Goal: Information Seeking & Learning: Compare options

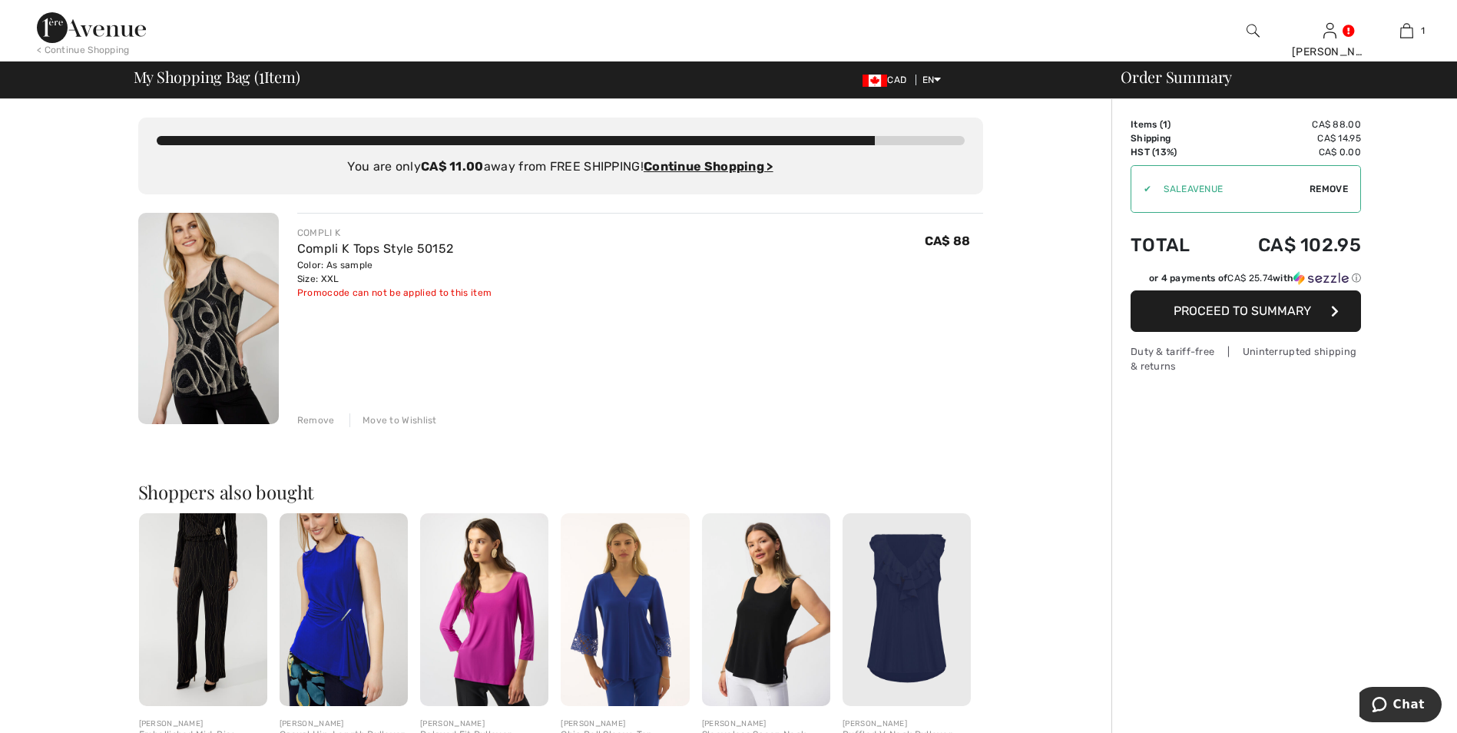
click at [210, 345] on img at bounding box center [208, 318] width 141 height 211
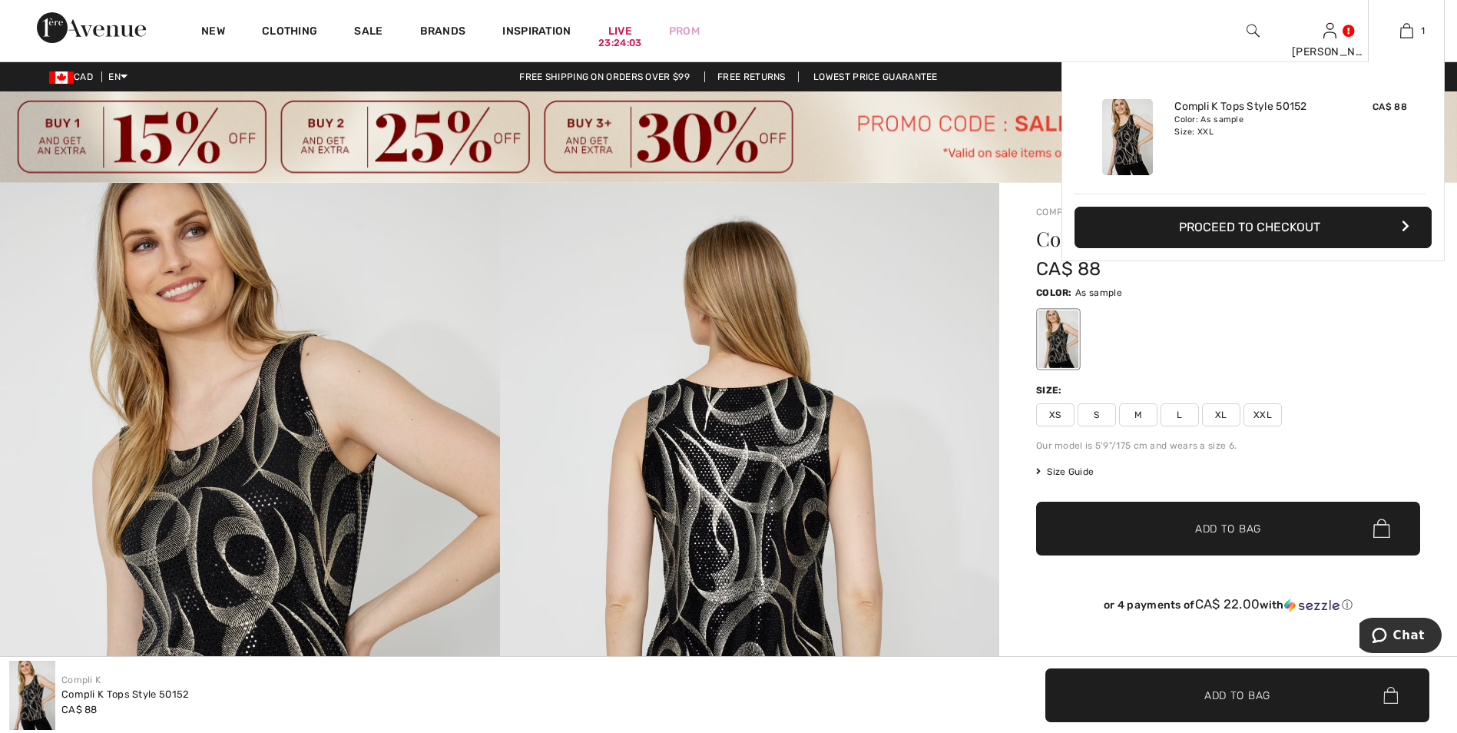
click at [1291, 224] on button "Proceed to Checkout" at bounding box center [1253, 227] width 357 height 41
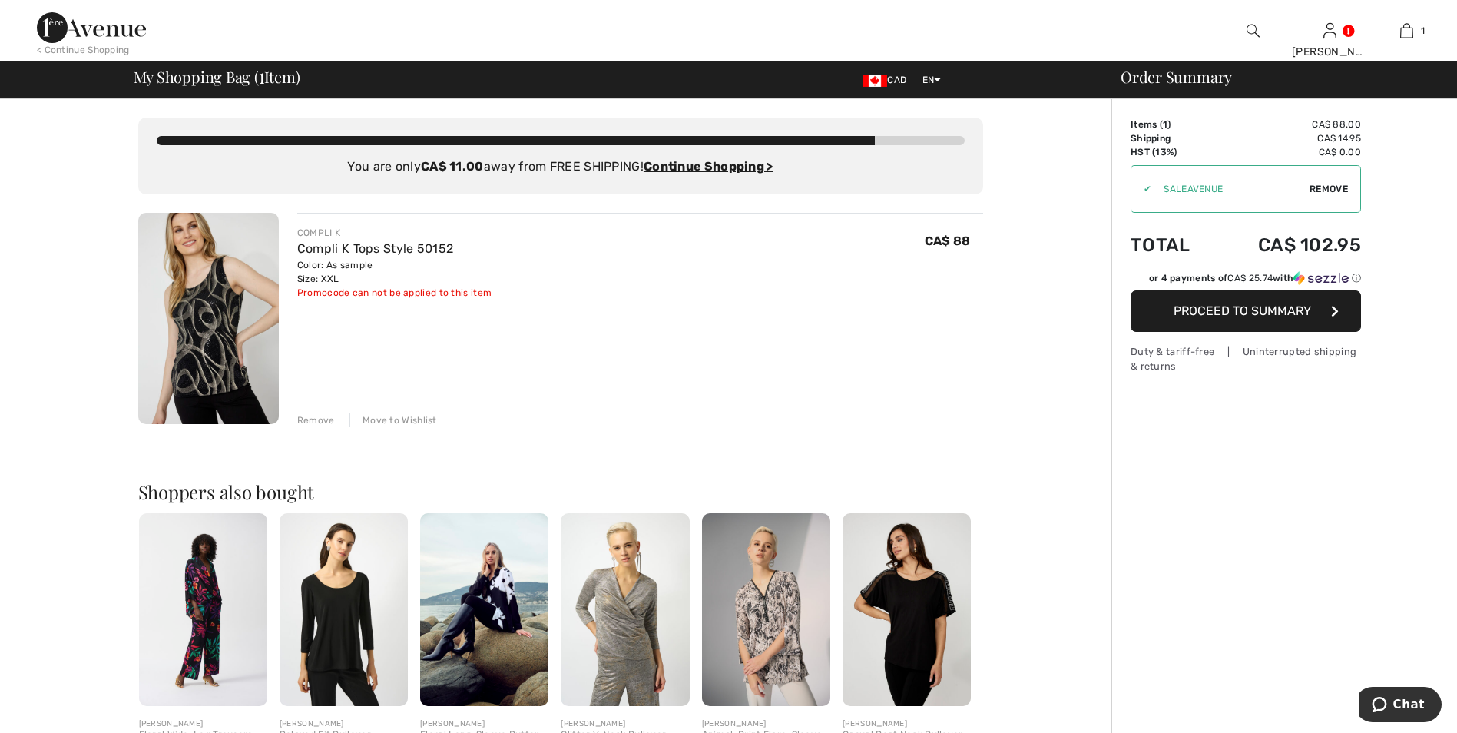
click at [1274, 317] on span "Proceed to Summary" at bounding box center [1243, 310] width 138 height 15
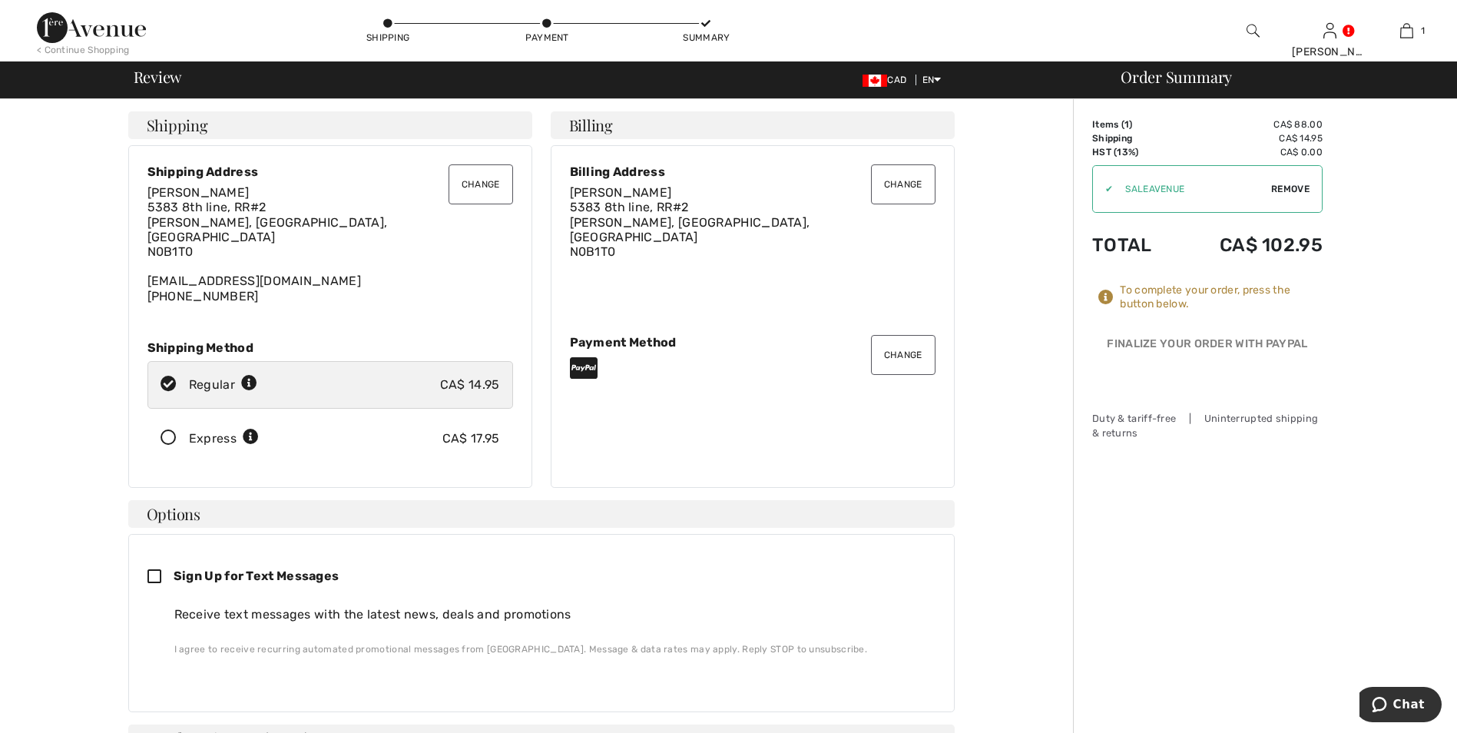
click at [496, 185] on button "Change" at bounding box center [481, 184] width 65 height 40
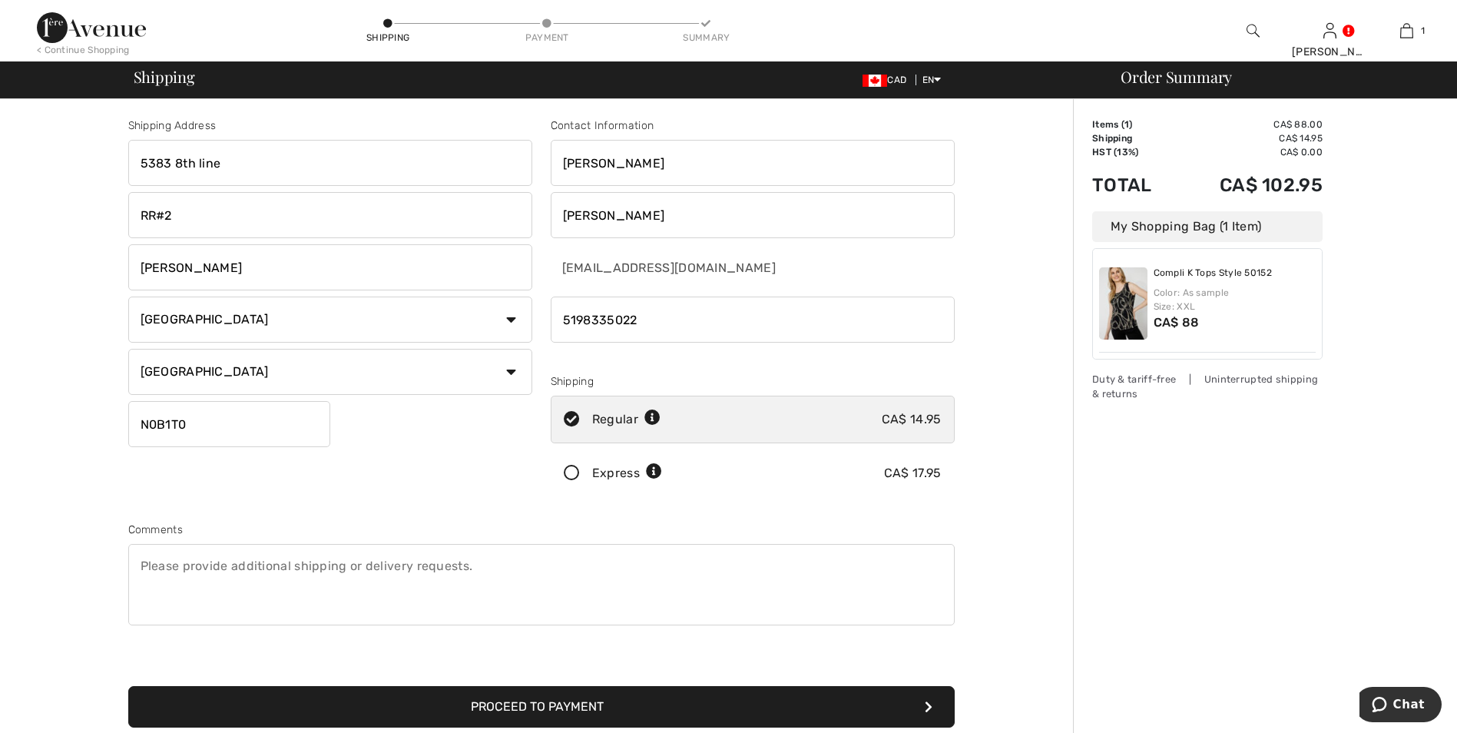
click at [237, 228] on input "RR#2" at bounding box center [330, 215] width 404 height 46
drag, startPoint x: 250, startPoint y: 172, endPoint x: 42, endPoint y: 130, distance: 211.7
click at [58, 144] on div "Shipping Address 5383 8th line RR#2 Erin Country Canada United States Afghanist…" at bounding box center [541, 550] width 1064 height 902
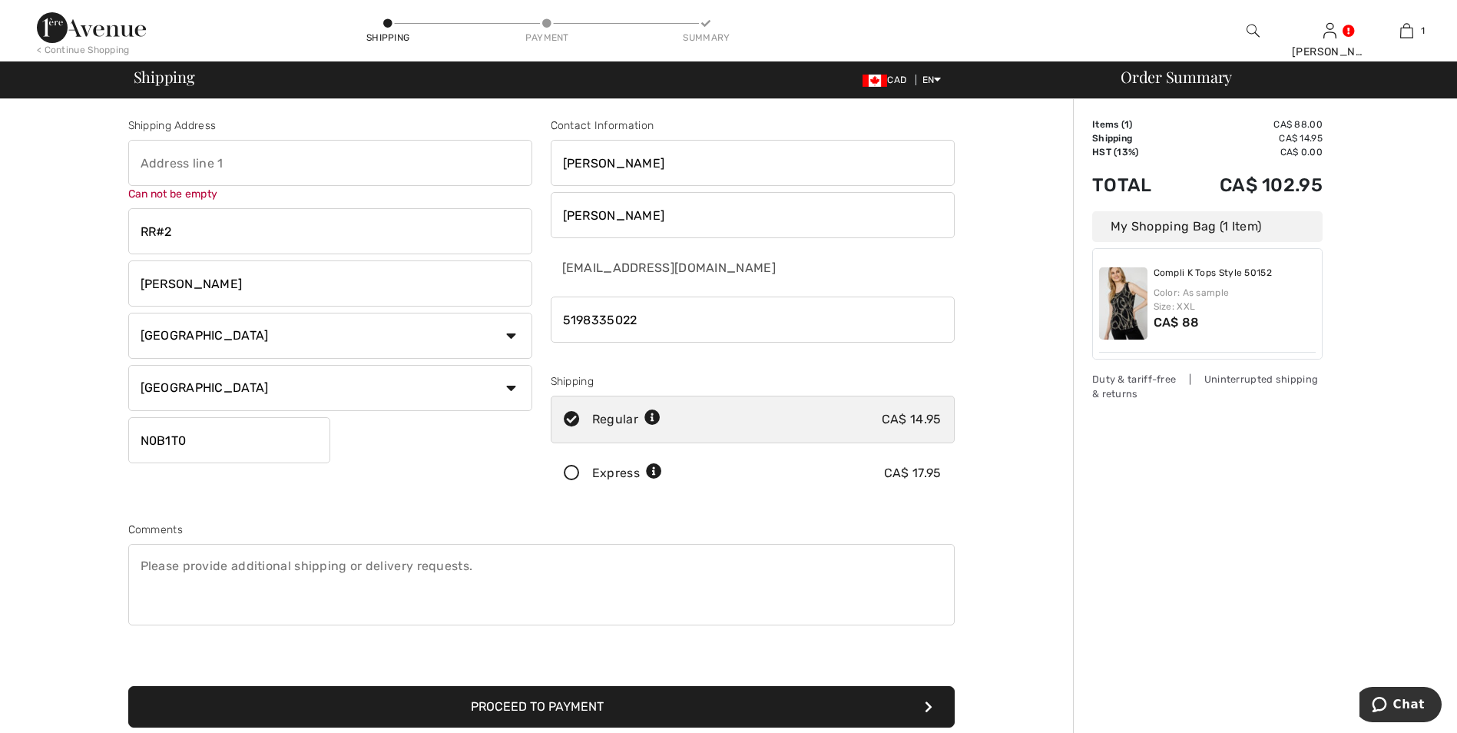
drag, startPoint x: 200, startPoint y: 221, endPoint x: 68, endPoint y: 234, distance: 132.8
click at [68, 233] on div "Shipping Address Can not be empty RR#2 Erin Country Canada United States Afghan…" at bounding box center [541, 550] width 1064 height 902
click at [174, 161] on input "text" at bounding box center [330, 163] width 404 height 46
type input "35 Linden Ave"
click at [186, 235] on input "RR#2" at bounding box center [330, 224] width 404 height 46
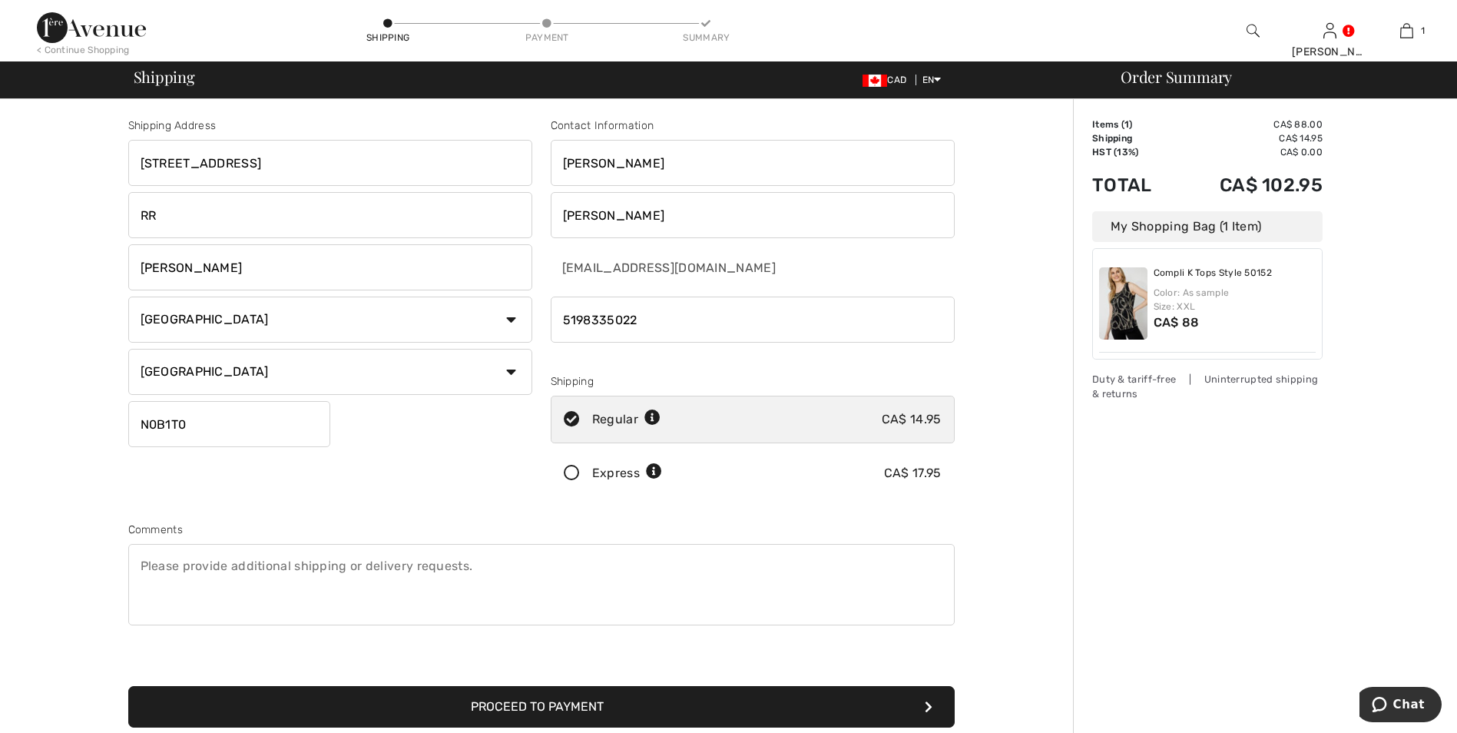
type input "R"
click at [174, 276] on input "Erin" at bounding box center [330, 267] width 404 height 46
type input "E"
type input "Rockwood"
drag, startPoint x: 204, startPoint y: 429, endPoint x: 167, endPoint y: 425, distance: 37.8
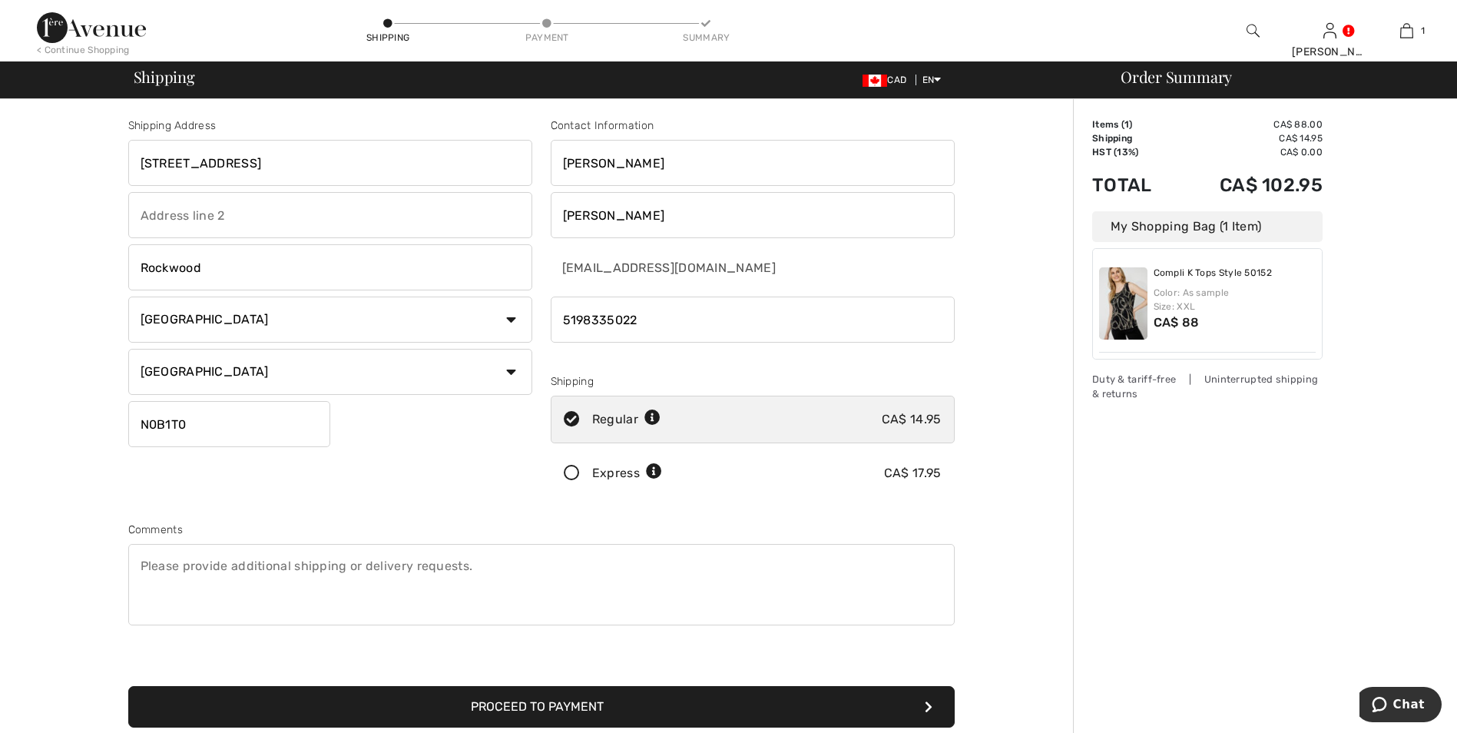
click at [167, 425] on input "N0B1T0" at bounding box center [229, 424] width 202 height 46
type input "N0B2K0"
drag, startPoint x: 651, startPoint y: 322, endPoint x: 556, endPoint y: 319, distance: 94.5
click at [556, 319] on input "phone" at bounding box center [753, 320] width 404 height 46
type input "5199390013"
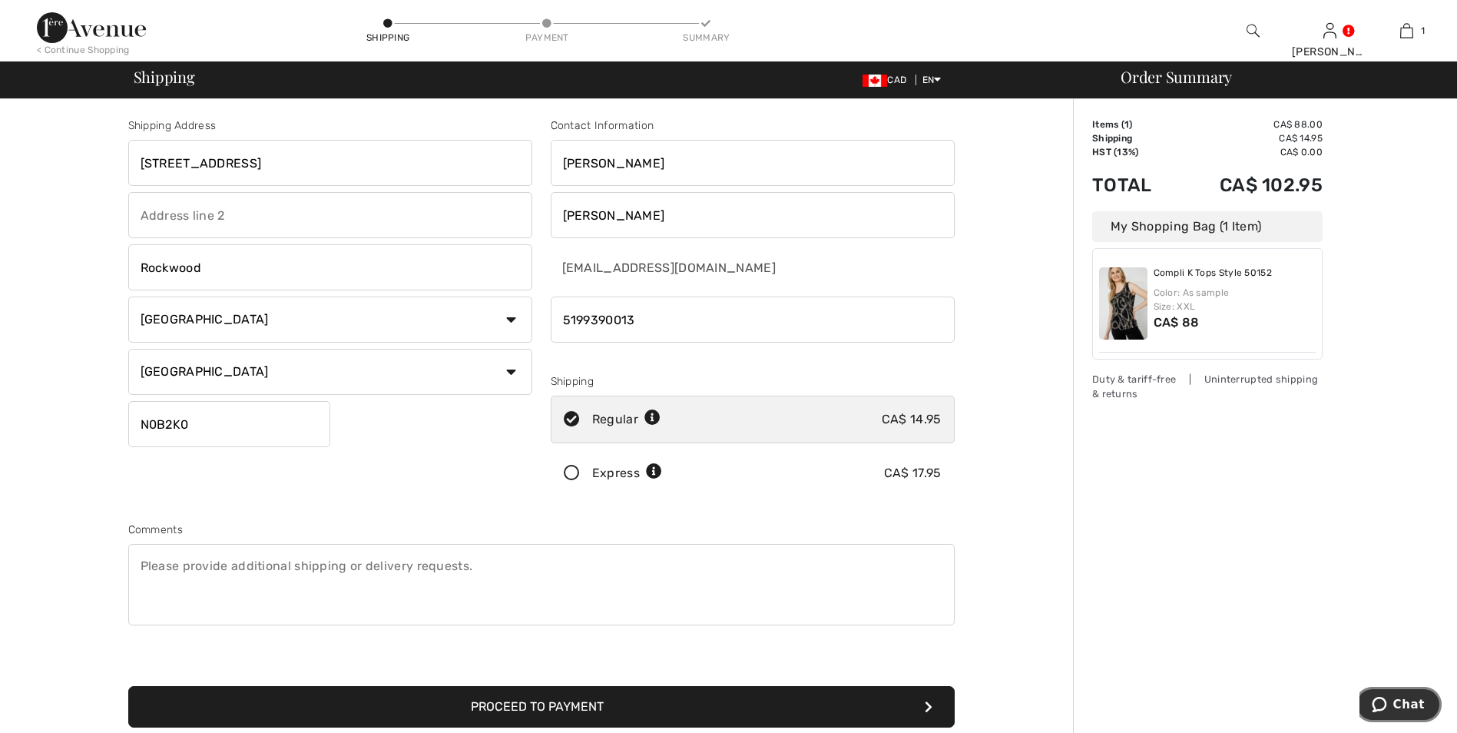
click at [1414, 703] on span "Chat" at bounding box center [1409, 705] width 31 height 14
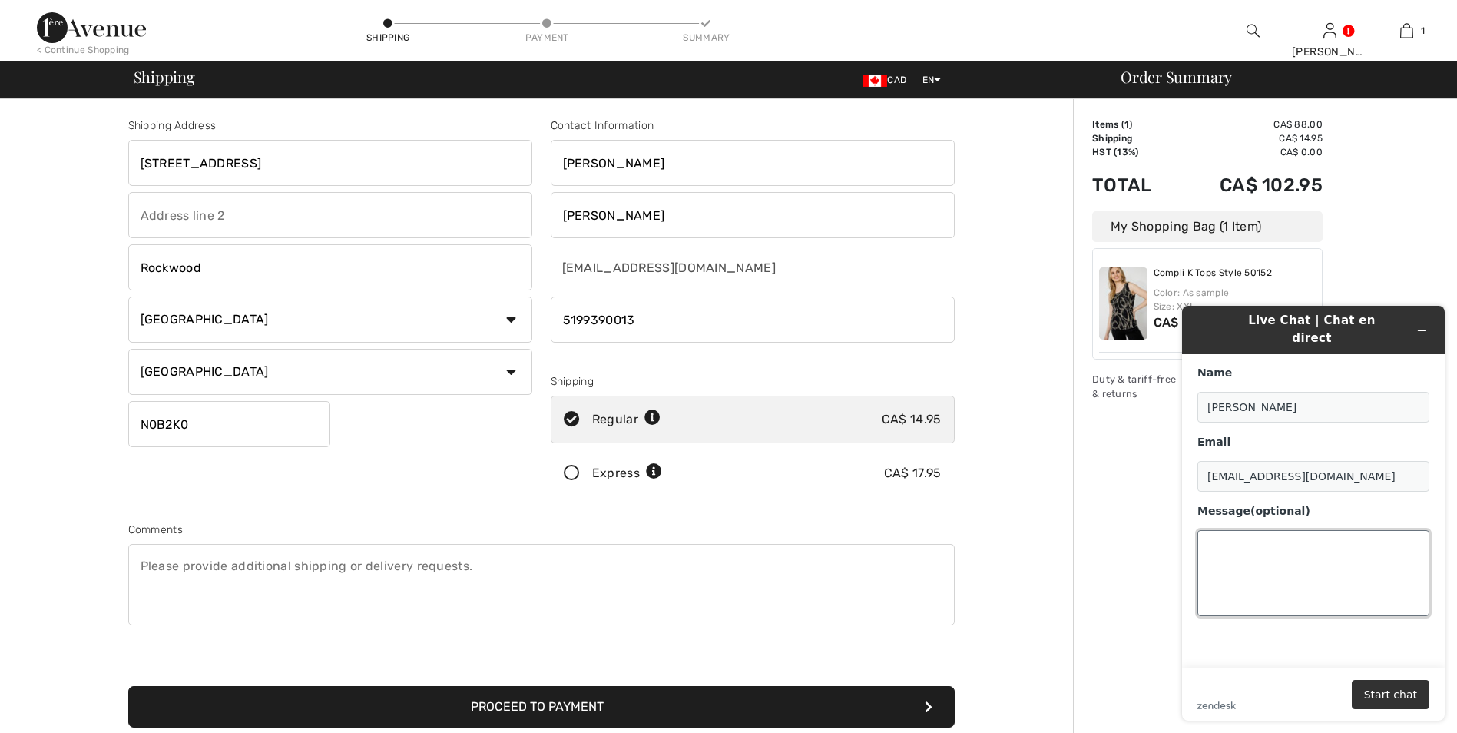
click at [1231, 535] on textarea "Message (optional)" at bounding box center [1314, 573] width 232 height 86
type textarea "Hi"
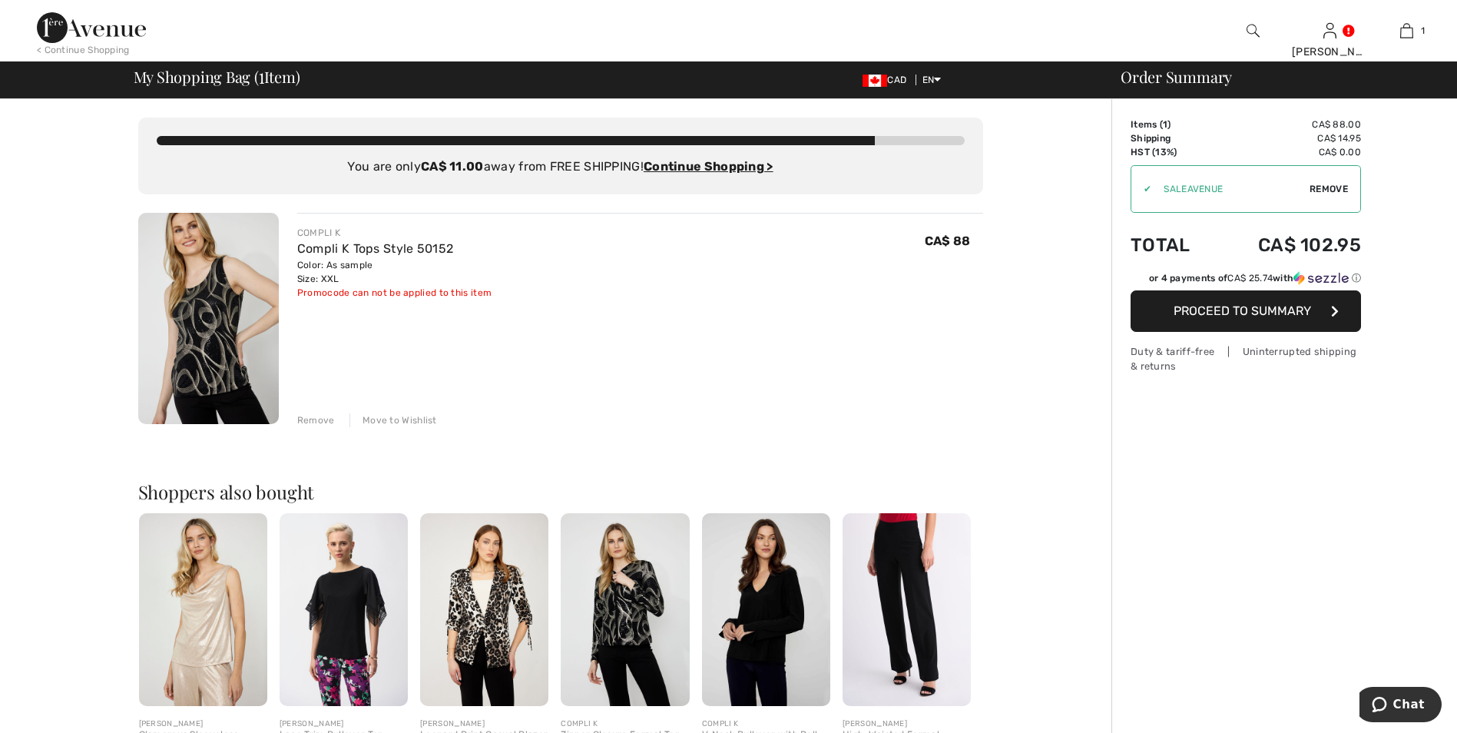
click at [786, 612] on img at bounding box center [766, 609] width 128 height 193
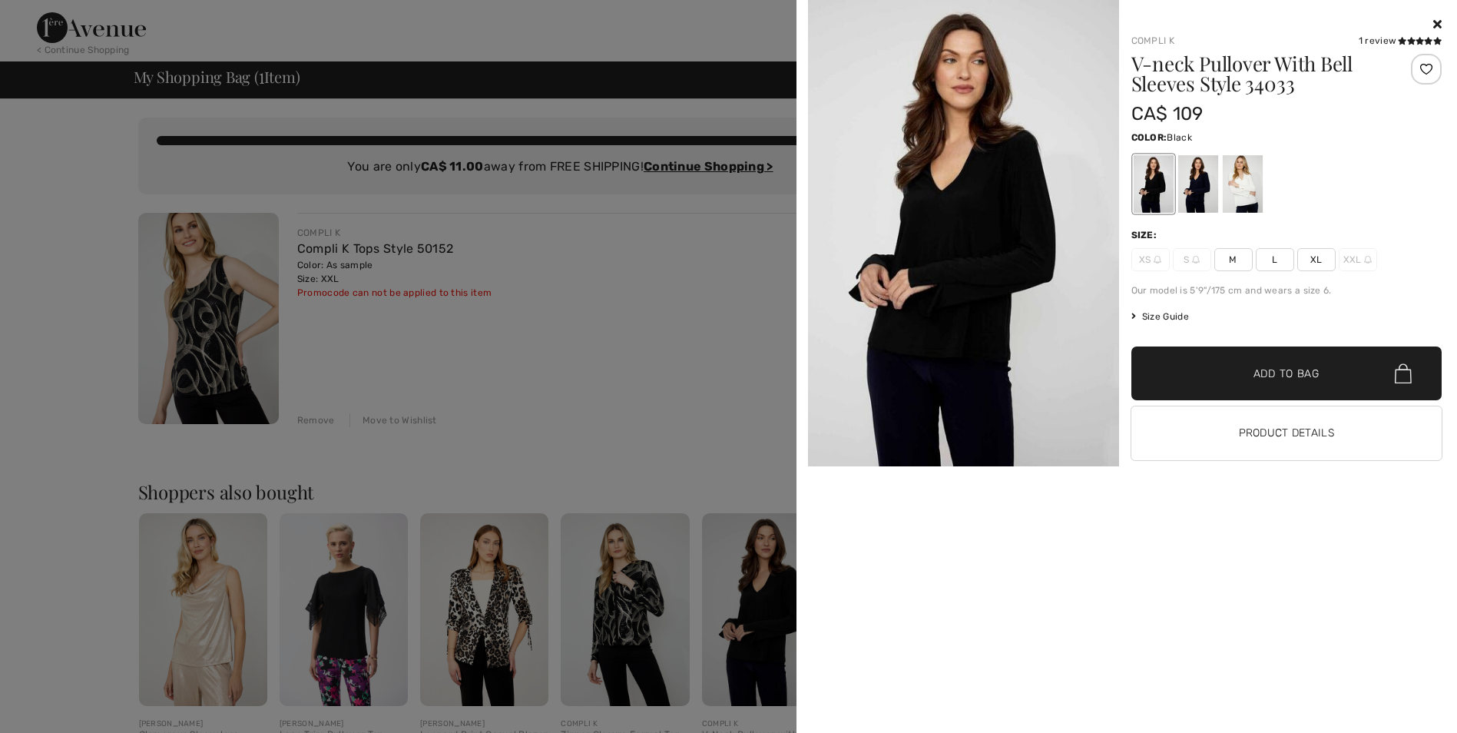
click at [972, 198] on img at bounding box center [963, 233] width 311 height 466
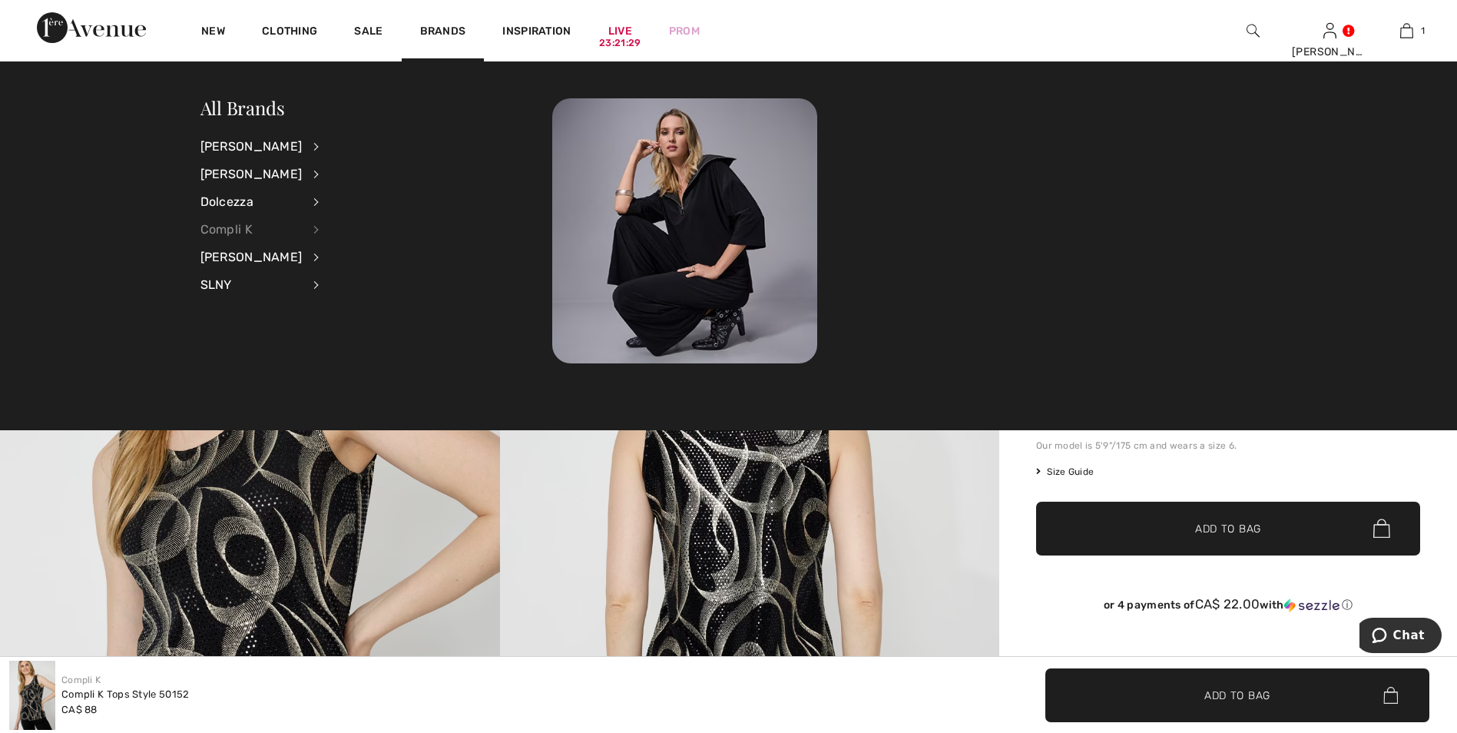
click at [244, 226] on div "Compli K" at bounding box center [252, 230] width 102 height 28
click at [342, 298] on link "Tops" at bounding box center [398, 297] width 119 height 25
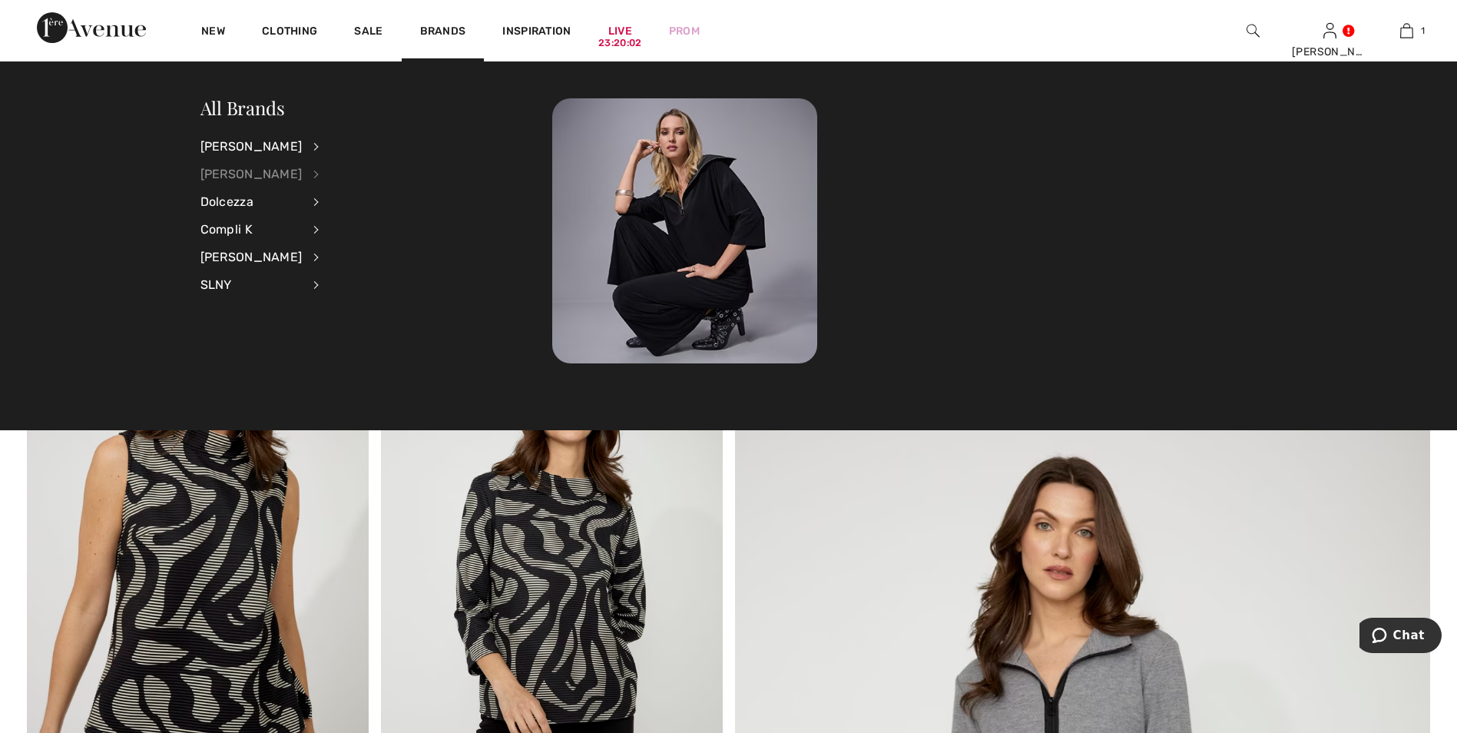
click at [245, 174] on div "[PERSON_NAME]" at bounding box center [252, 175] width 102 height 28
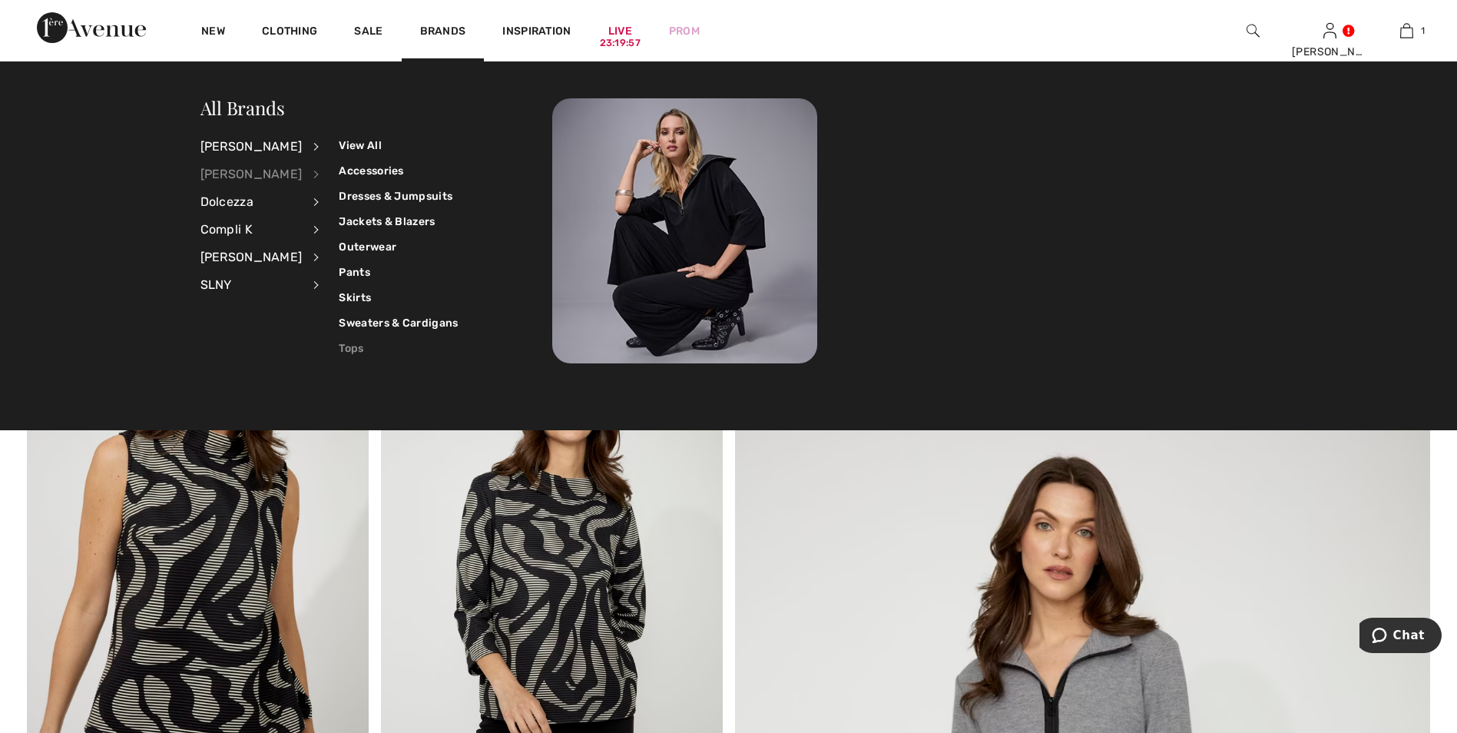
click at [339, 349] on link "Tops" at bounding box center [398, 348] width 119 height 25
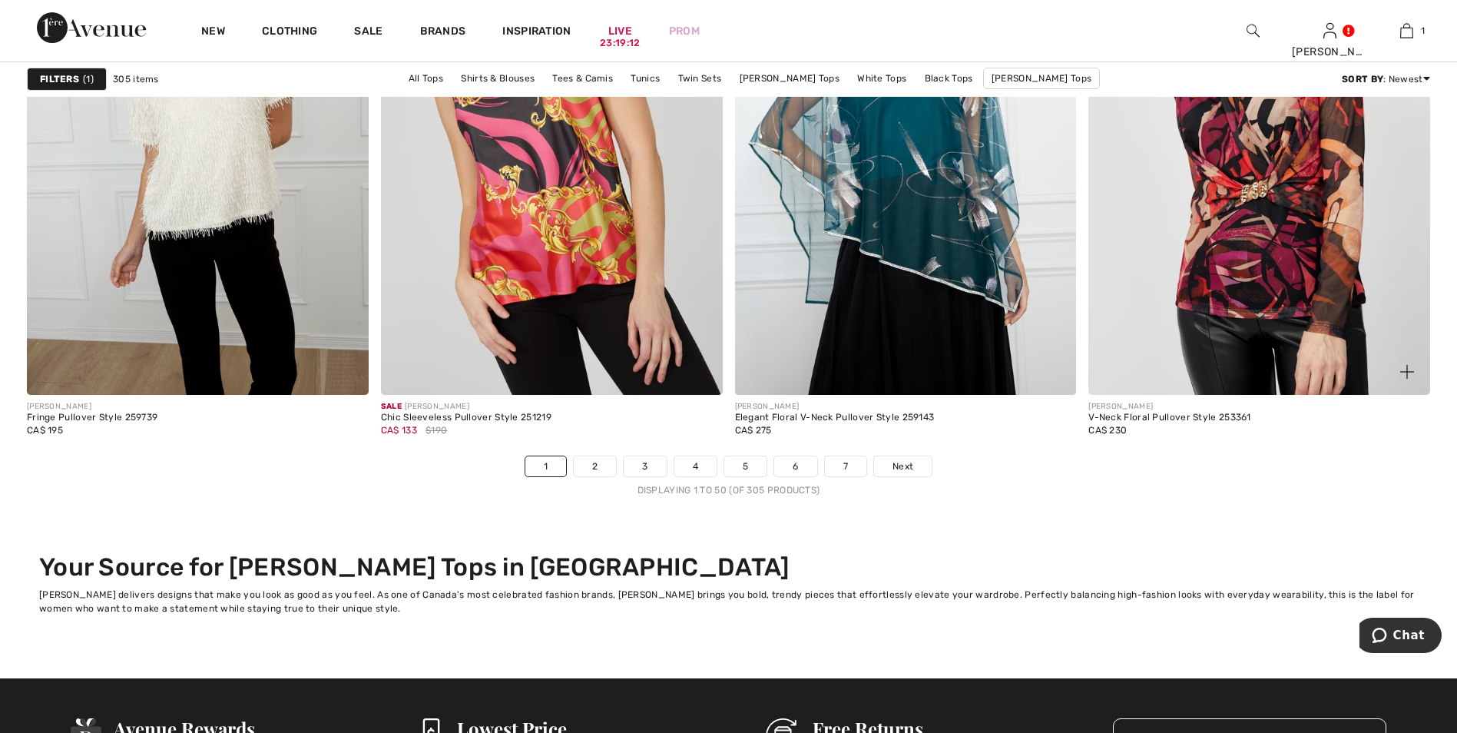
scroll to position [8988, 0]
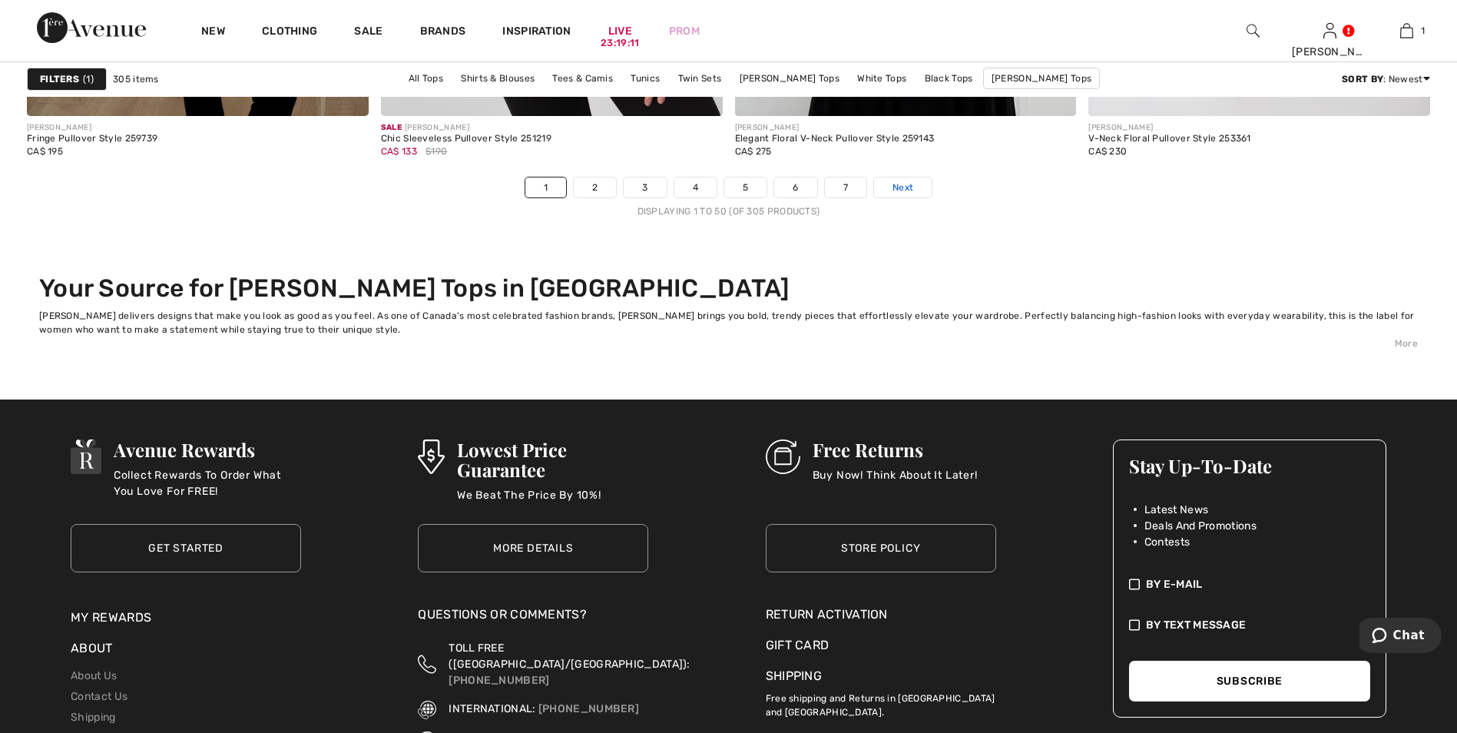
click at [910, 196] on link "Next" at bounding box center [903, 187] width 58 height 20
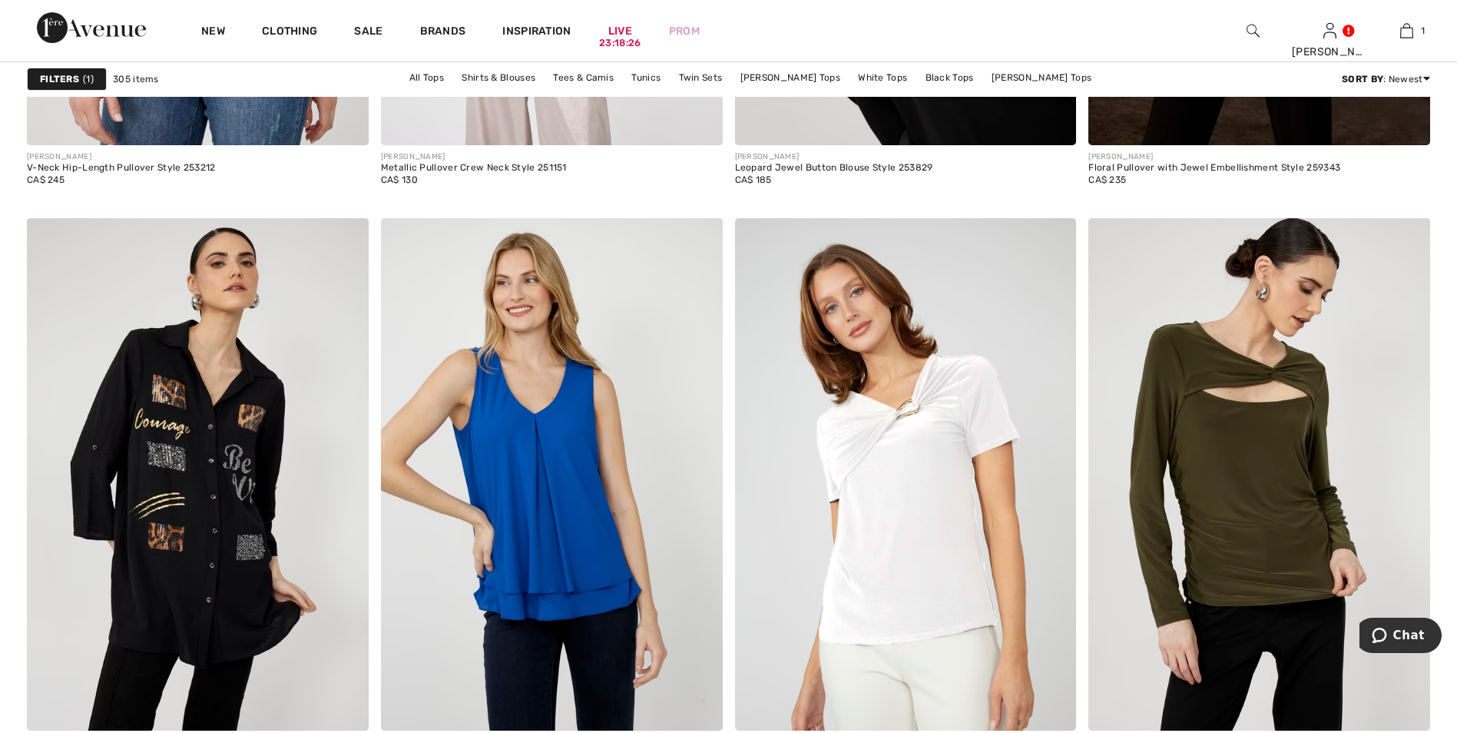
scroll to position [8988, 0]
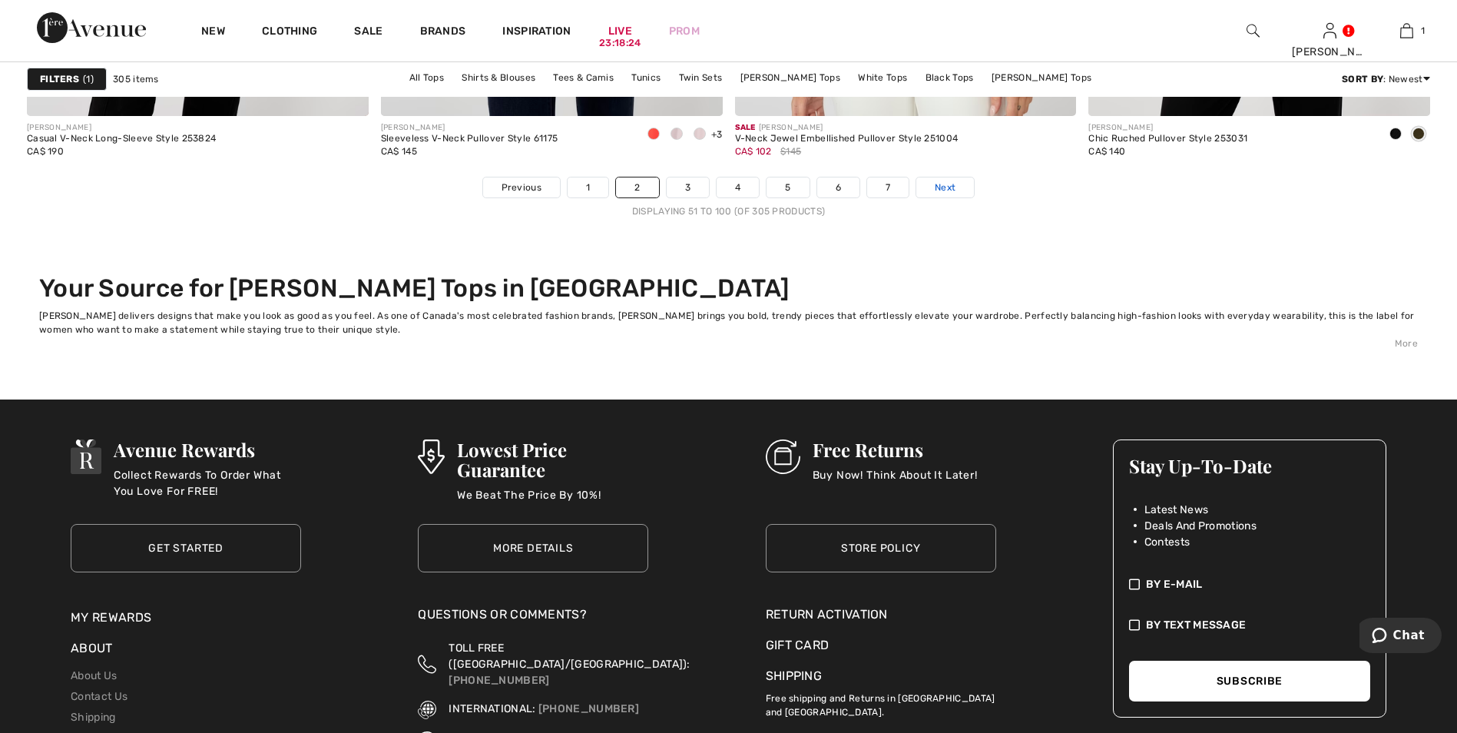
click at [956, 188] on link "Next" at bounding box center [945, 187] width 58 height 20
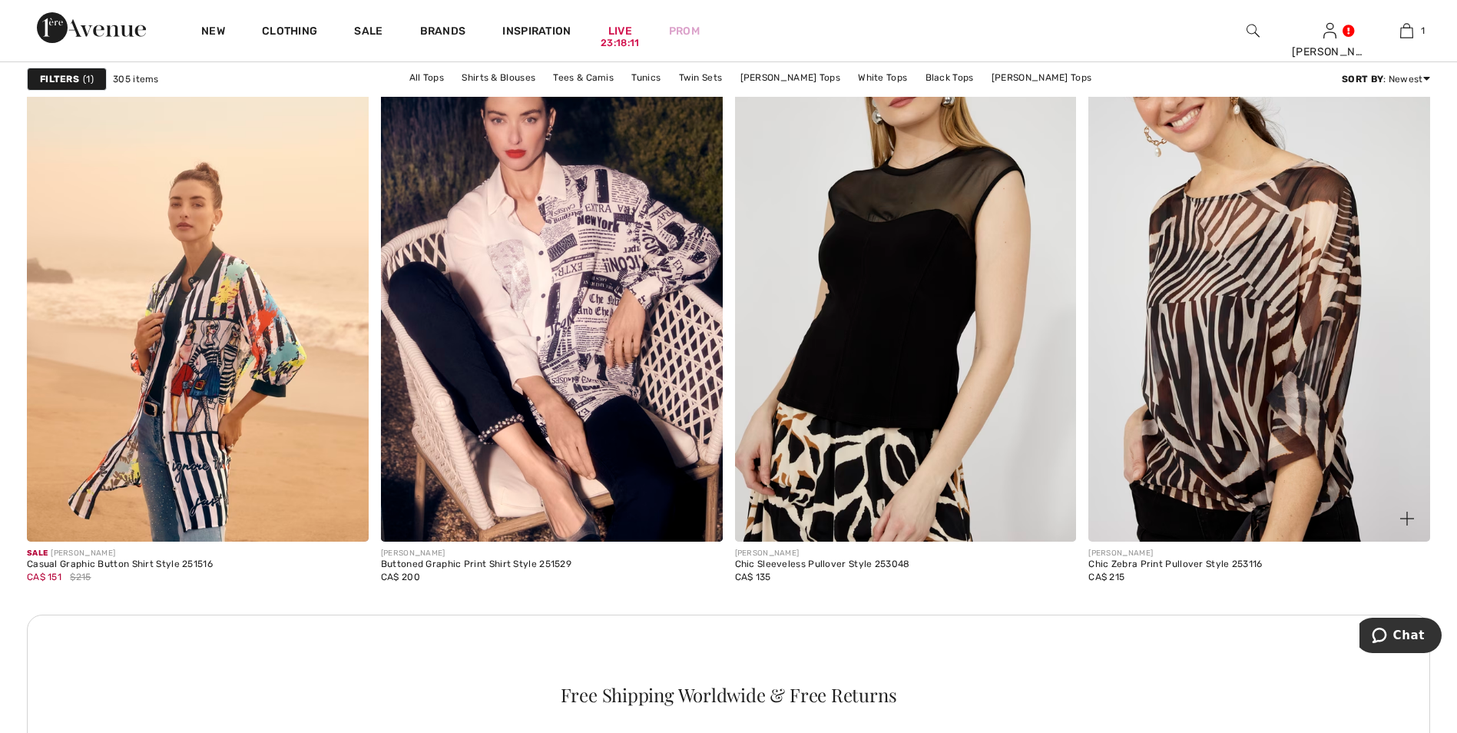
scroll to position [2074, 0]
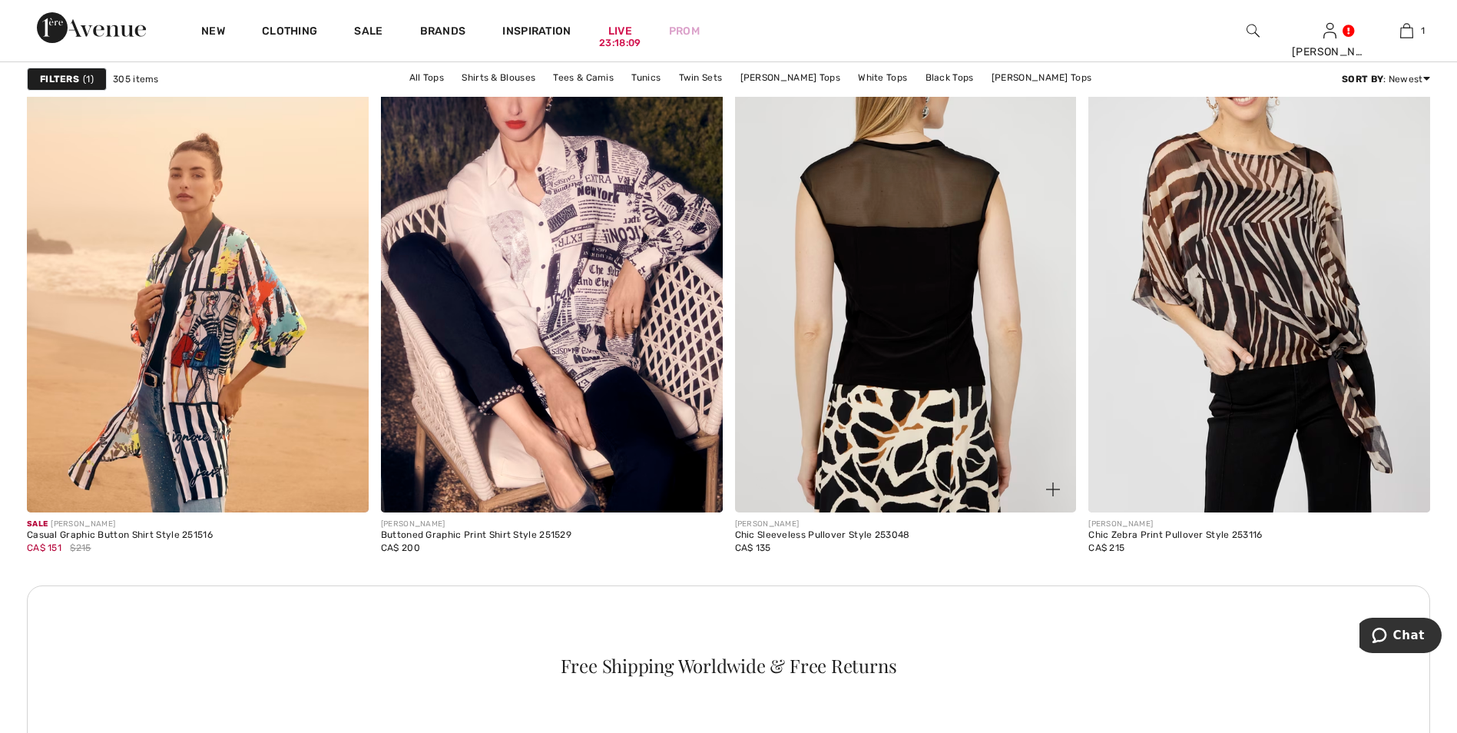
click at [910, 303] on img at bounding box center [906, 256] width 342 height 512
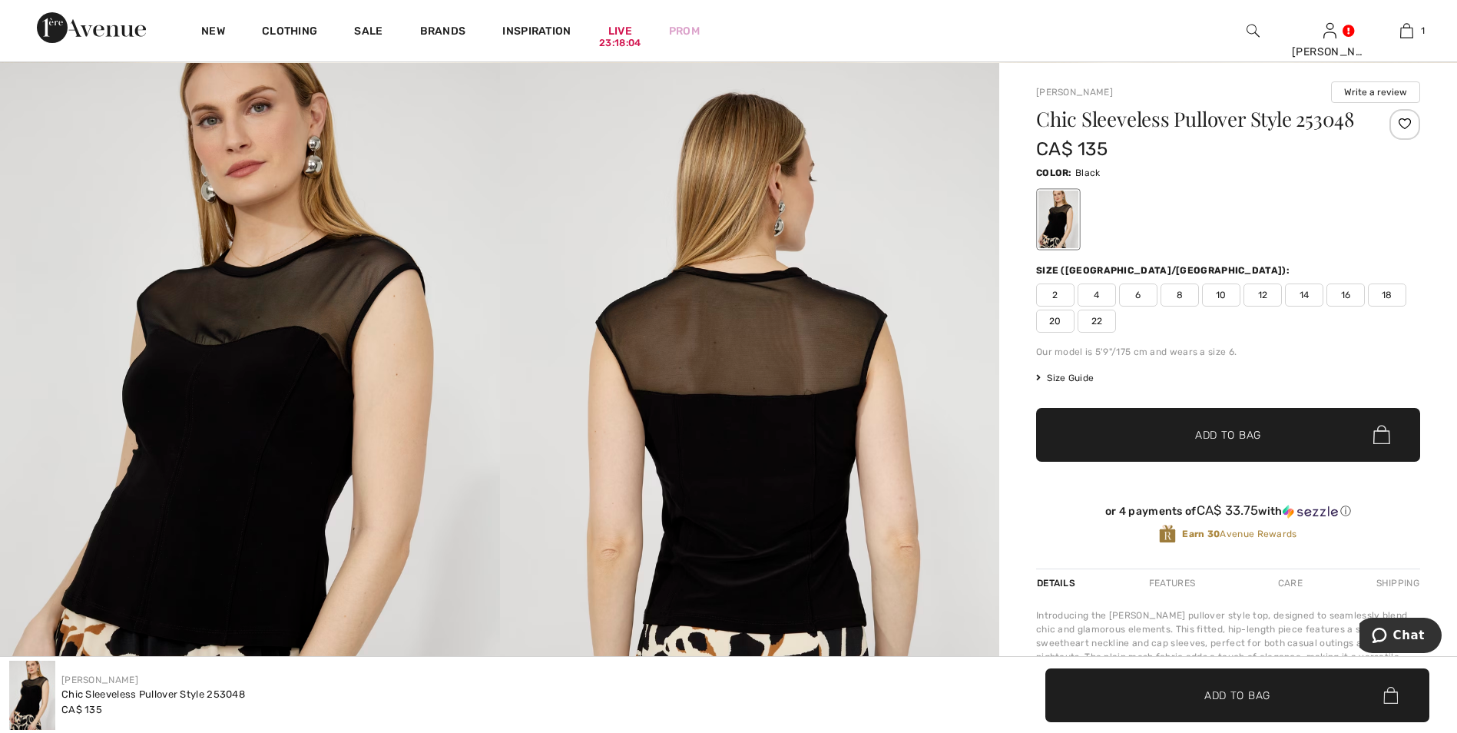
scroll to position [154, 0]
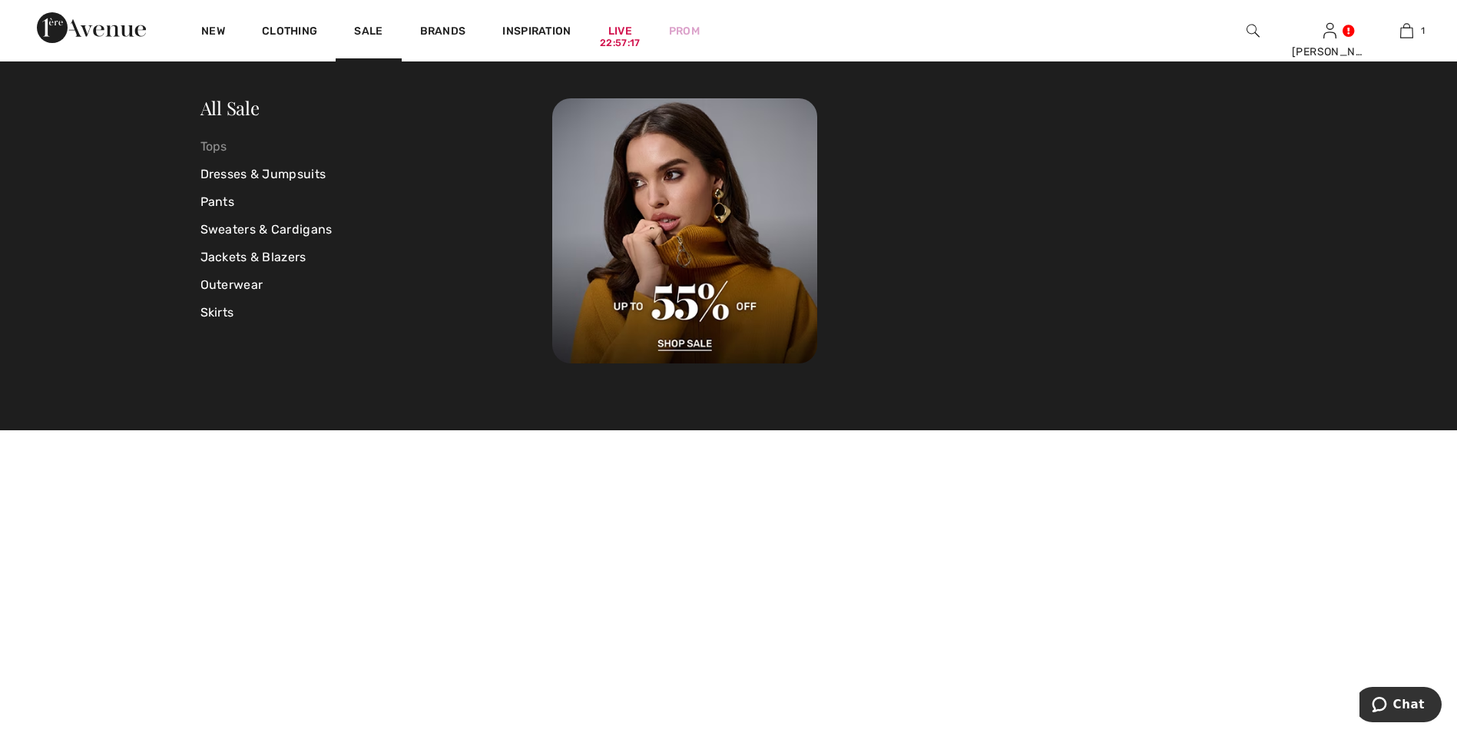
click at [219, 147] on link "Tops" at bounding box center [377, 147] width 353 height 28
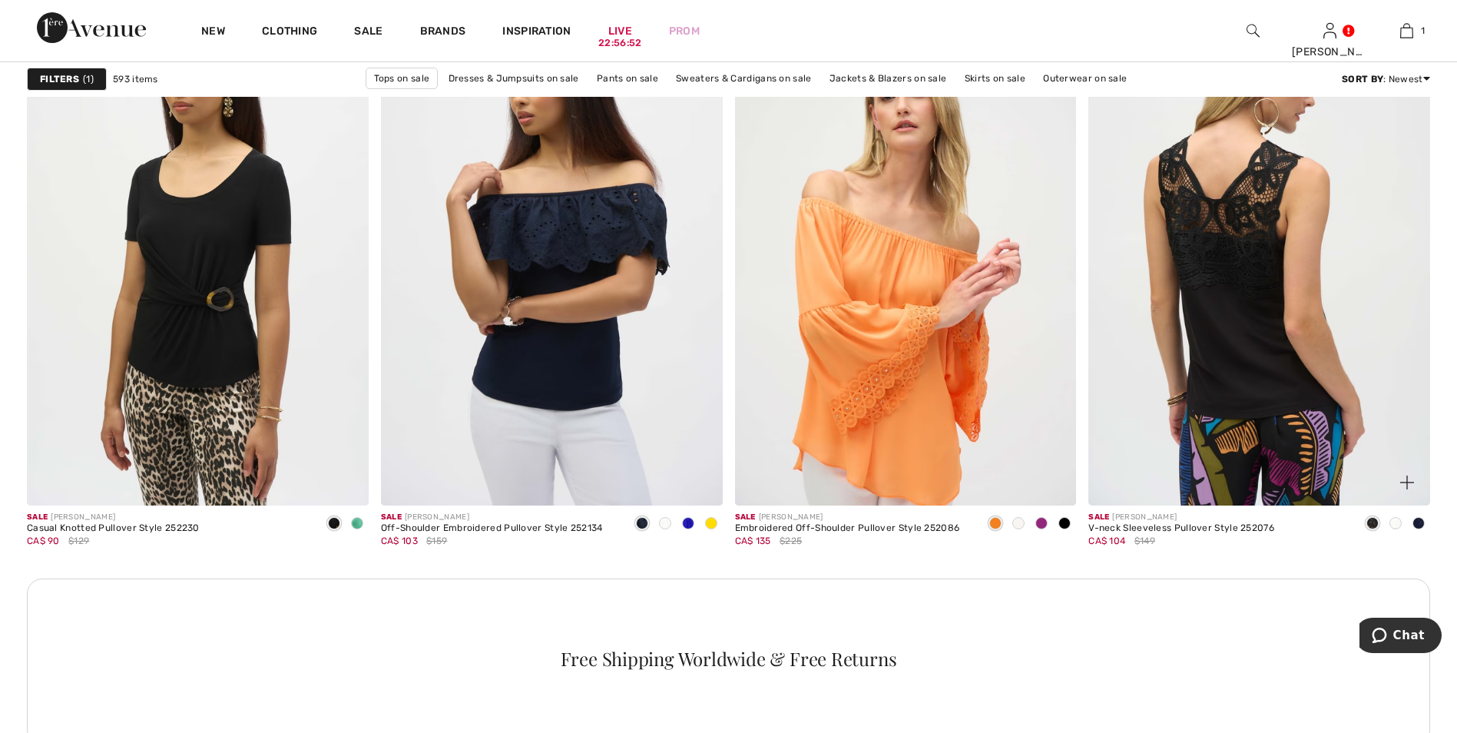
scroll to position [4071, 0]
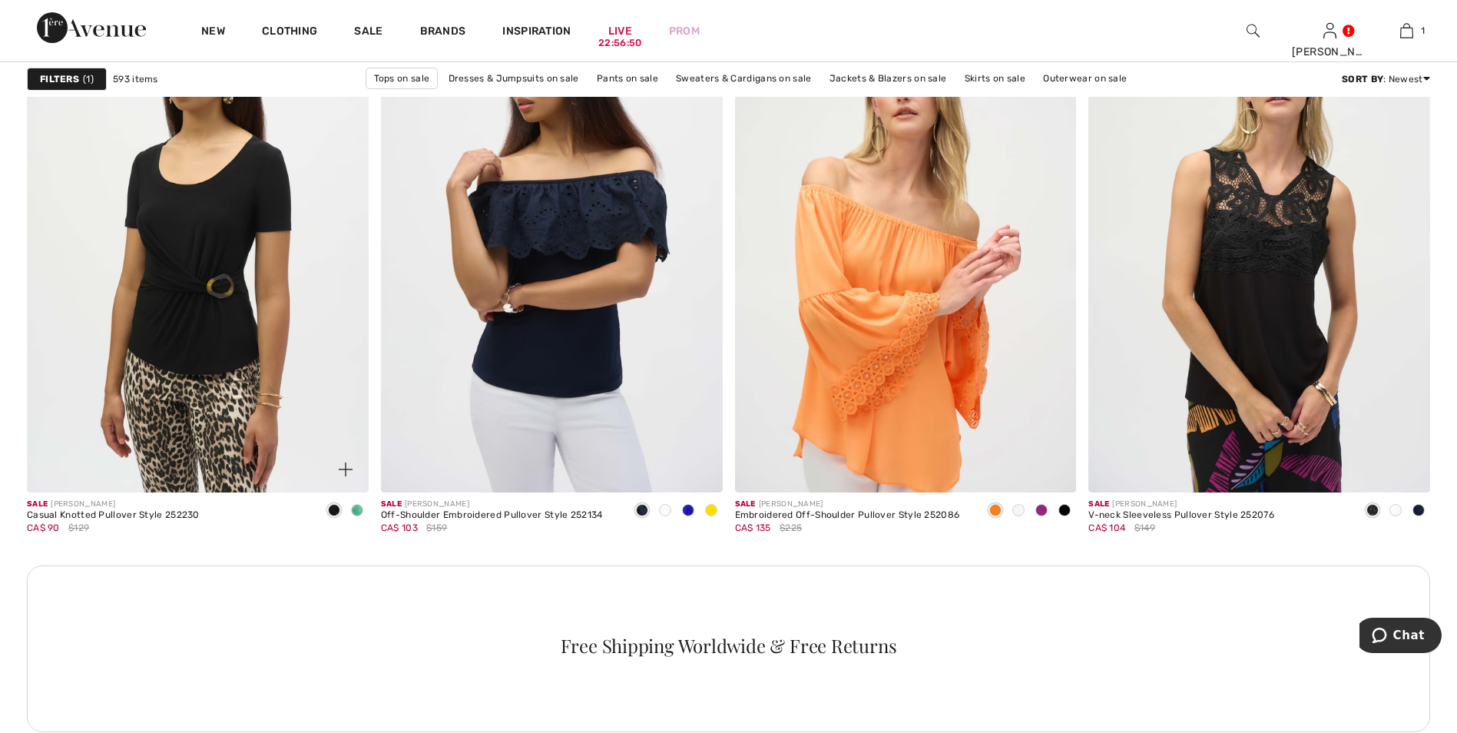
click at [356, 511] on span at bounding box center [357, 510] width 12 height 12
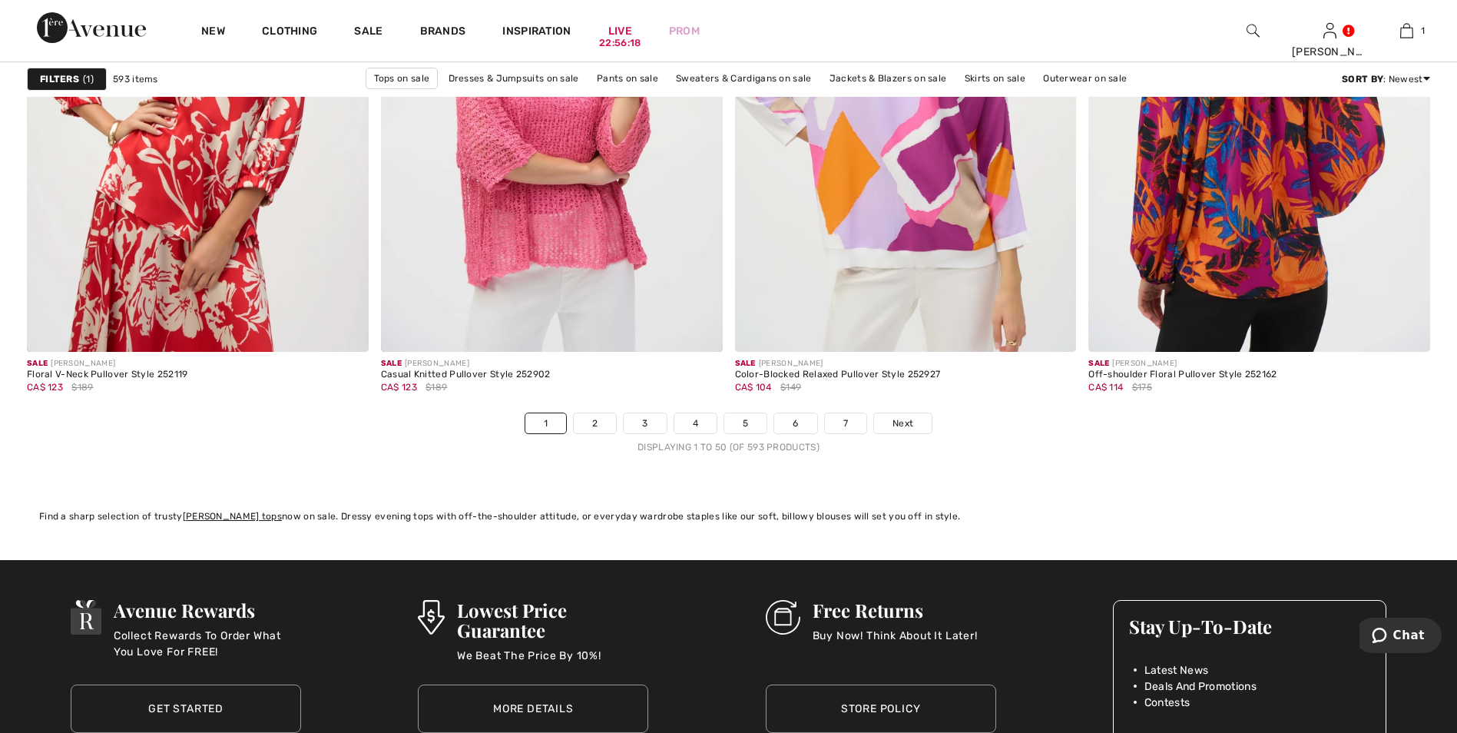
scroll to position [8911, 0]
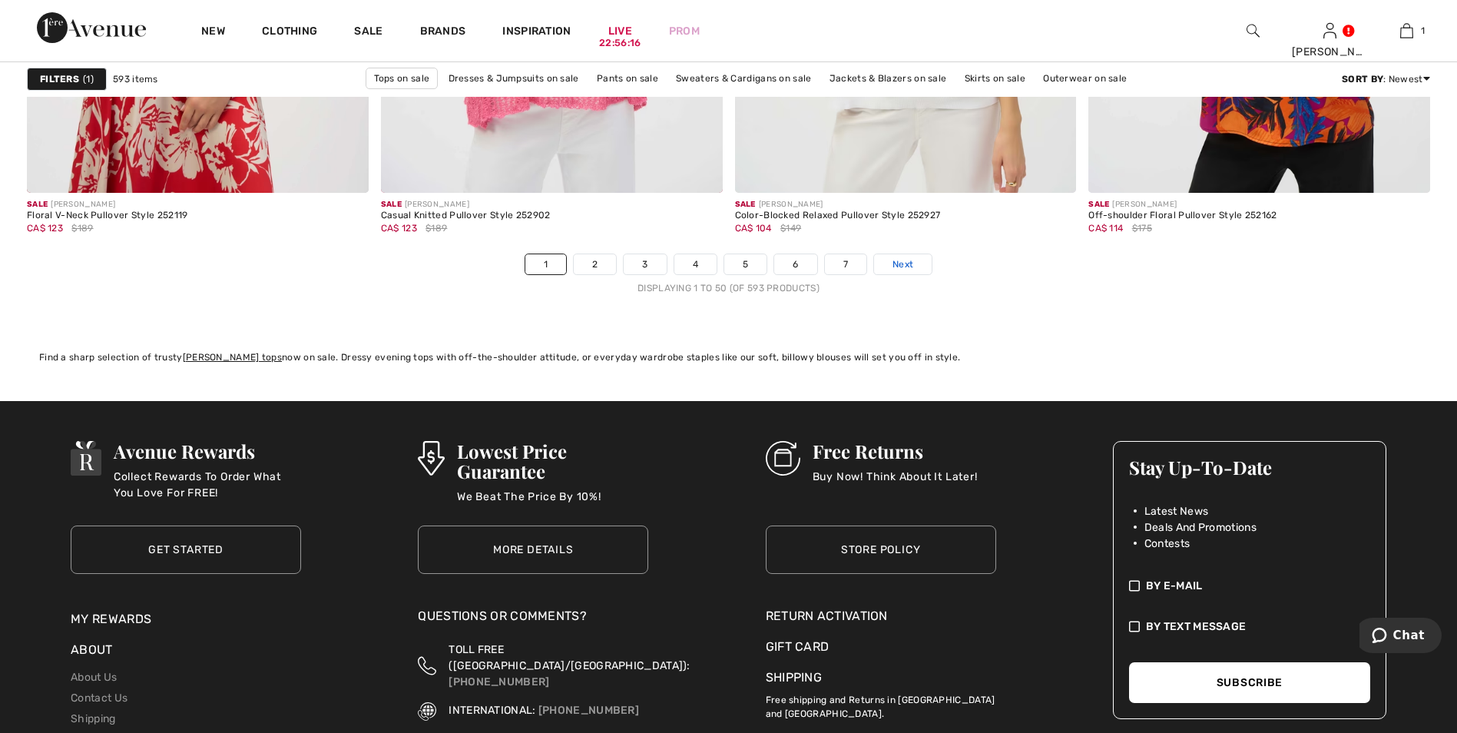
click at [914, 265] on link "Next" at bounding box center [903, 264] width 58 height 20
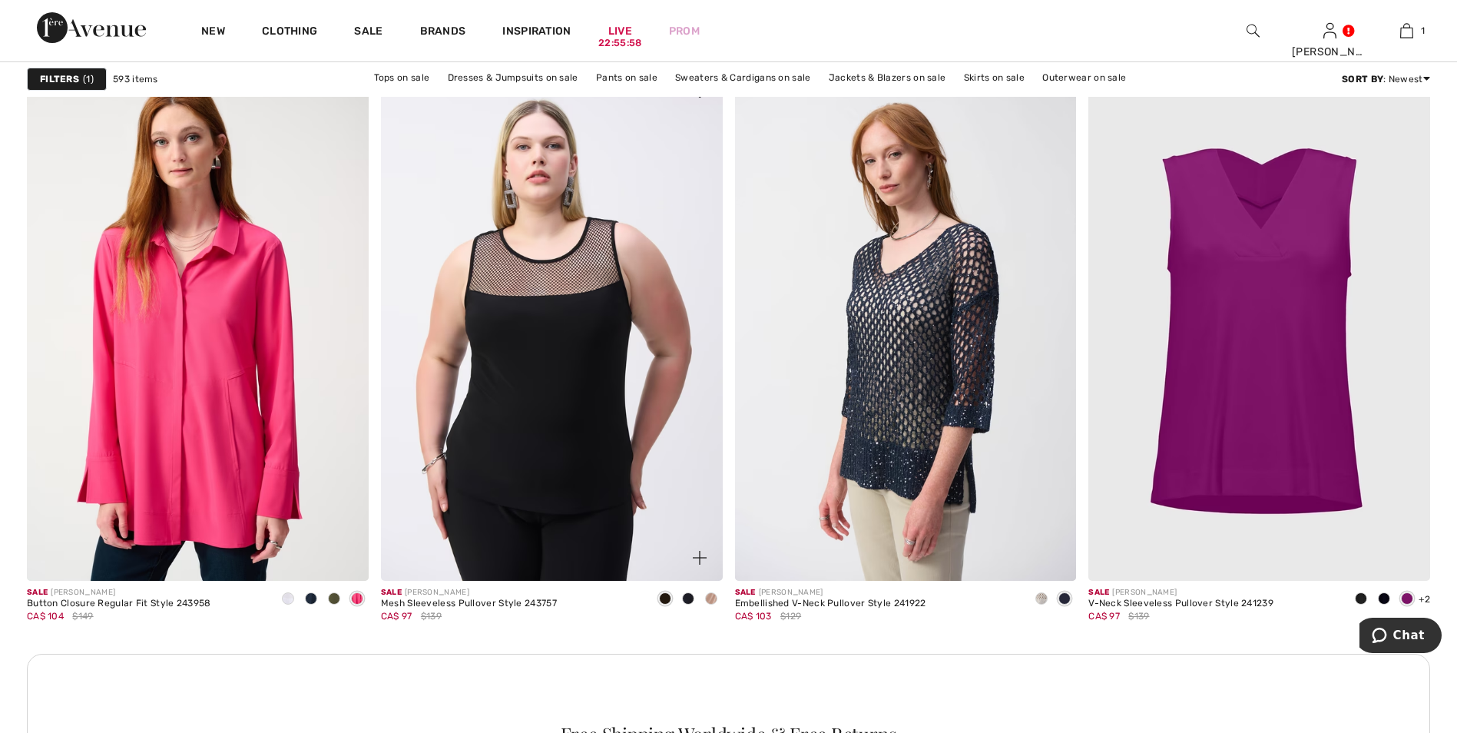
scroll to position [3995, 0]
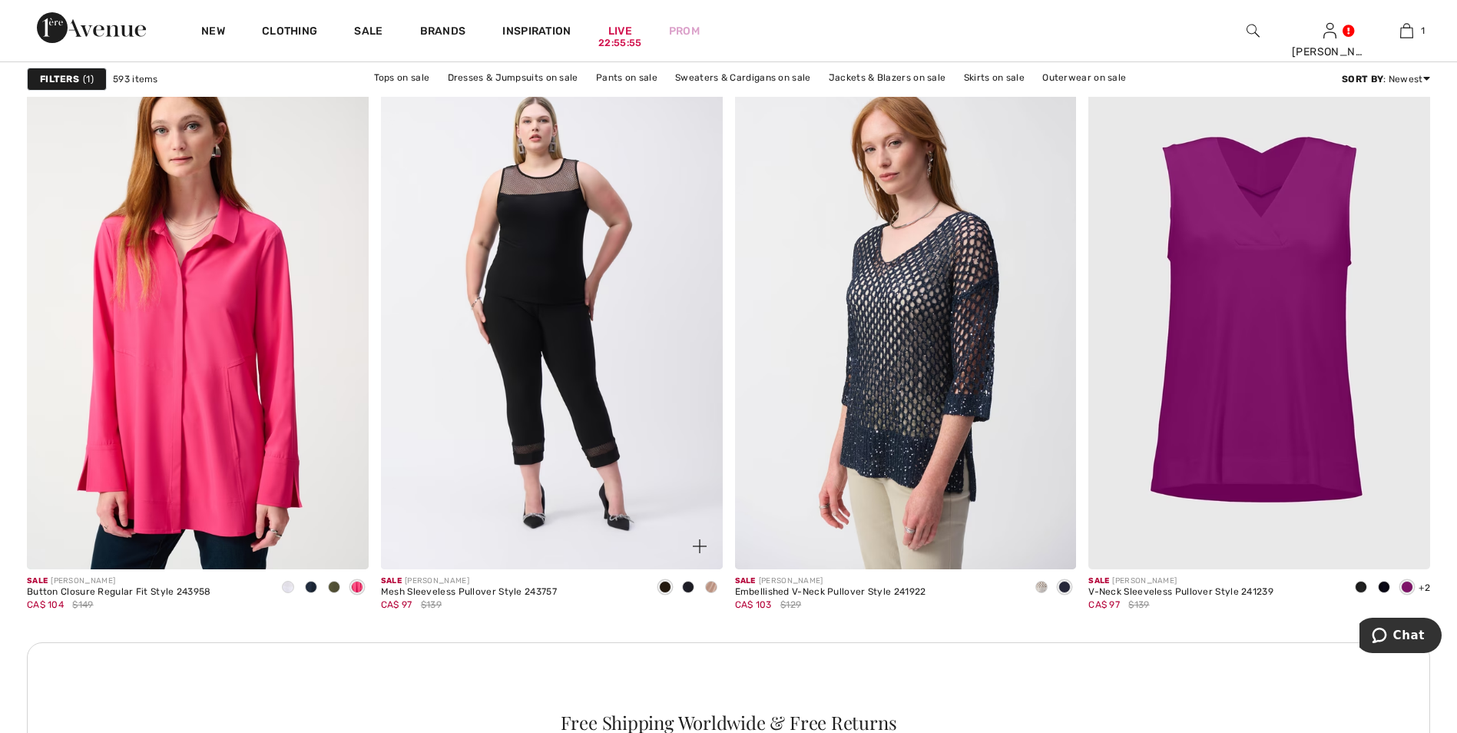
click at [713, 586] on span at bounding box center [711, 587] width 12 height 12
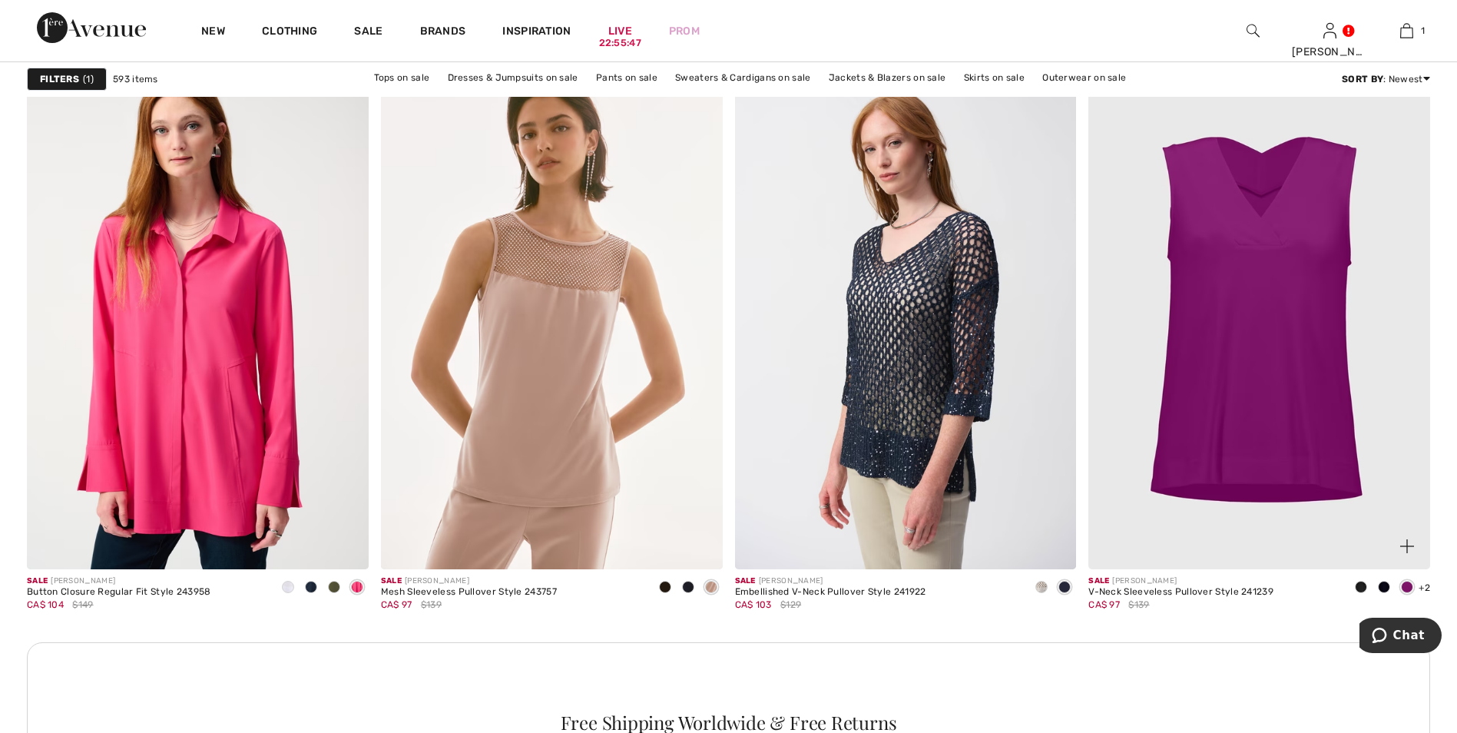
click at [1334, 391] on img at bounding box center [1260, 313] width 342 height 512
click at [1427, 592] on span "+2" at bounding box center [1425, 587] width 12 height 11
click at [1264, 359] on img at bounding box center [1260, 313] width 342 height 512
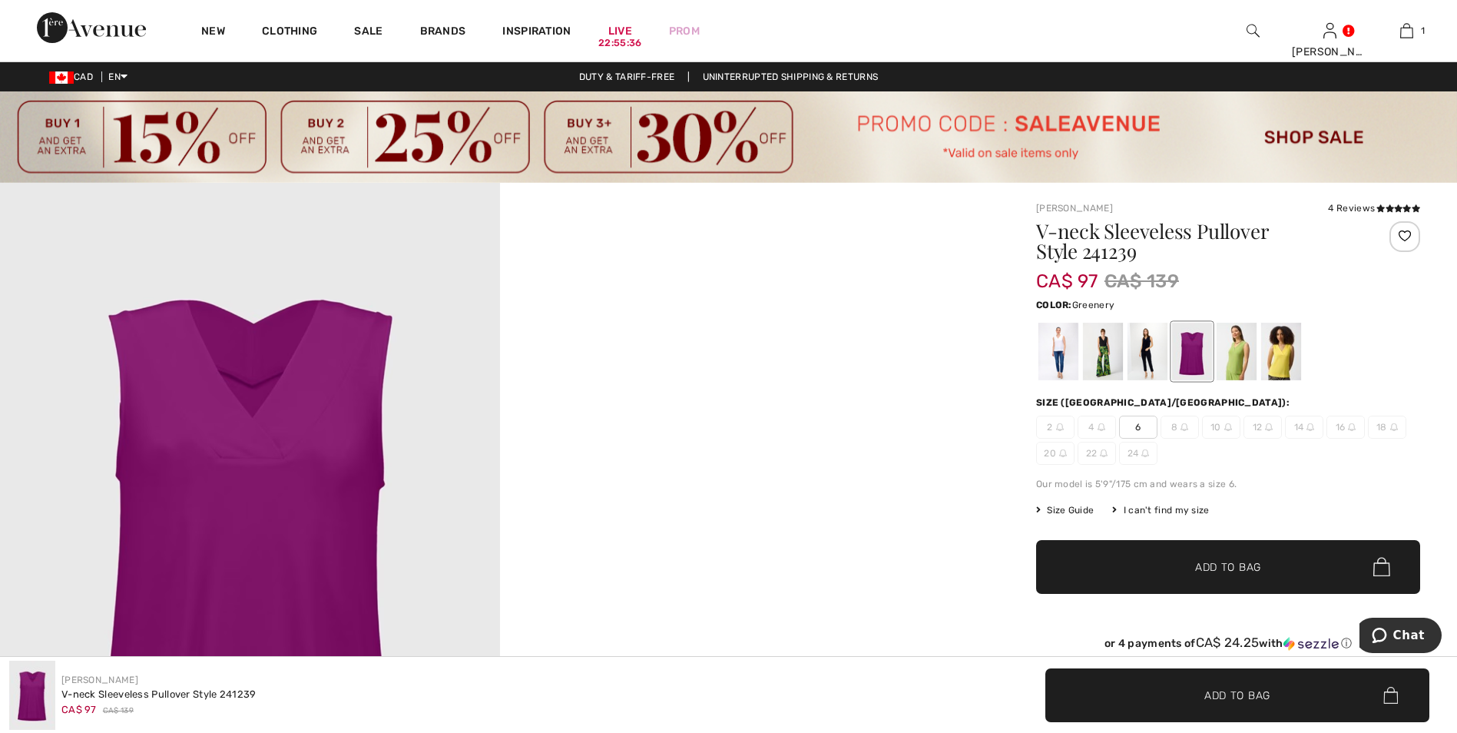
click at [1233, 358] on div at bounding box center [1237, 352] width 40 height 58
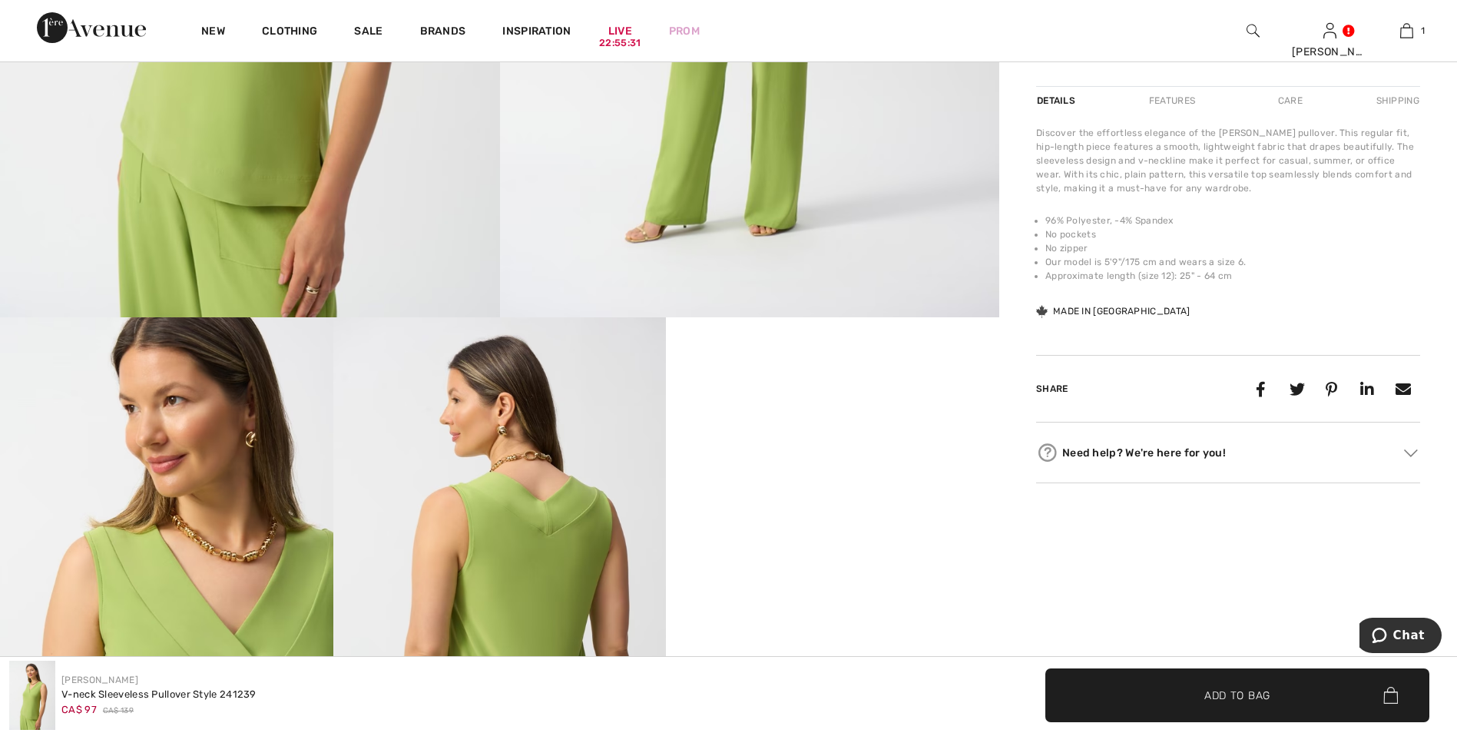
scroll to position [922, 0]
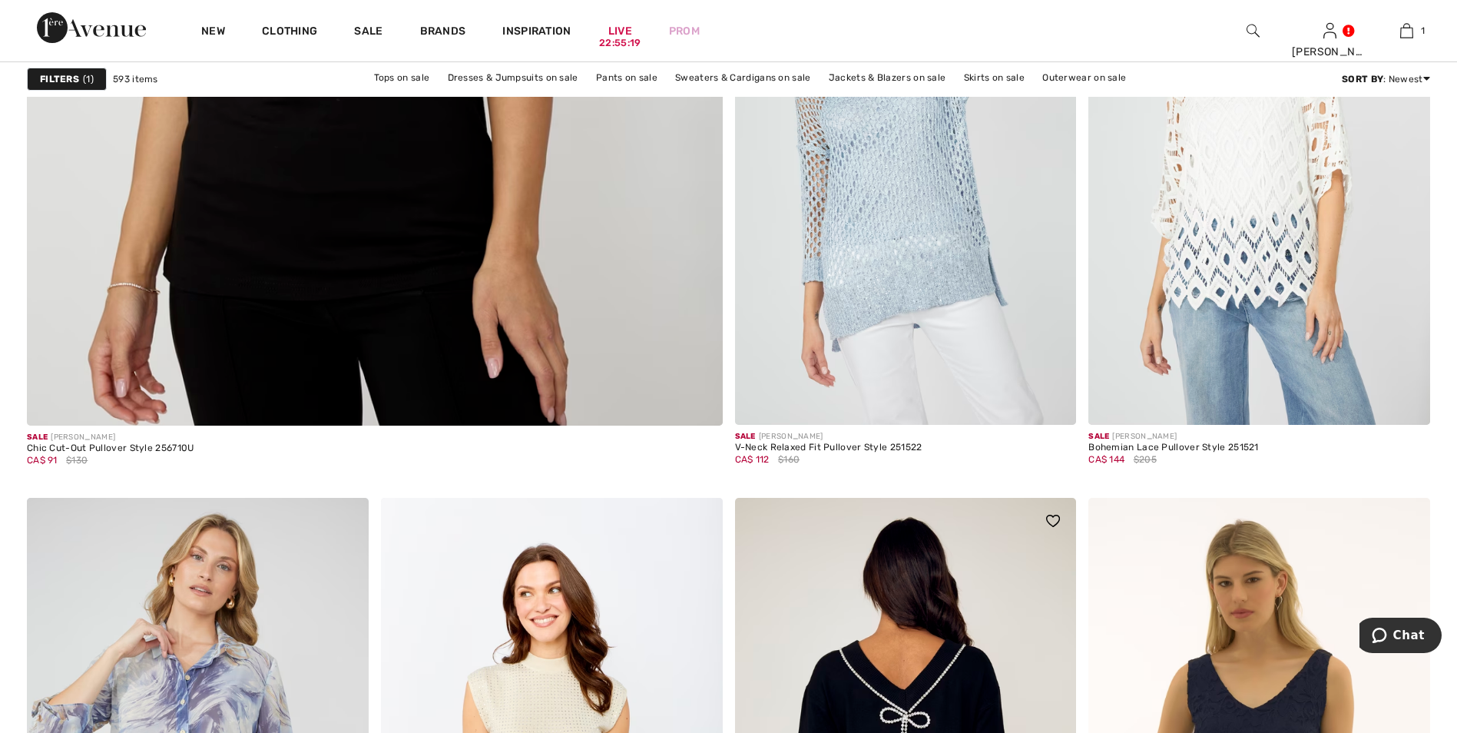
scroll to position [5992, 0]
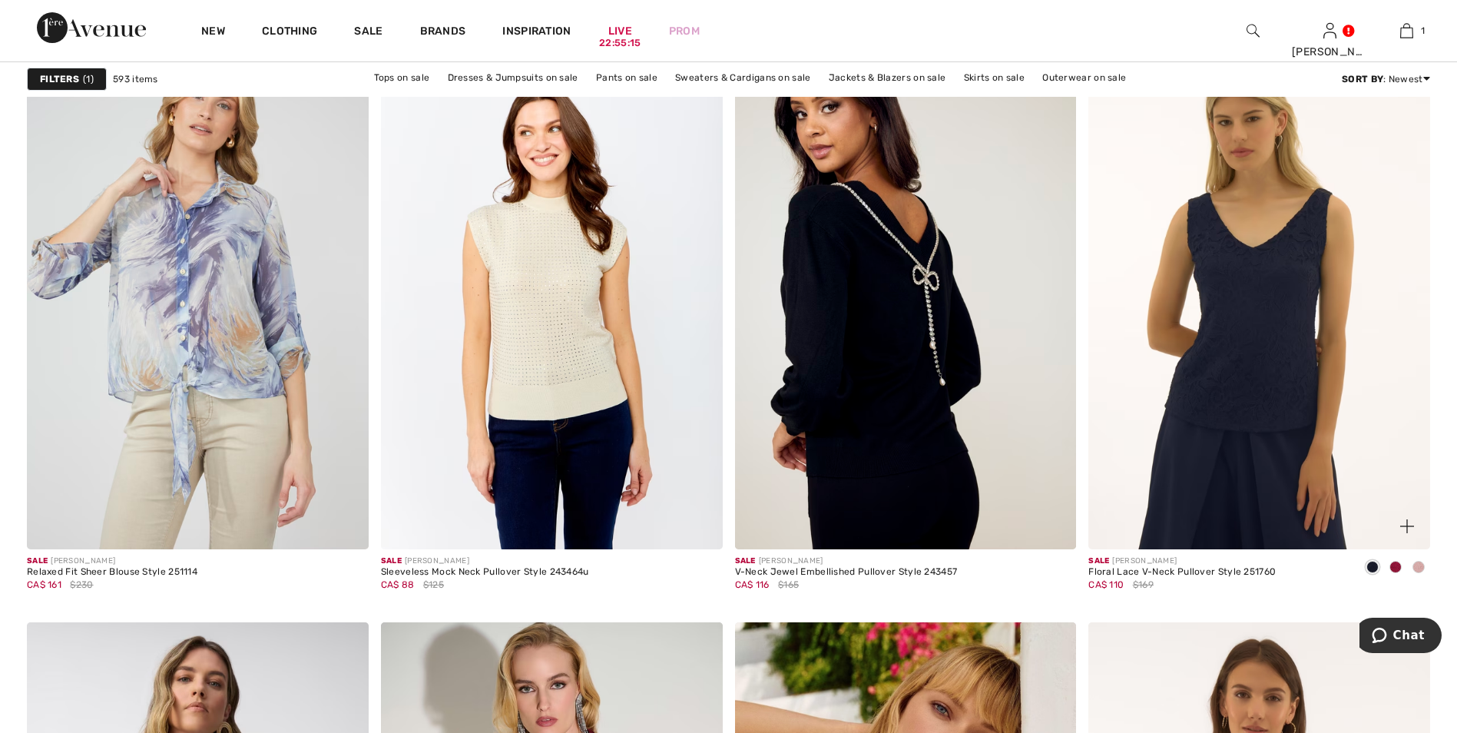
click at [1252, 294] on img at bounding box center [1260, 293] width 342 height 512
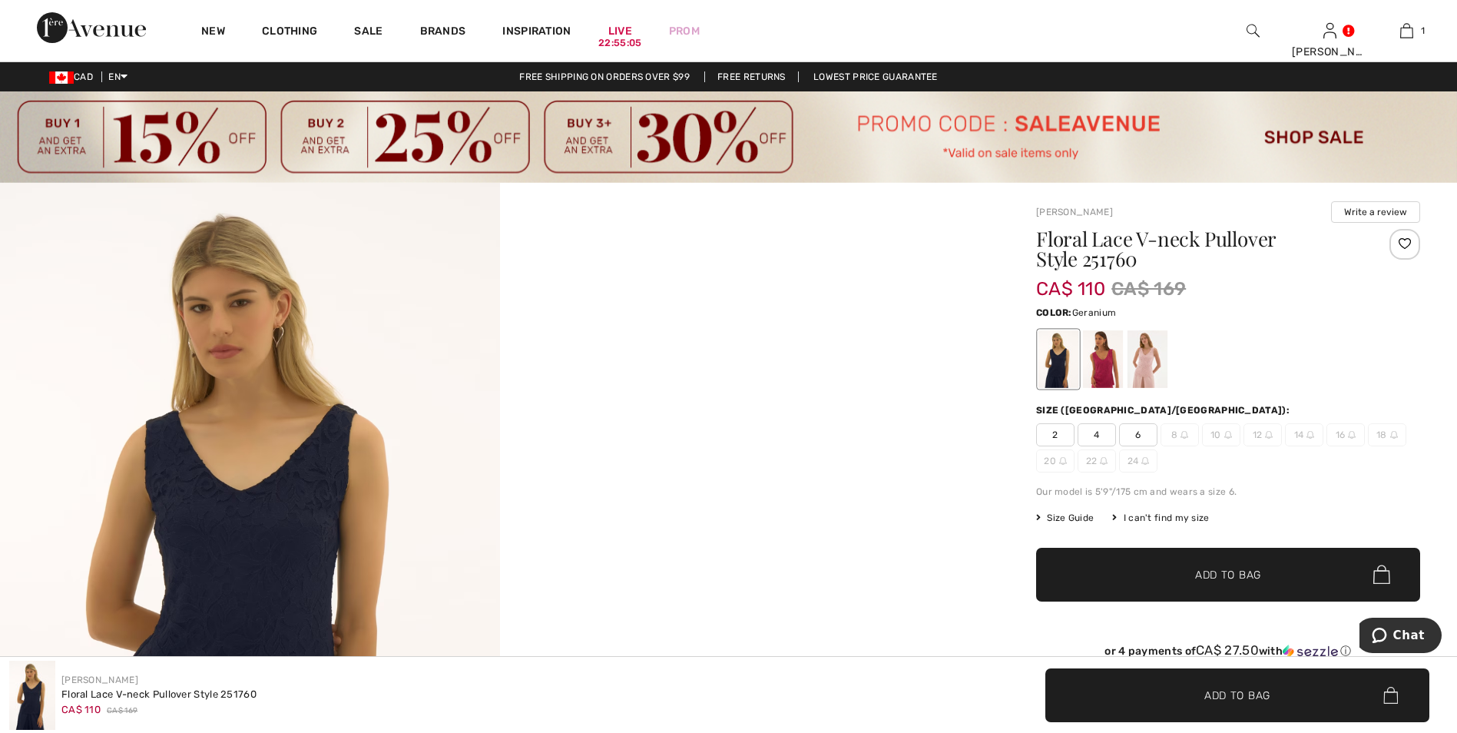
click at [1106, 366] on div at bounding box center [1103, 359] width 40 height 58
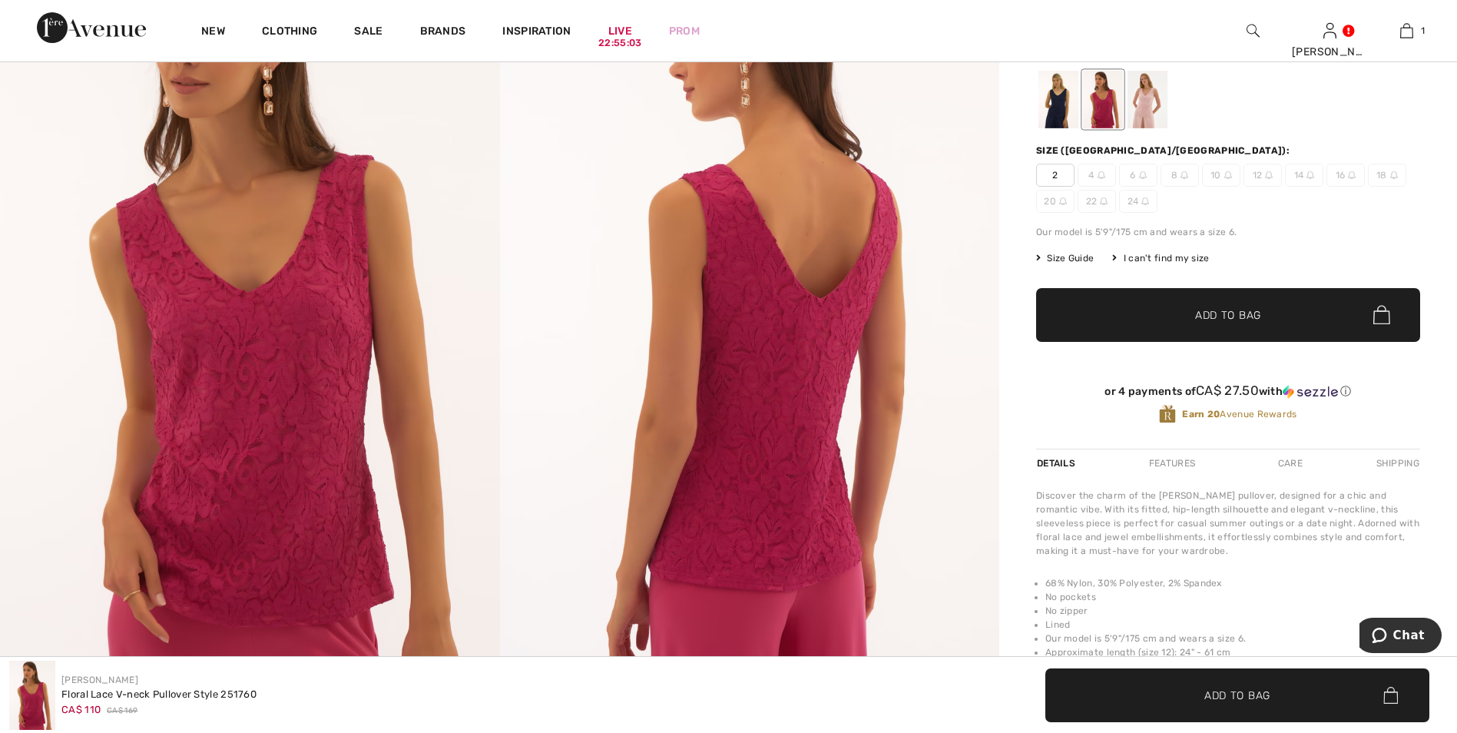
scroll to position [307, 0]
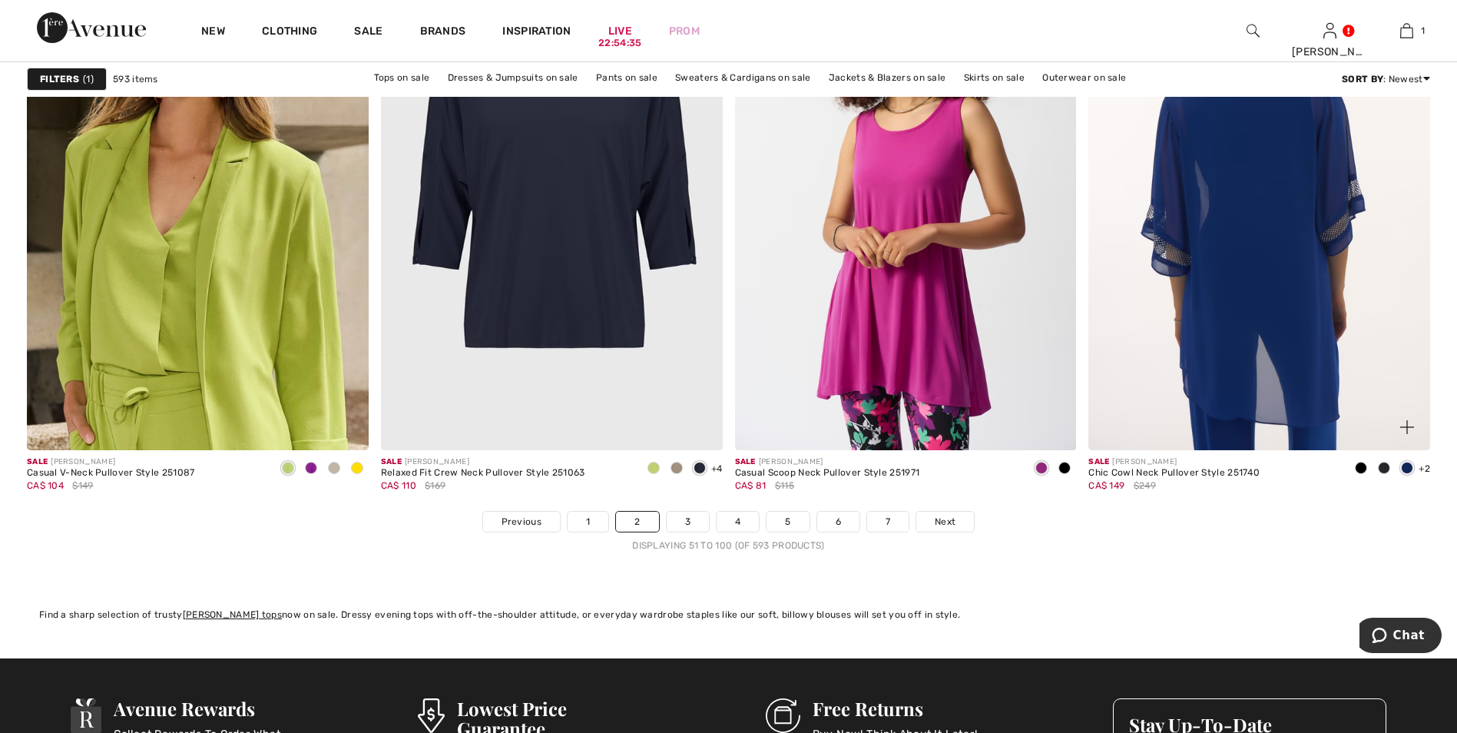
scroll to position [8988, 0]
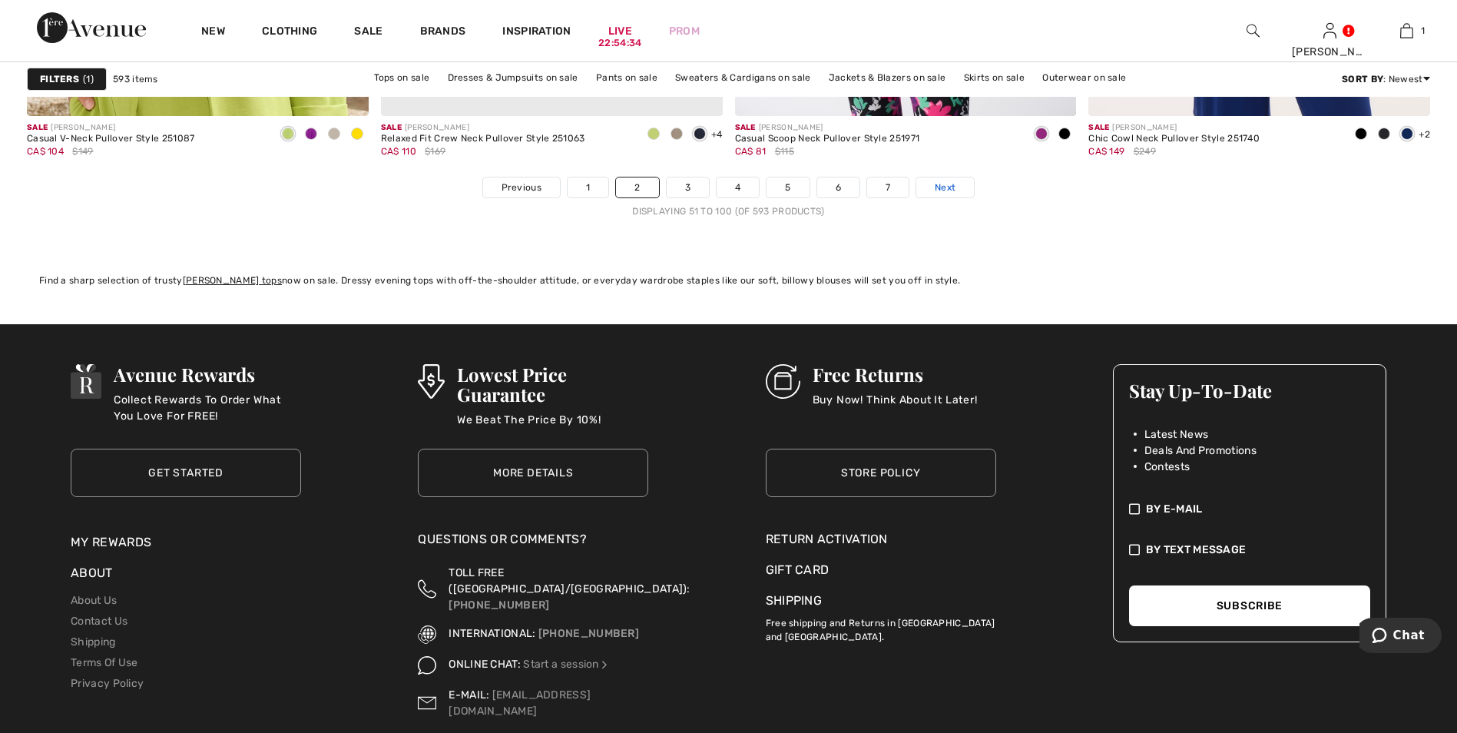
click at [946, 186] on span "Next" at bounding box center [945, 188] width 21 height 14
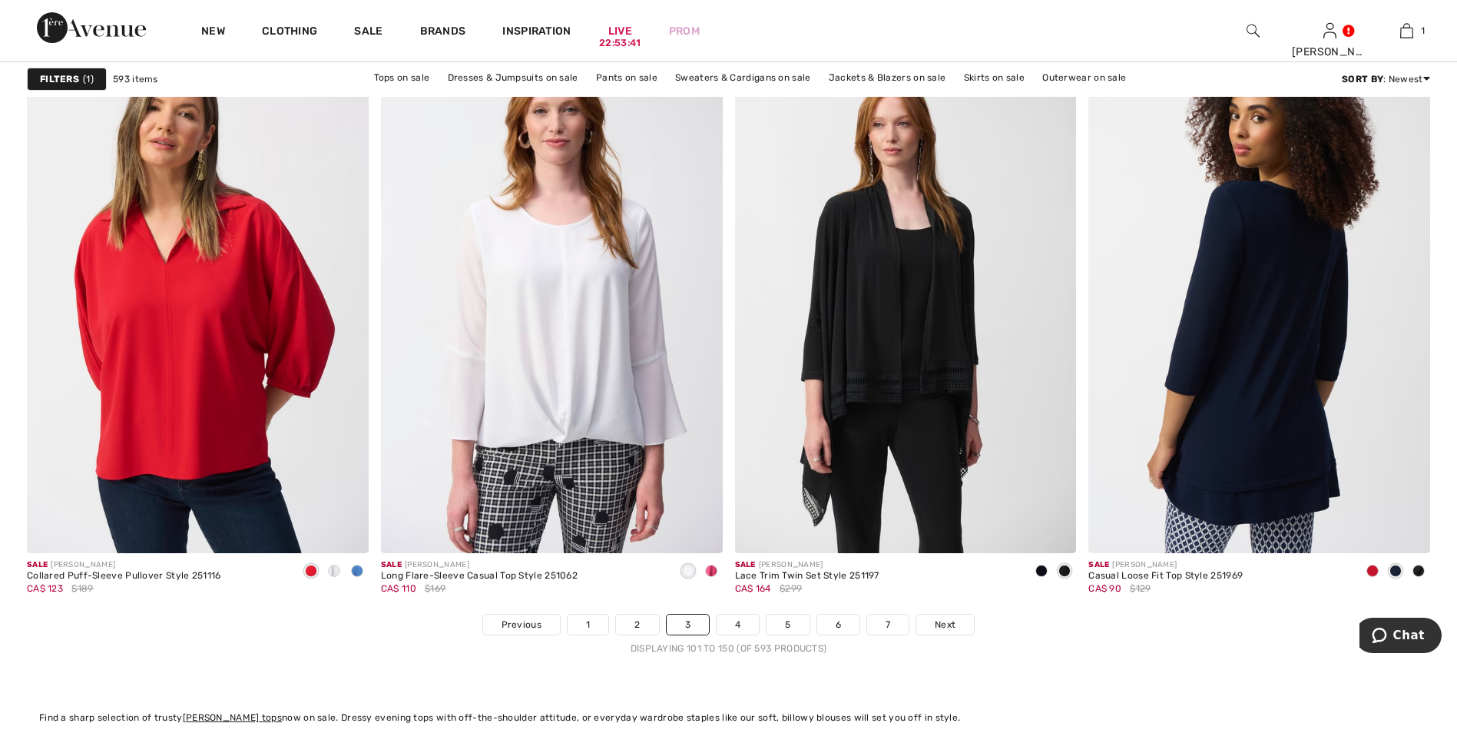
scroll to position [8911, 0]
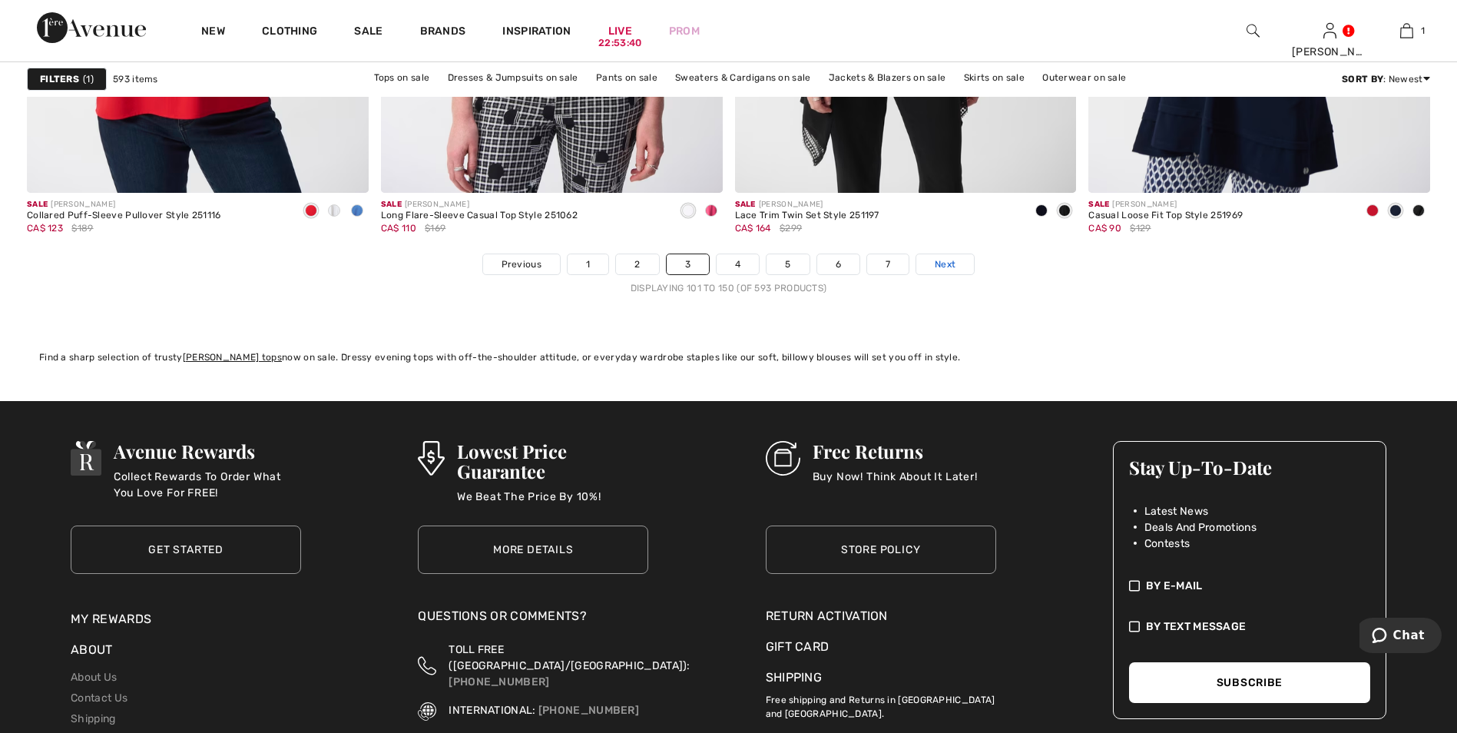
click at [951, 263] on span "Next" at bounding box center [945, 264] width 21 height 14
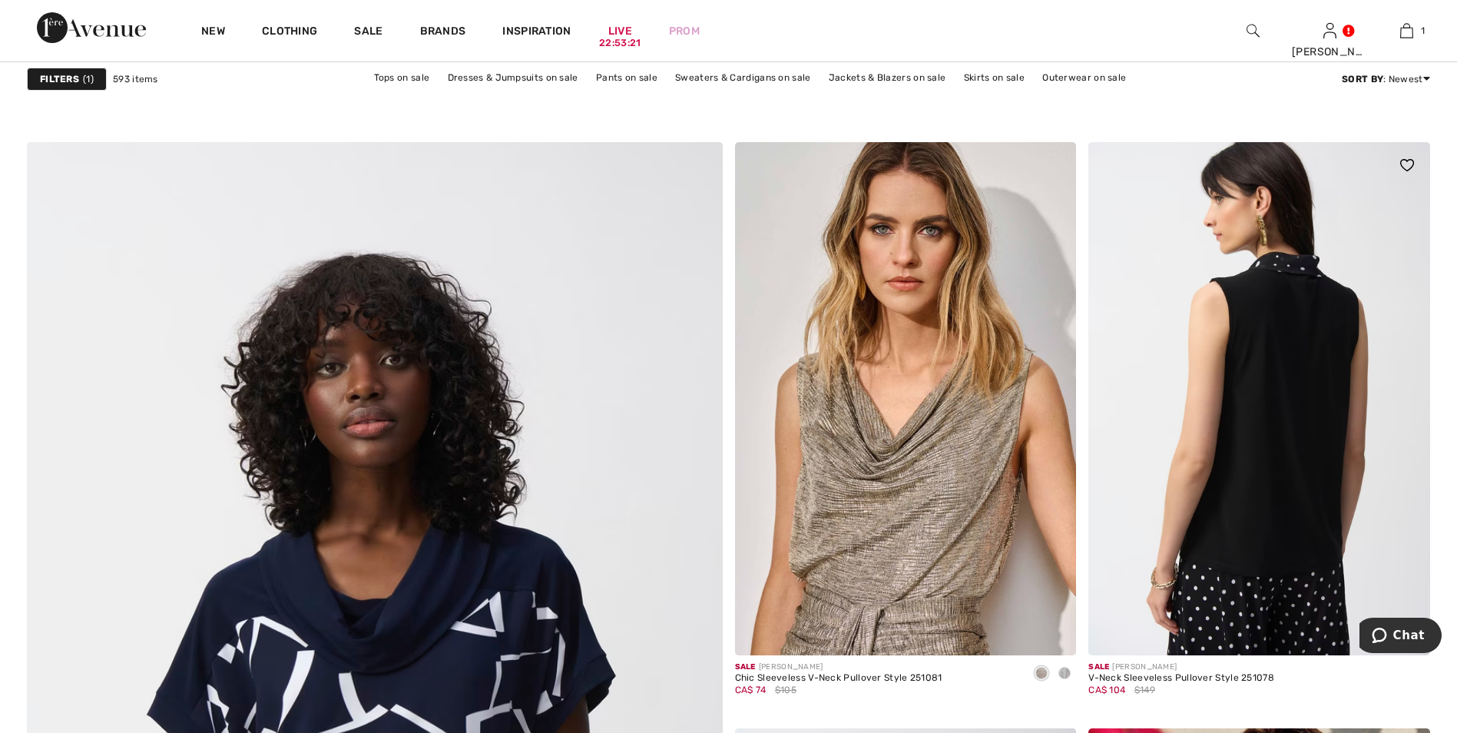
scroll to position [4840, 0]
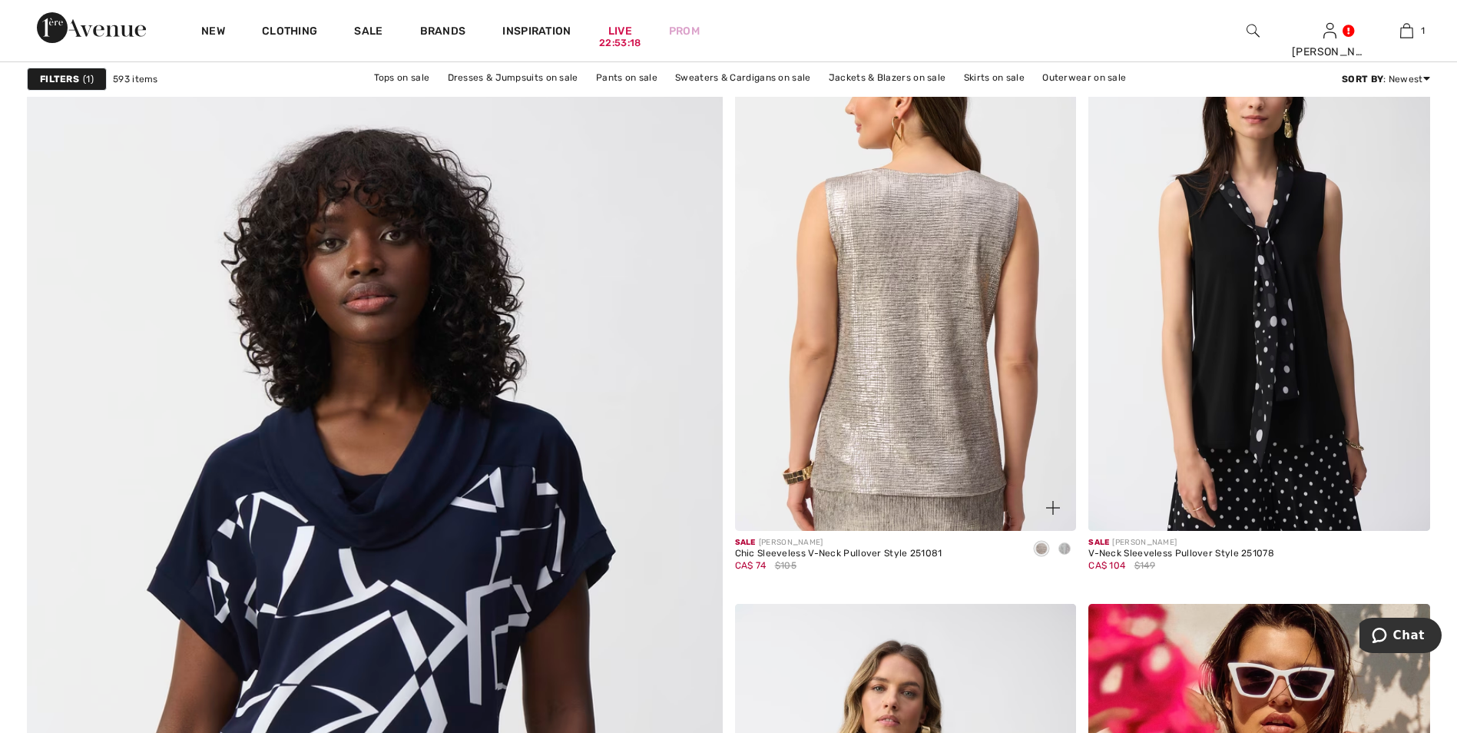
click at [922, 385] on img at bounding box center [906, 274] width 342 height 512
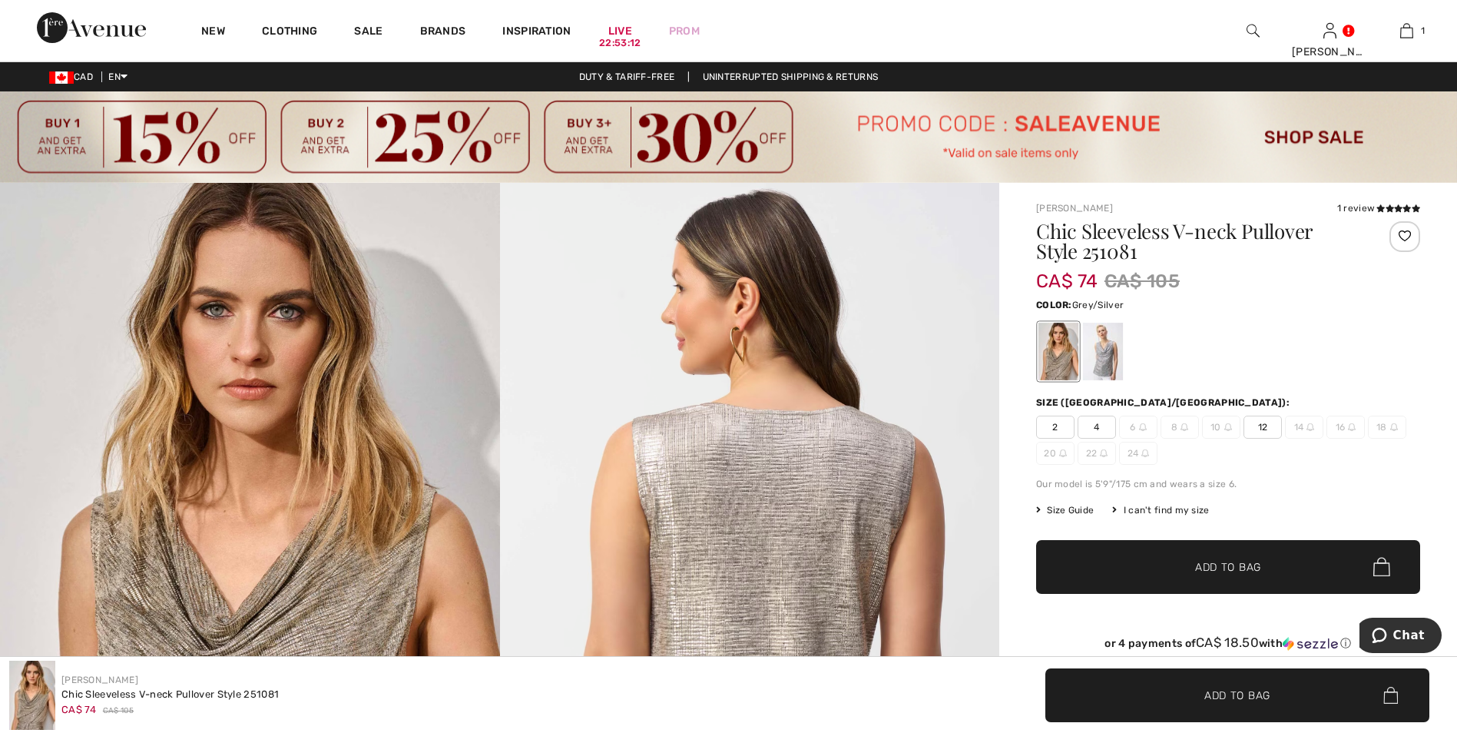
click at [1099, 360] on div at bounding box center [1103, 352] width 40 height 58
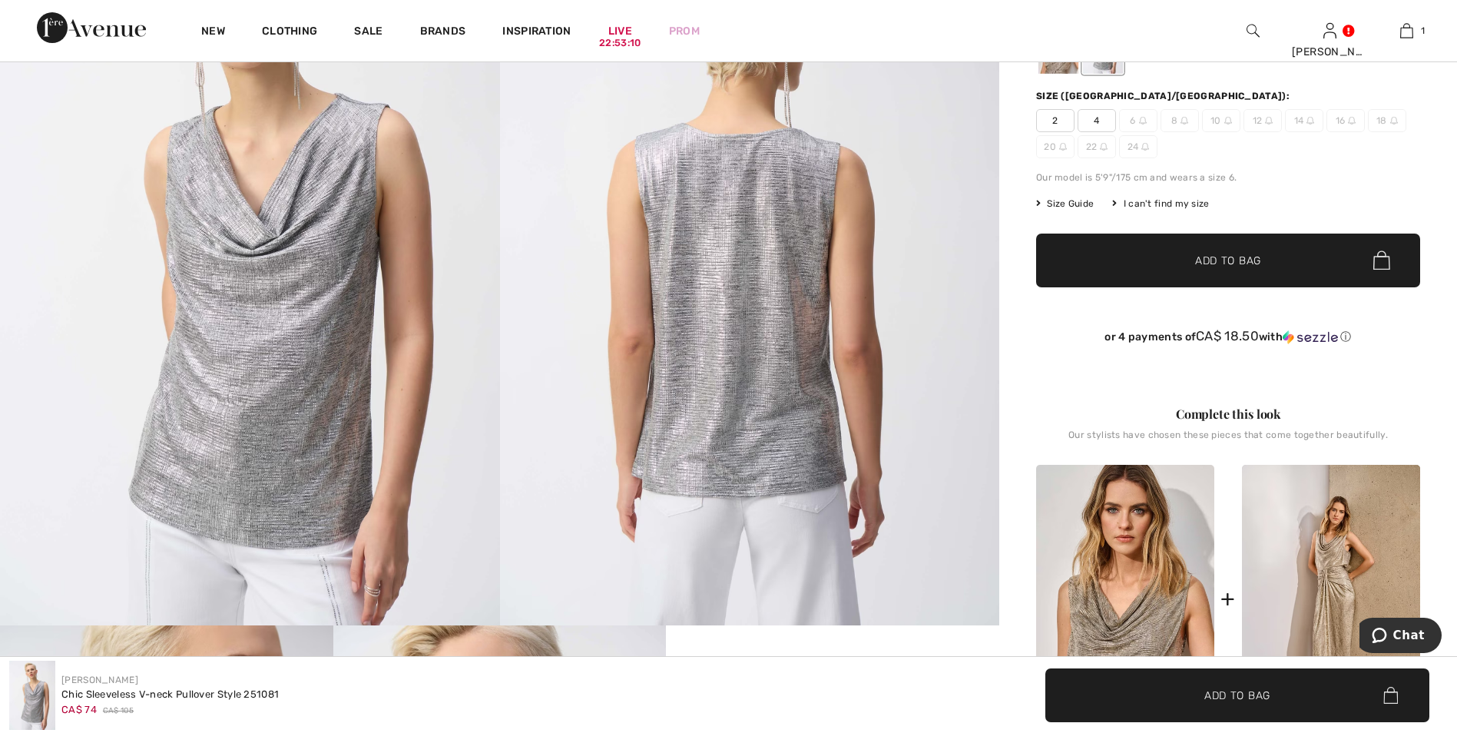
scroll to position [307, 0]
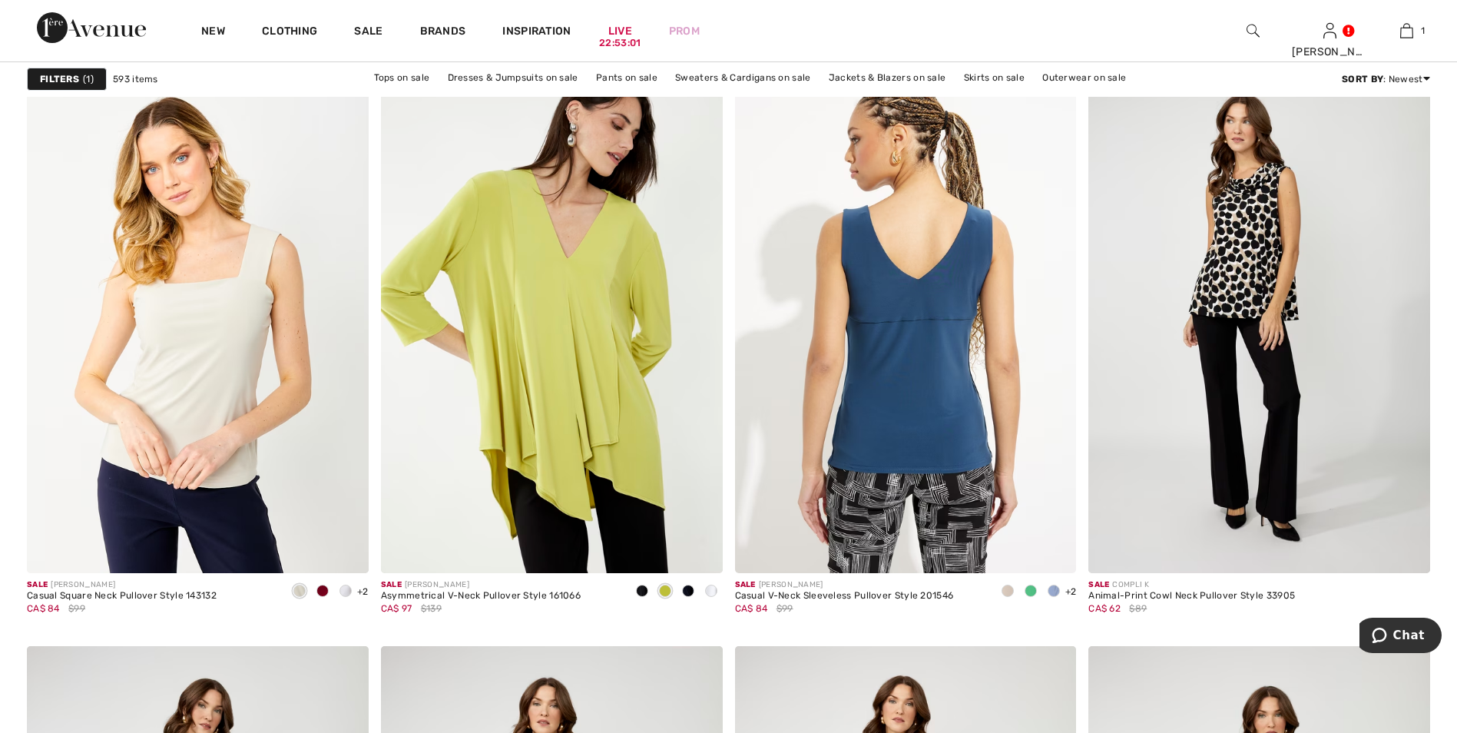
scroll to position [5992, 0]
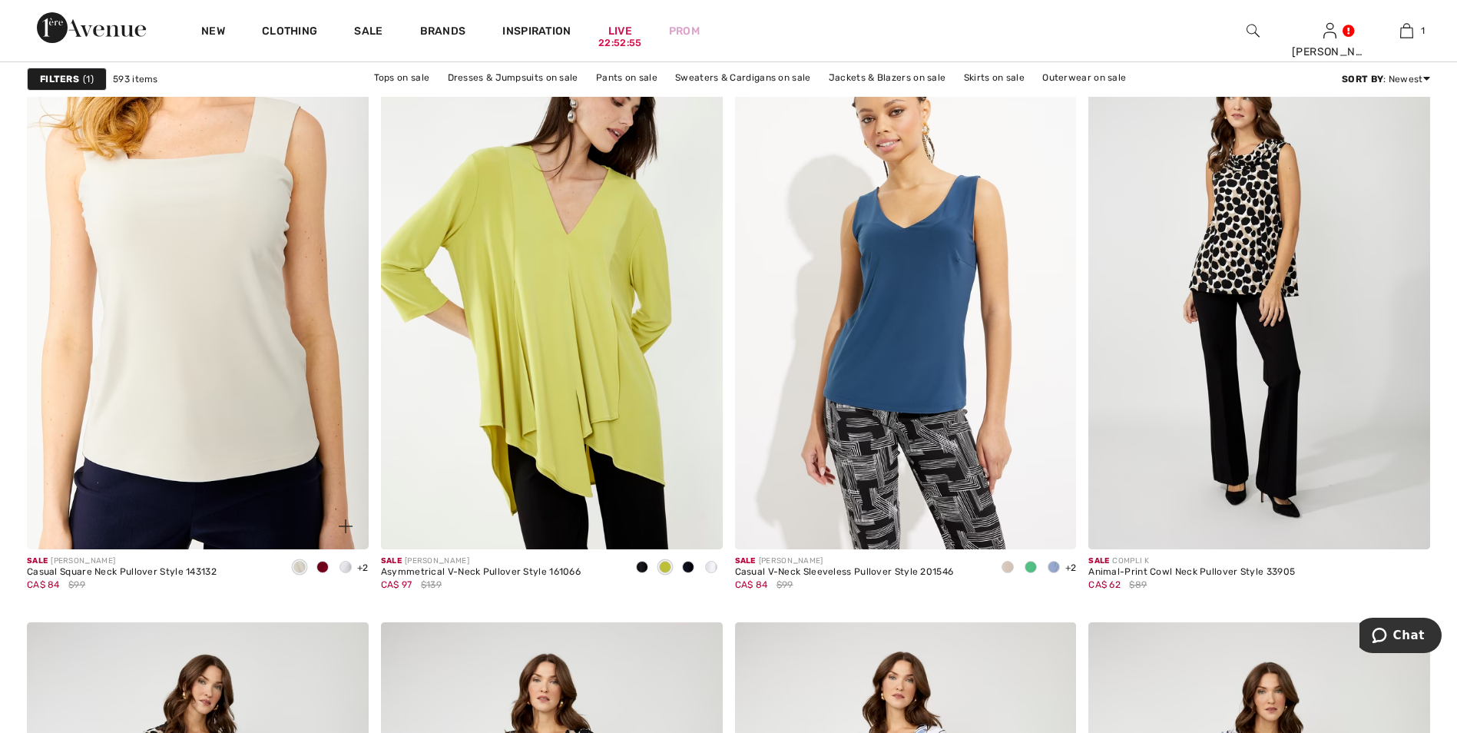
click at [244, 414] on img at bounding box center [198, 293] width 342 height 512
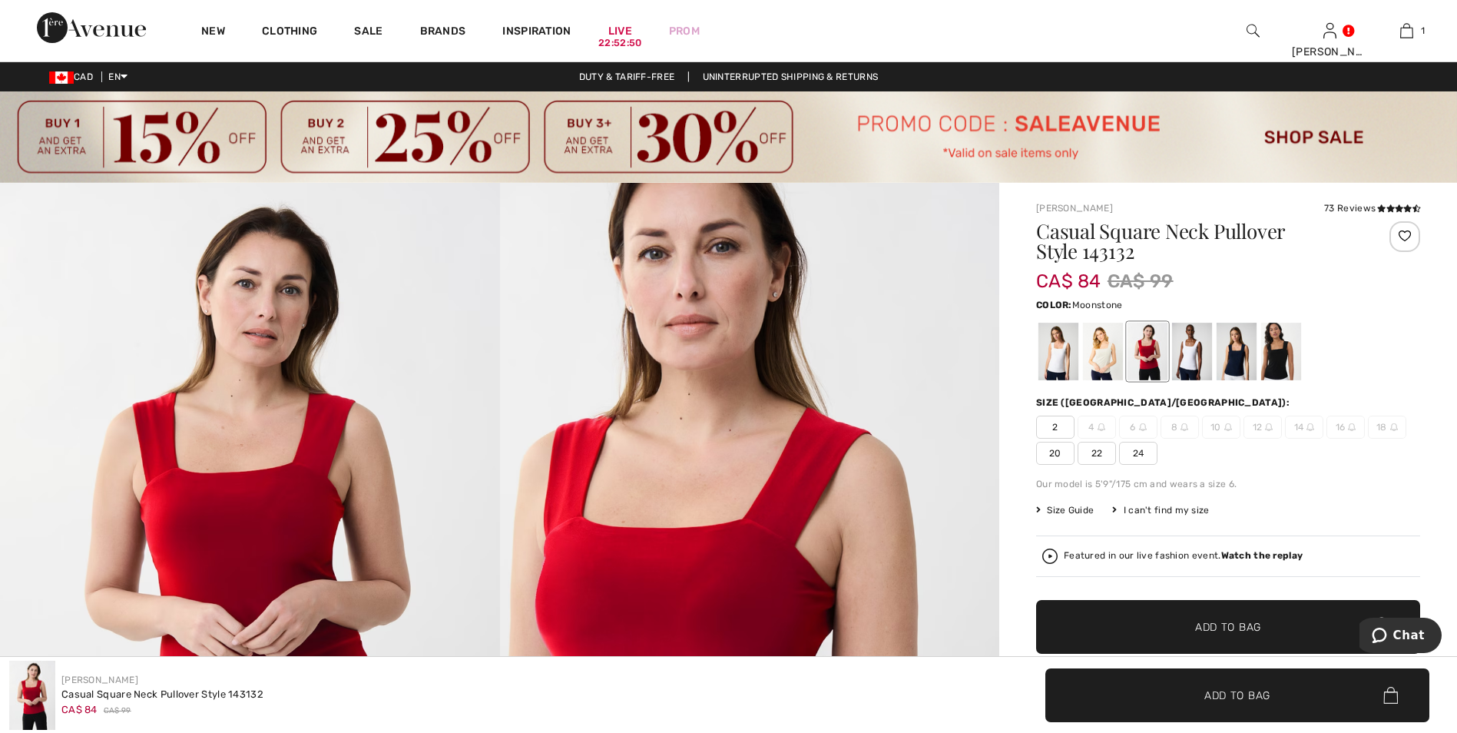
click at [1089, 359] on div at bounding box center [1103, 352] width 40 height 58
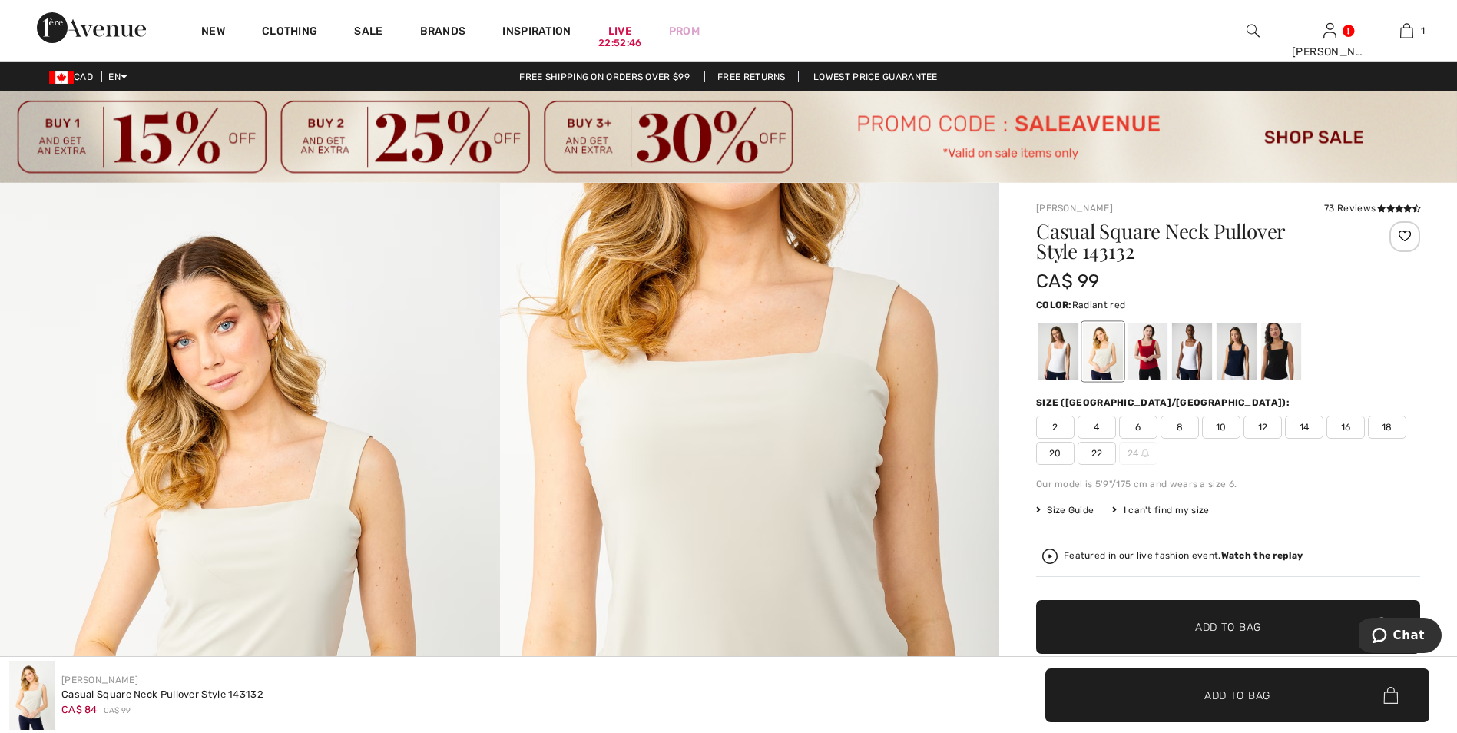
click at [1158, 356] on div at bounding box center [1148, 352] width 40 height 58
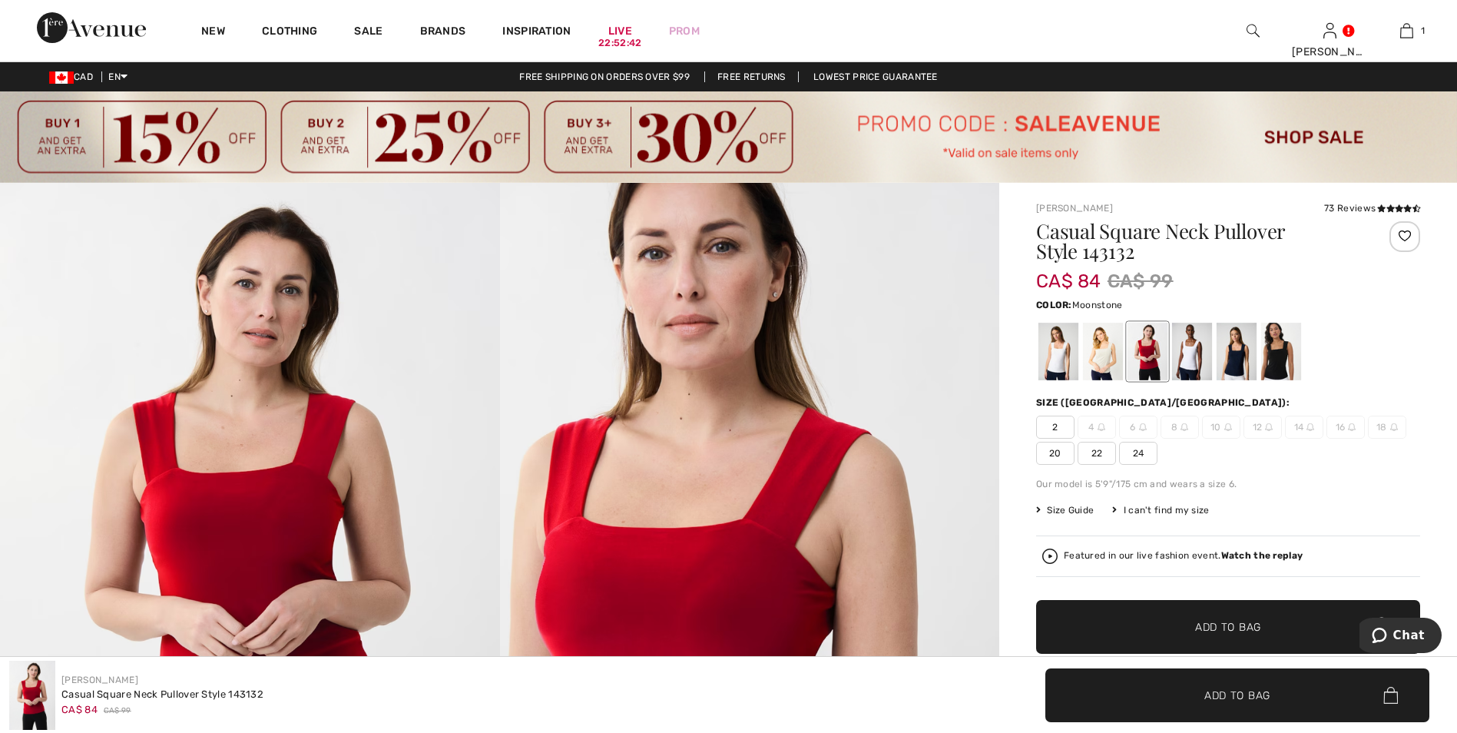
click at [1099, 356] on div at bounding box center [1103, 352] width 40 height 58
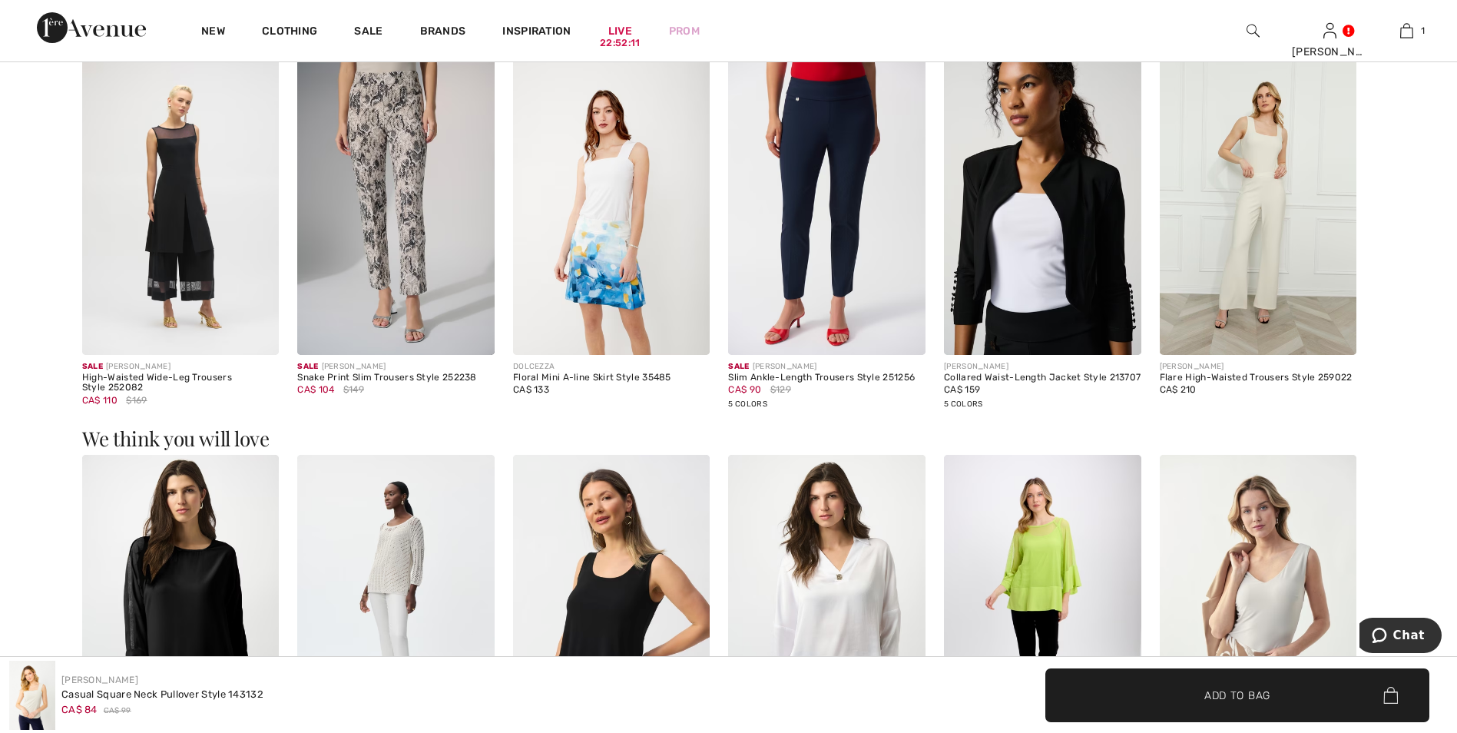
scroll to position [1690, 0]
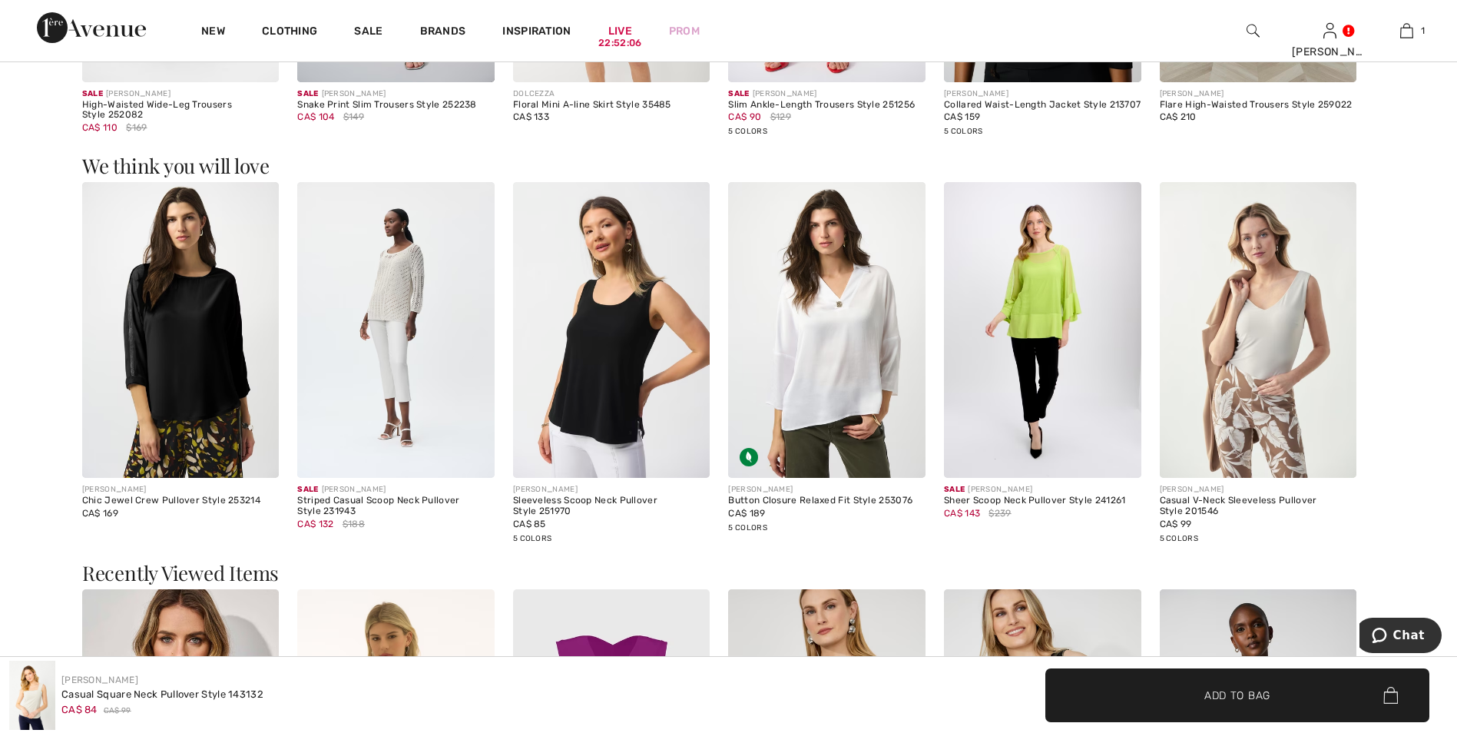
click at [611, 367] on img at bounding box center [611, 330] width 197 height 296
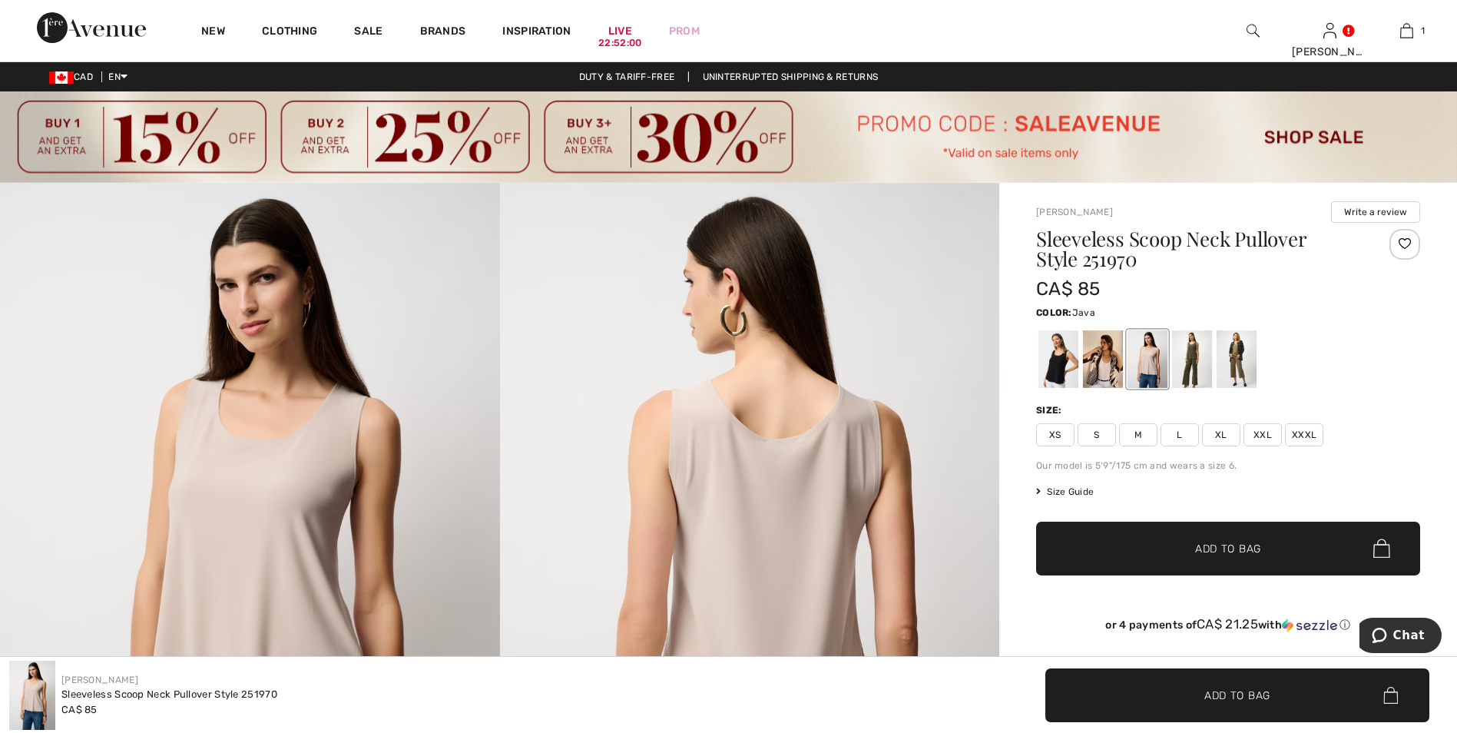
click at [1248, 369] on div at bounding box center [1237, 359] width 40 height 58
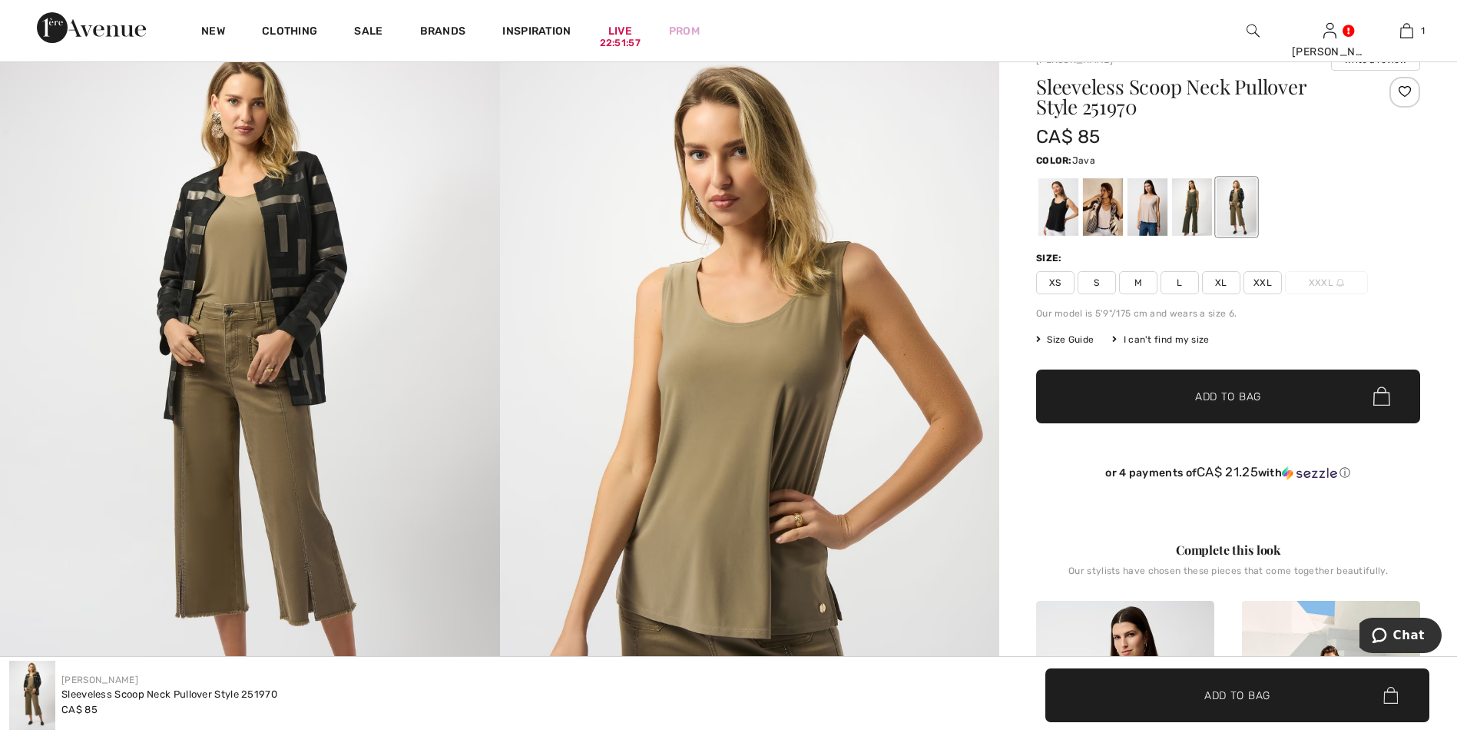
scroll to position [154, 0]
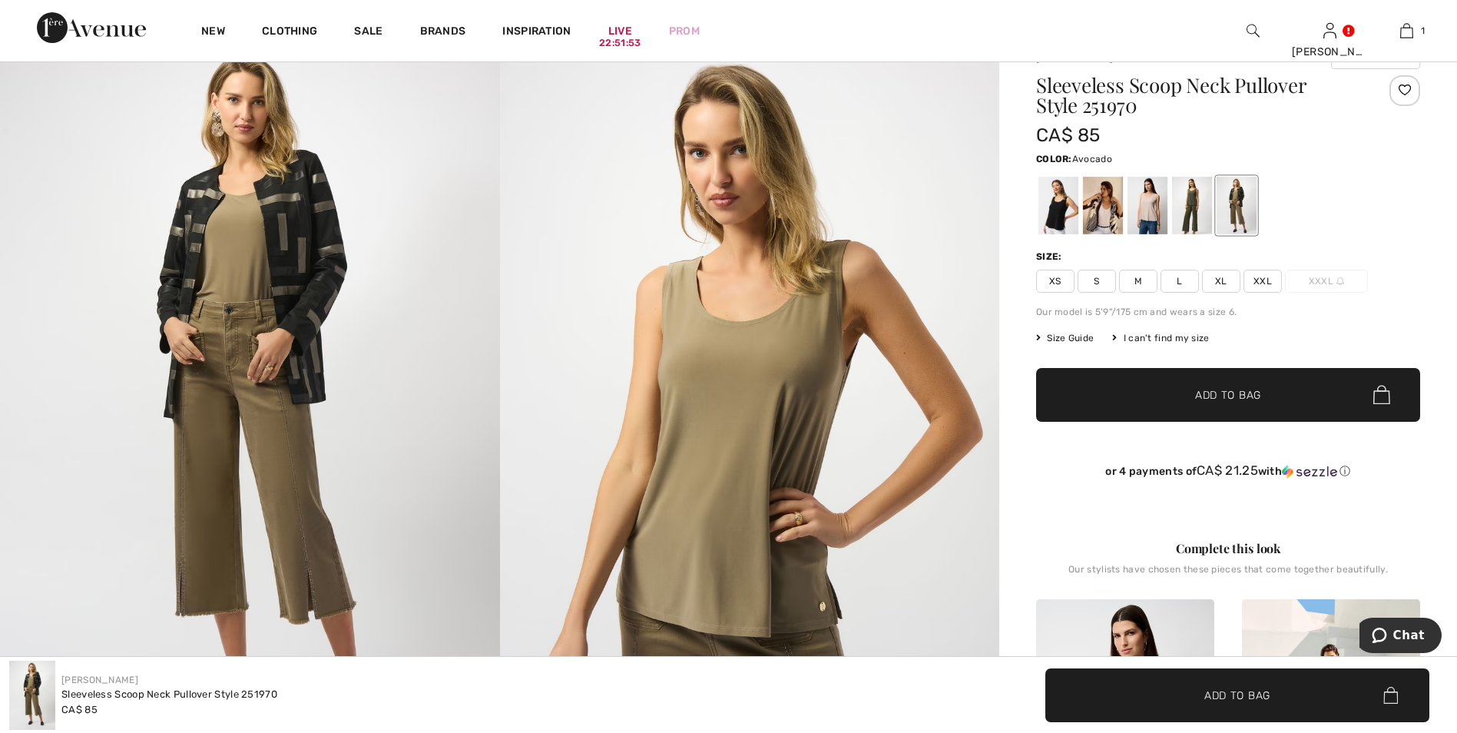
click at [1195, 209] on div at bounding box center [1192, 206] width 40 height 58
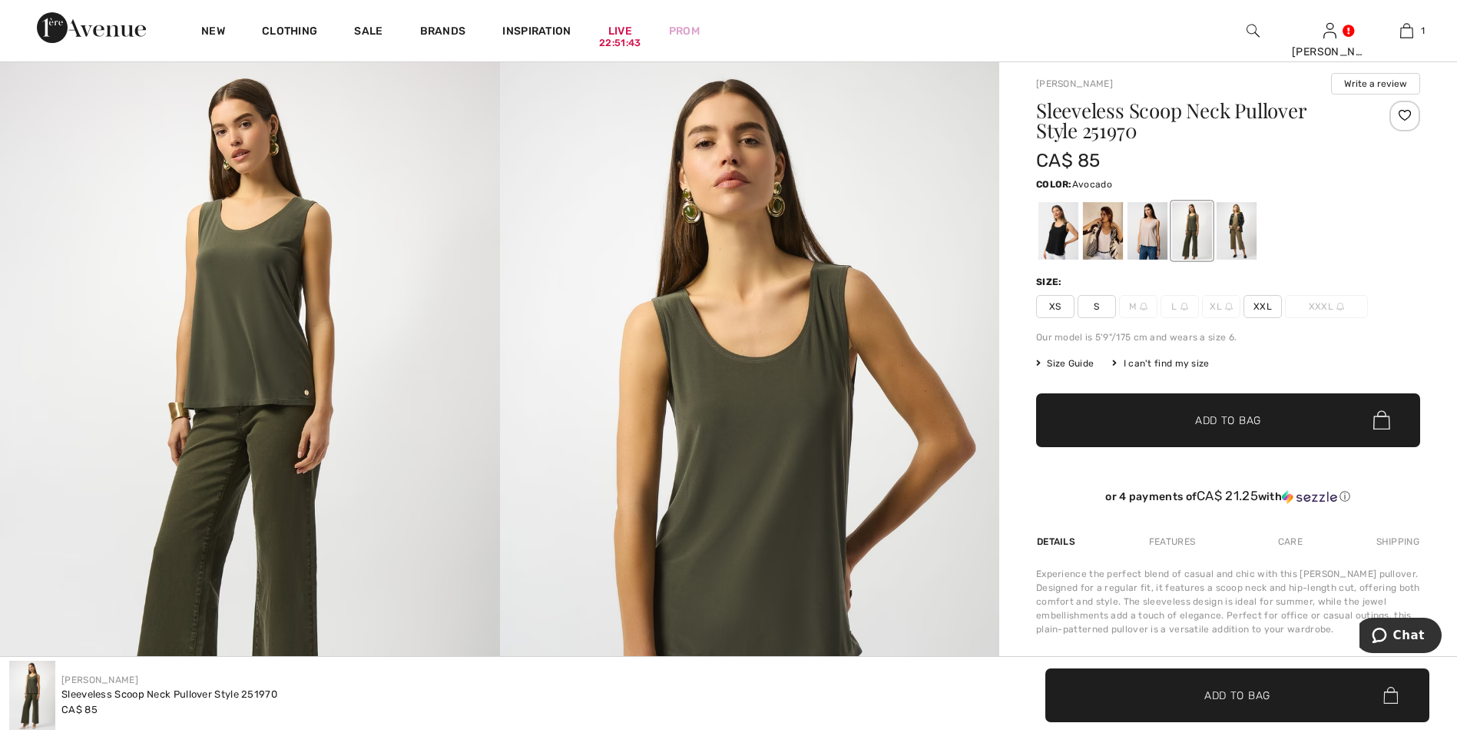
scroll to position [0, 0]
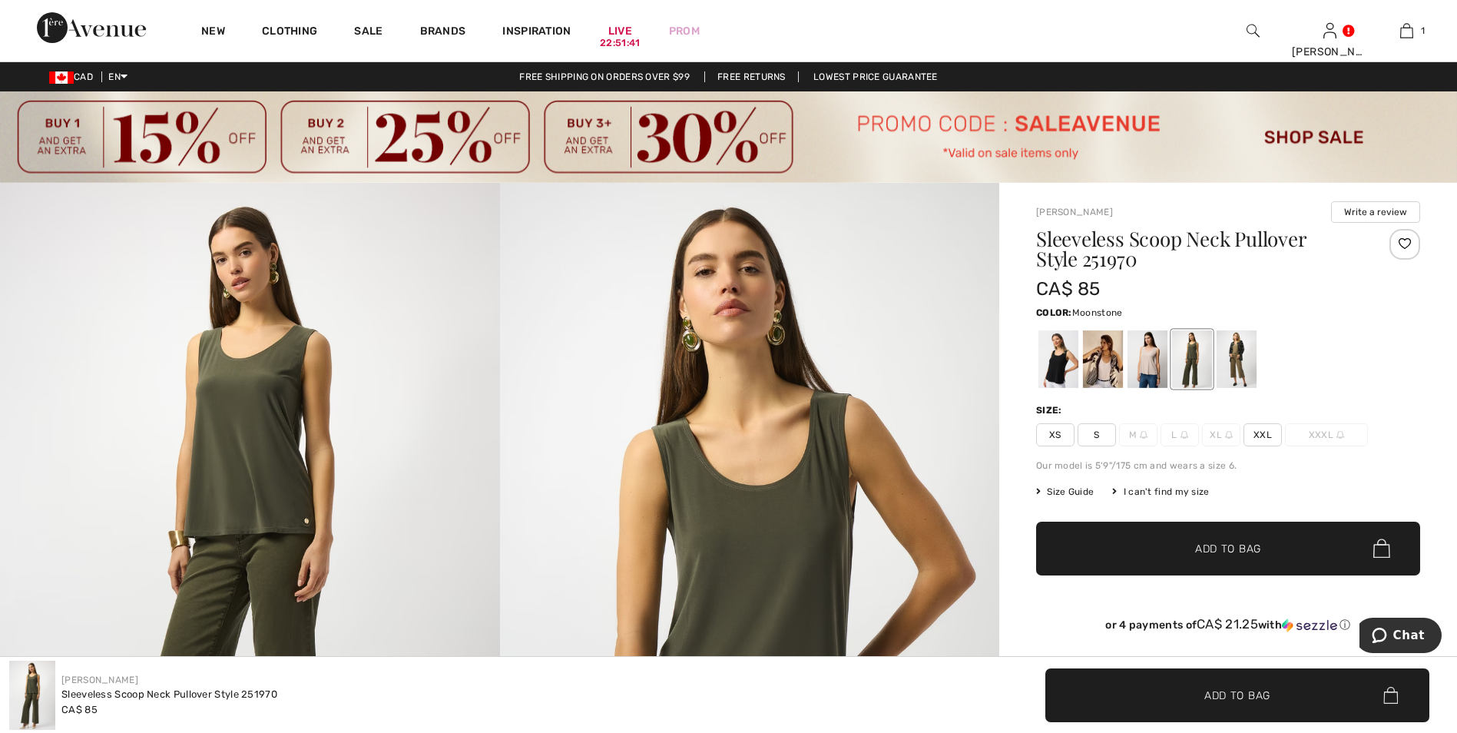
click at [1144, 363] on div at bounding box center [1148, 359] width 40 height 58
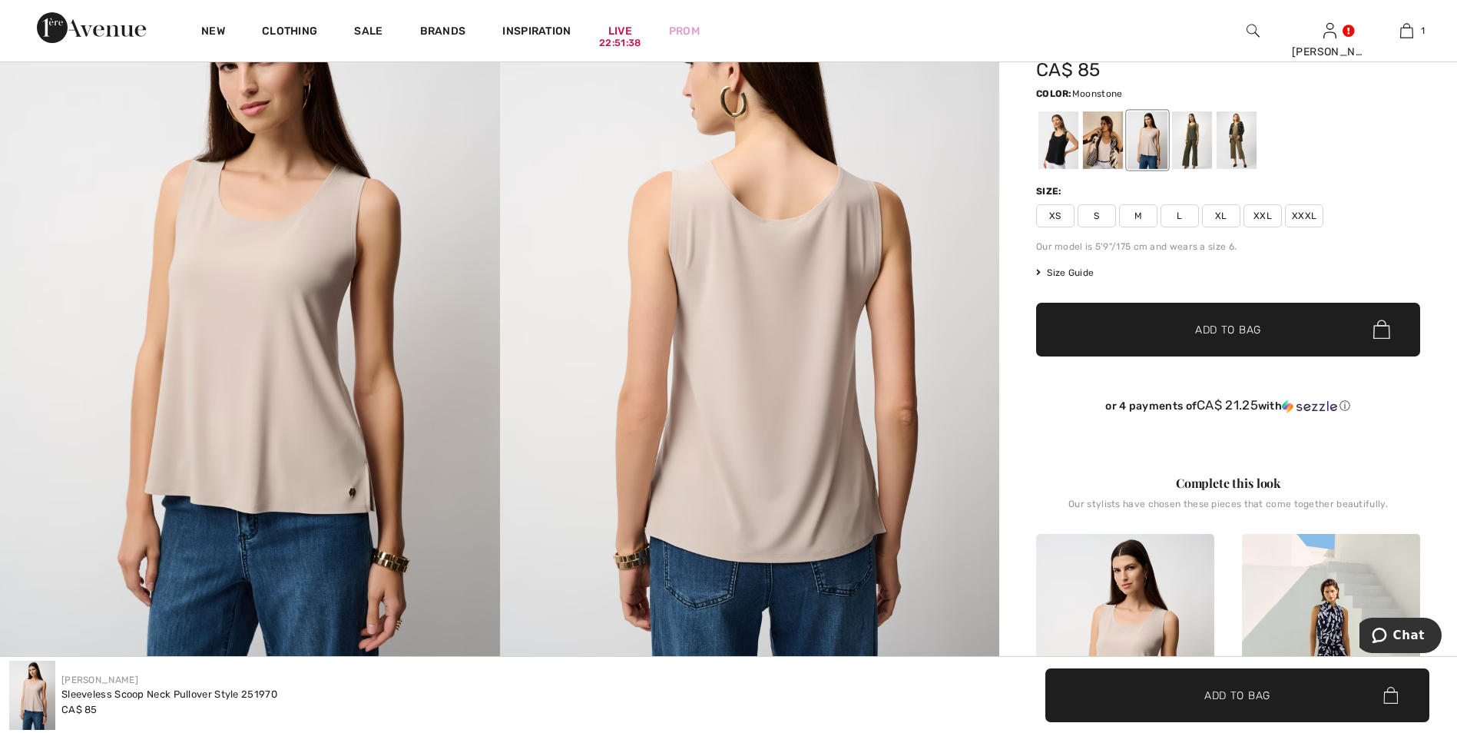
scroll to position [230, 0]
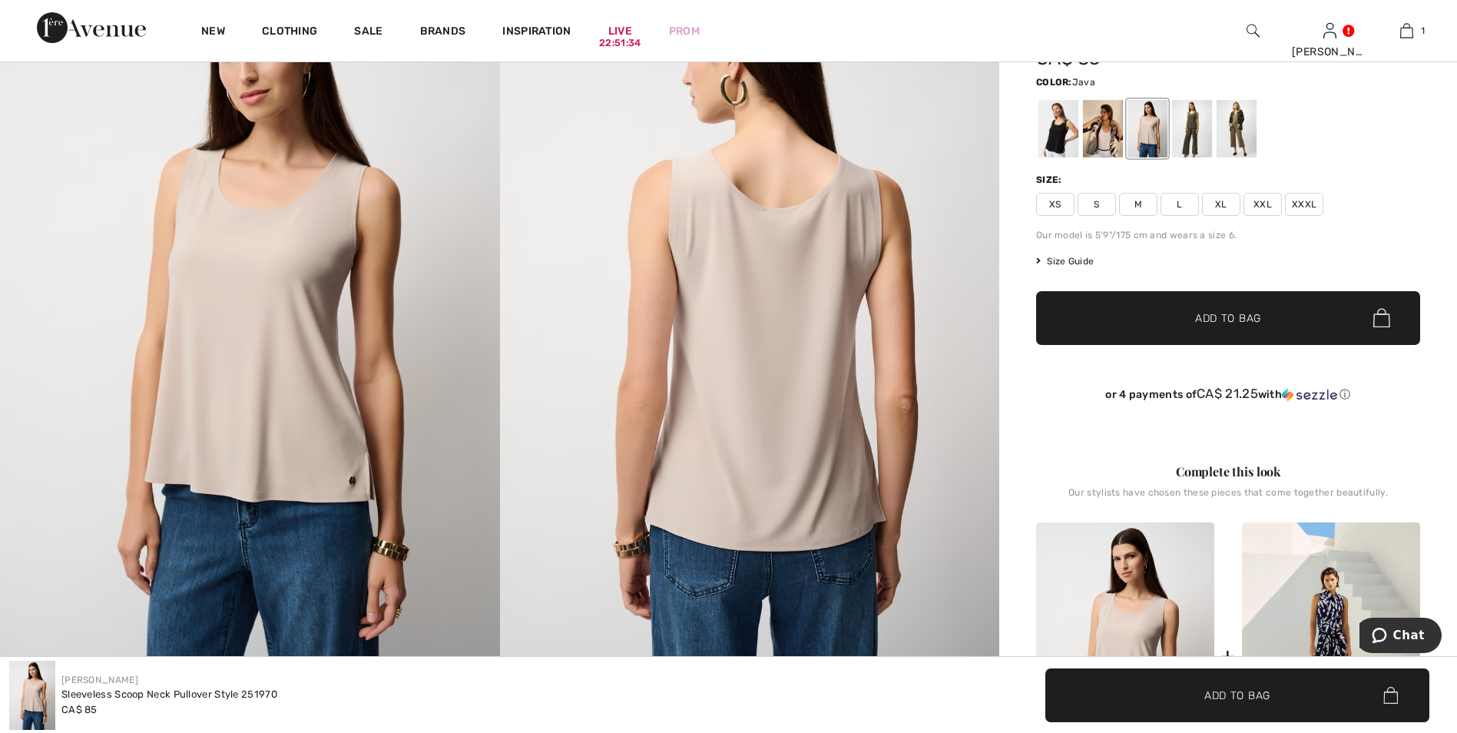
click at [1238, 134] on div at bounding box center [1237, 129] width 40 height 58
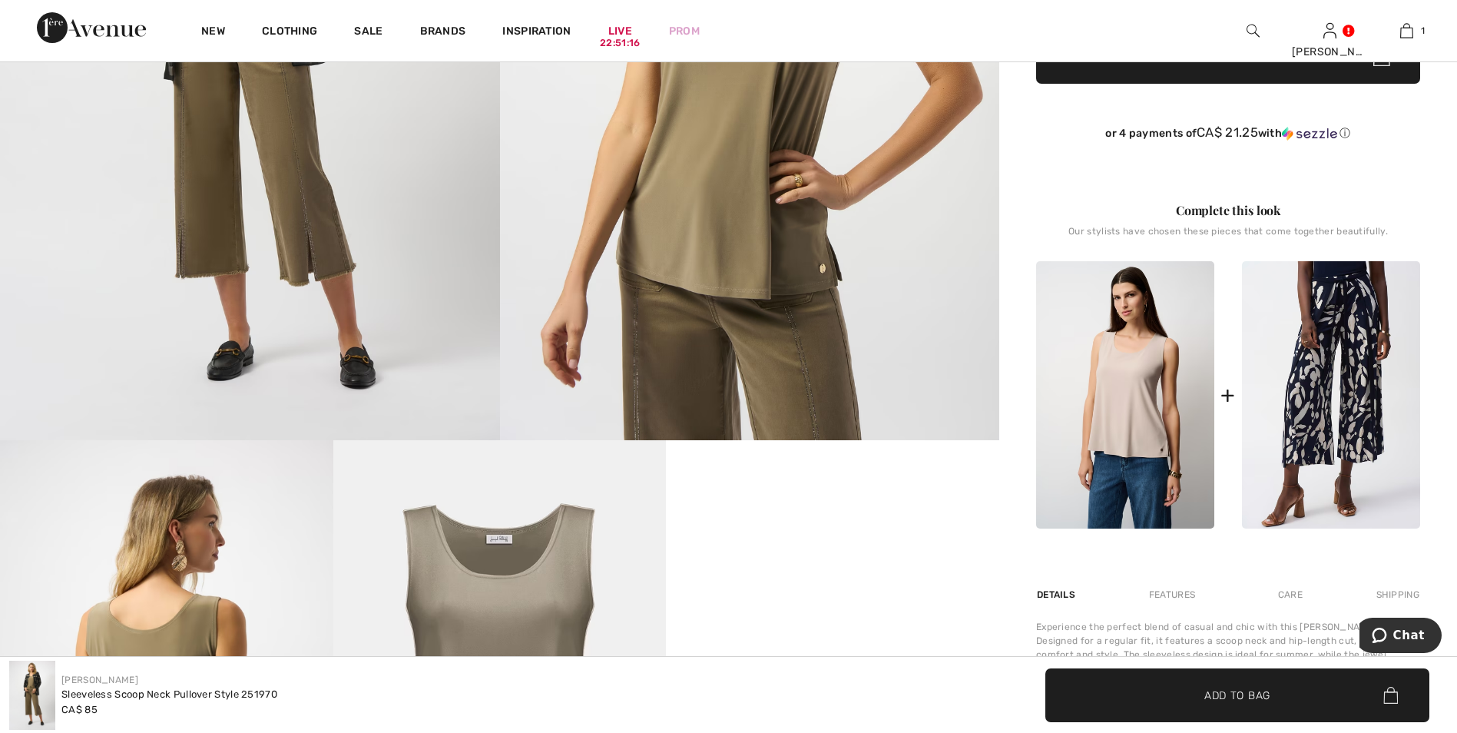
scroll to position [154, 0]
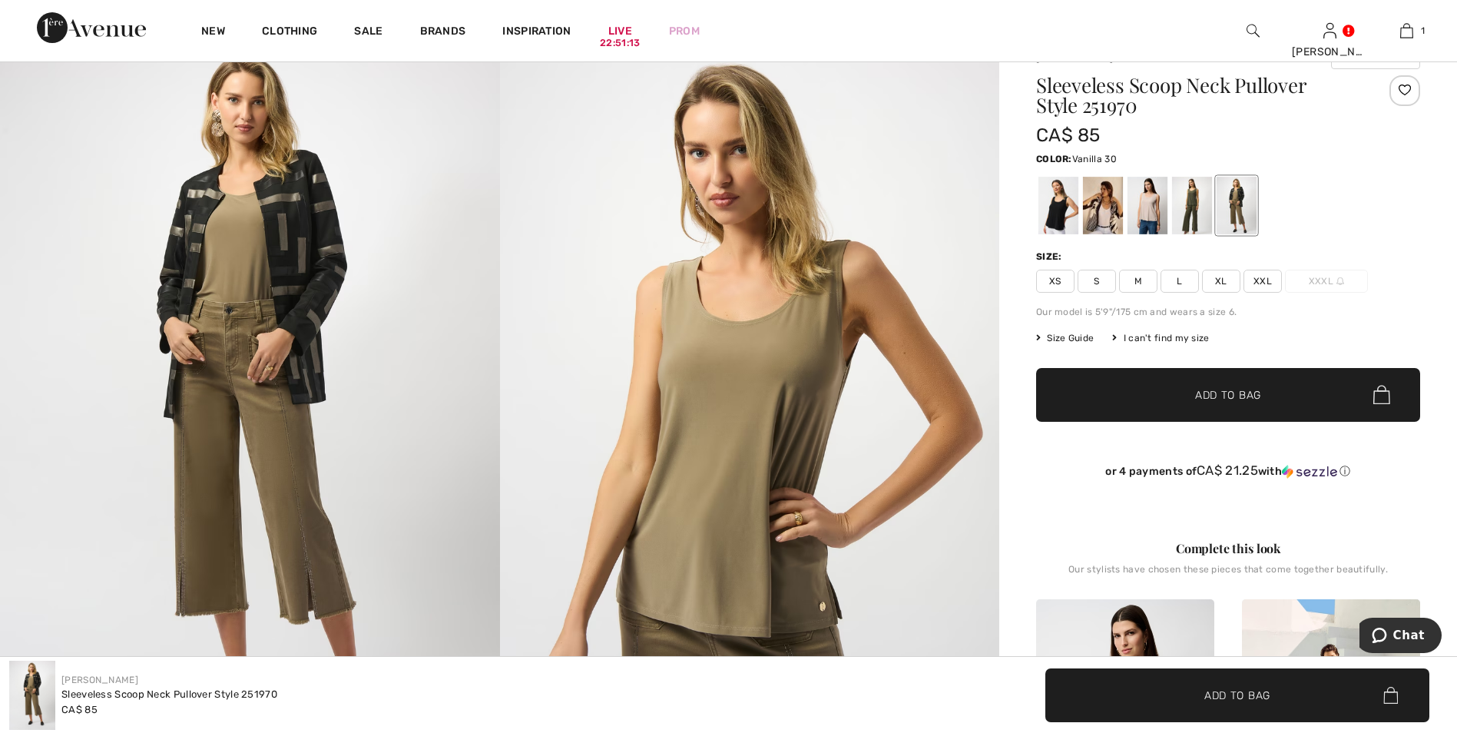
click at [1111, 209] on div at bounding box center [1103, 206] width 40 height 58
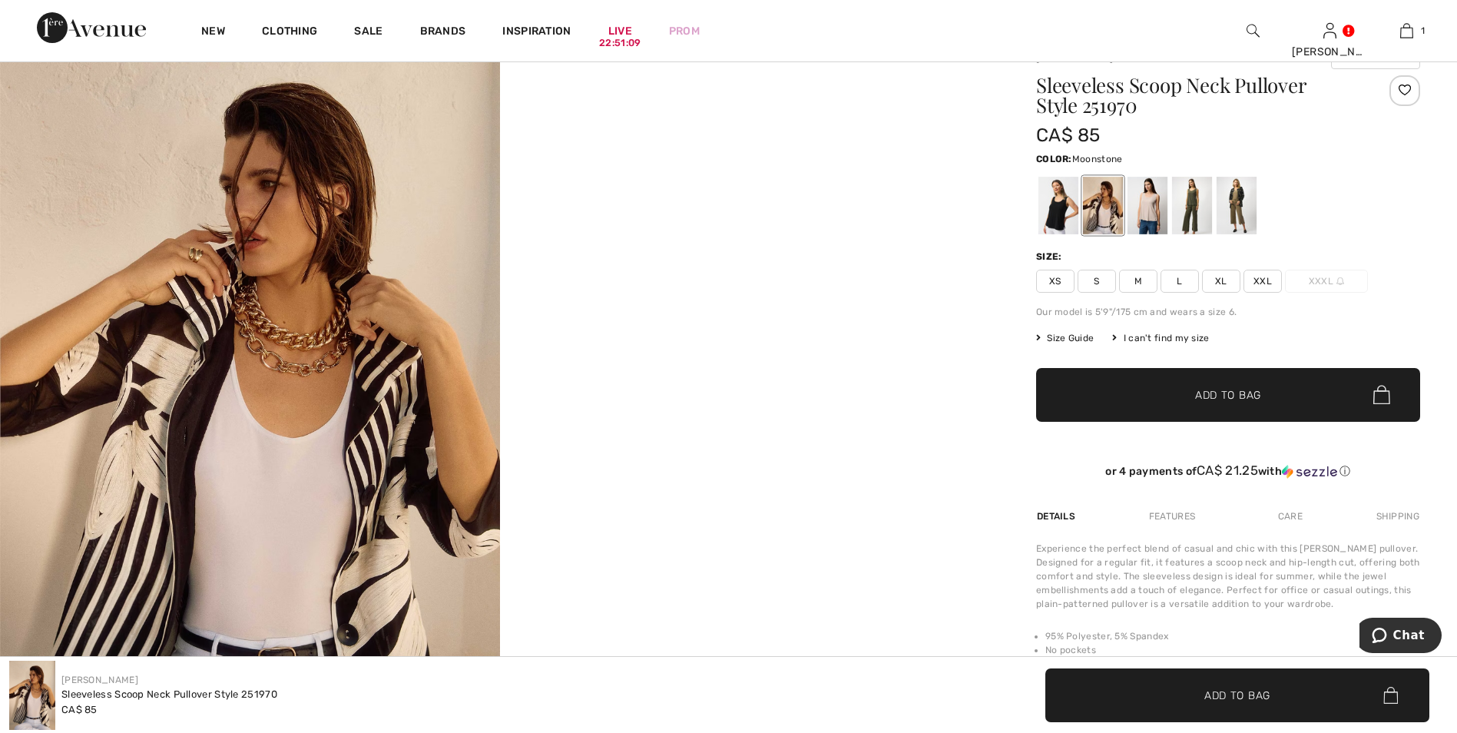
click at [1162, 203] on div at bounding box center [1148, 206] width 40 height 58
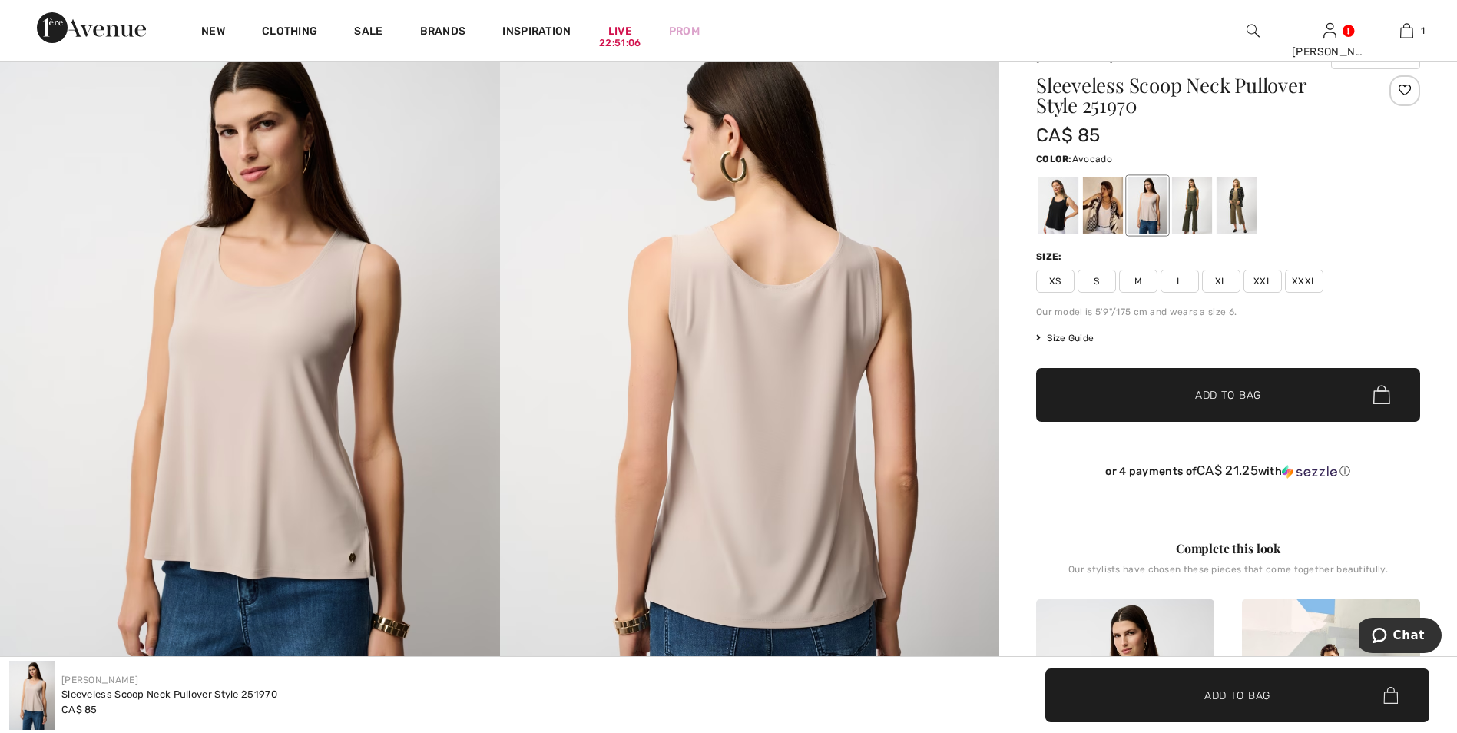
click at [1199, 213] on div at bounding box center [1192, 206] width 40 height 58
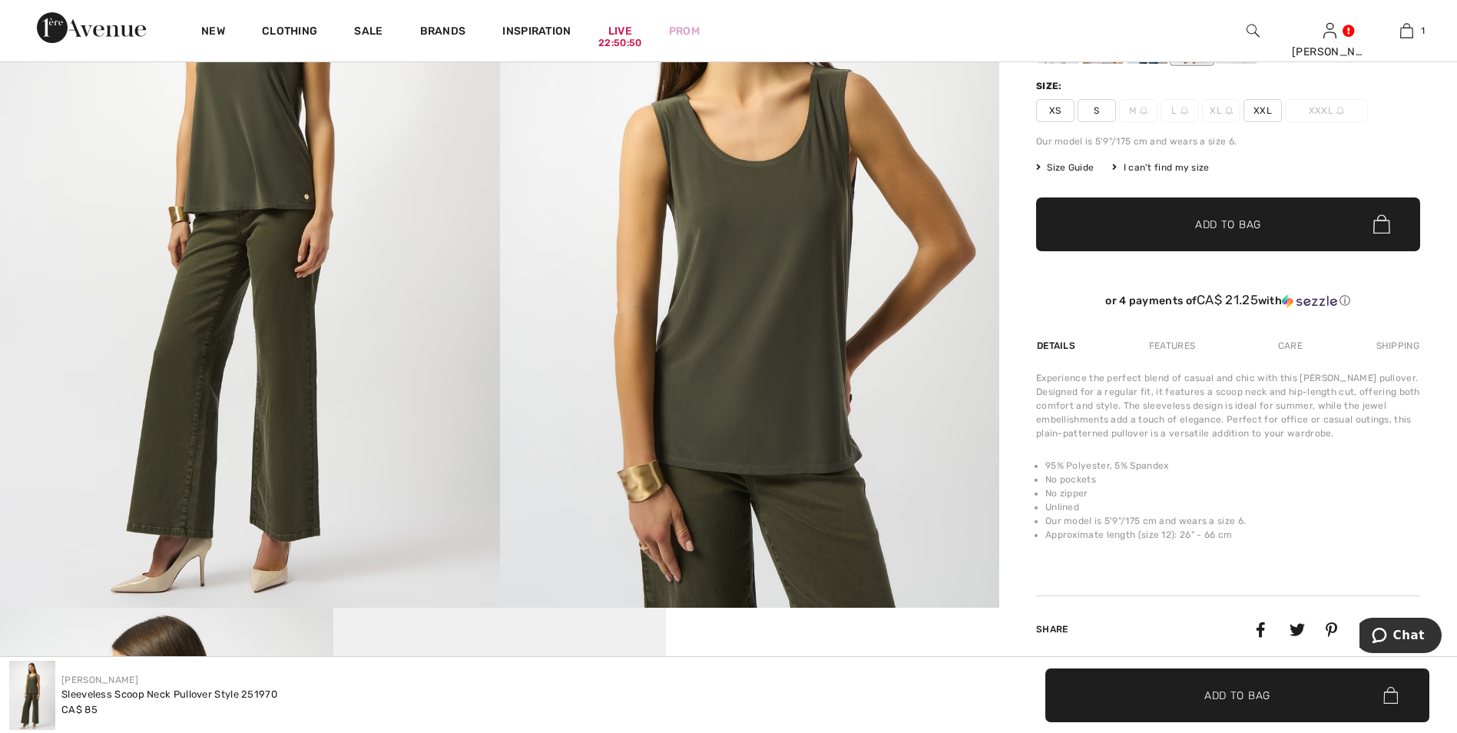
scroll to position [307, 0]
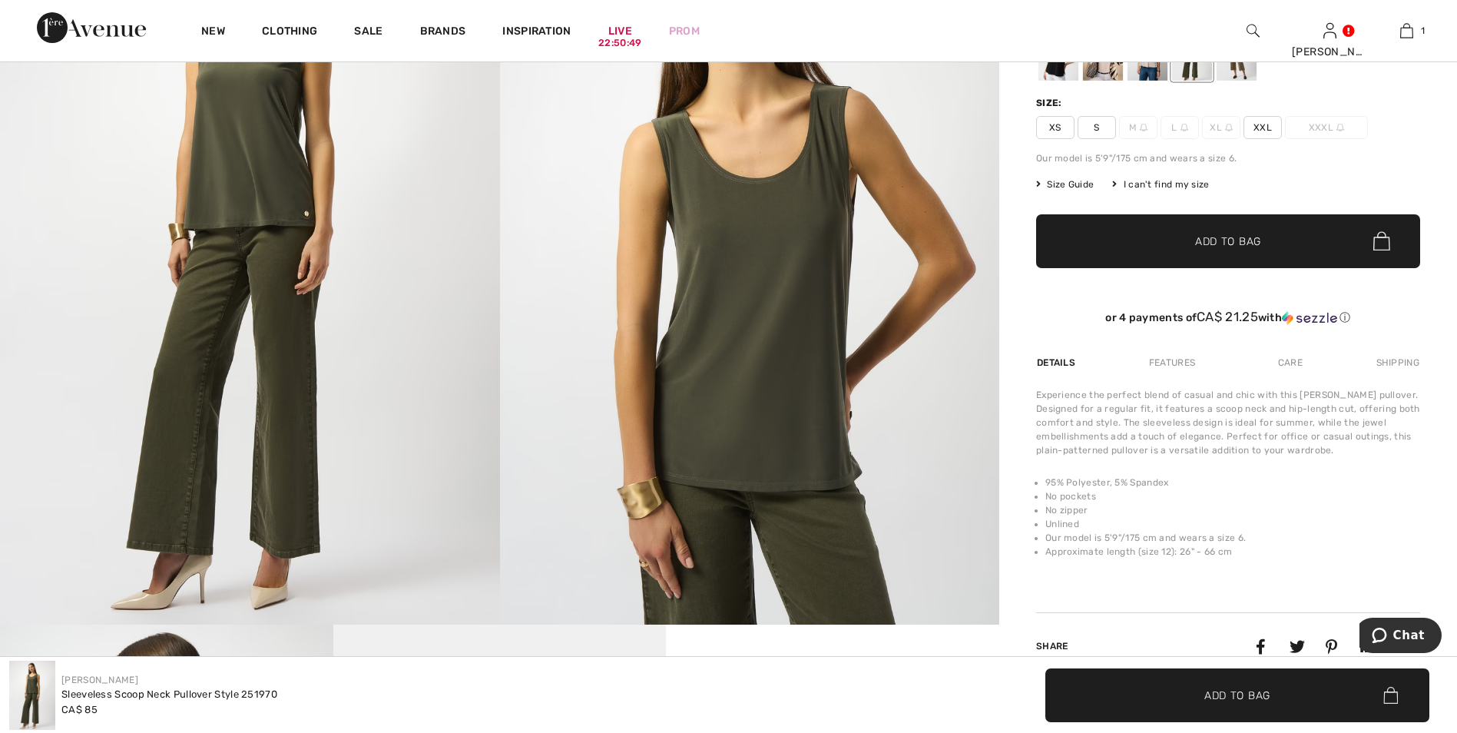
click at [227, 224] on img at bounding box center [250, 250] width 500 height 749
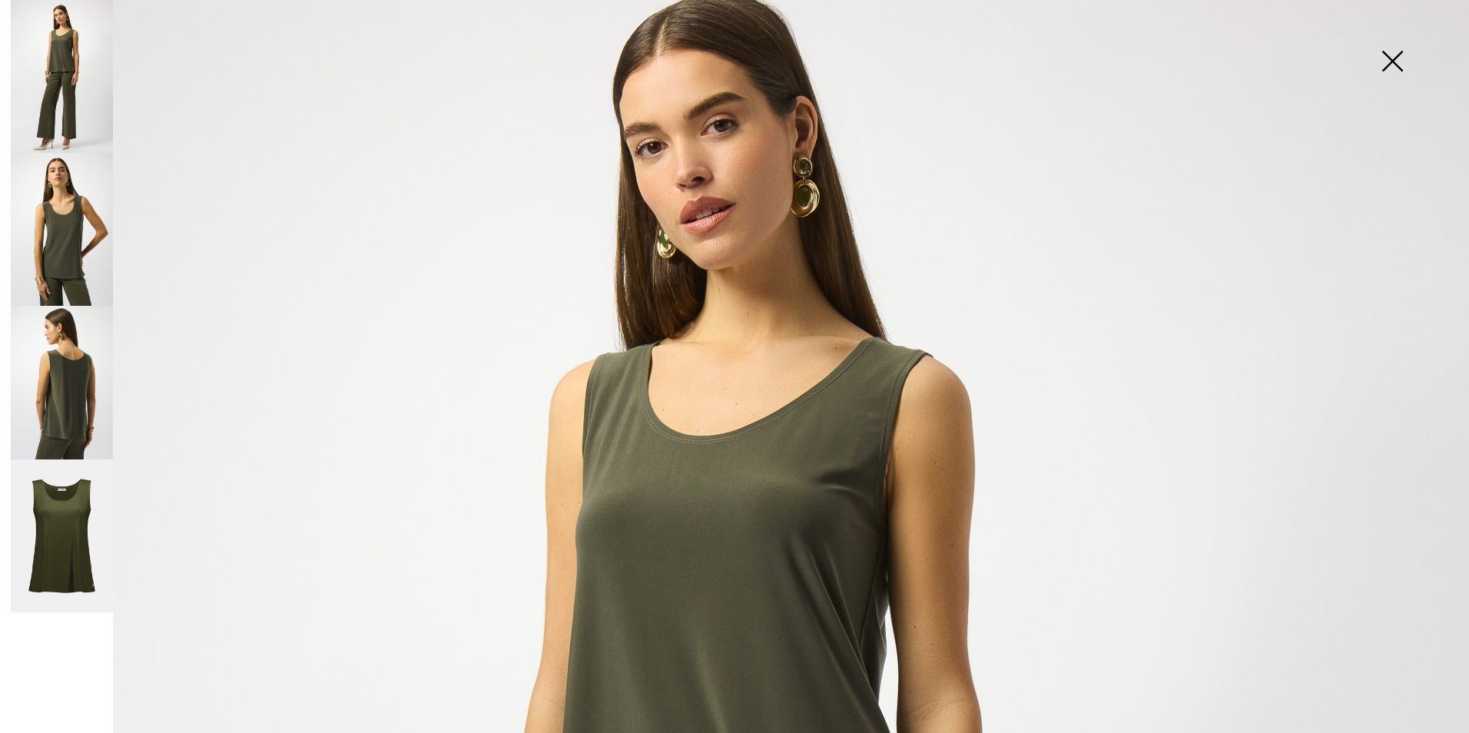
scroll to position [0, 0]
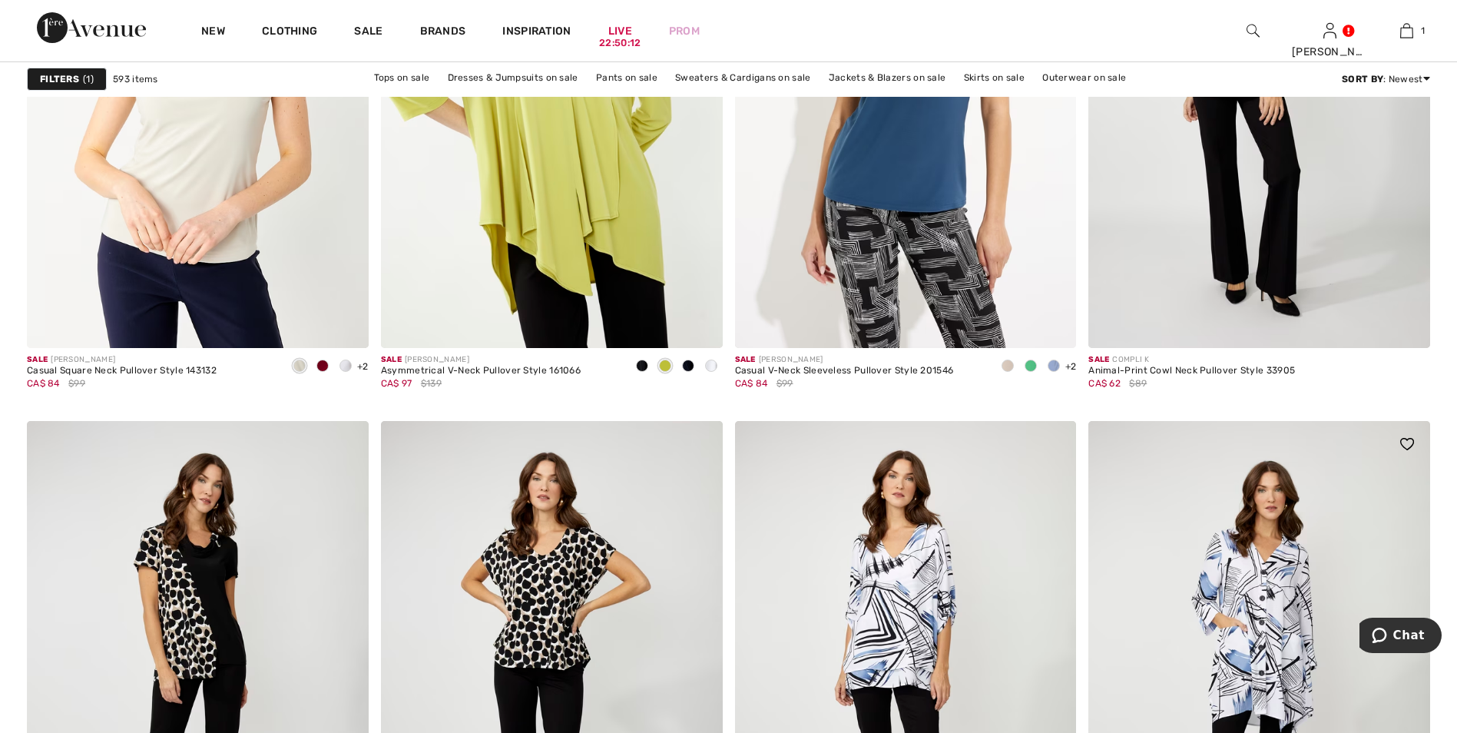
scroll to position [6376, 0]
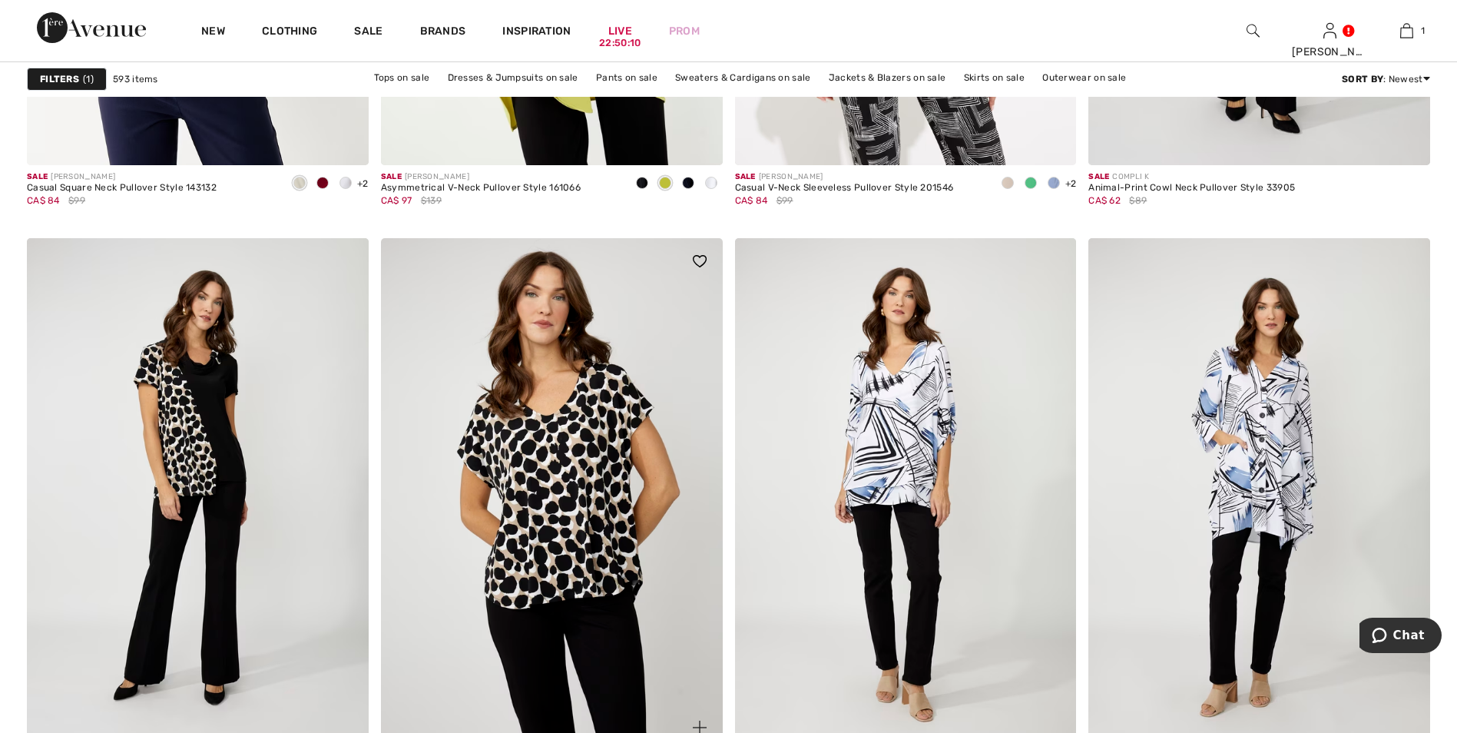
click at [566, 437] on img at bounding box center [552, 494] width 342 height 512
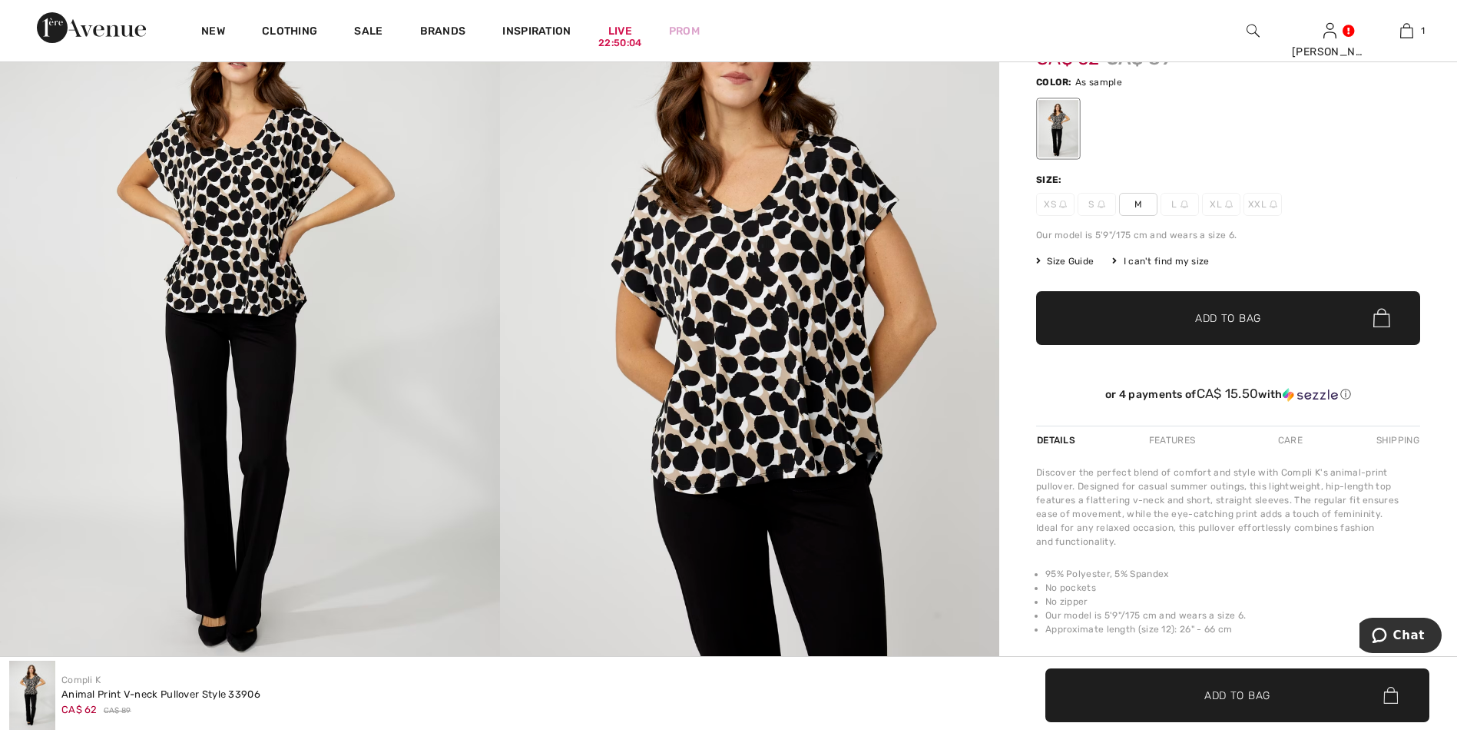
scroll to position [154, 0]
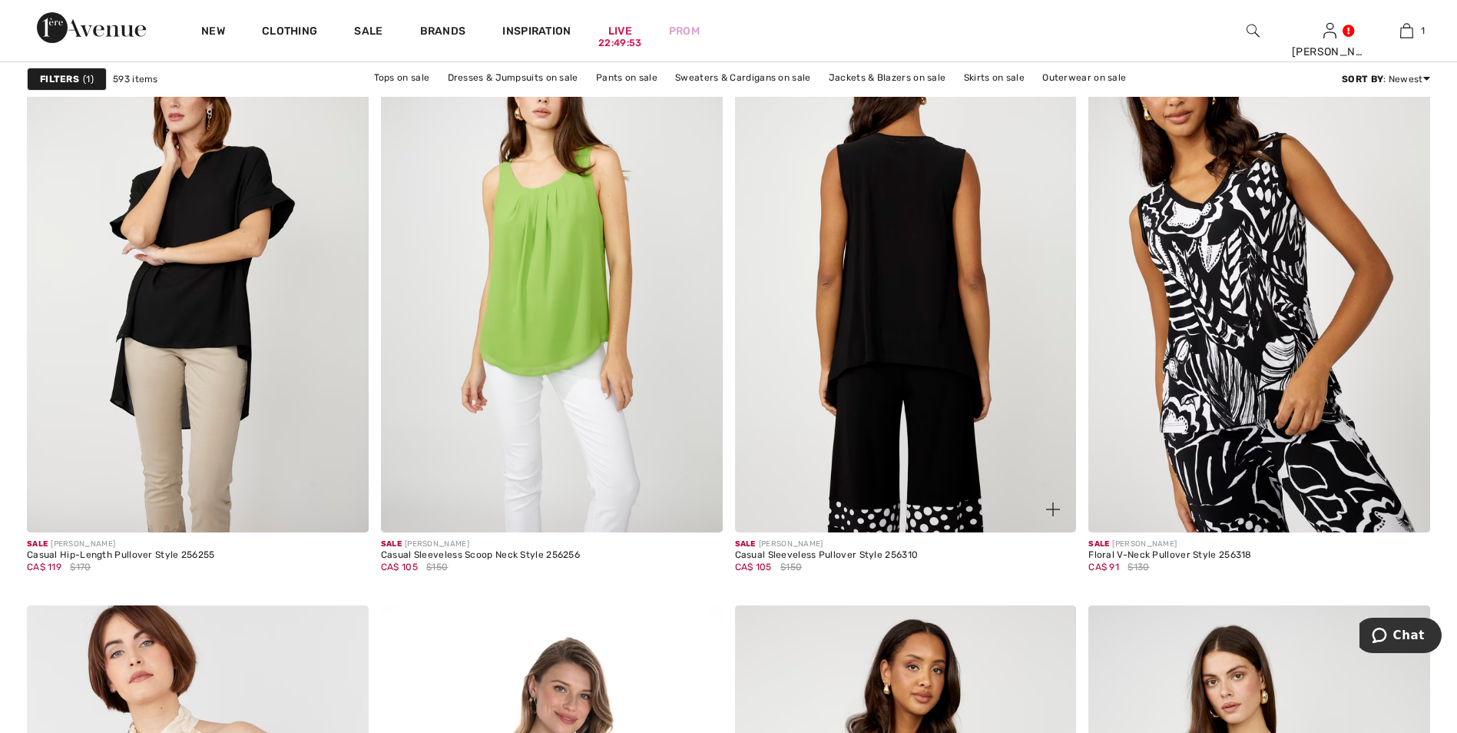
scroll to position [7989, 0]
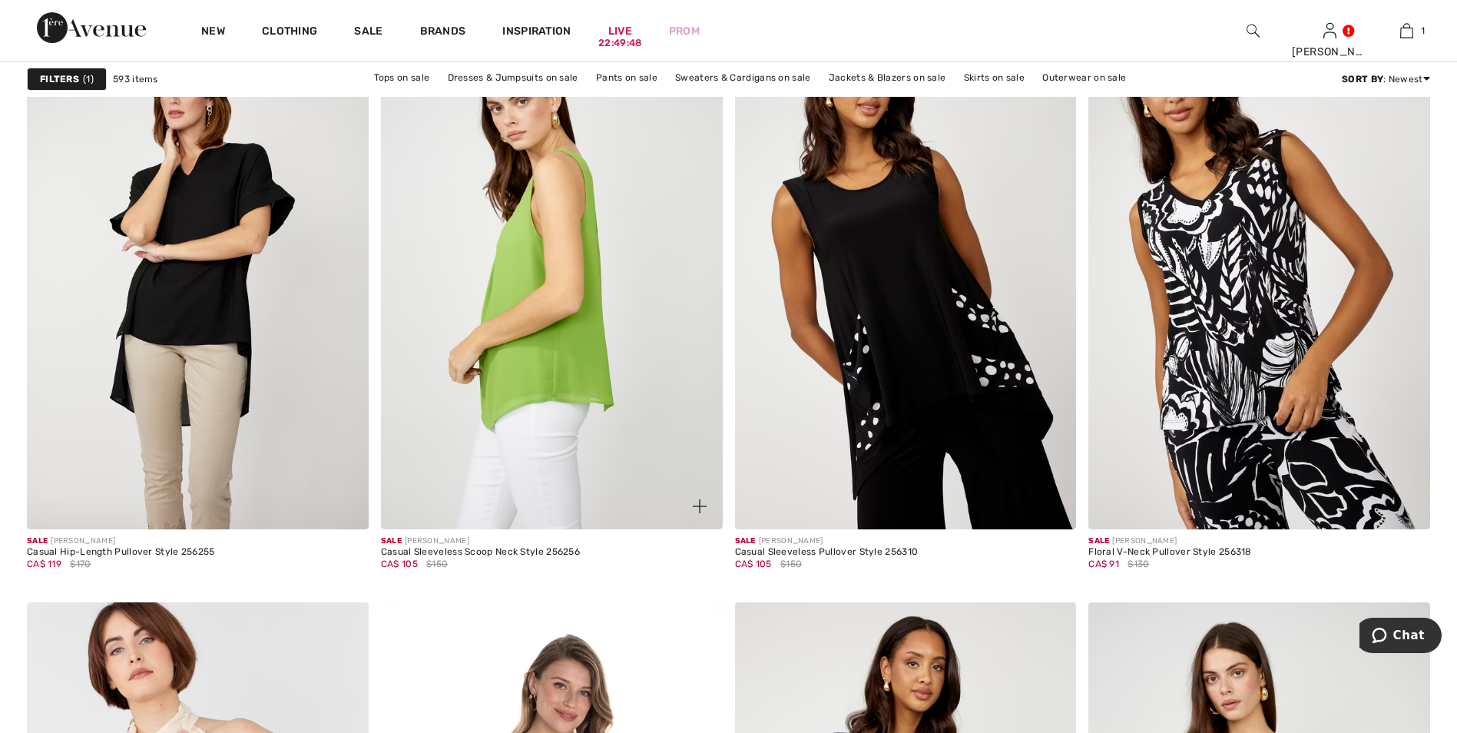
click at [558, 367] on img at bounding box center [552, 273] width 342 height 512
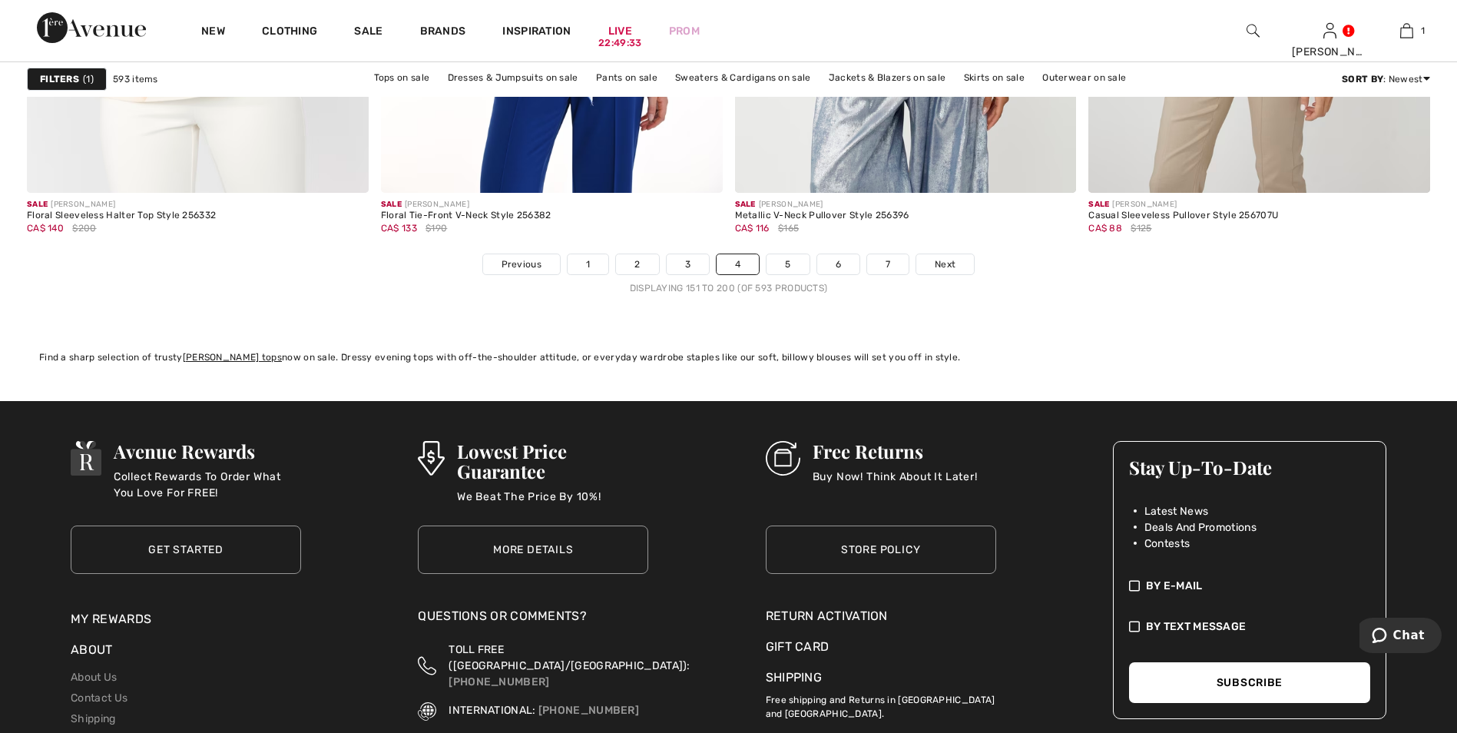
scroll to position [8988, 0]
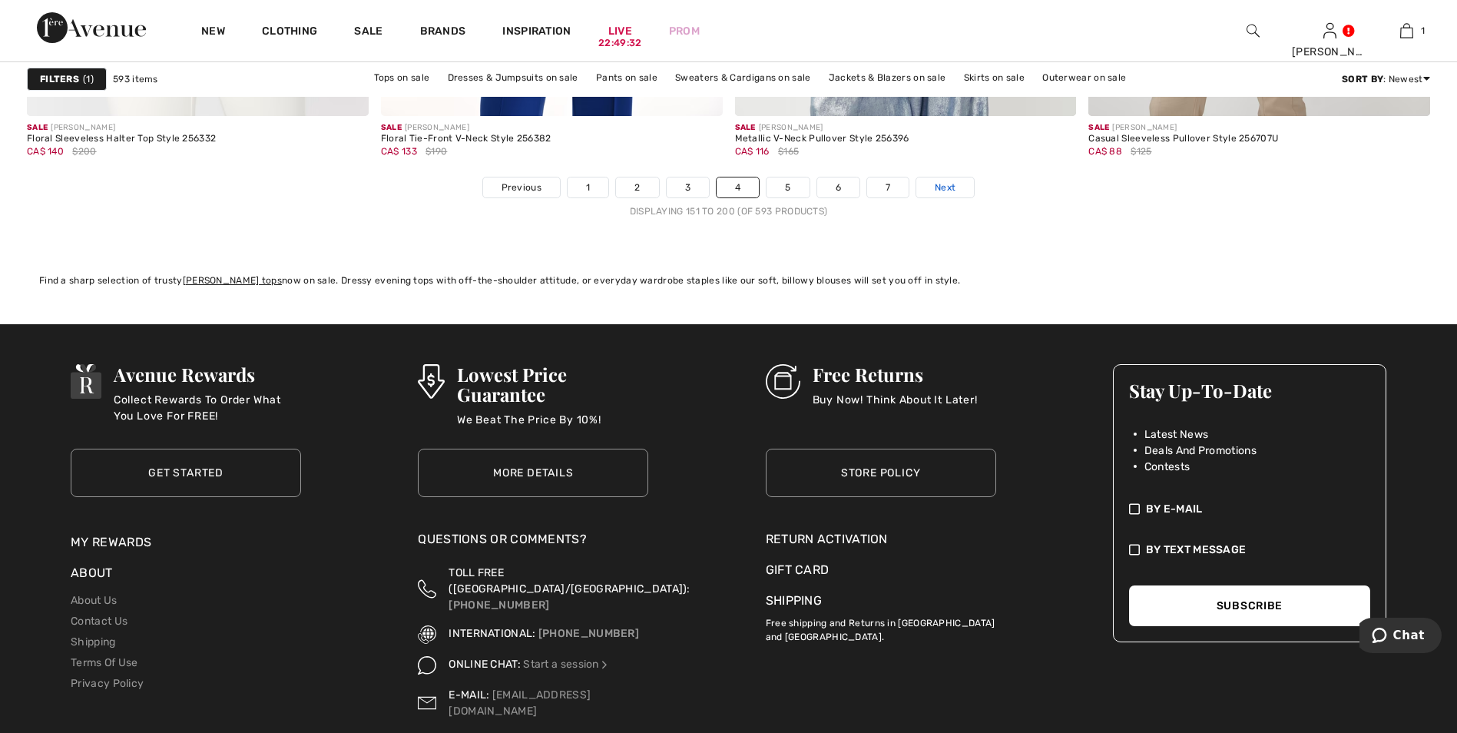
click at [933, 185] on link "Next" at bounding box center [945, 187] width 58 height 20
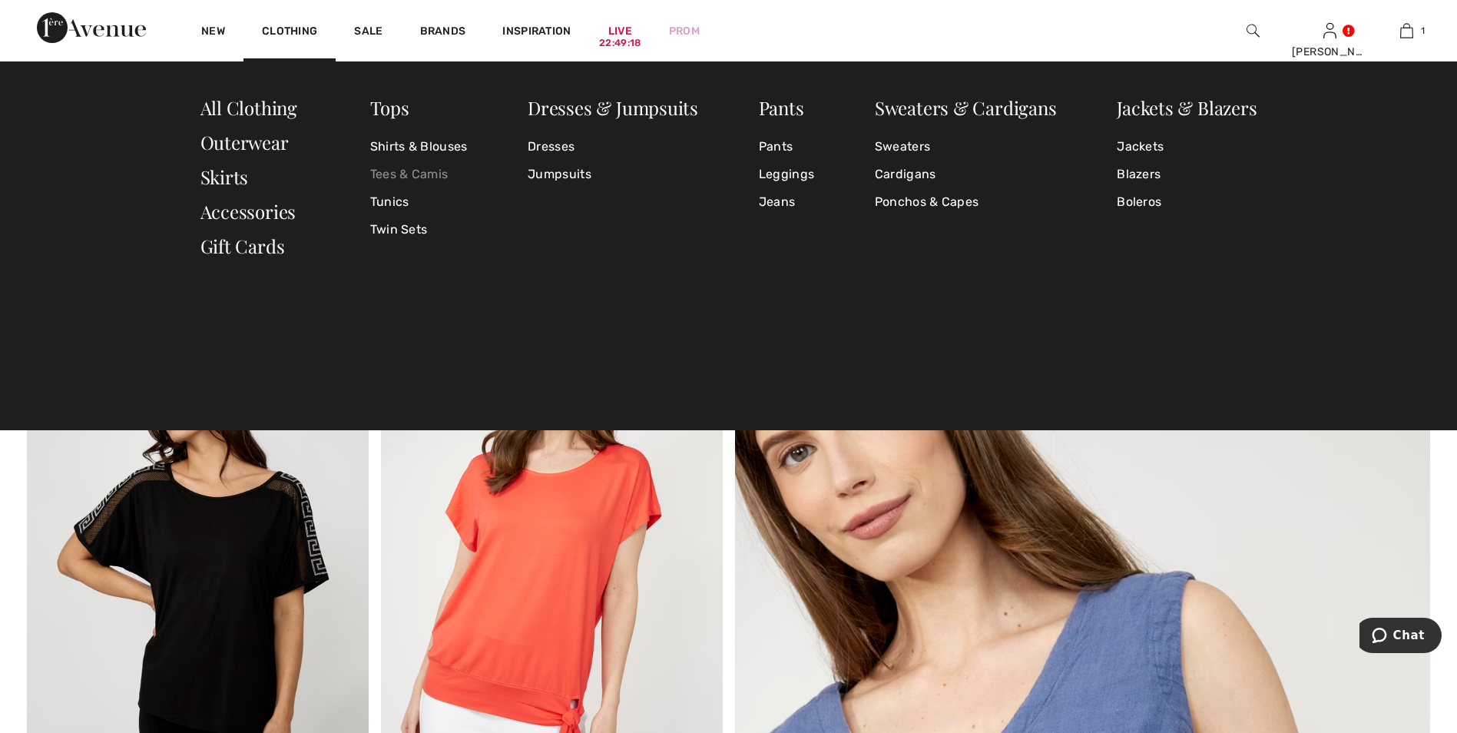
click at [400, 171] on link "Tees & Camis" at bounding box center [419, 175] width 98 height 28
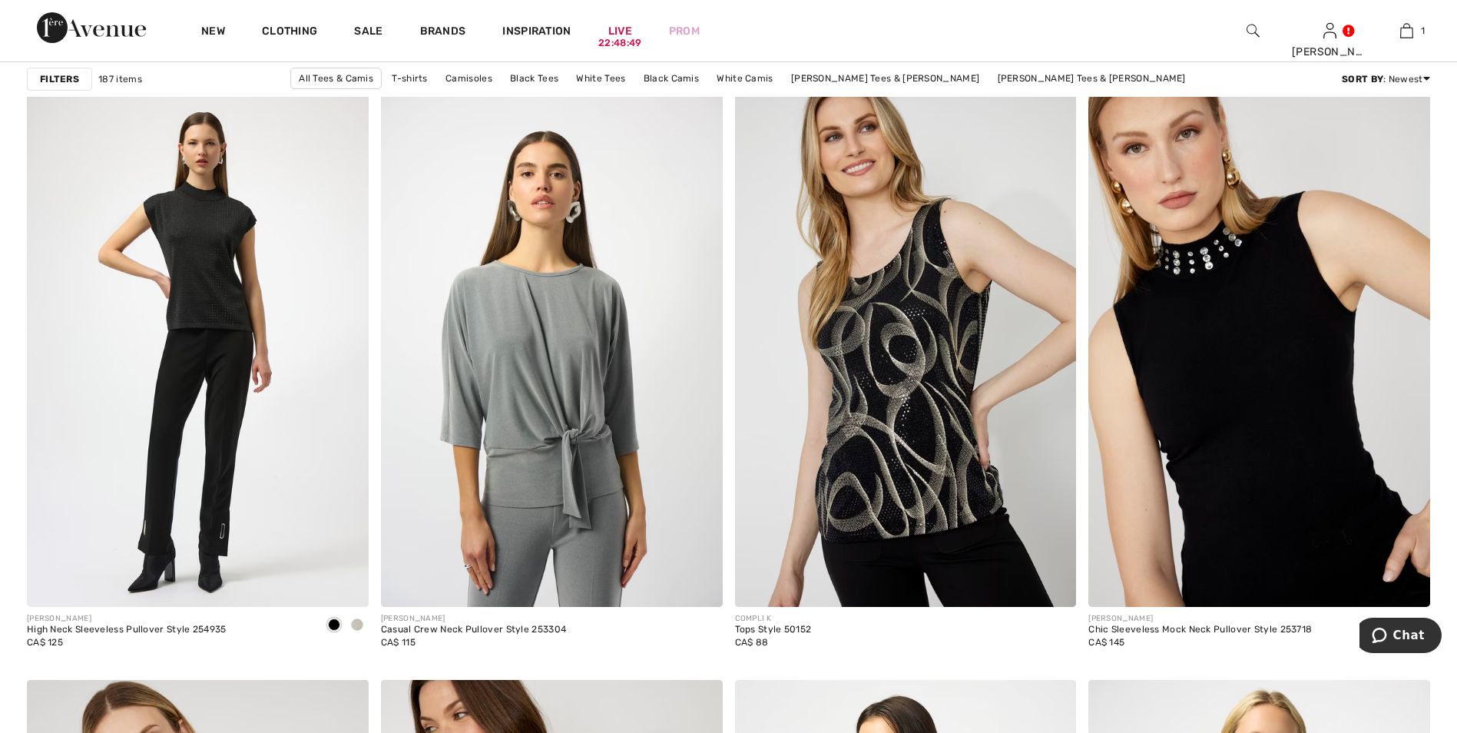
scroll to position [3380, 0]
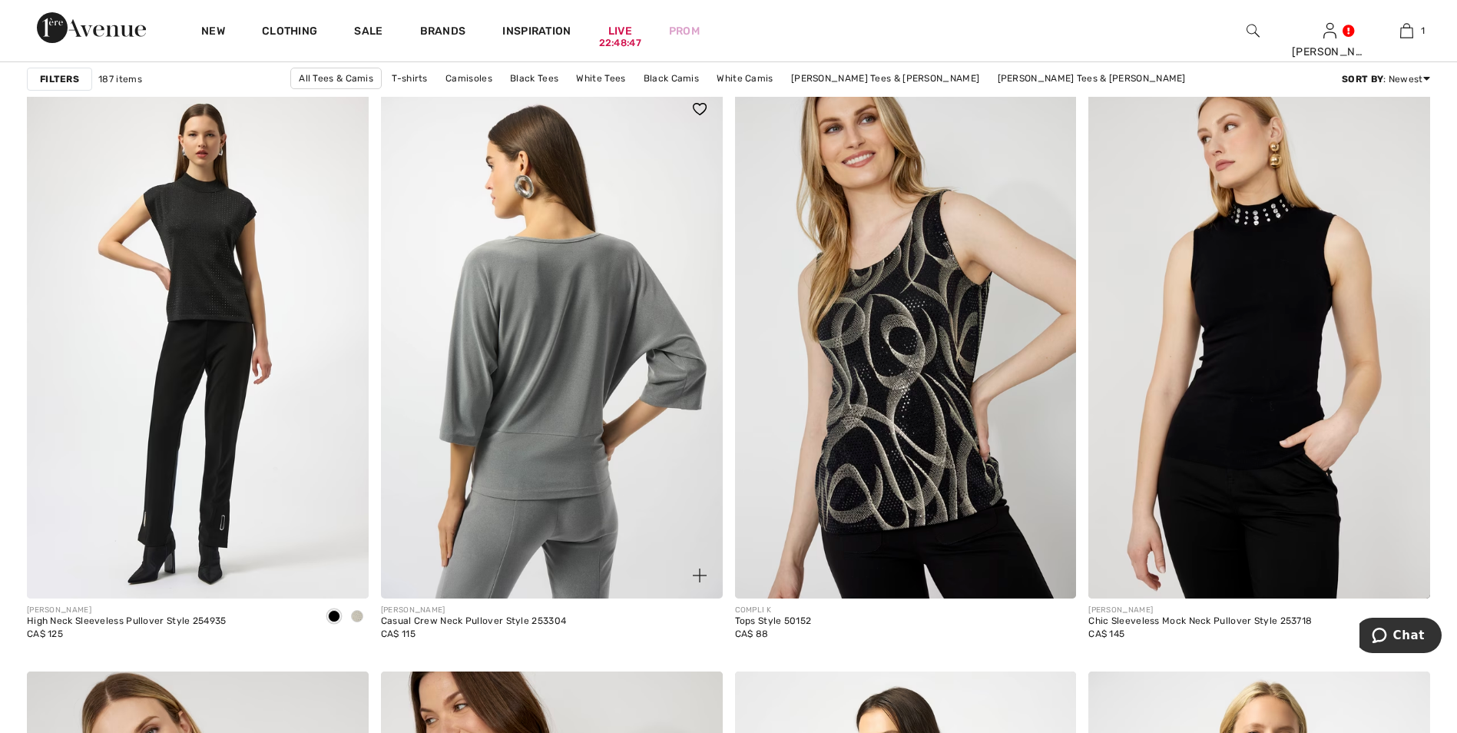
click at [617, 315] on img at bounding box center [552, 342] width 342 height 512
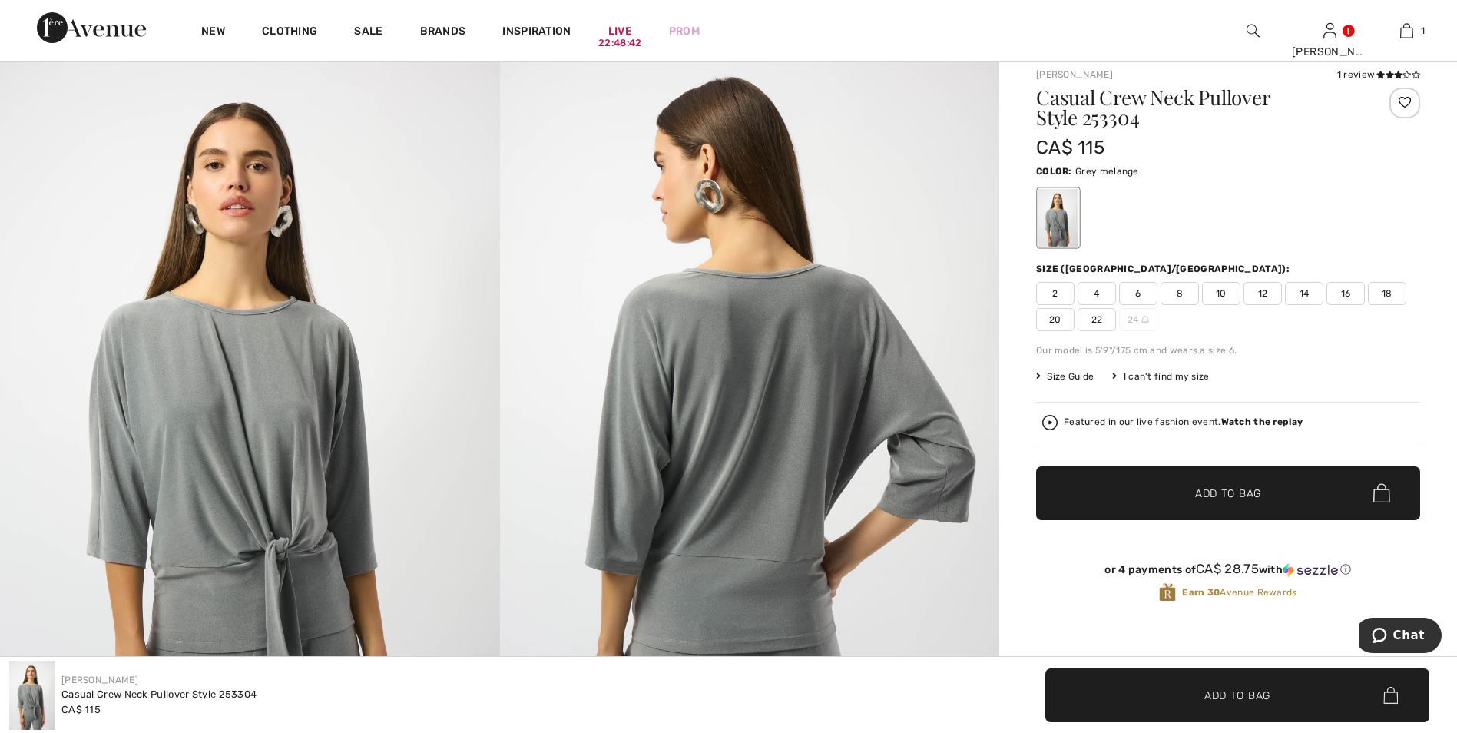
scroll to position [154, 0]
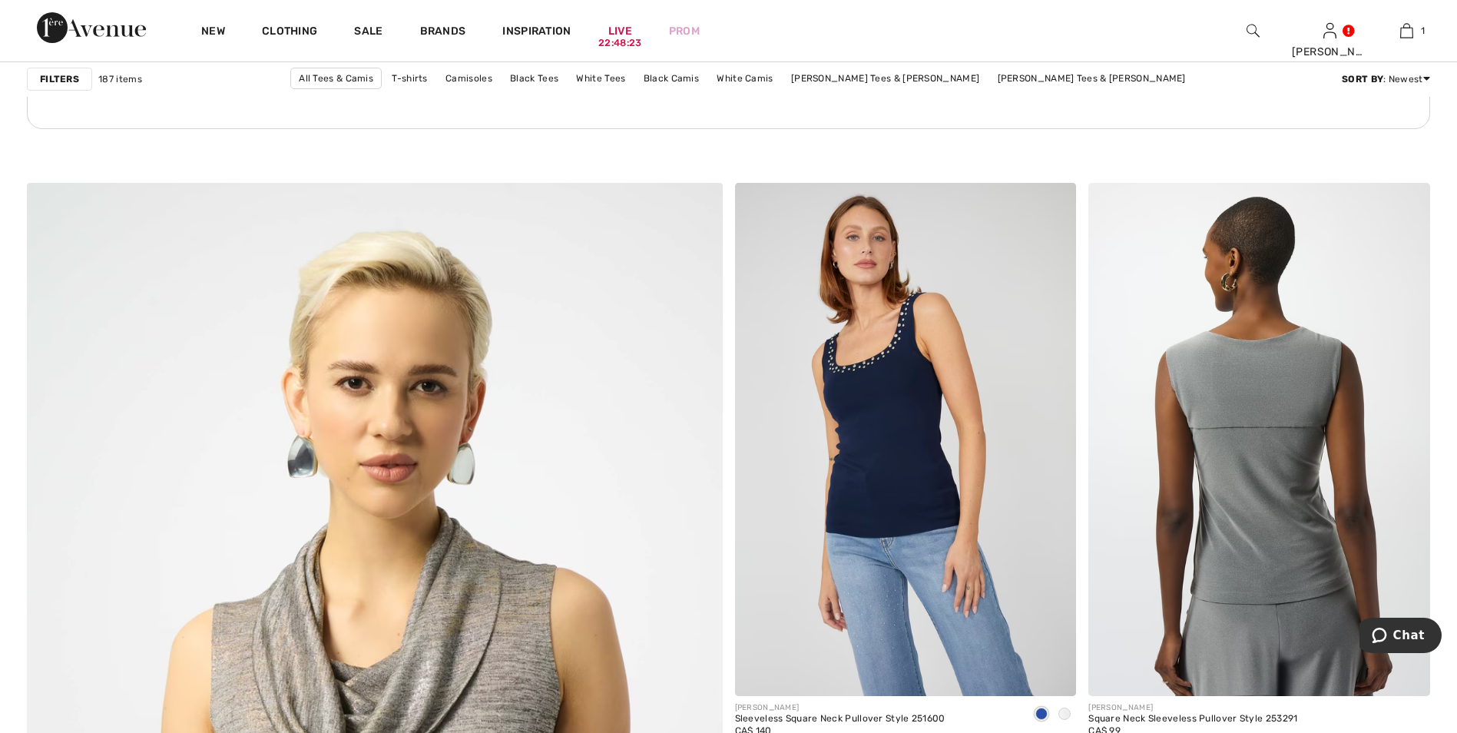
scroll to position [4763, 0]
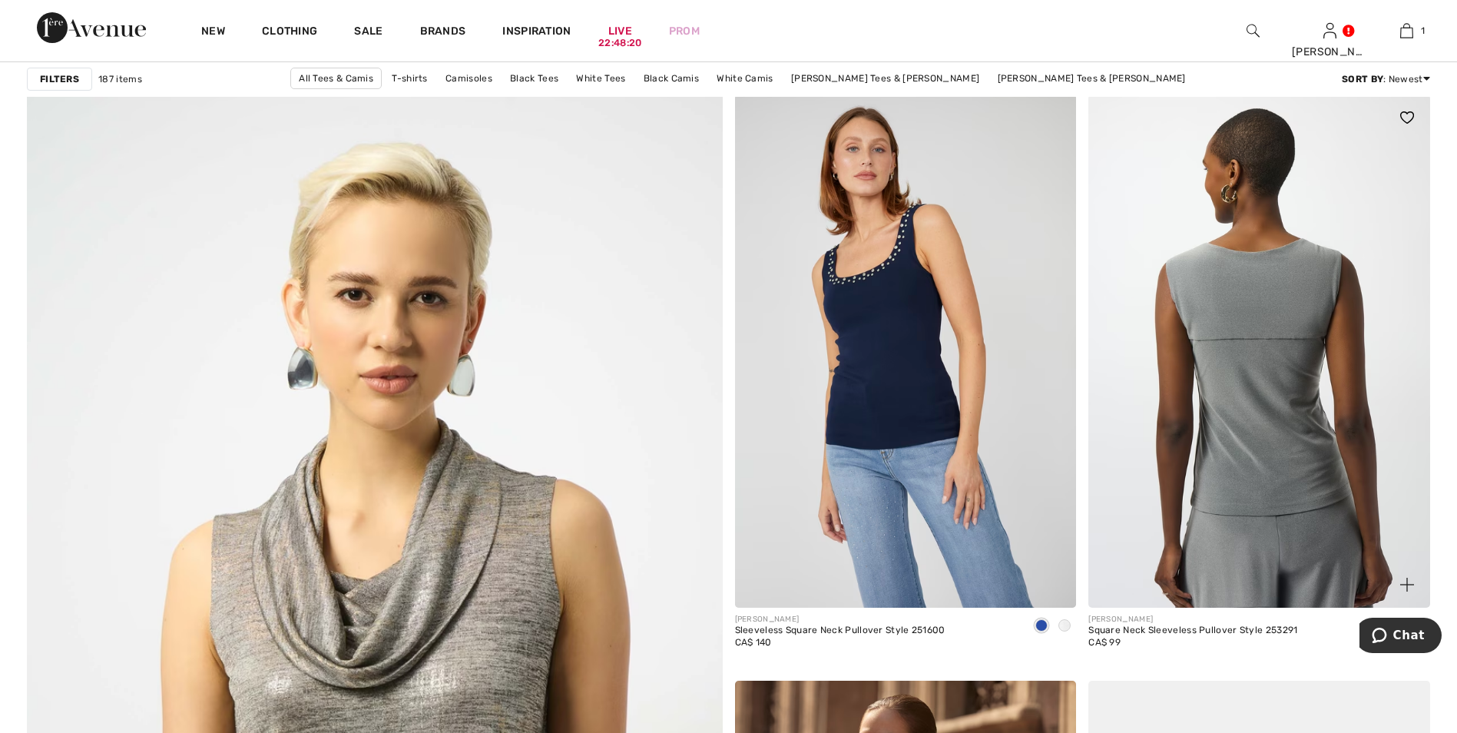
click at [1255, 360] on img at bounding box center [1260, 350] width 342 height 512
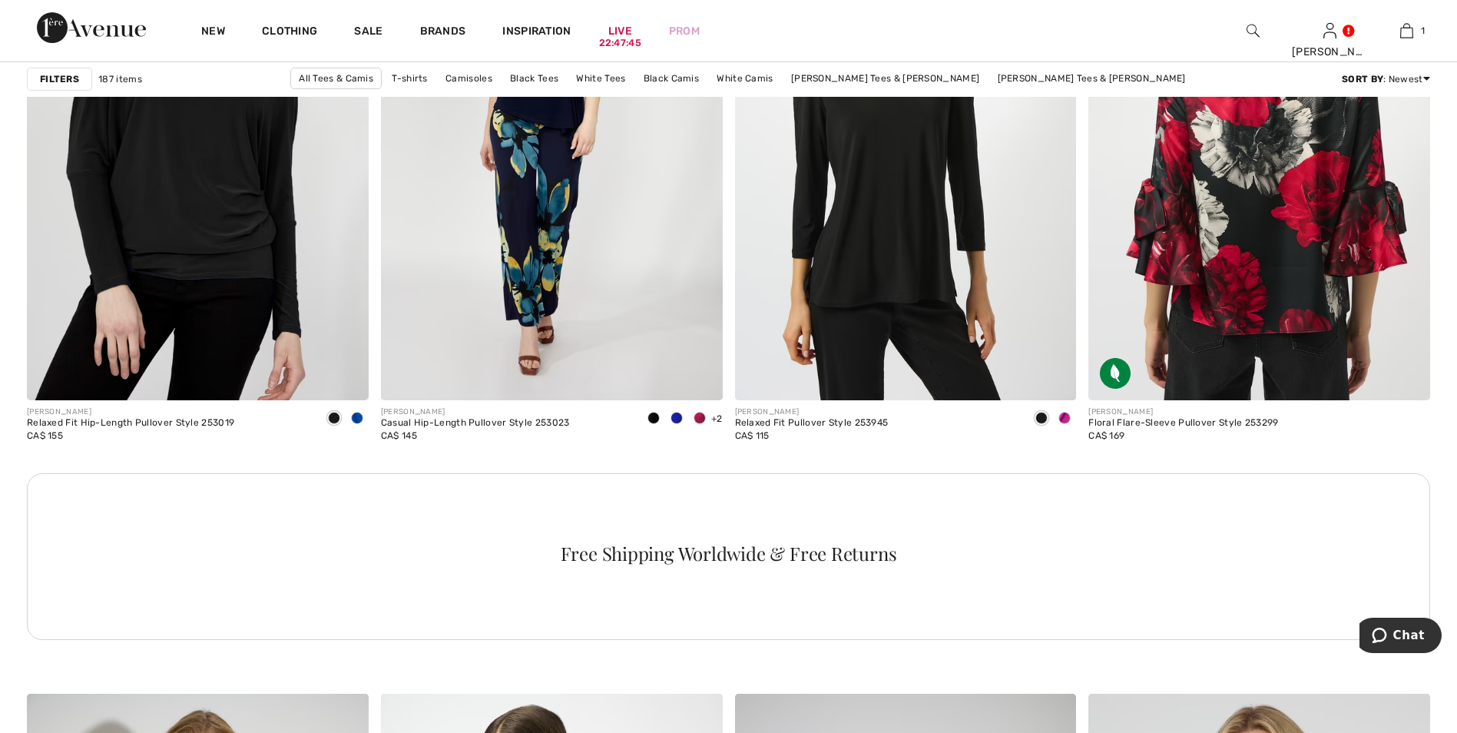
scroll to position [6683, 0]
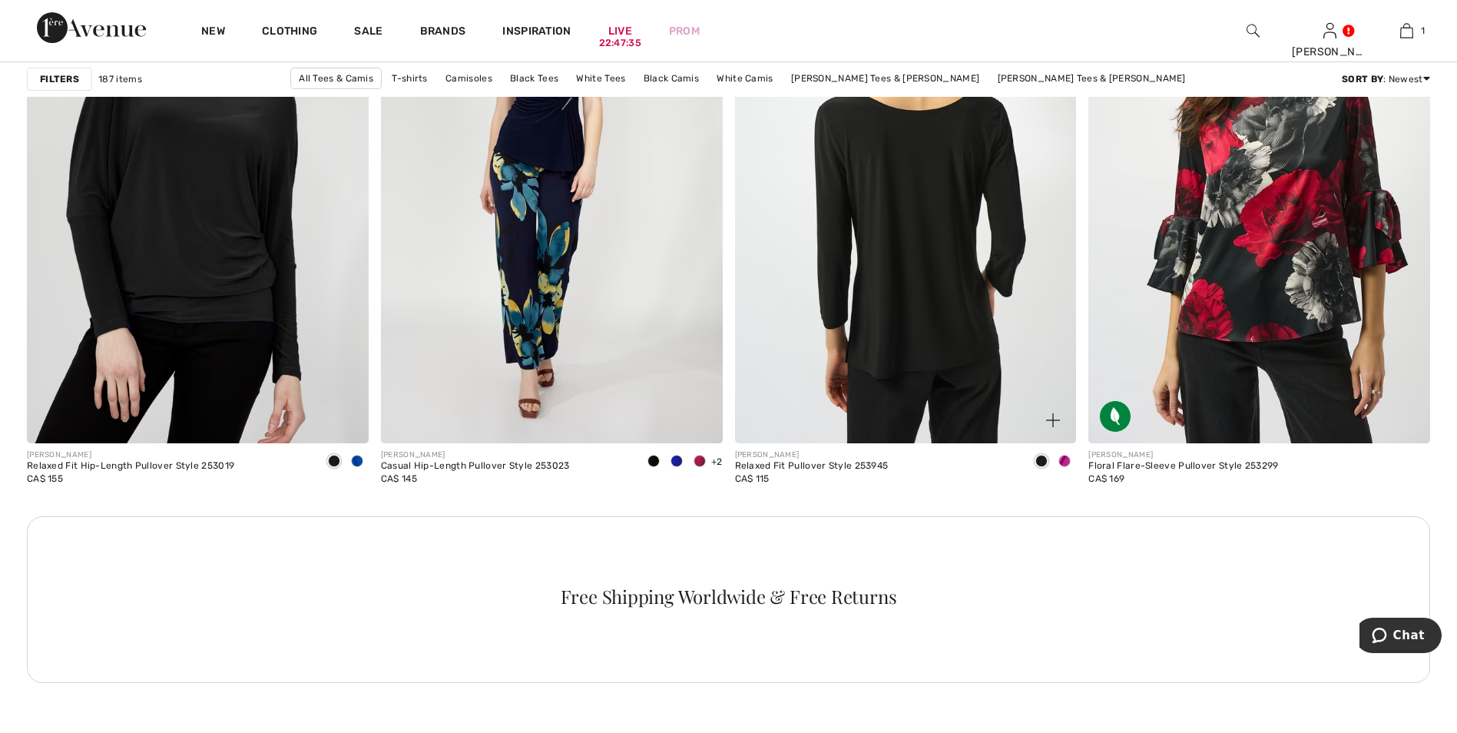
click at [927, 314] on img at bounding box center [906, 187] width 342 height 512
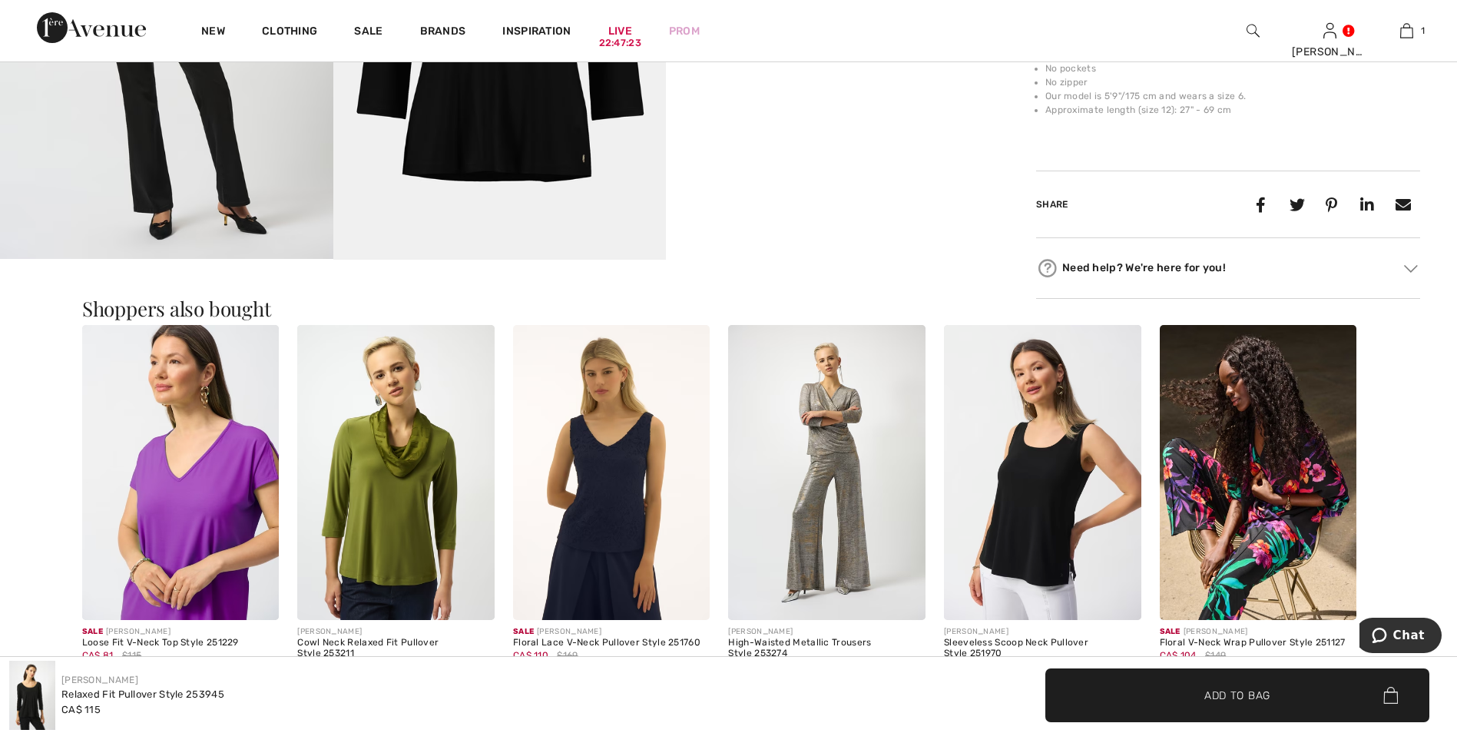
scroll to position [1306, 0]
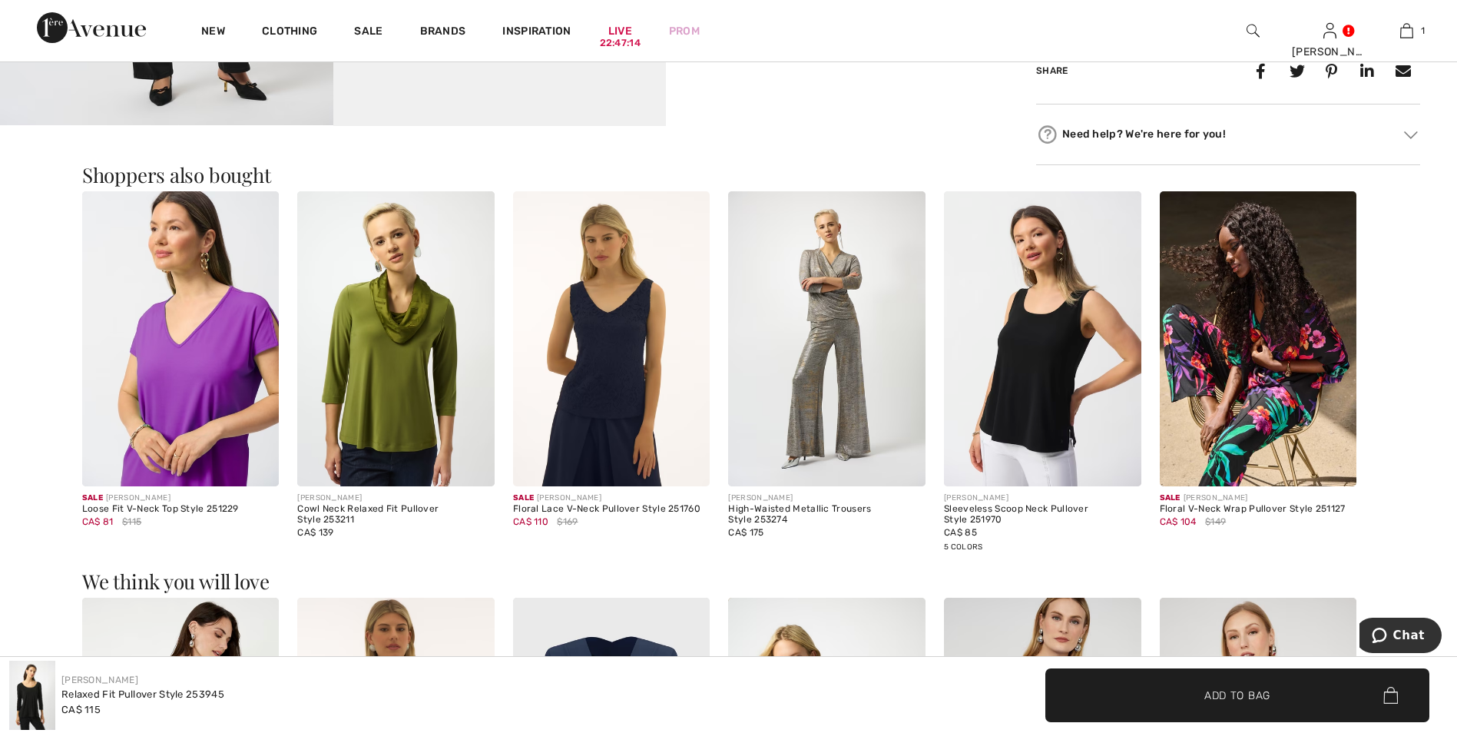
click at [1036, 353] on img at bounding box center [1042, 339] width 197 height 296
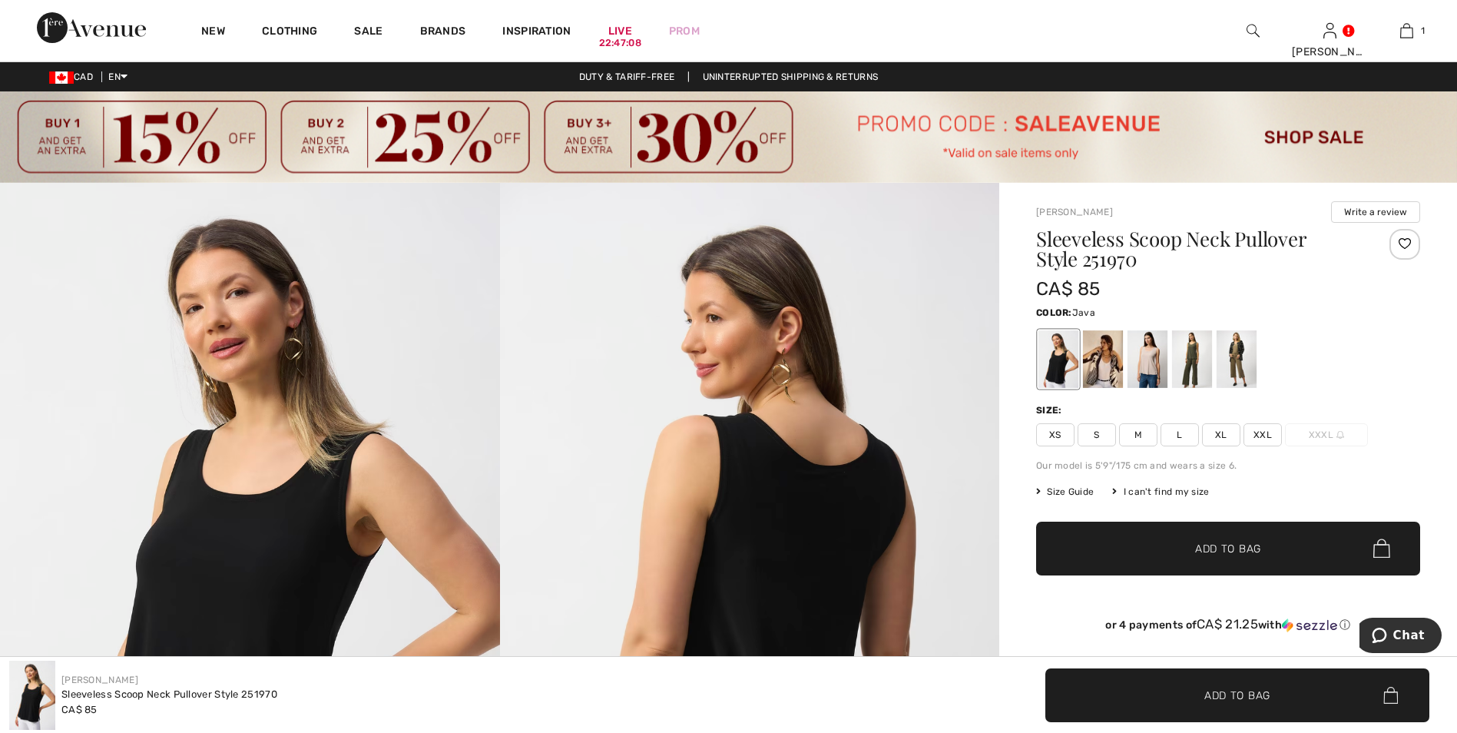
click at [1239, 356] on div at bounding box center [1237, 359] width 40 height 58
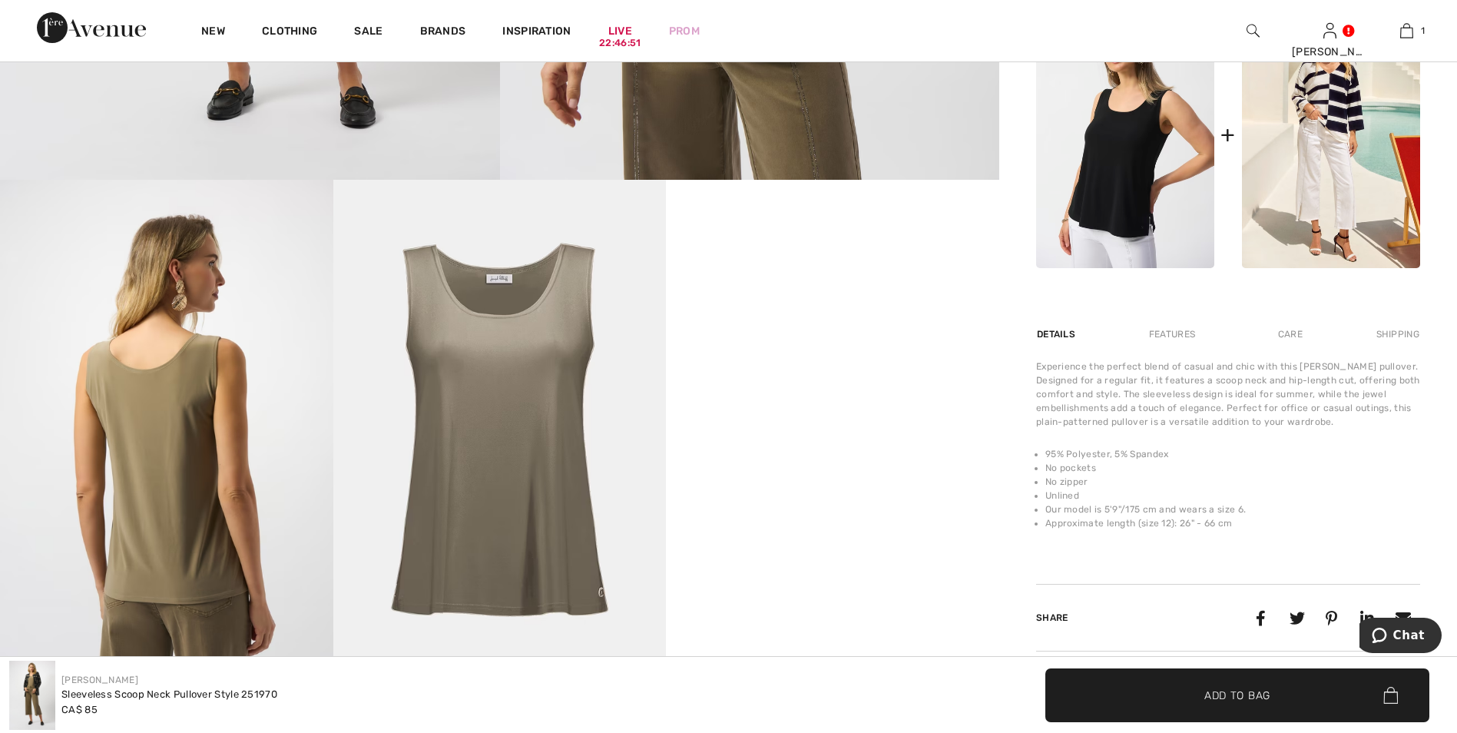
scroll to position [845, 0]
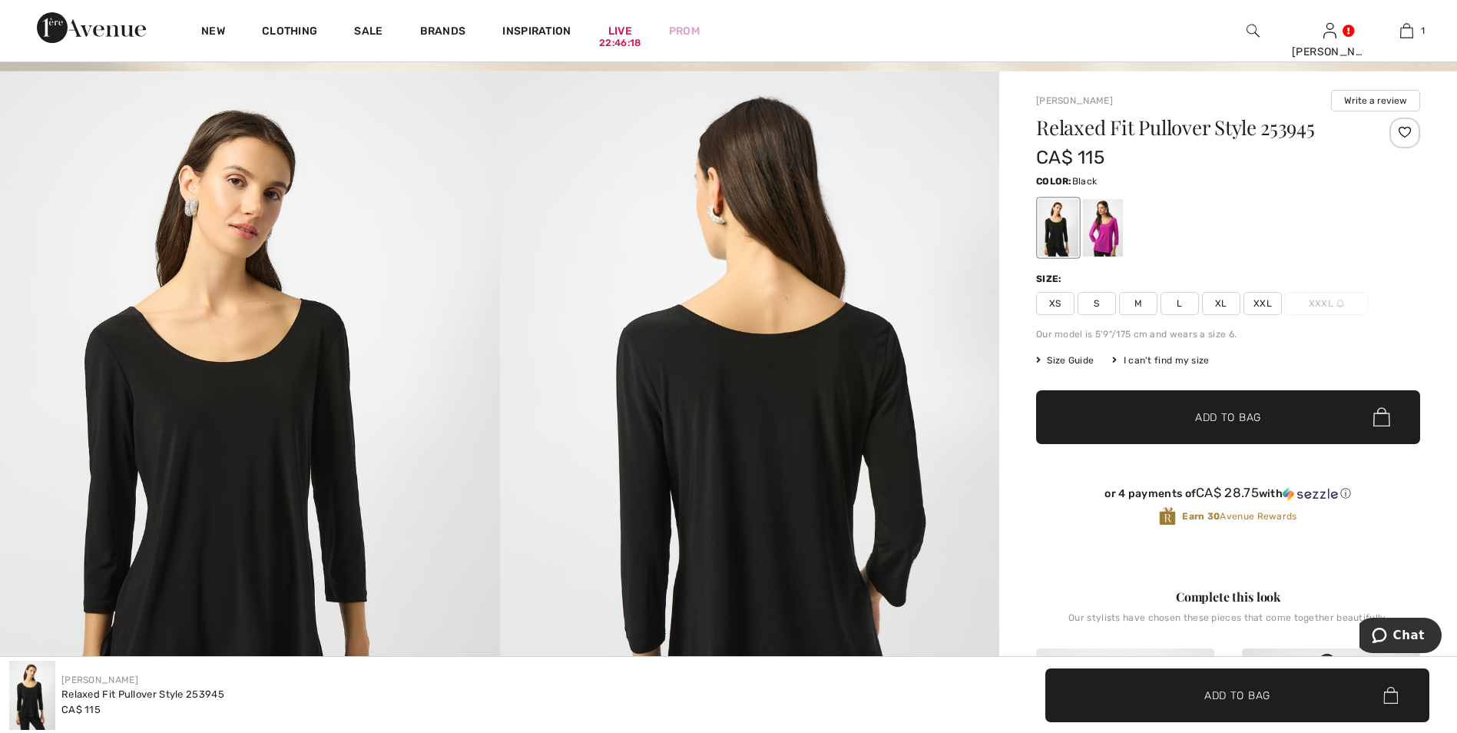
scroll to position [105, 0]
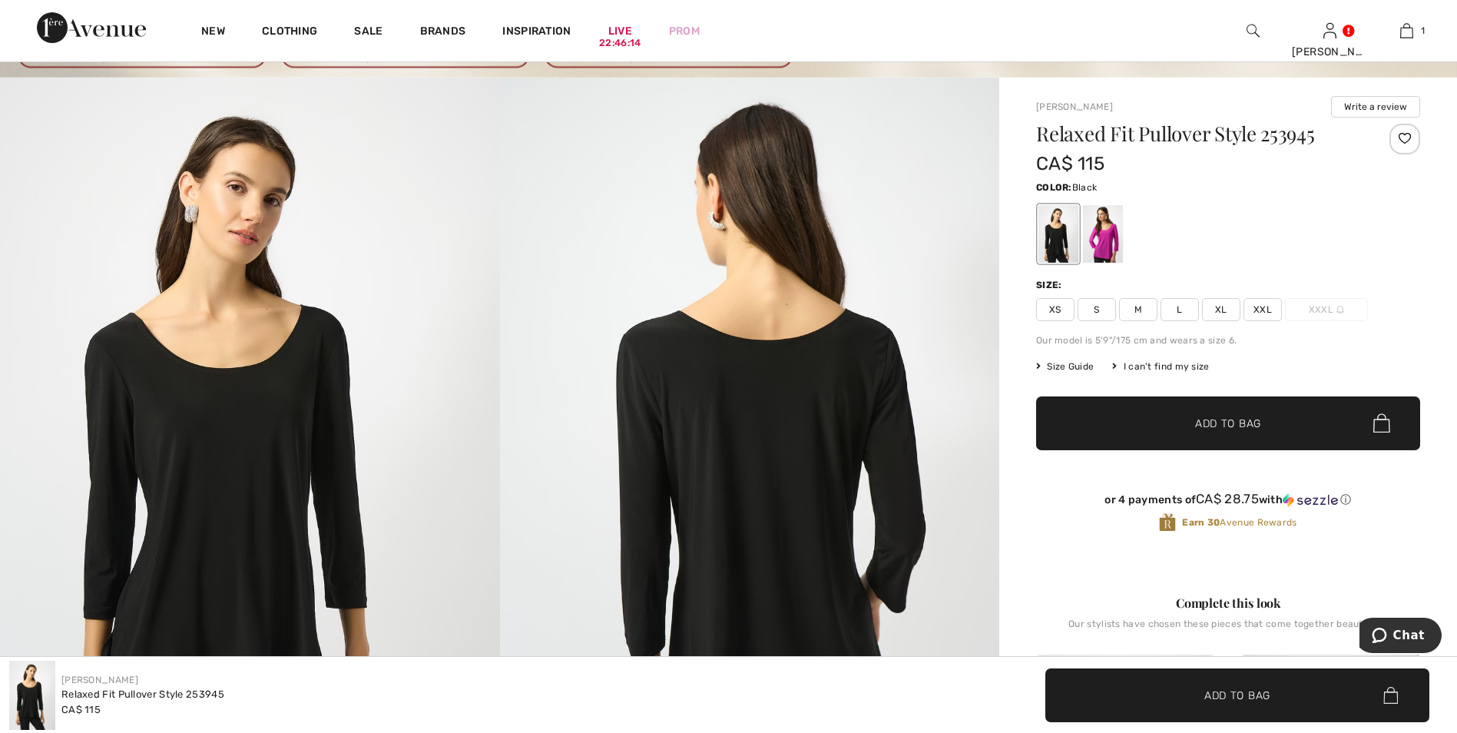
click at [1085, 369] on span "Size Guide" at bounding box center [1065, 367] width 58 height 14
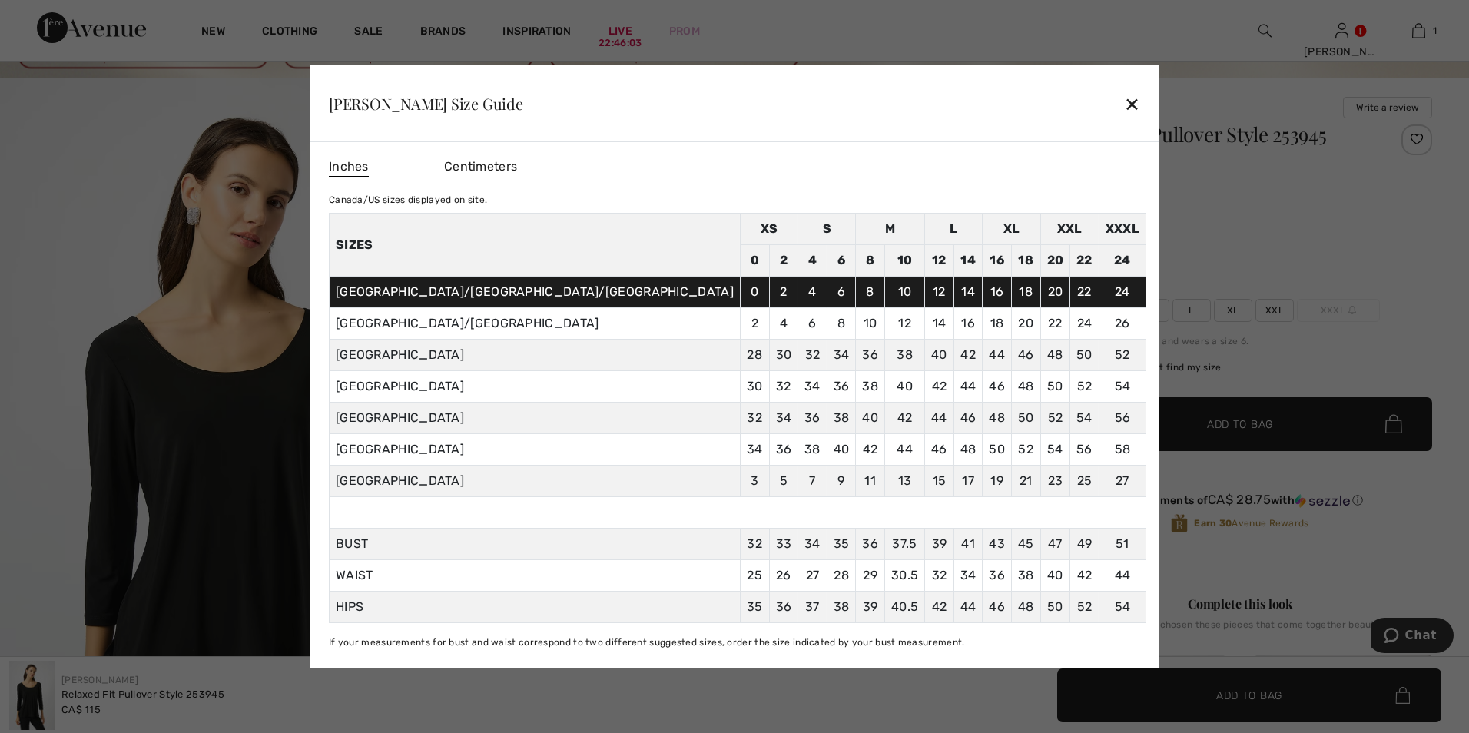
click at [1124, 108] on div "✕" at bounding box center [1132, 104] width 16 height 32
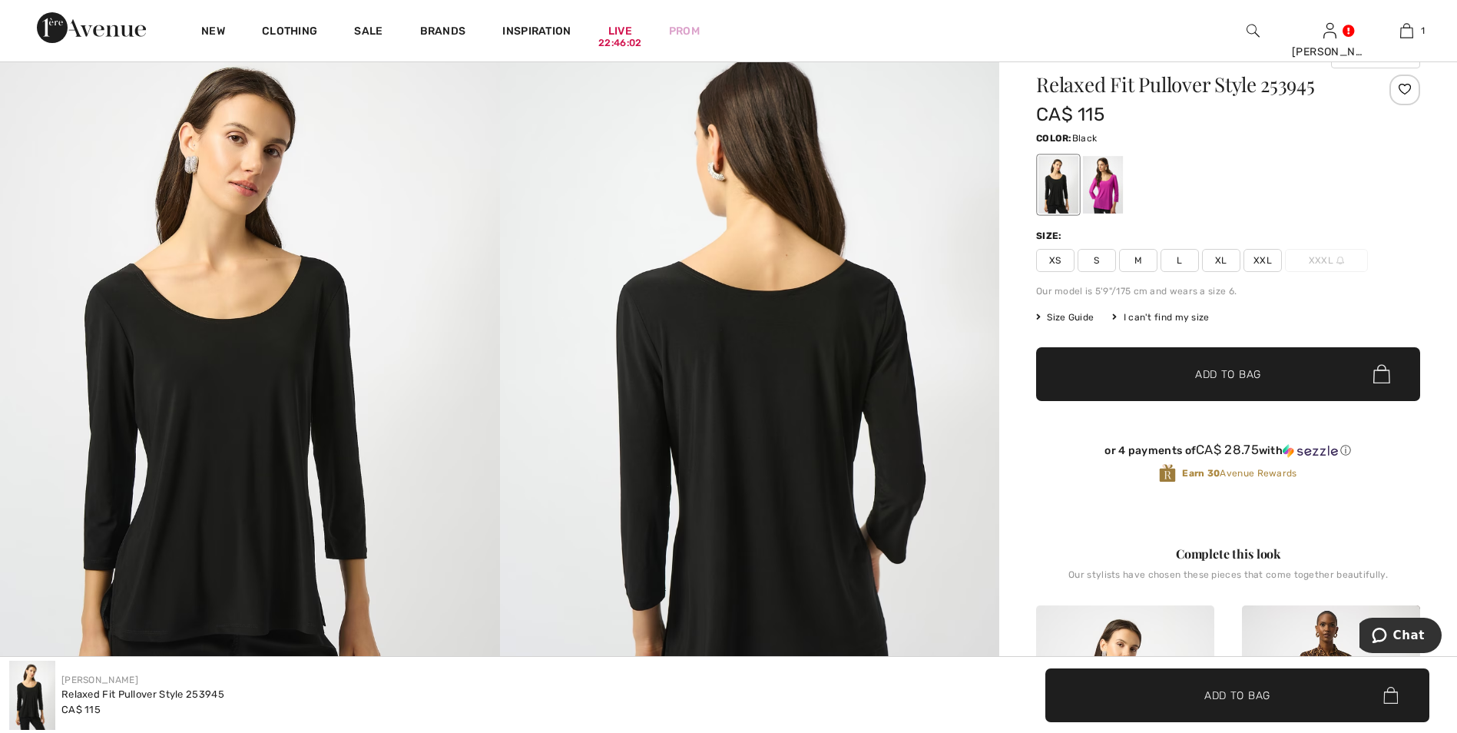
scroll to position [182, 0]
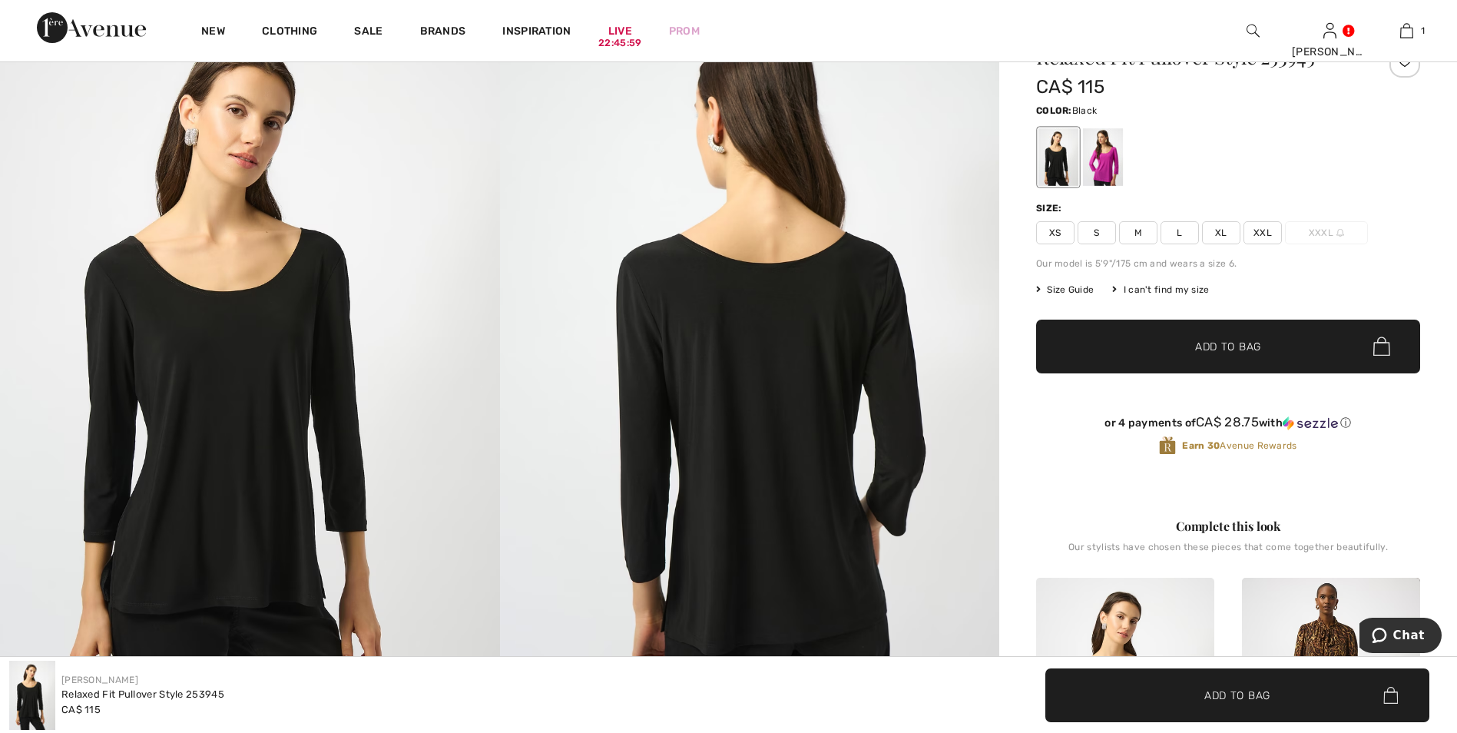
click at [205, 415] on img at bounding box center [250, 375] width 500 height 749
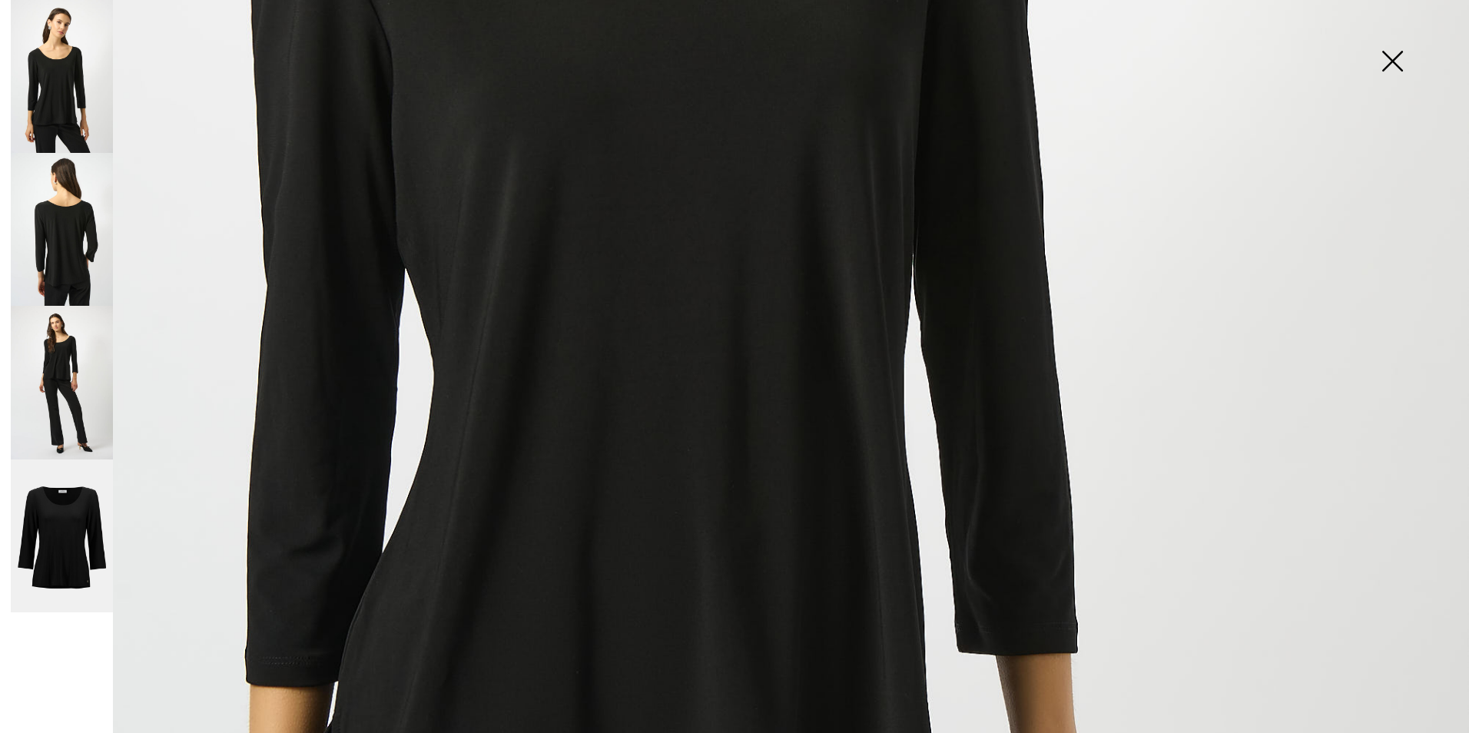
scroll to position [538, 0]
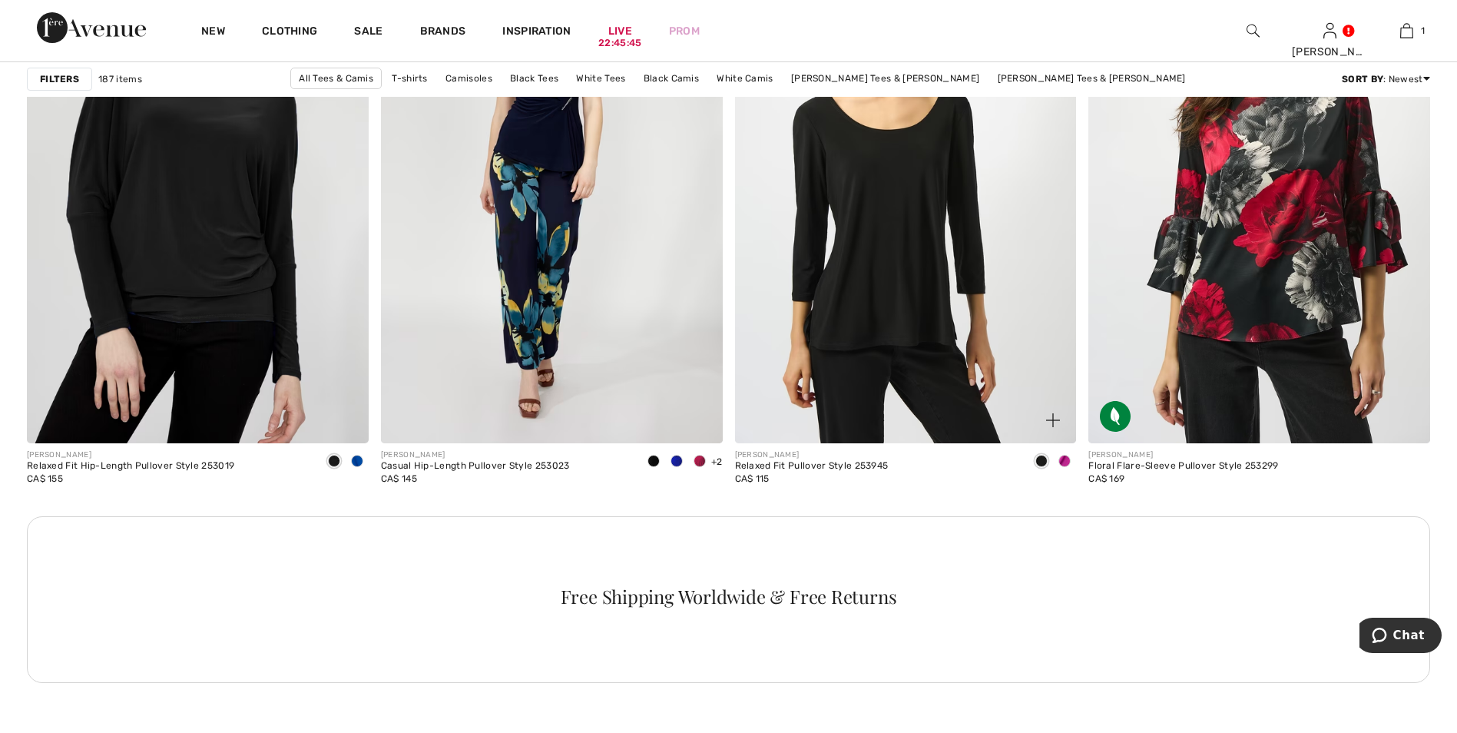
click at [1066, 460] on span at bounding box center [1065, 461] width 12 height 12
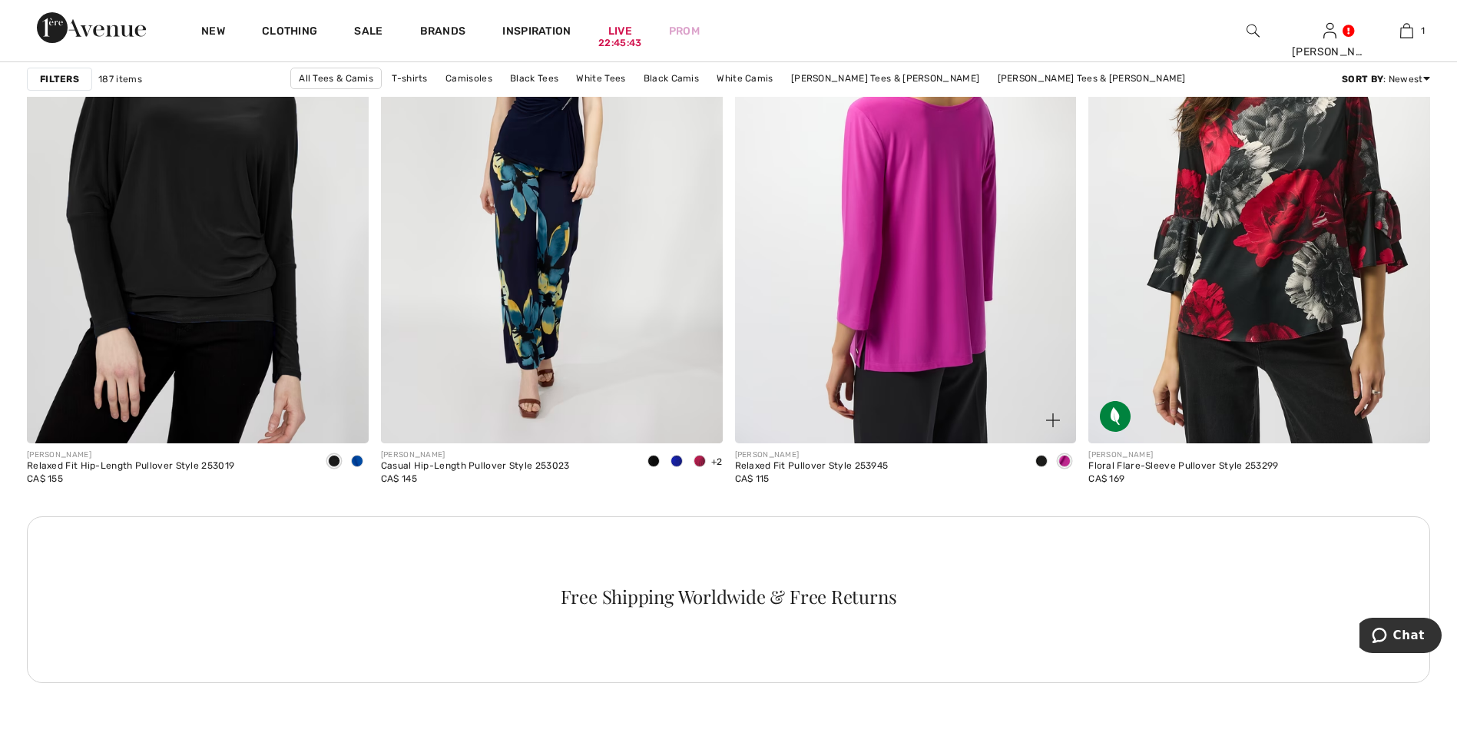
click at [944, 249] on img at bounding box center [906, 187] width 342 height 512
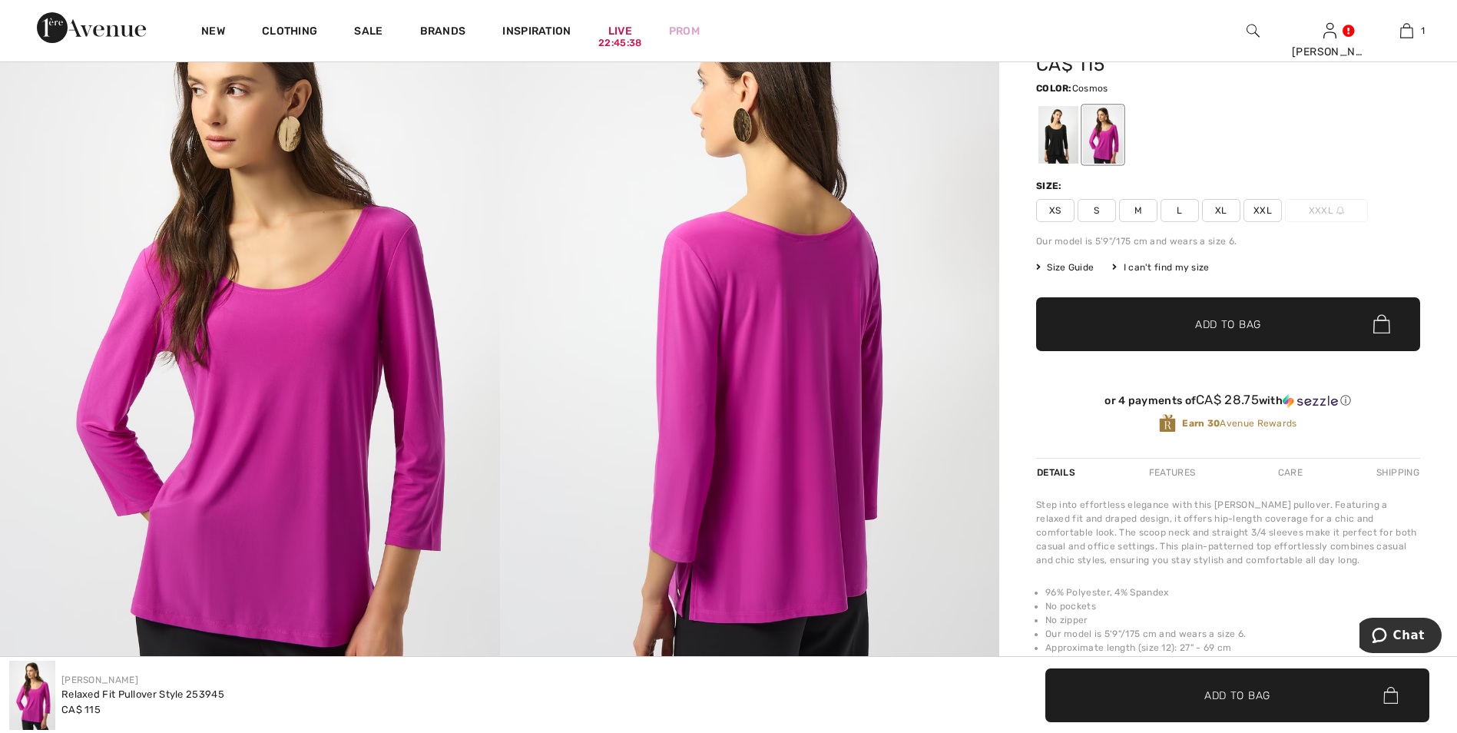
scroll to position [230, 0]
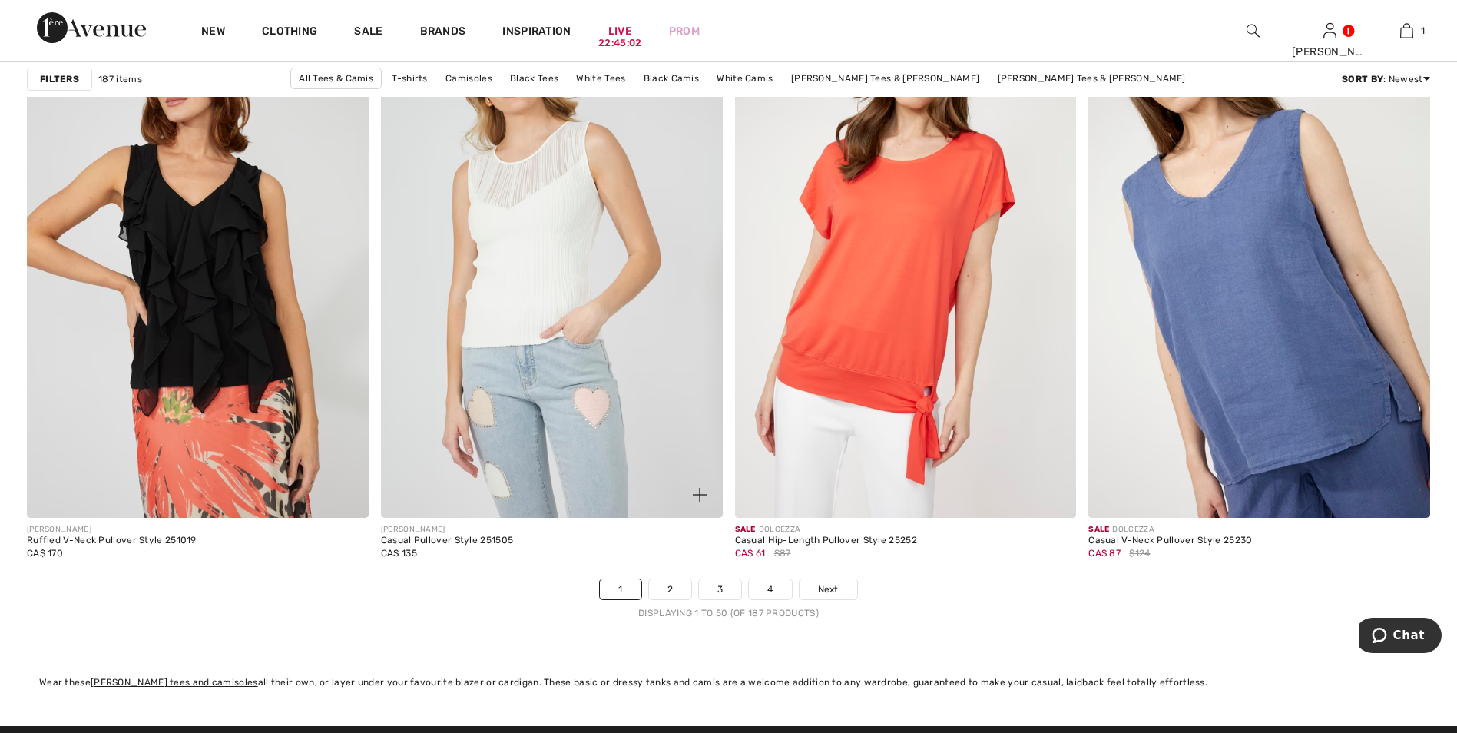
scroll to position [8604, 0]
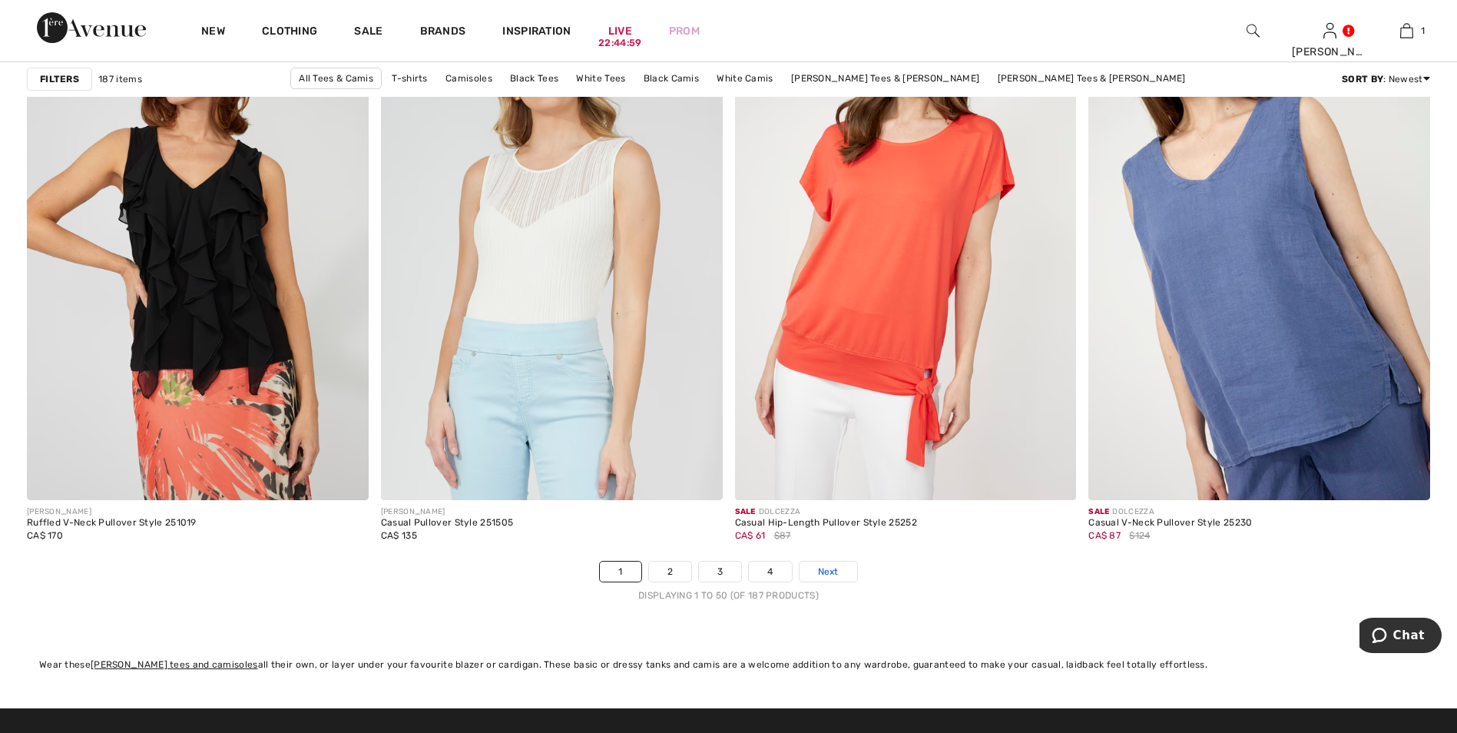
click at [837, 572] on span "Next" at bounding box center [828, 572] width 21 height 14
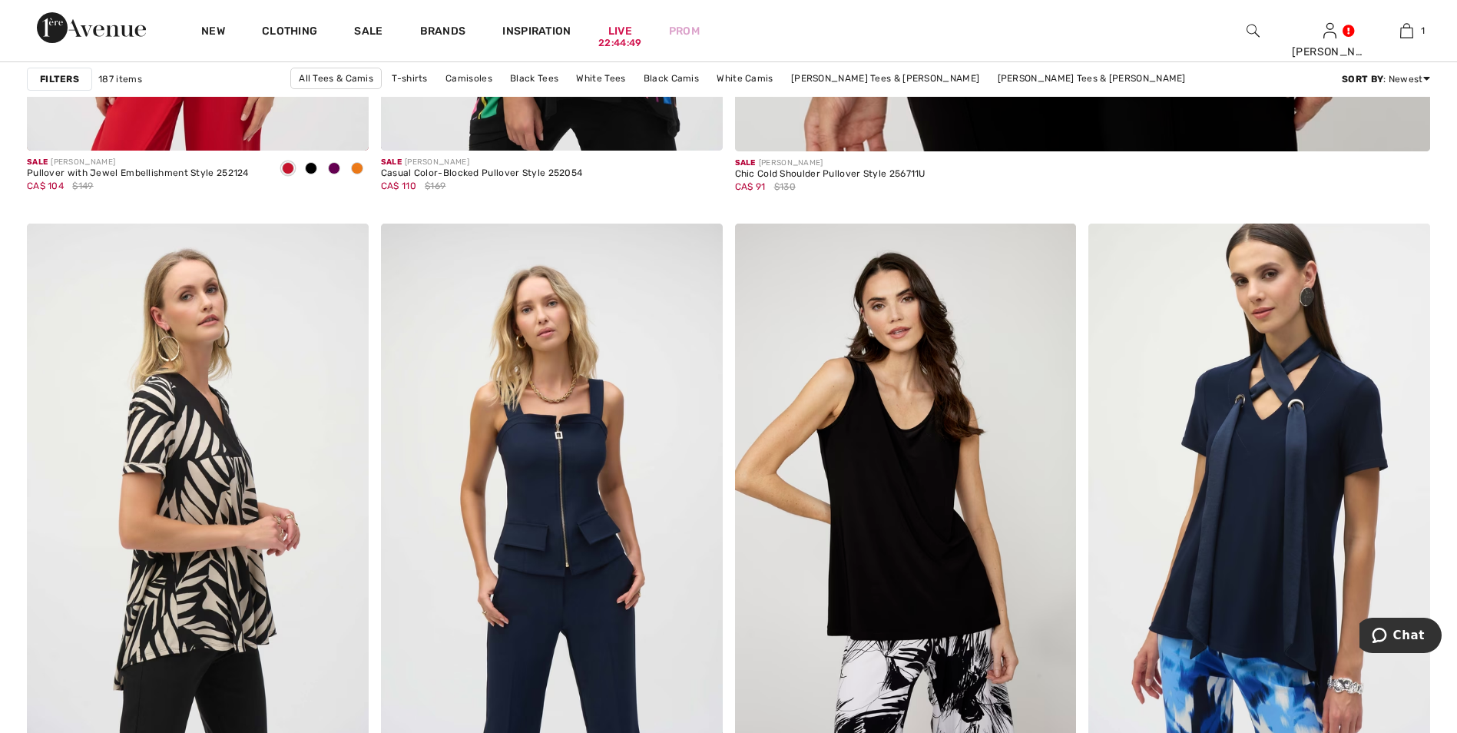
scroll to position [1383, 0]
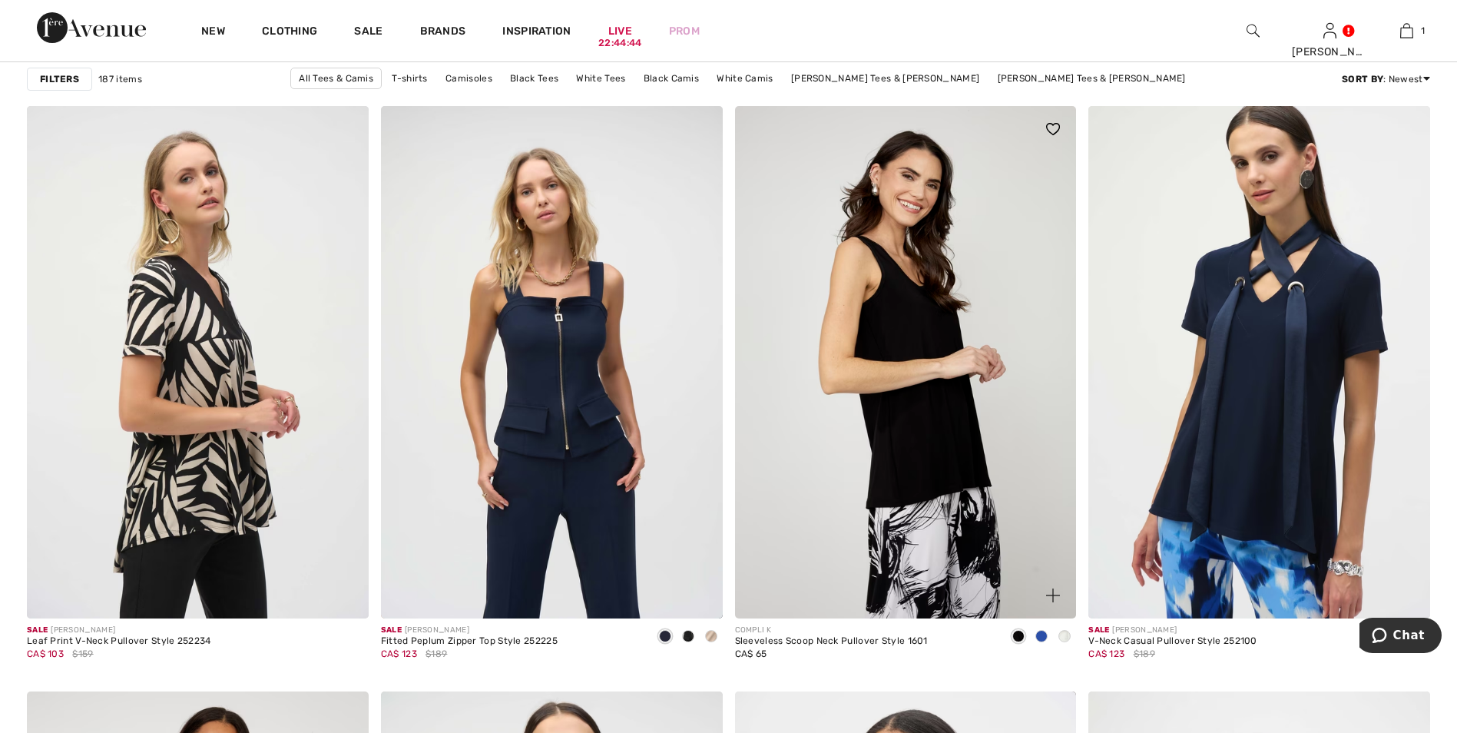
click at [927, 472] on img at bounding box center [906, 362] width 342 height 512
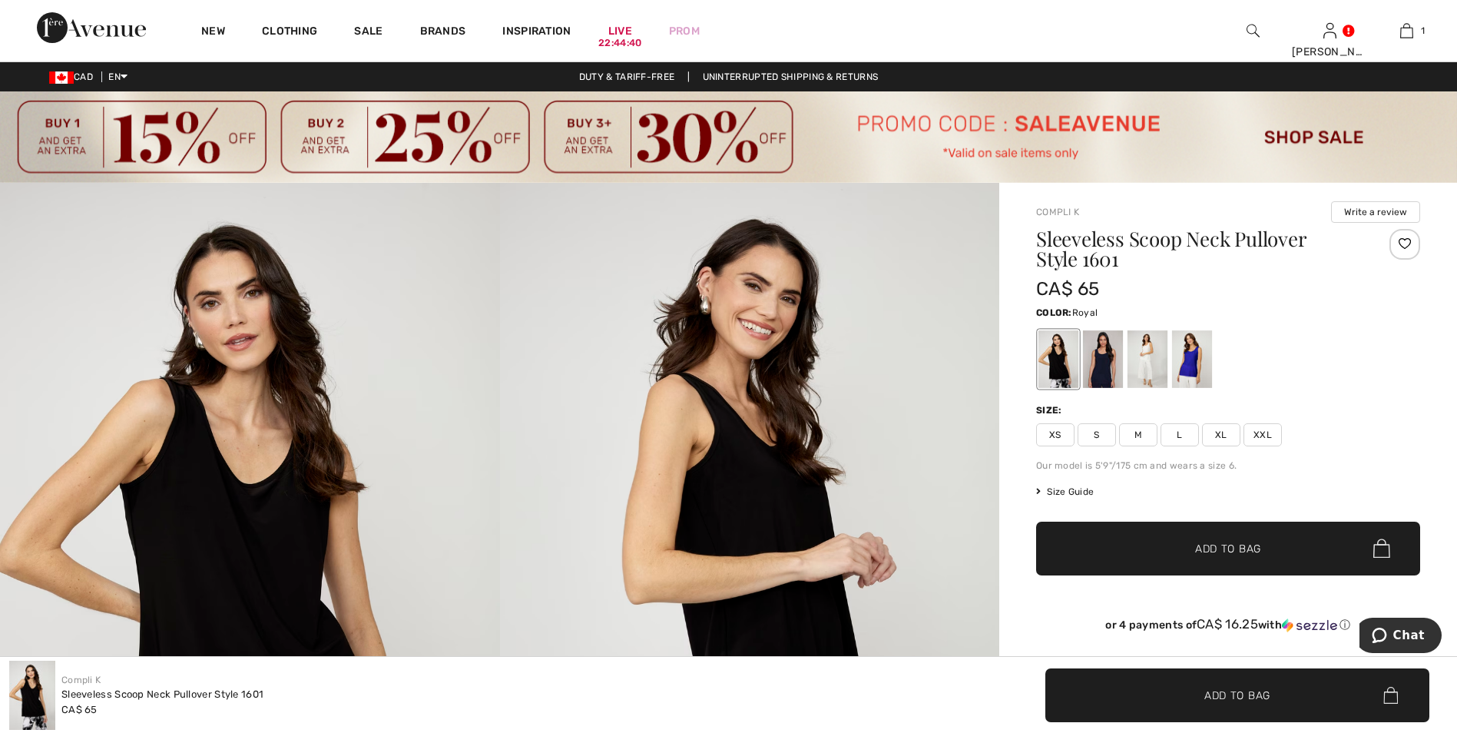
click at [1192, 362] on div at bounding box center [1192, 359] width 40 height 58
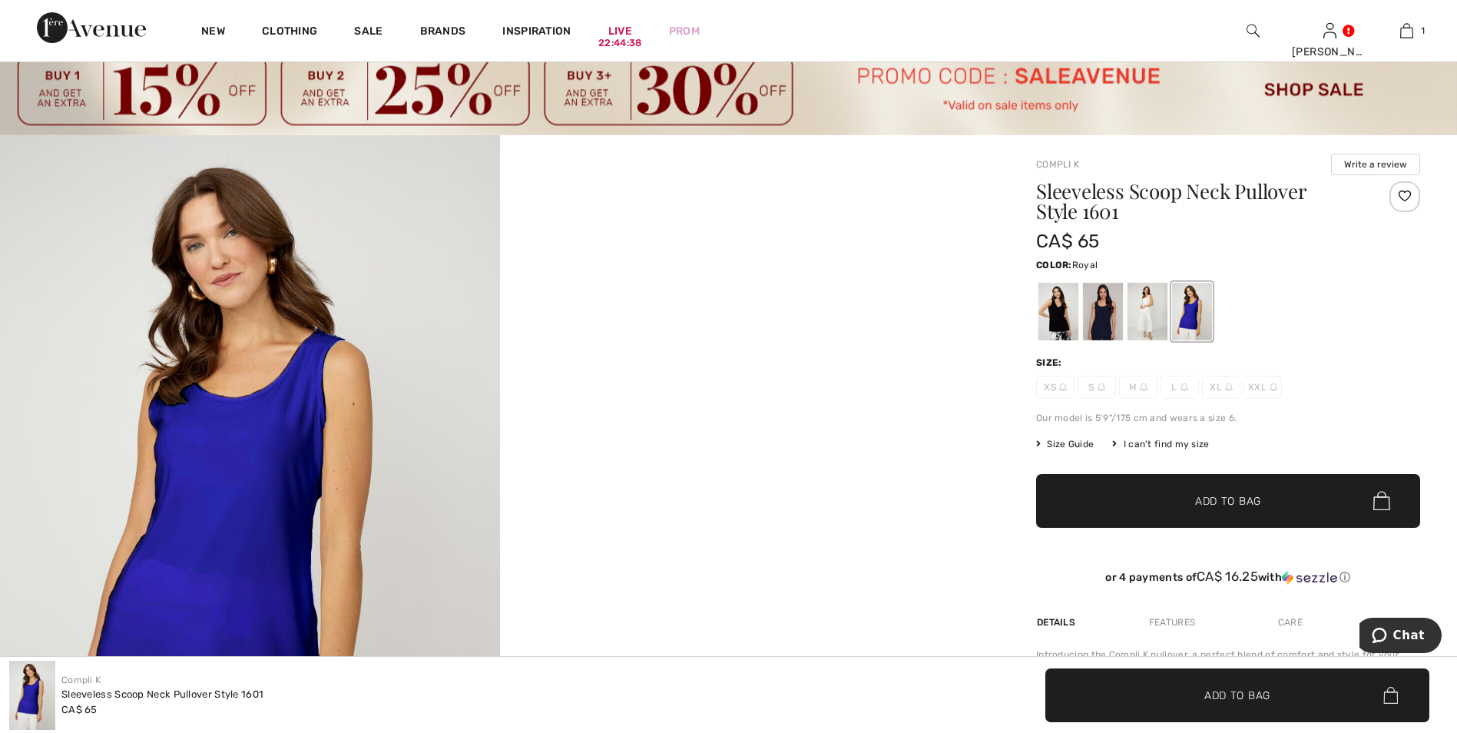
scroll to position [230, 0]
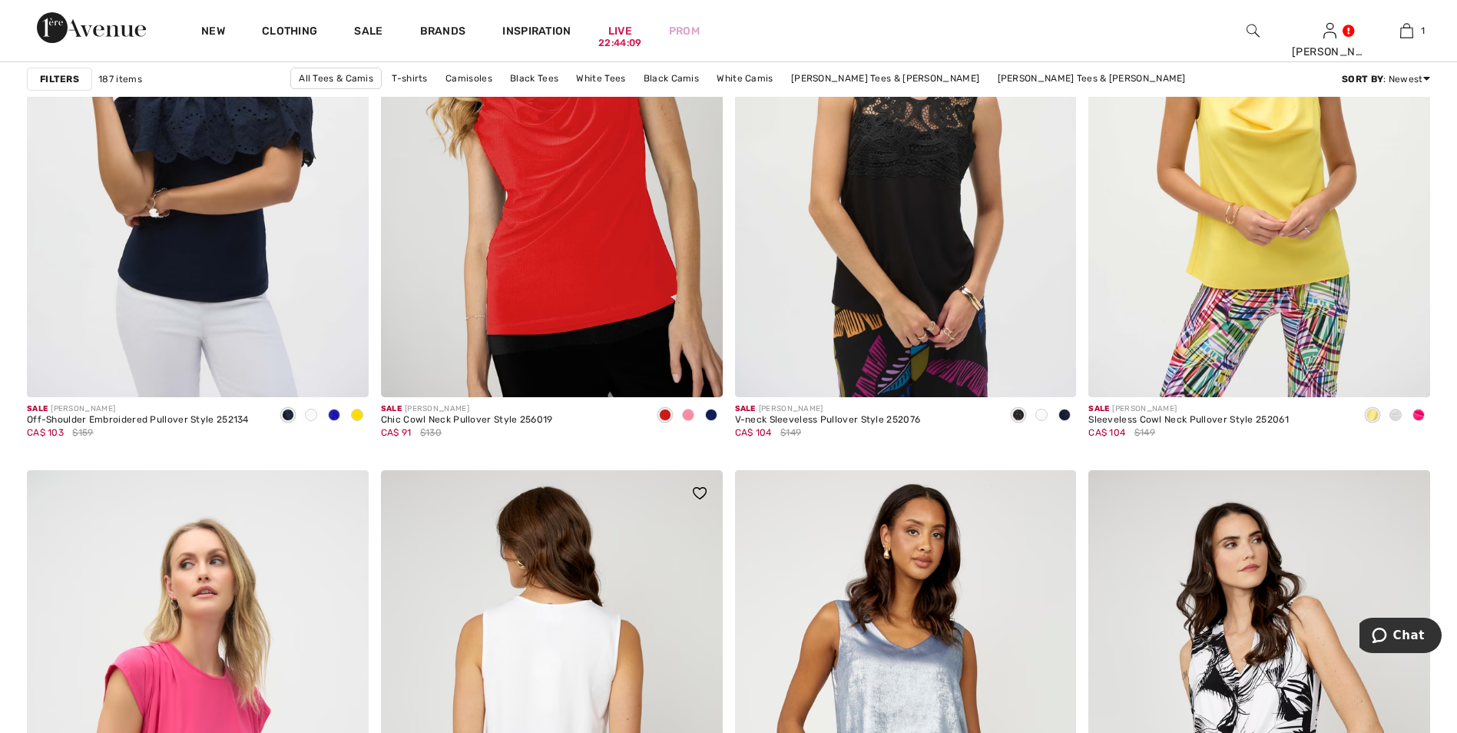
scroll to position [6146, 0]
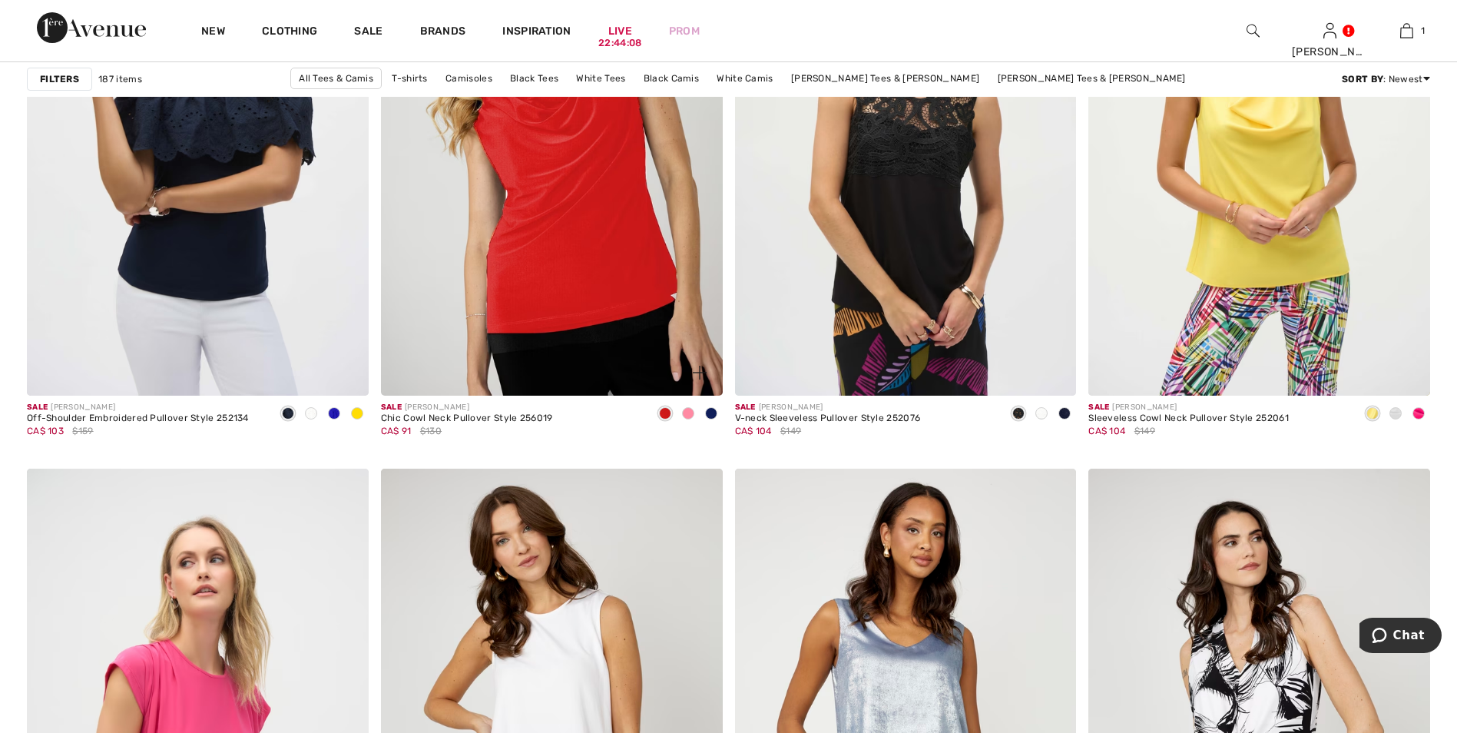
click at [563, 273] on img at bounding box center [552, 139] width 342 height 512
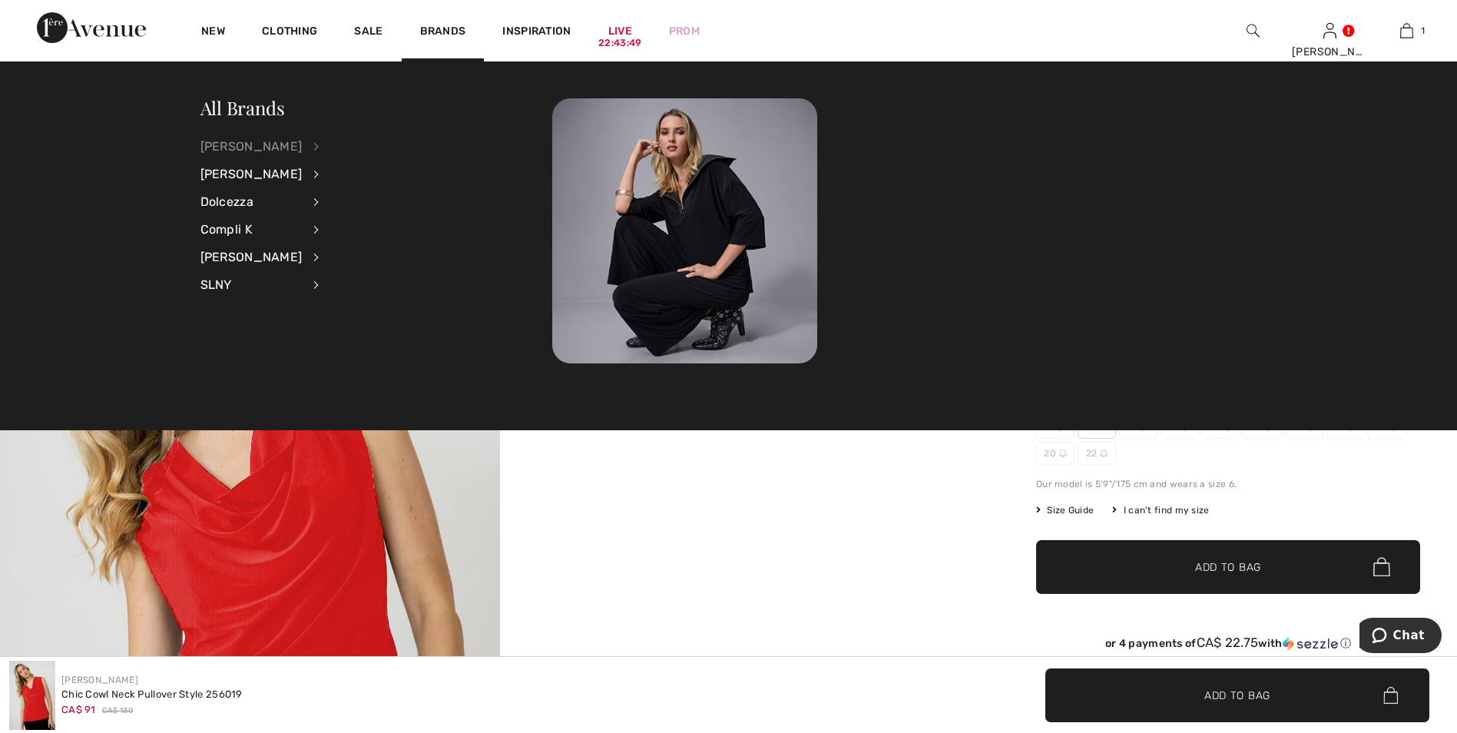
click at [272, 147] on div "[PERSON_NAME]" at bounding box center [252, 147] width 102 height 28
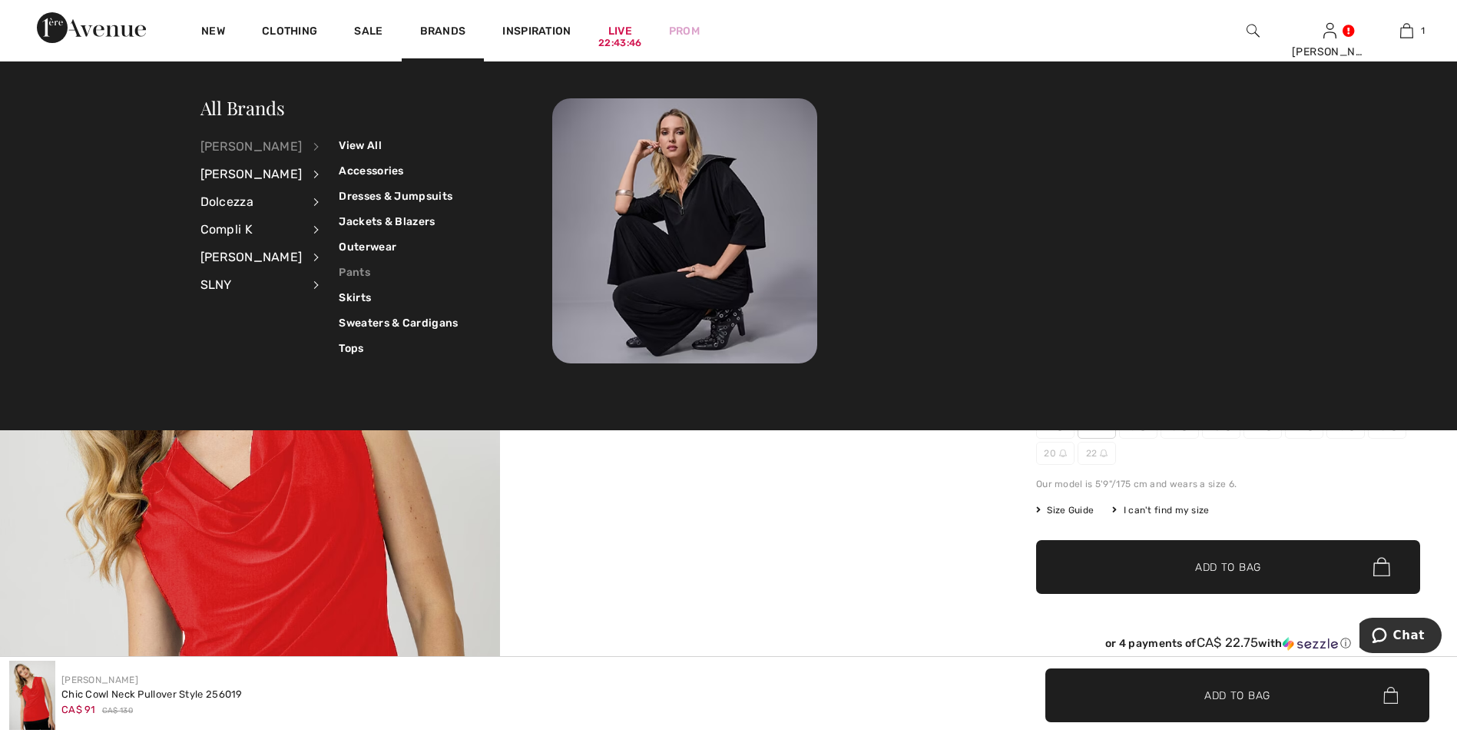
click at [353, 273] on link "Pants" at bounding box center [398, 272] width 119 height 25
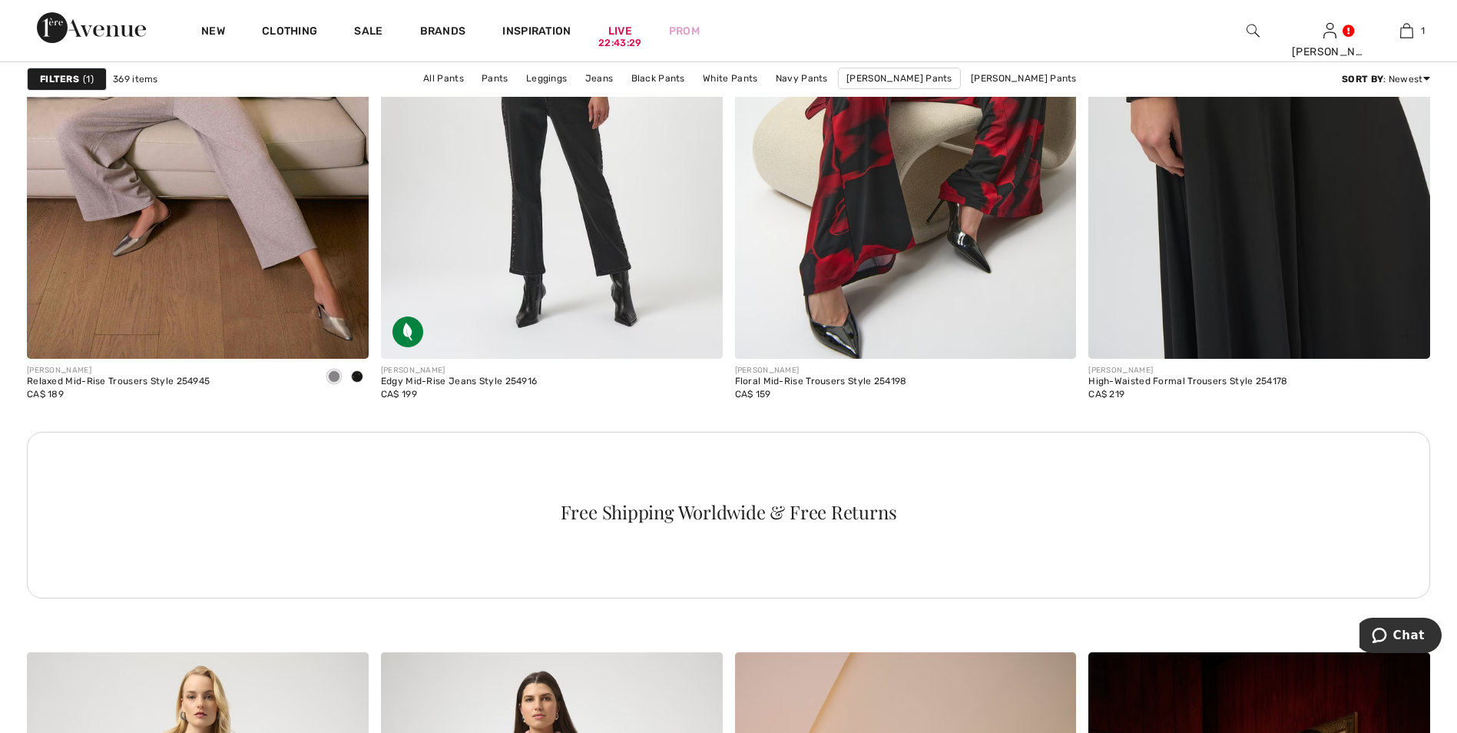
scroll to position [7067, 0]
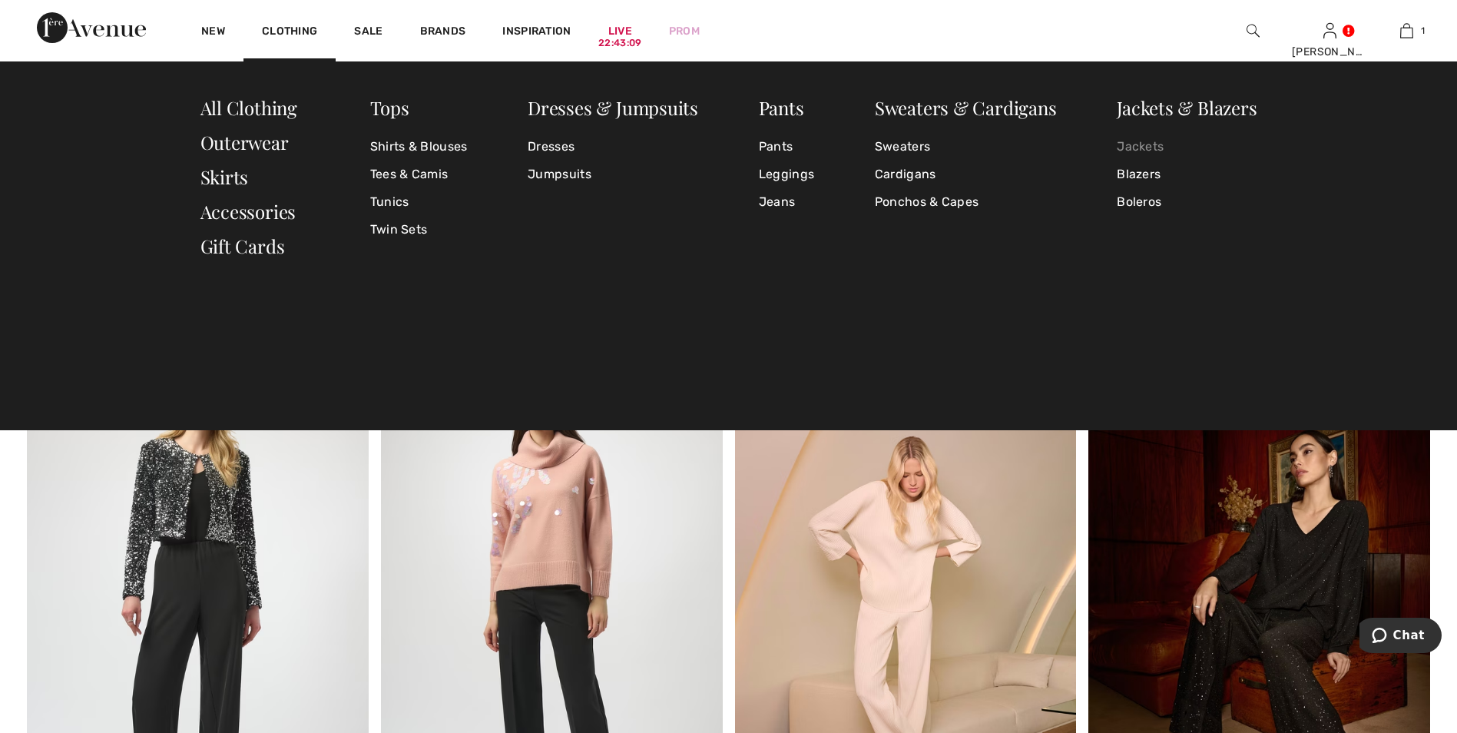
click at [1148, 146] on link "Jackets" at bounding box center [1187, 147] width 140 height 28
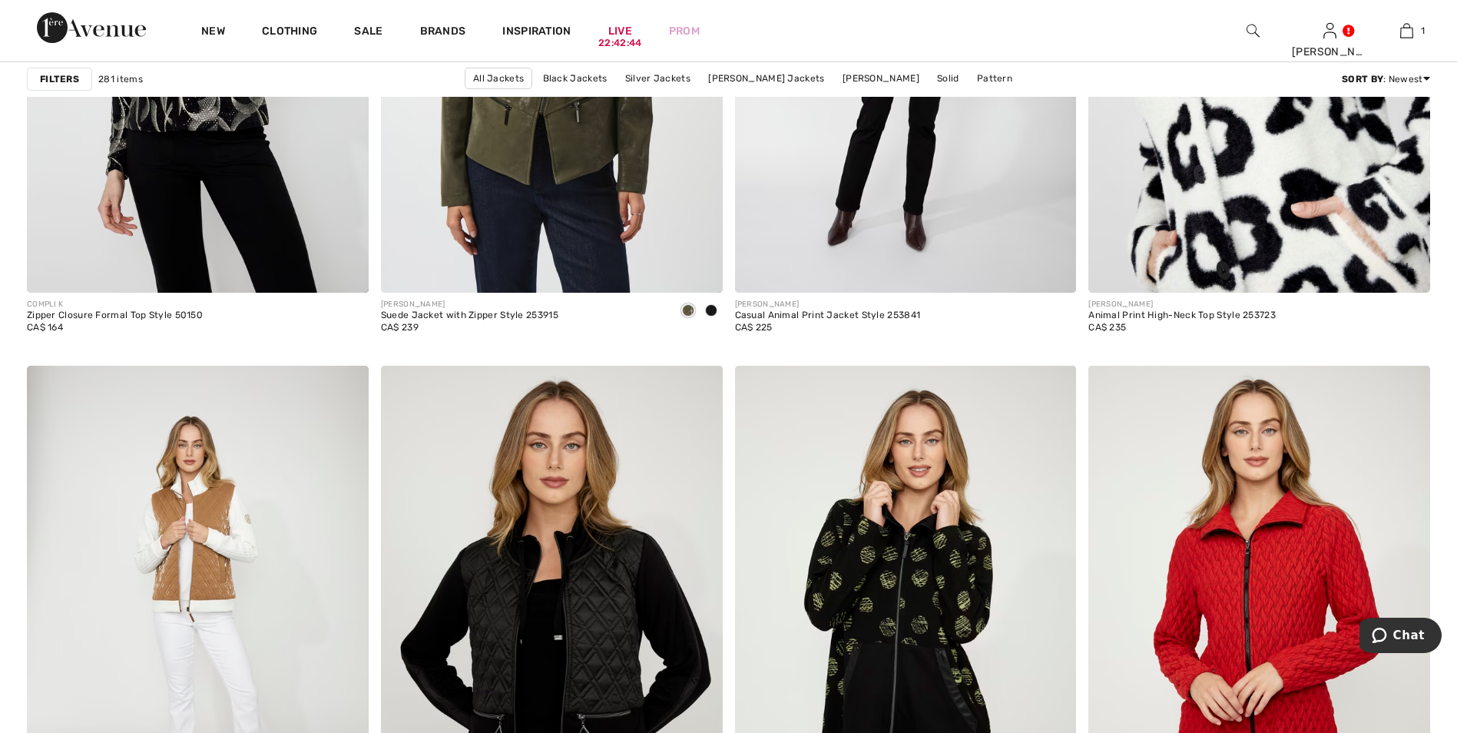
scroll to position [8527, 0]
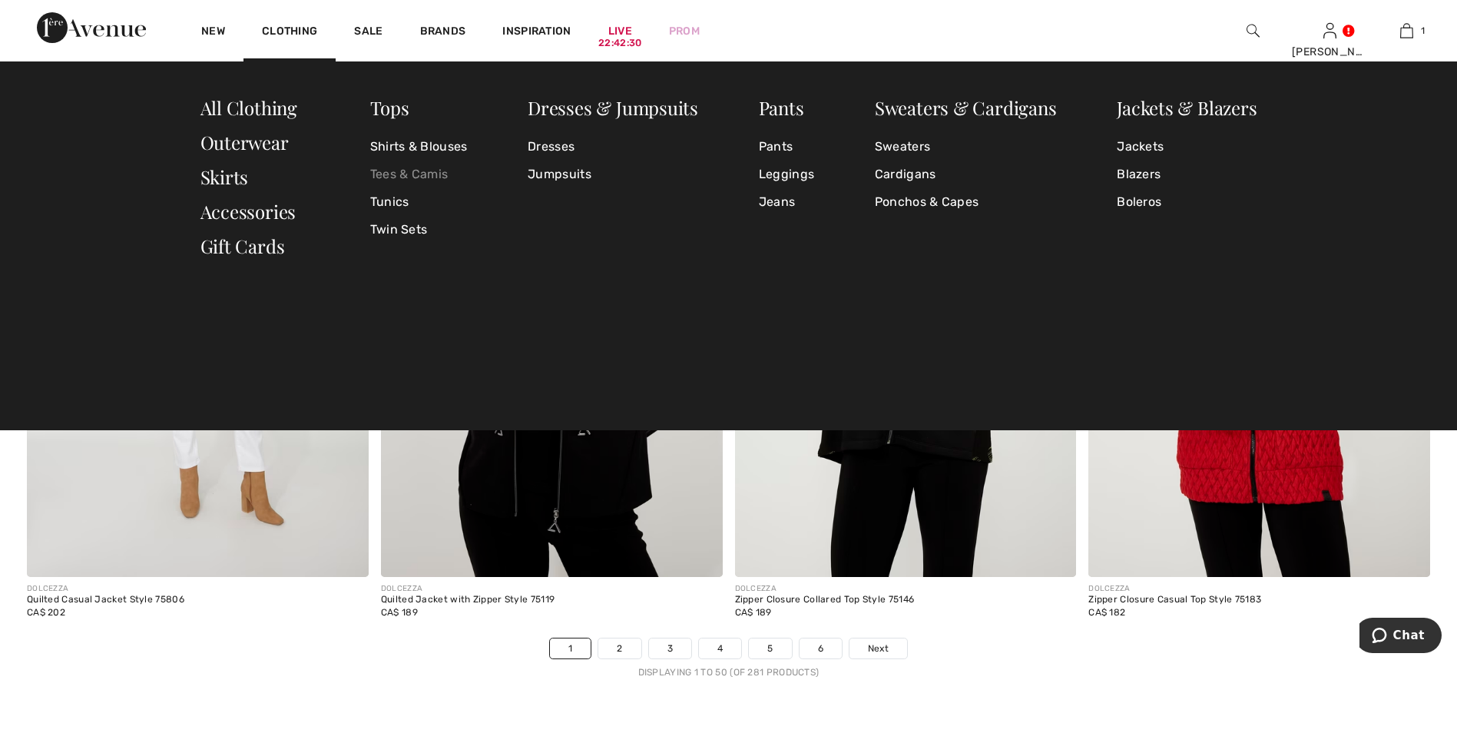
click at [406, 176] on link "Tees & Camis" at bounding box center [419, 175] width 98 height 28
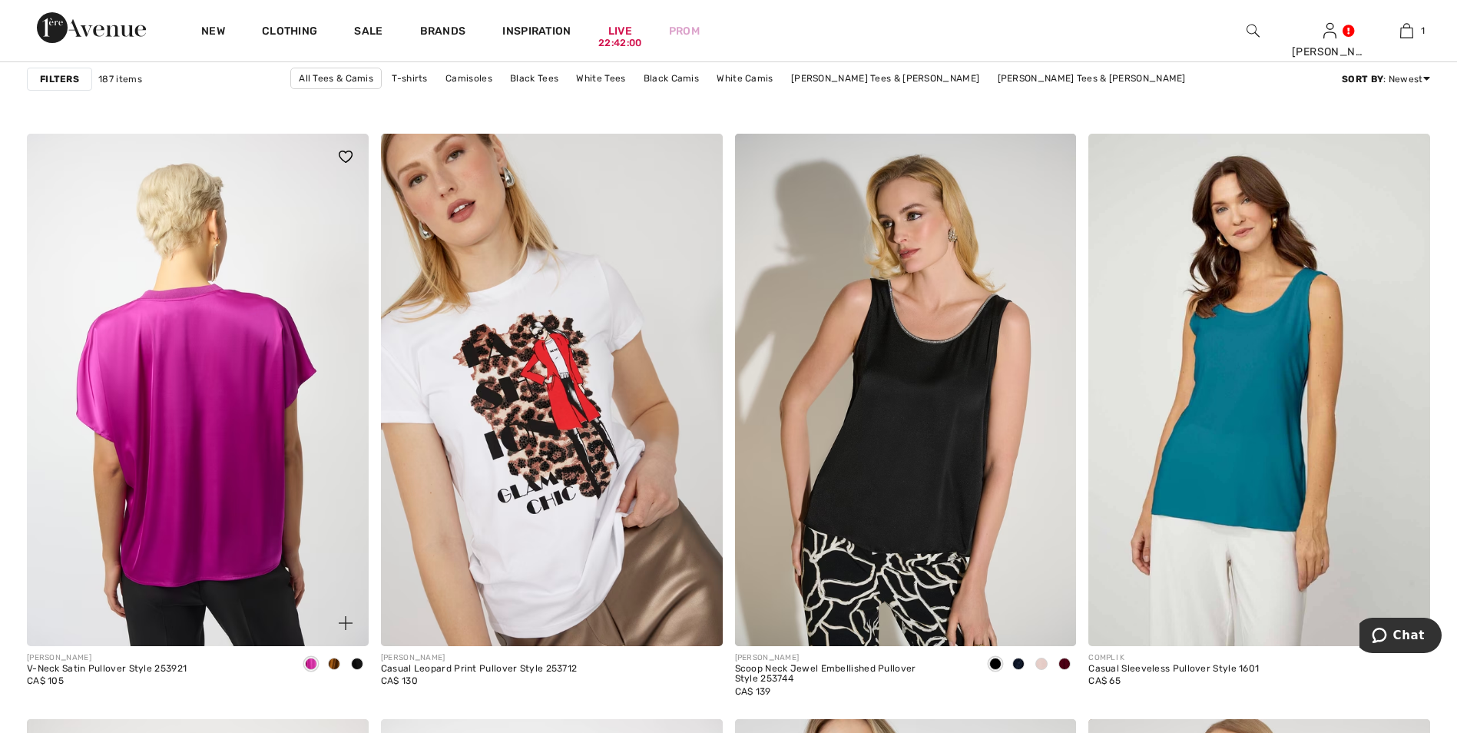
scroll to position [2766, 0]
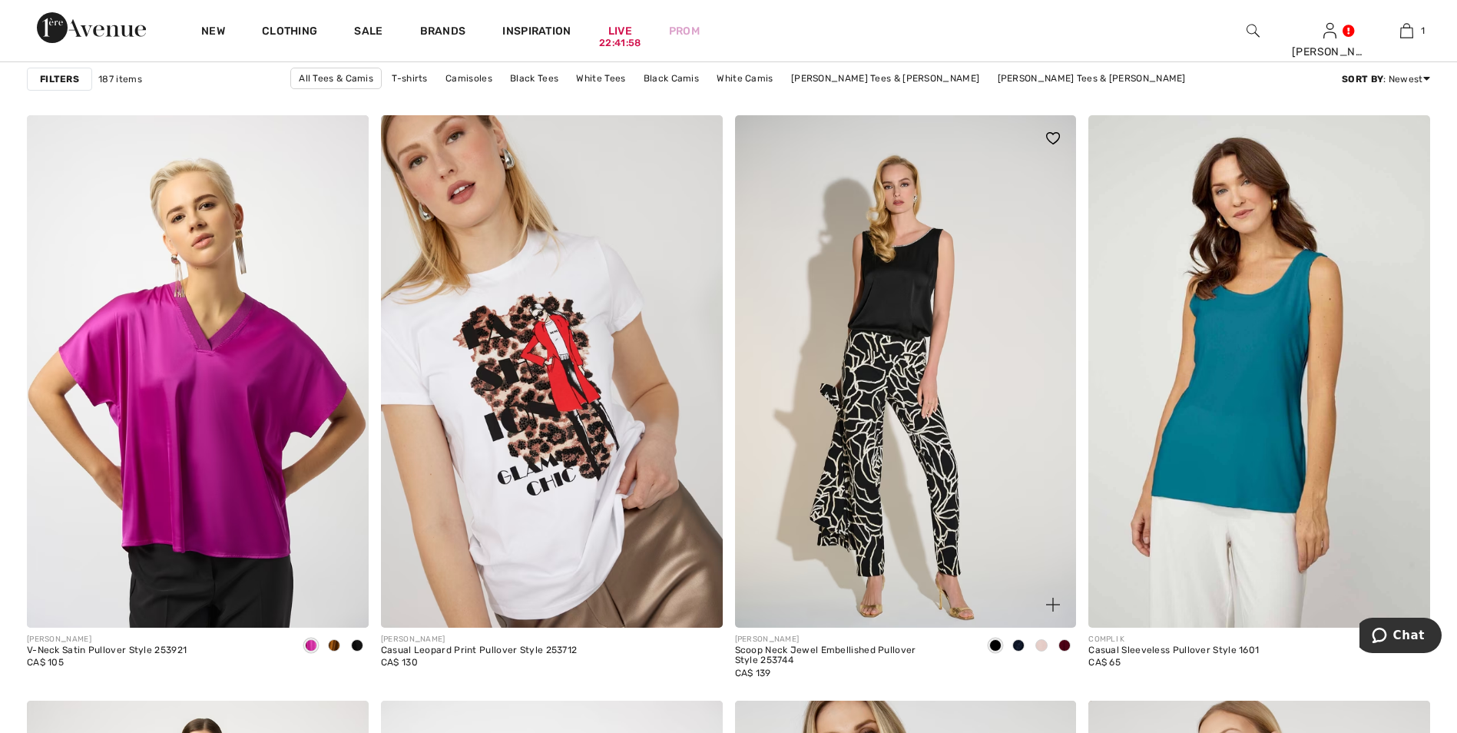
click at [950, 376] on img at bounding box center [906, 371] width 342 height 512
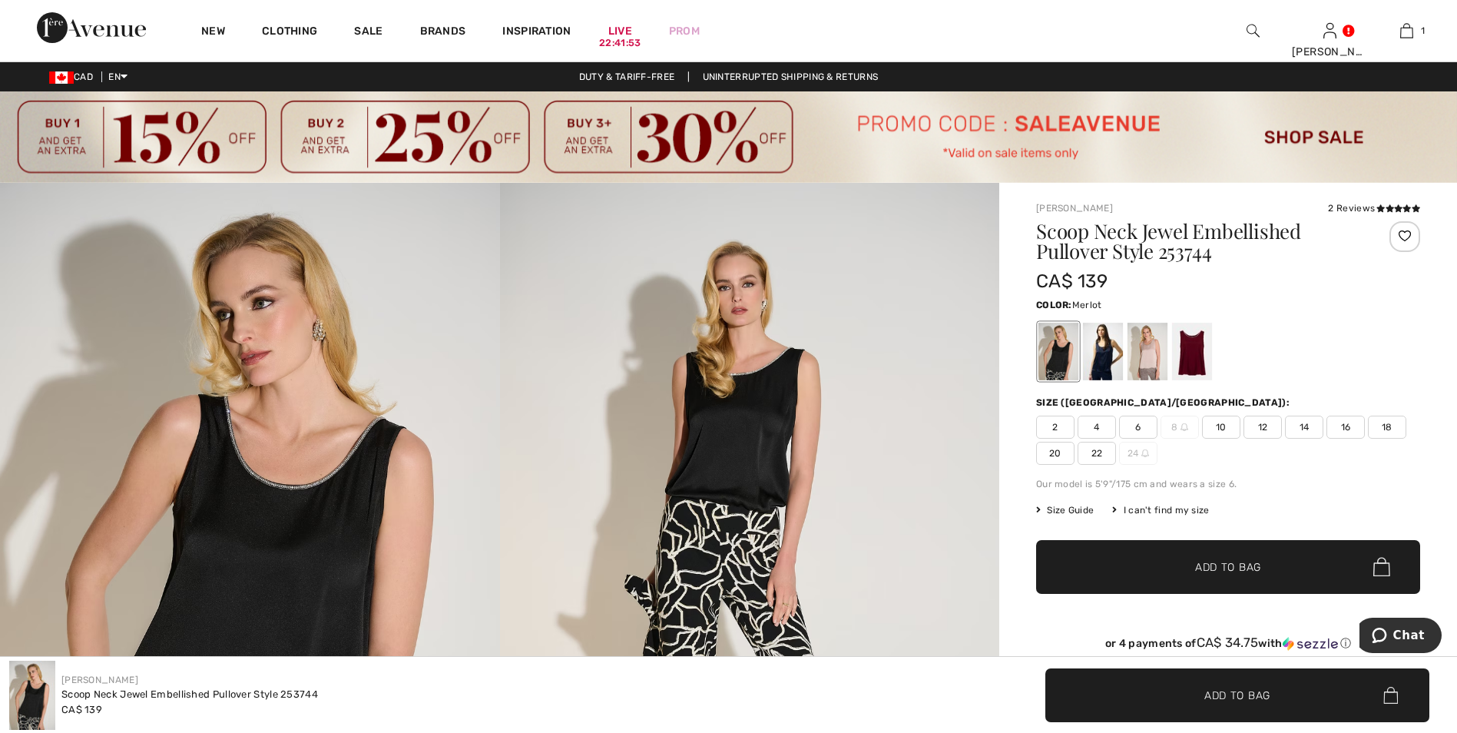
click at [1193, 354] on div at bounding box center [1192, 352] width 40 height 58
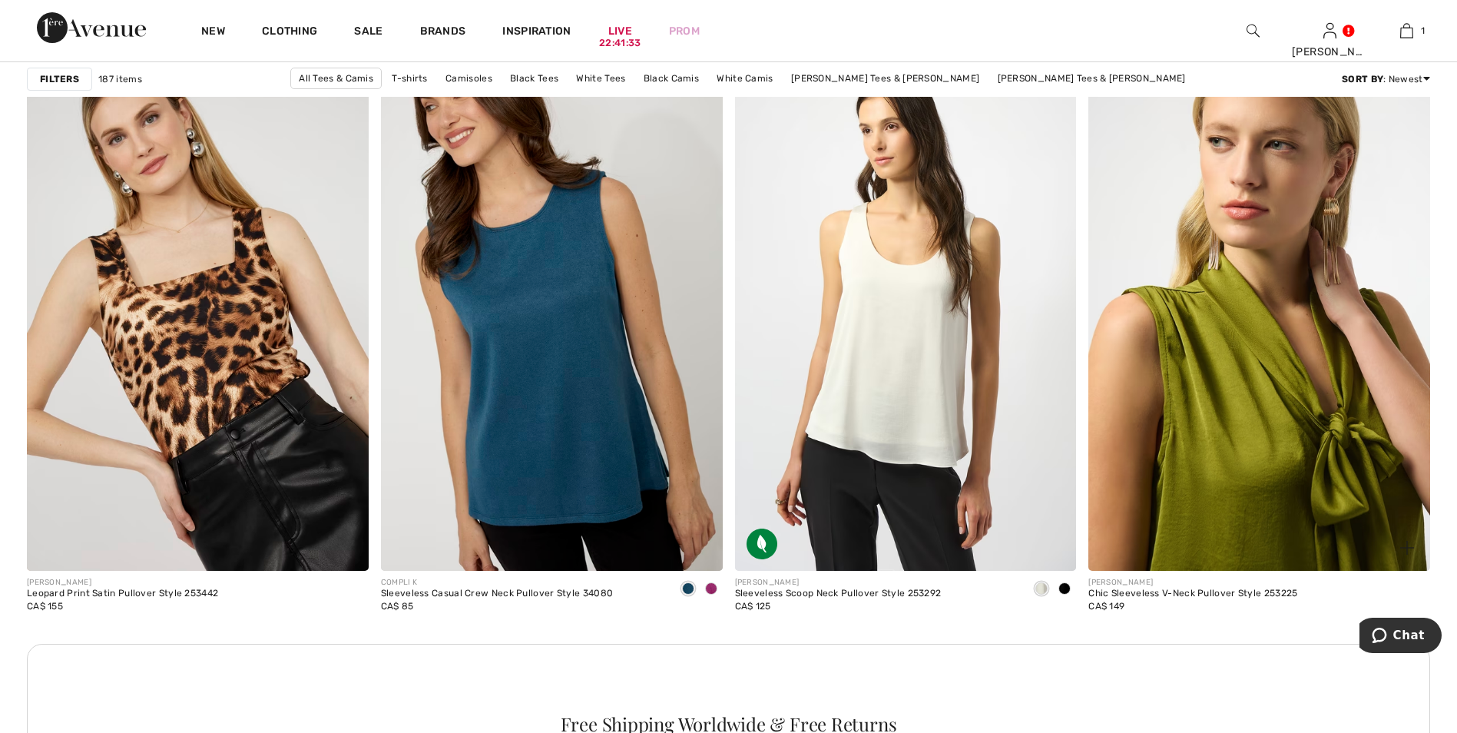
scroll to position [3995, 0]
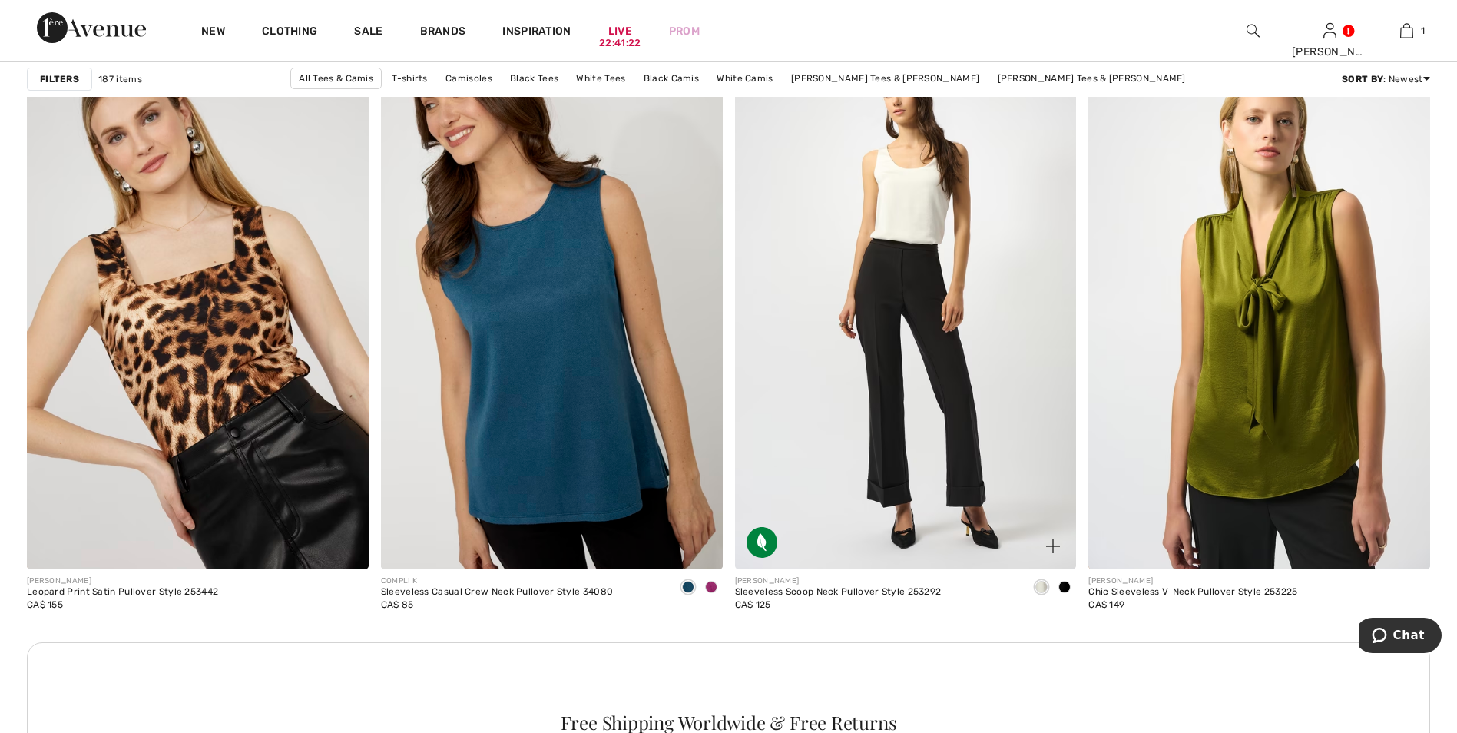
click at [923, 228] on img at bounding box center [906, 313] width 342 height 512
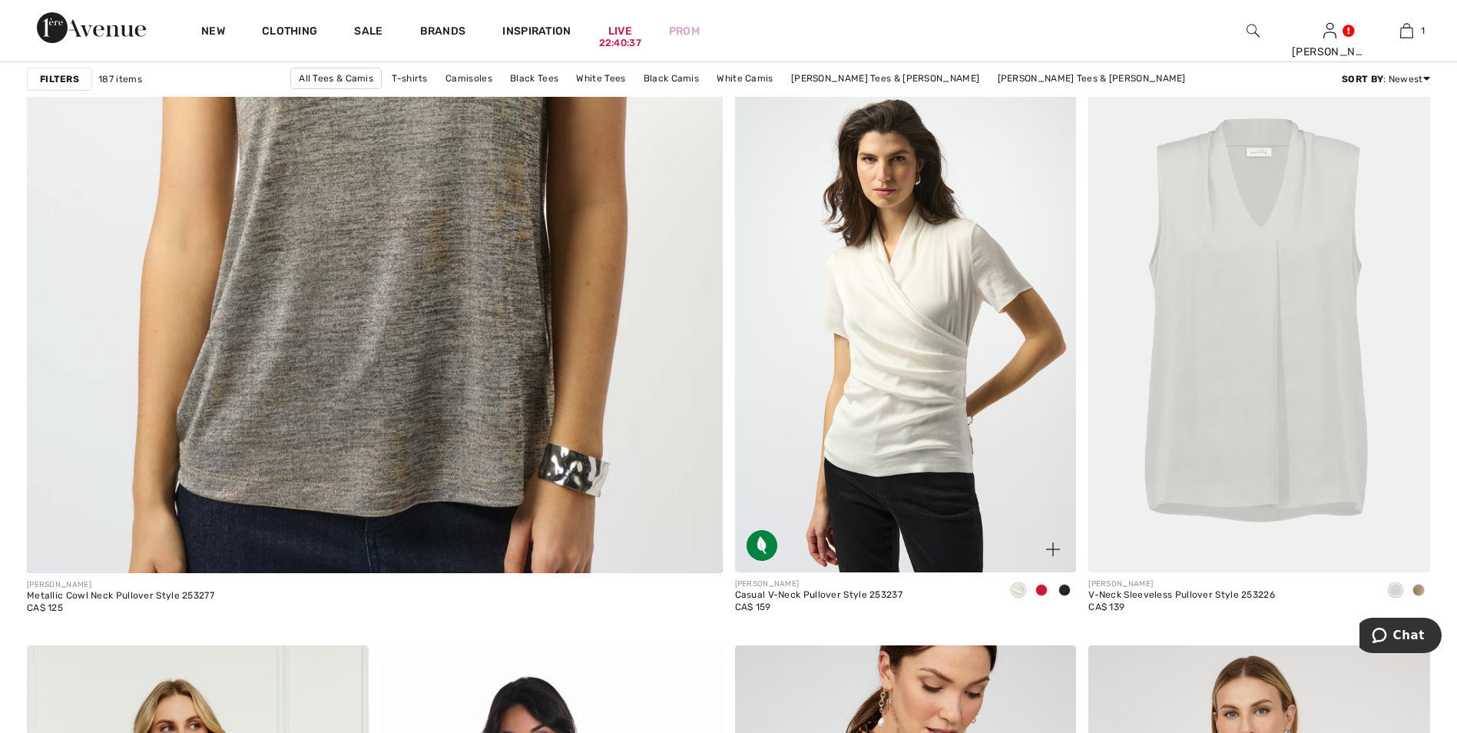
scroll to position [5377, 0]
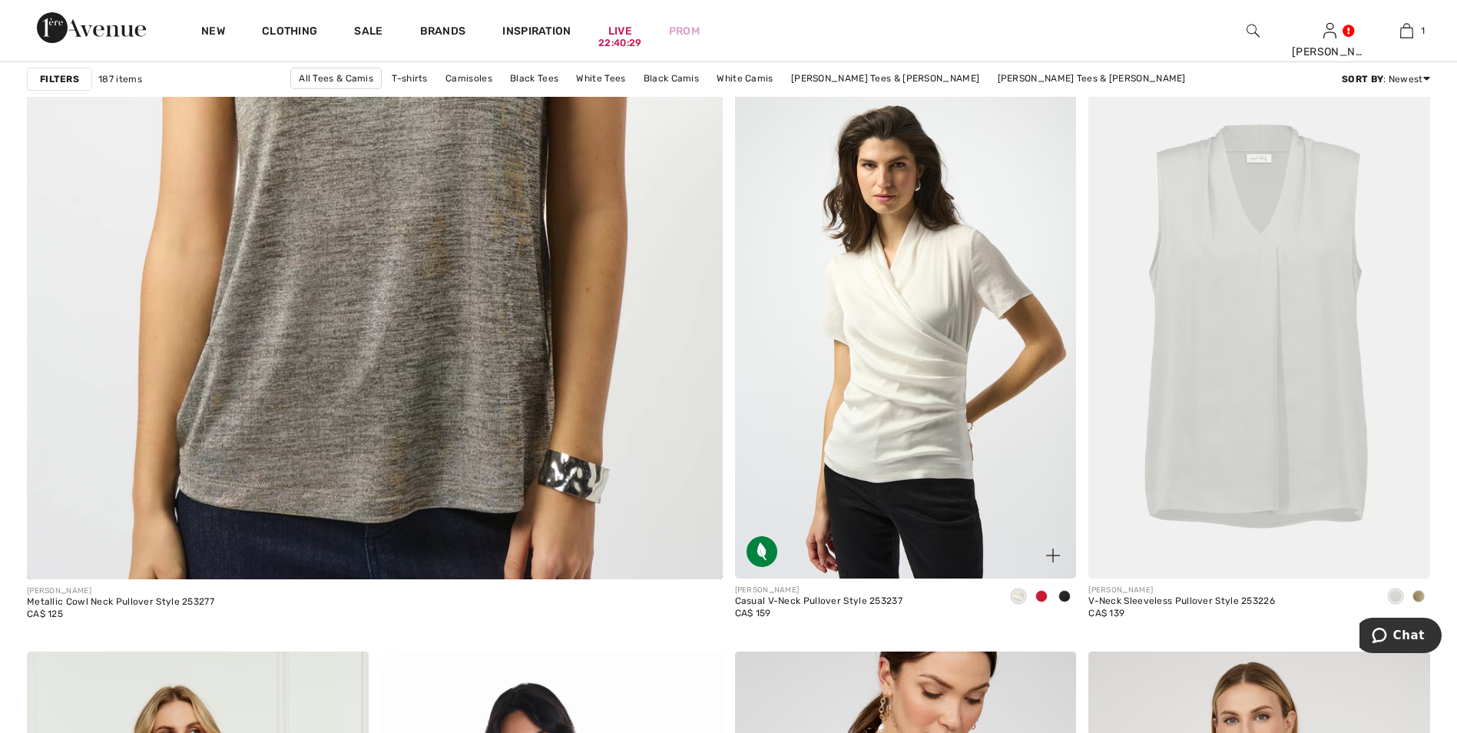
click at [945, 383] on img at bounding box center [906, 322] width 342 height 512
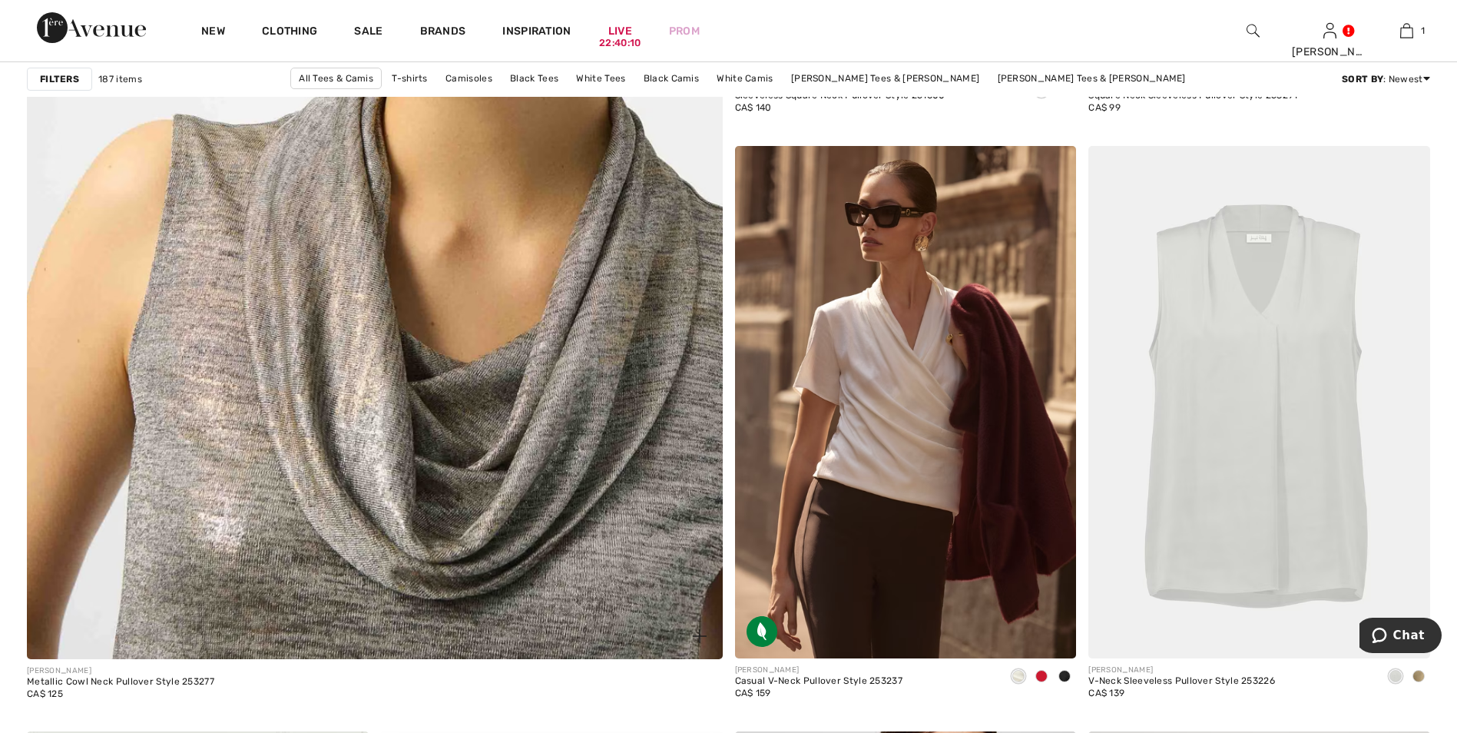
scroll to position [5377, 0]
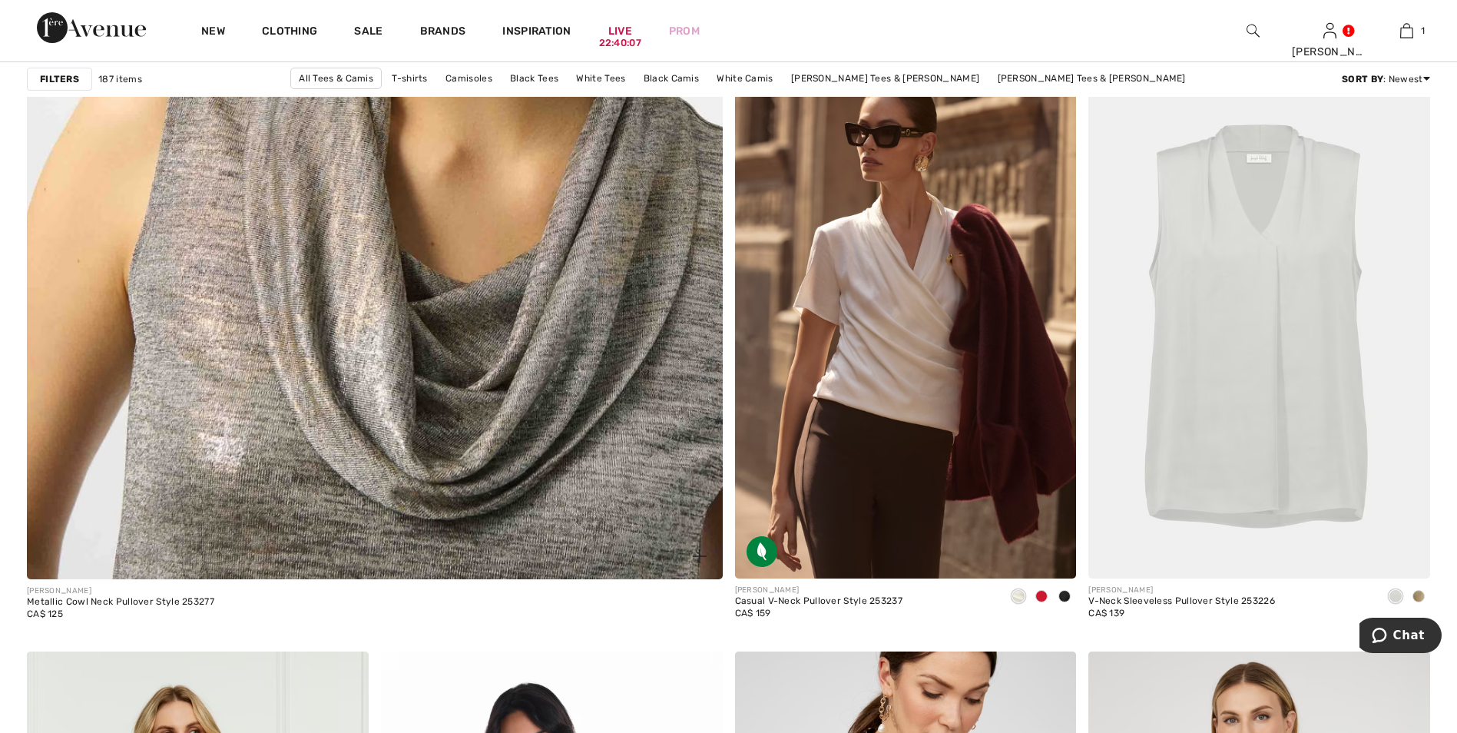
click at [476, 346] on img at bounding box center [374, 106] width 835 height 1252
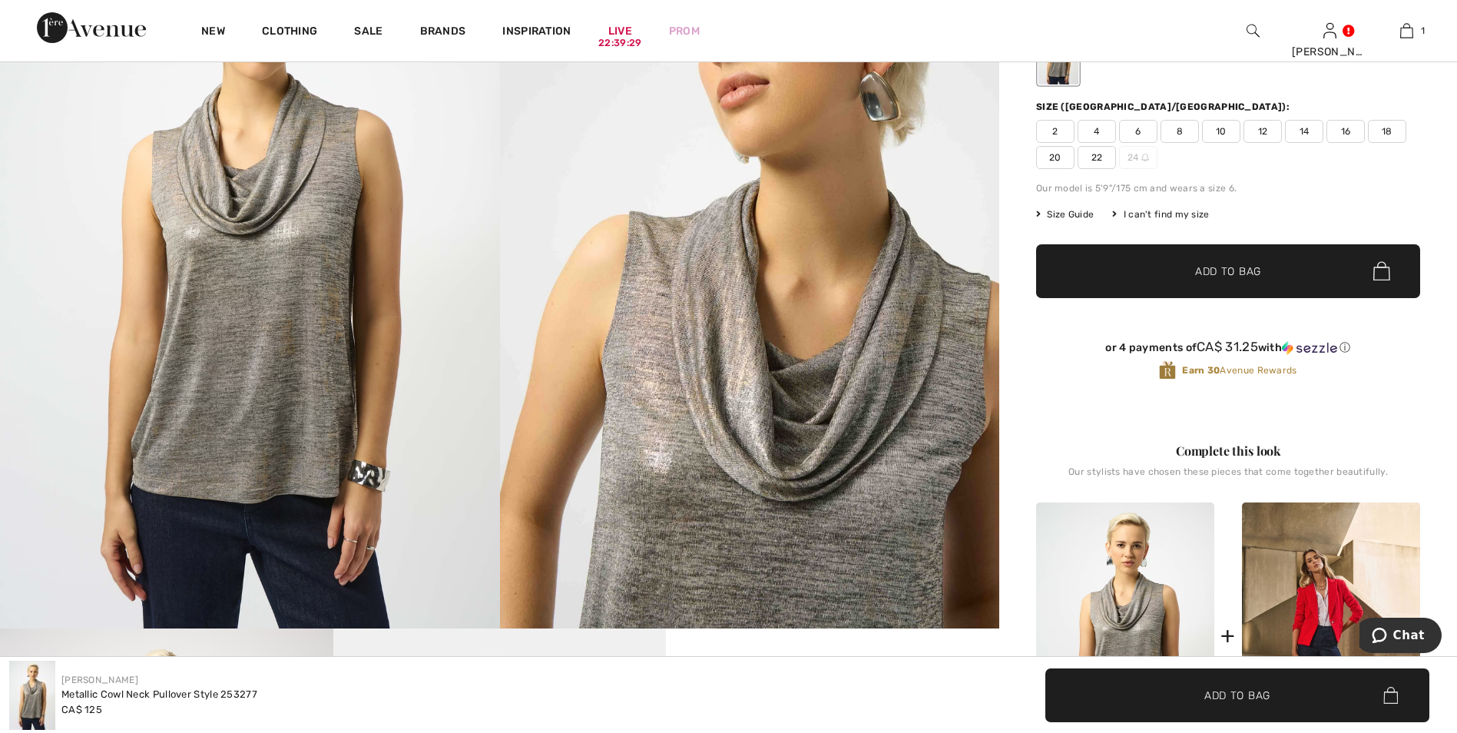
scroll to position [307, 0]
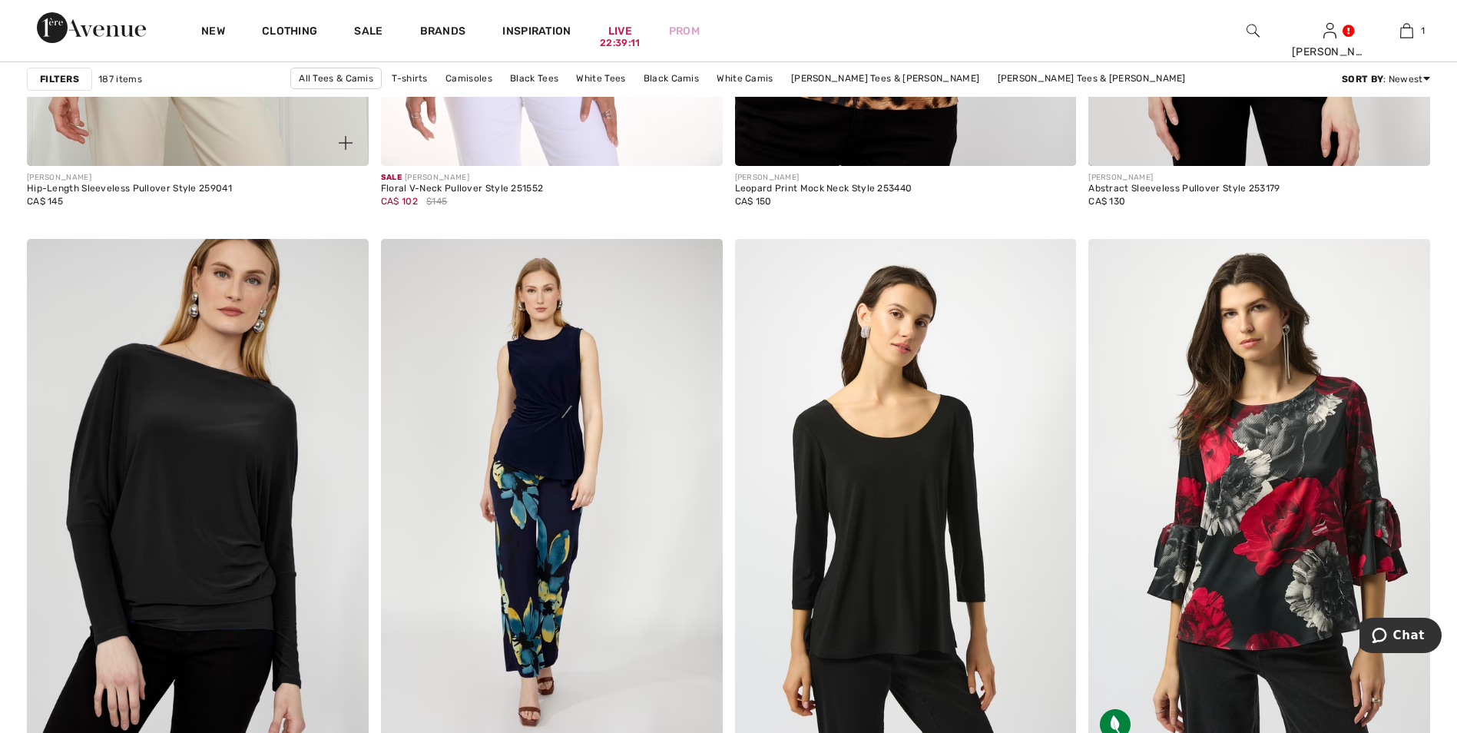
scroll to position [6376, 0]
click at [229, 452] on img at bounding box center [198, 494] width 342 height 512
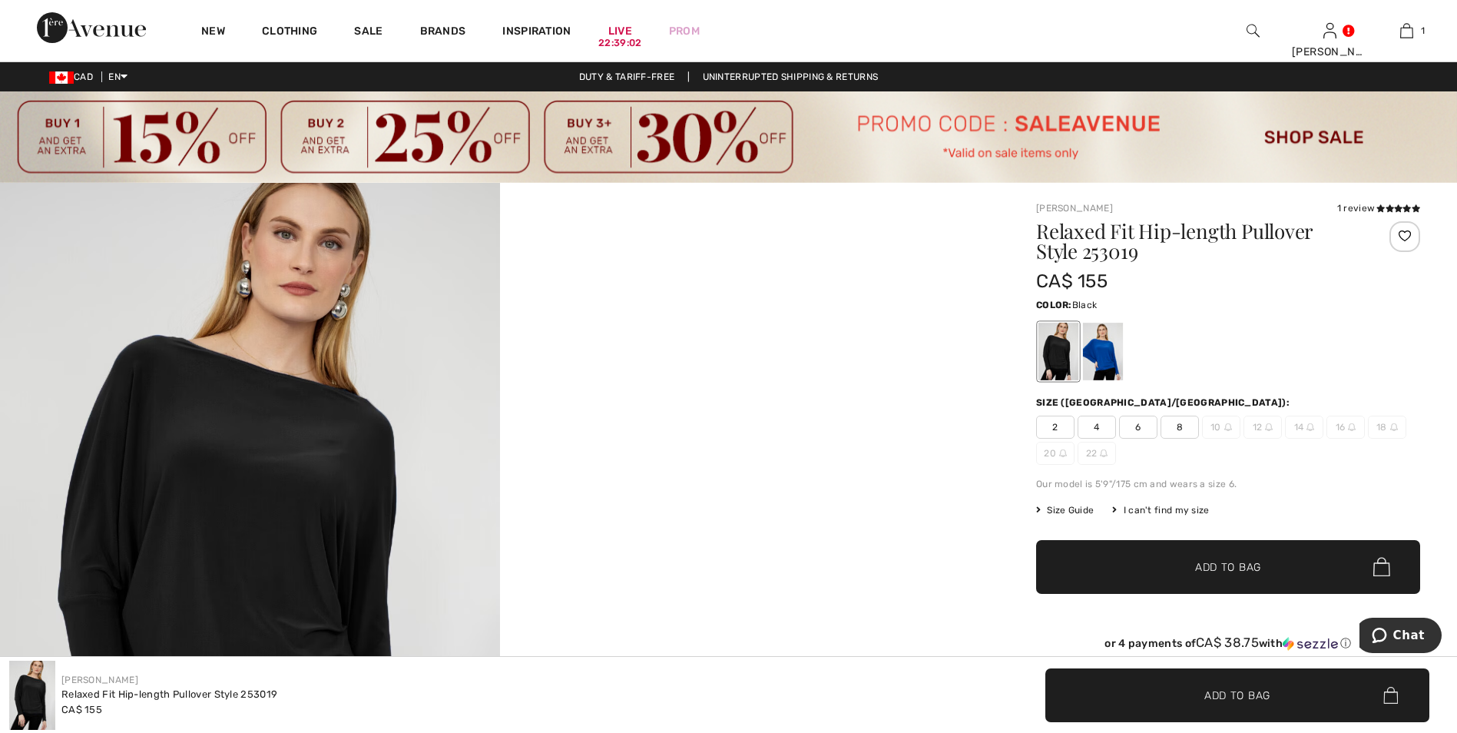
click at [1075, 350] on div at bounding box center [1059, 352] width 40 height 58
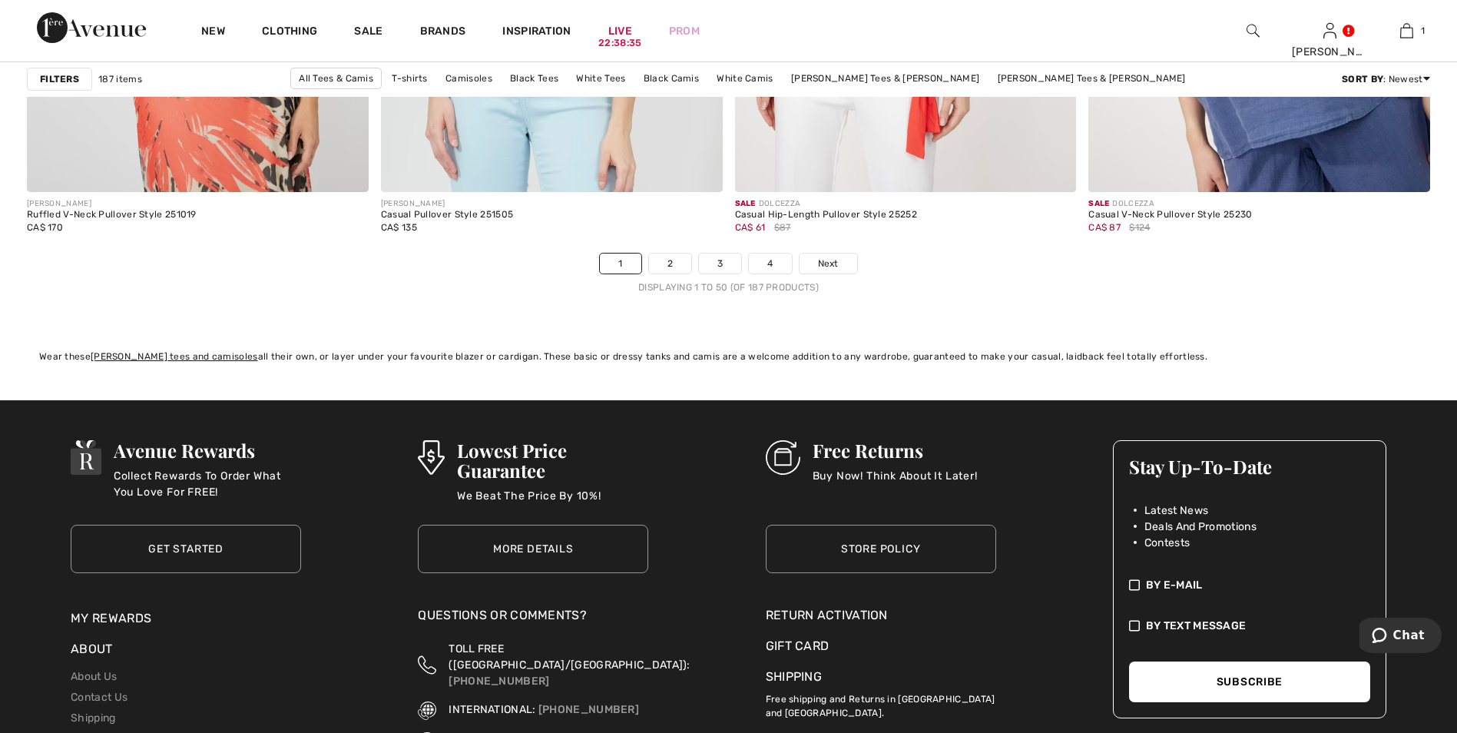
scroll to position [8911, 0]
click at [675, 268] on link "2" at bounding box center [670, 264] width 42 height 20
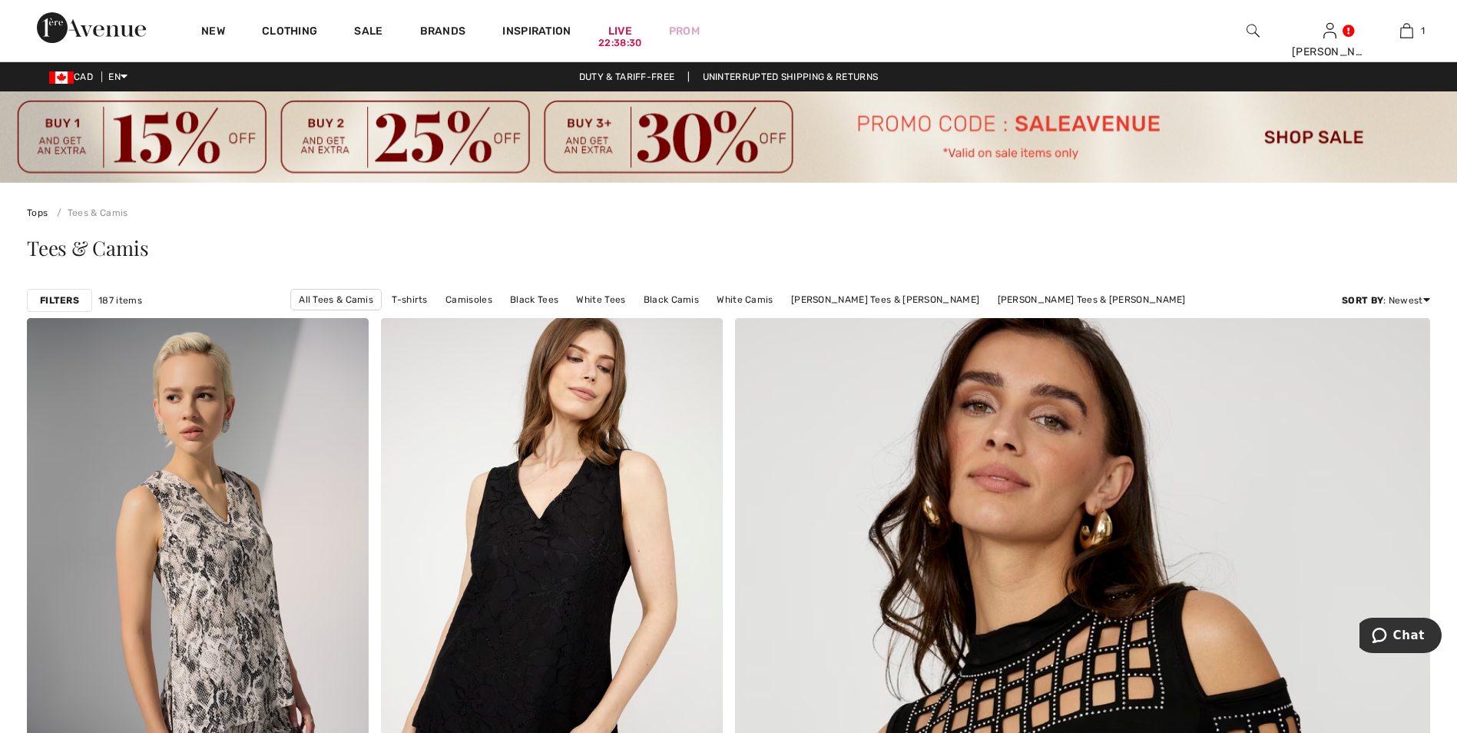
scroll to position [77, 0]
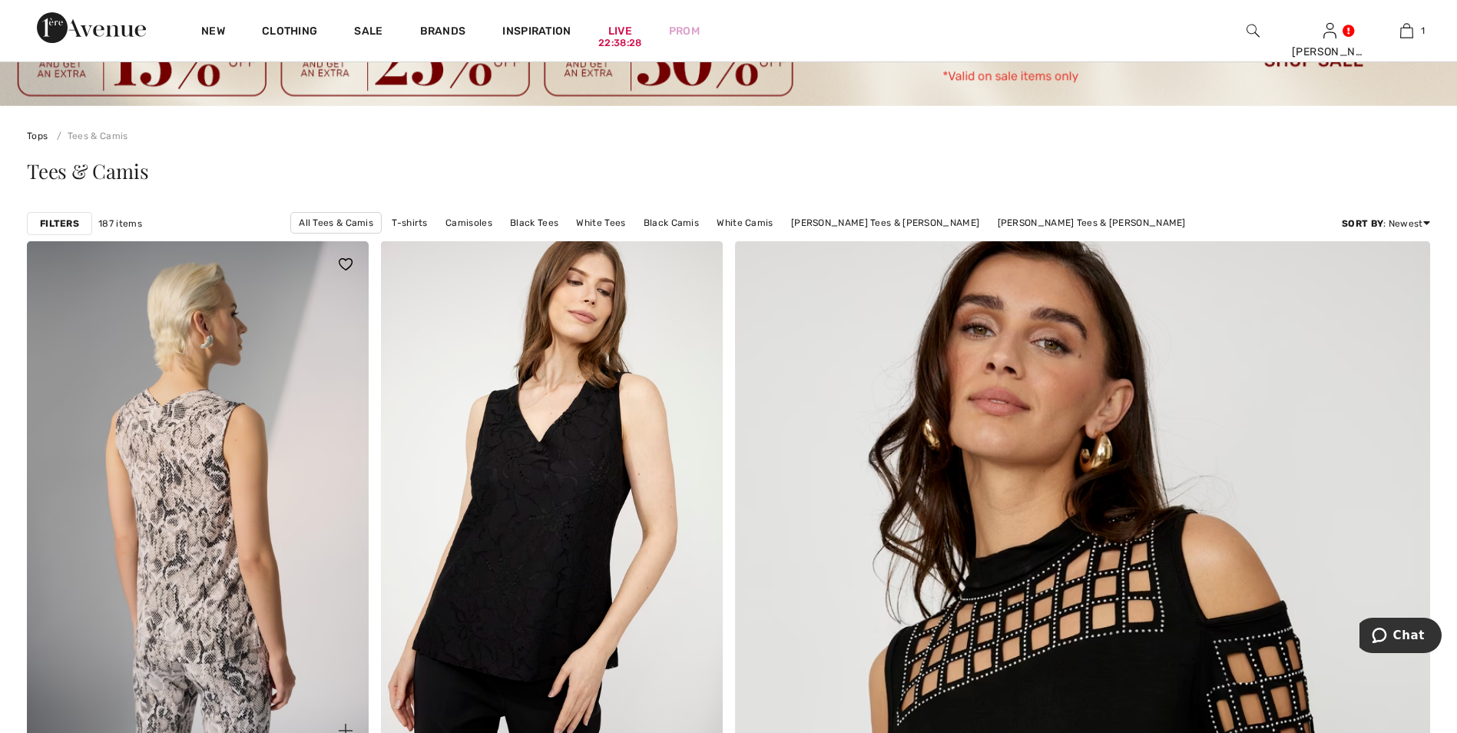
click at [213, 498] on img at bounding box center [198, 497] width 342 height 512
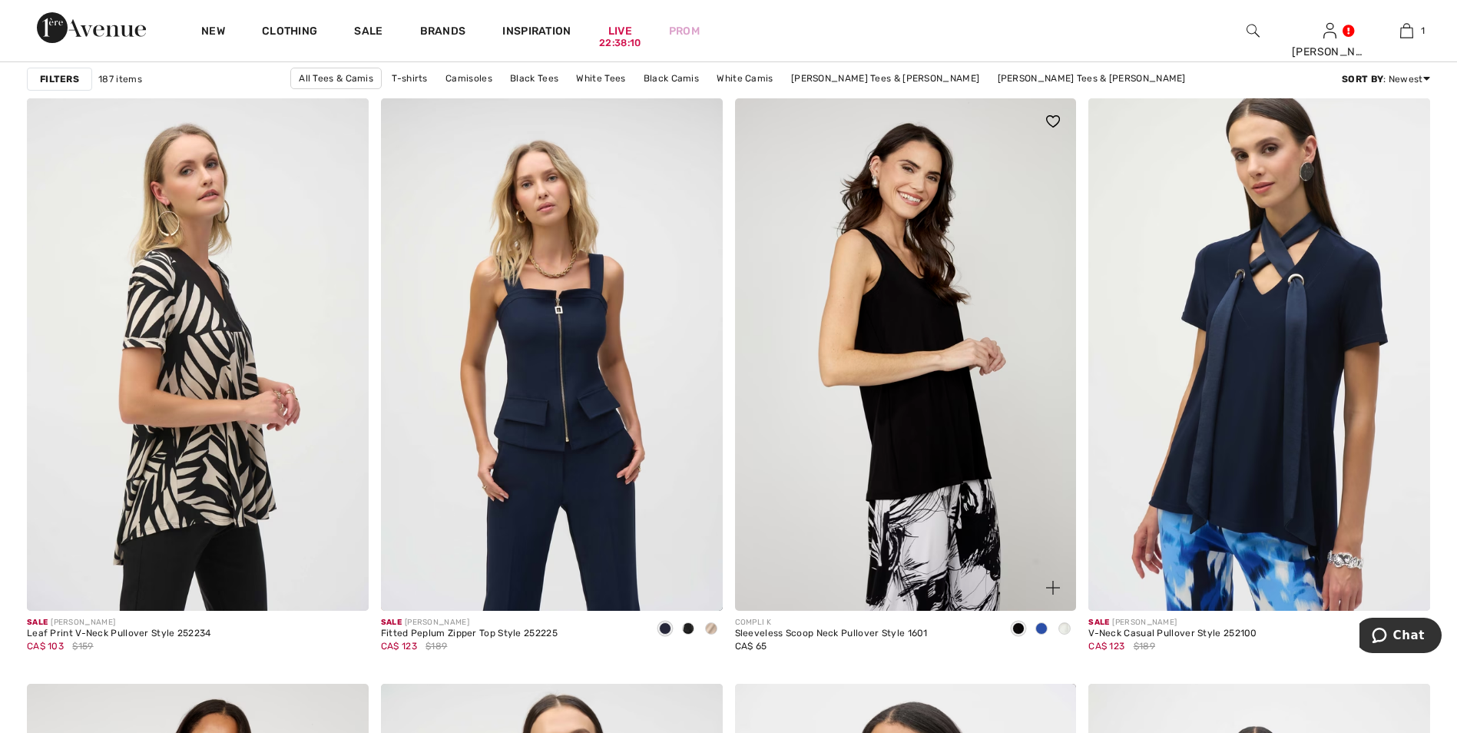
scroll to position [1460, 0]
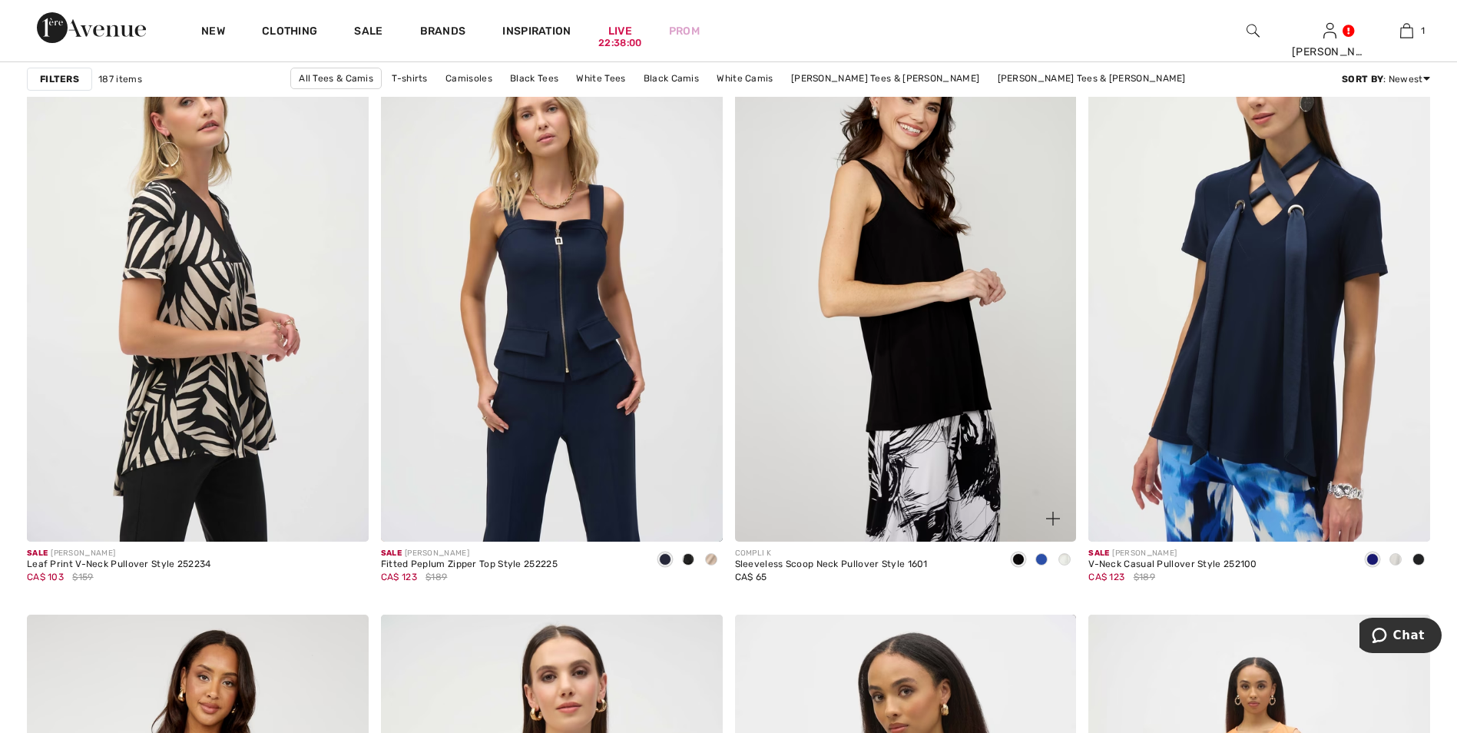
click at [930, 328] on img at bounding box center [906, 285] width 342 height 512
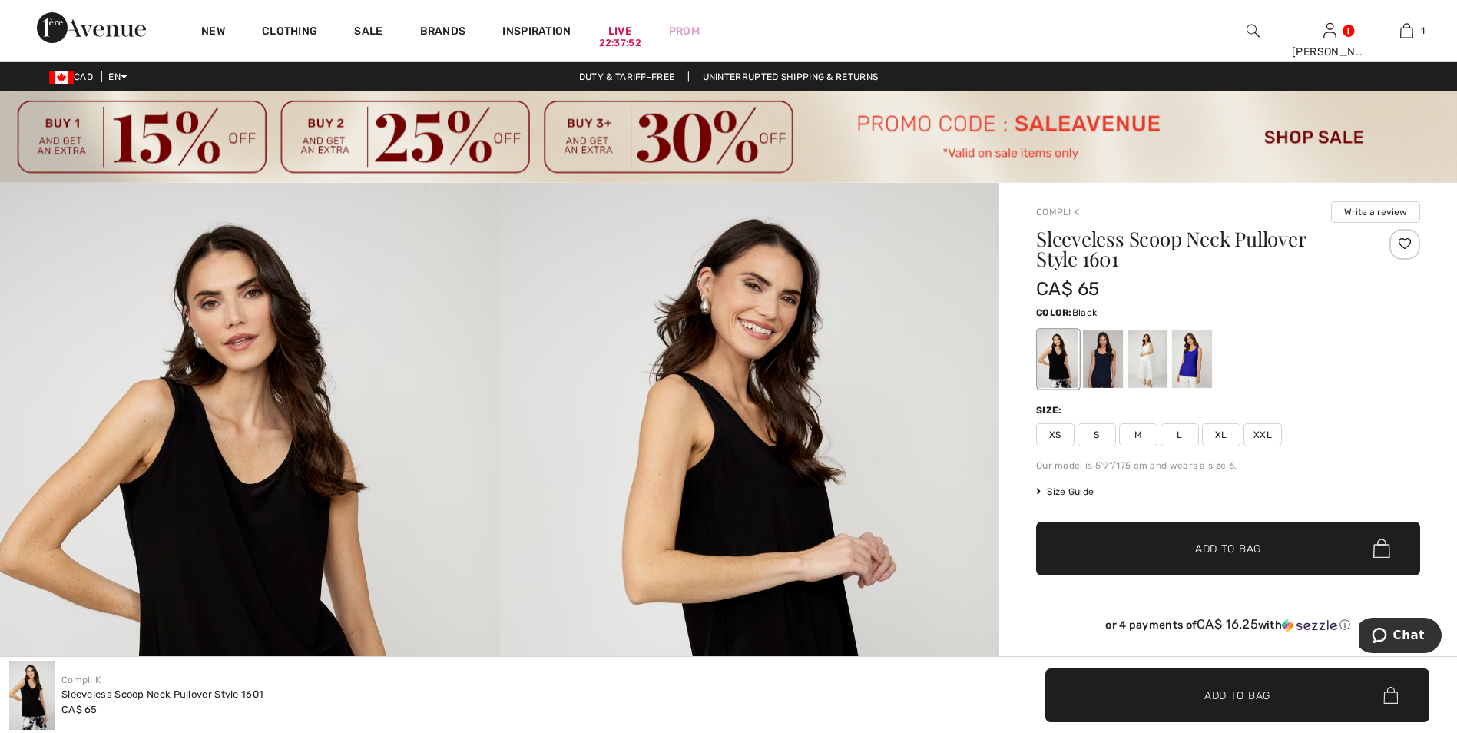
click at [250, 503] on img at bounding box center [250, 558] width 500 height 750
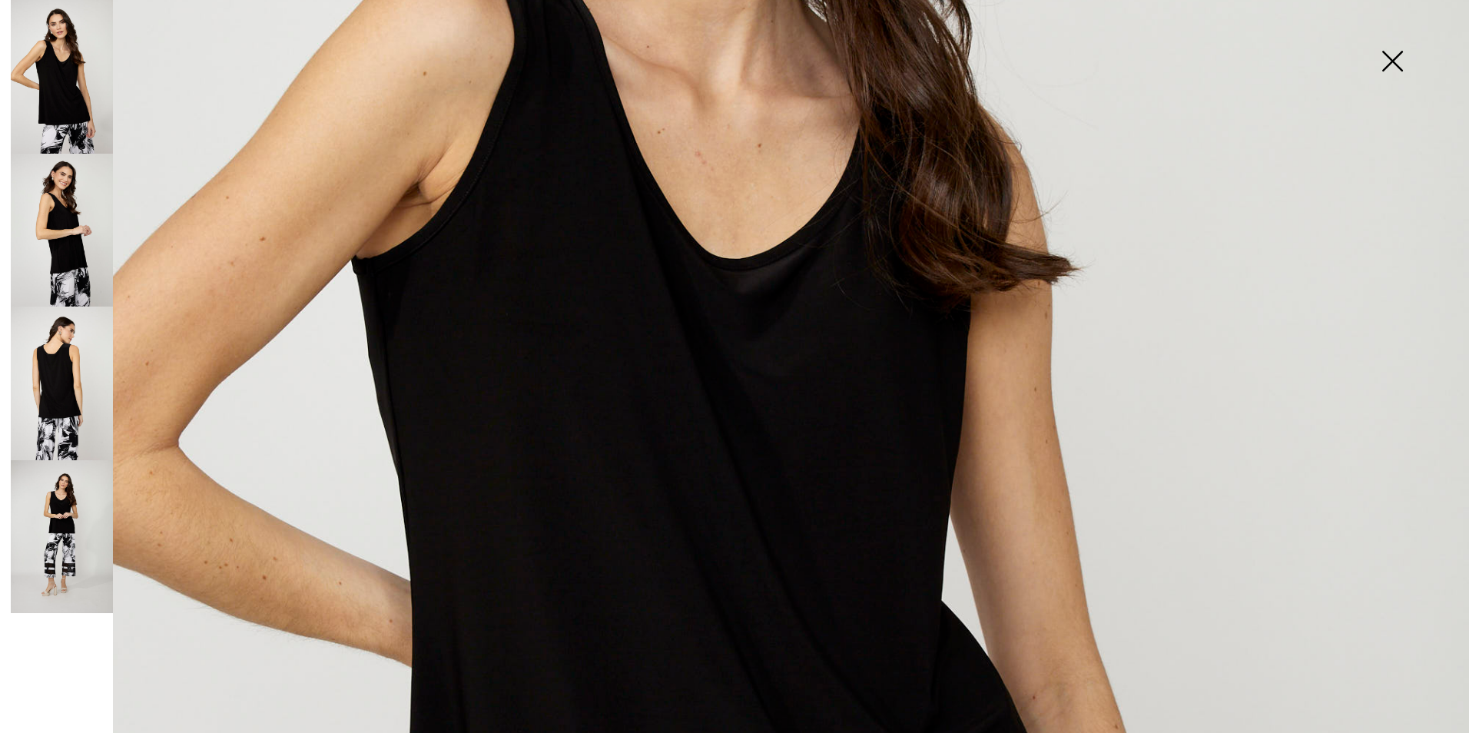
scroll to position [615, 0]
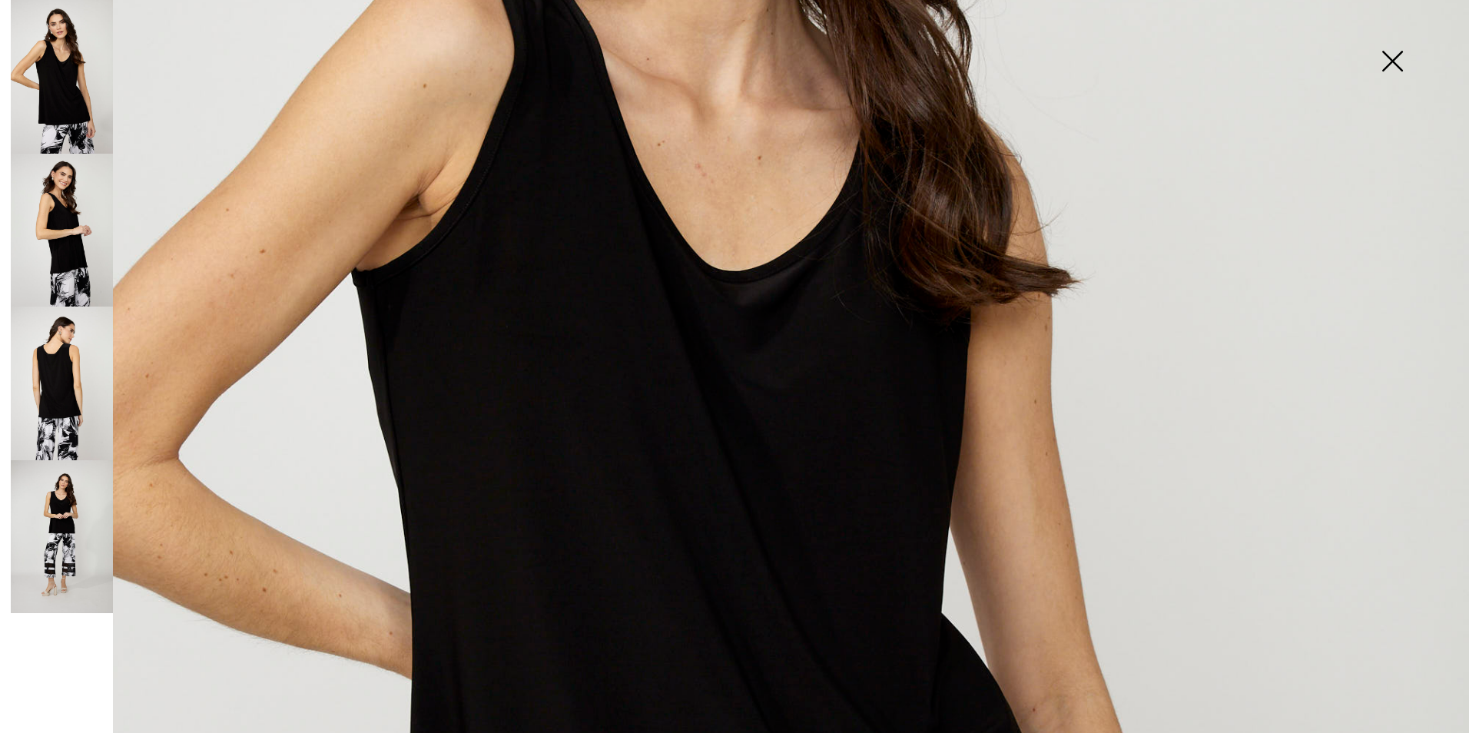
click at [71, 386] on img at bounding box center [62, 384] width 102 height 154
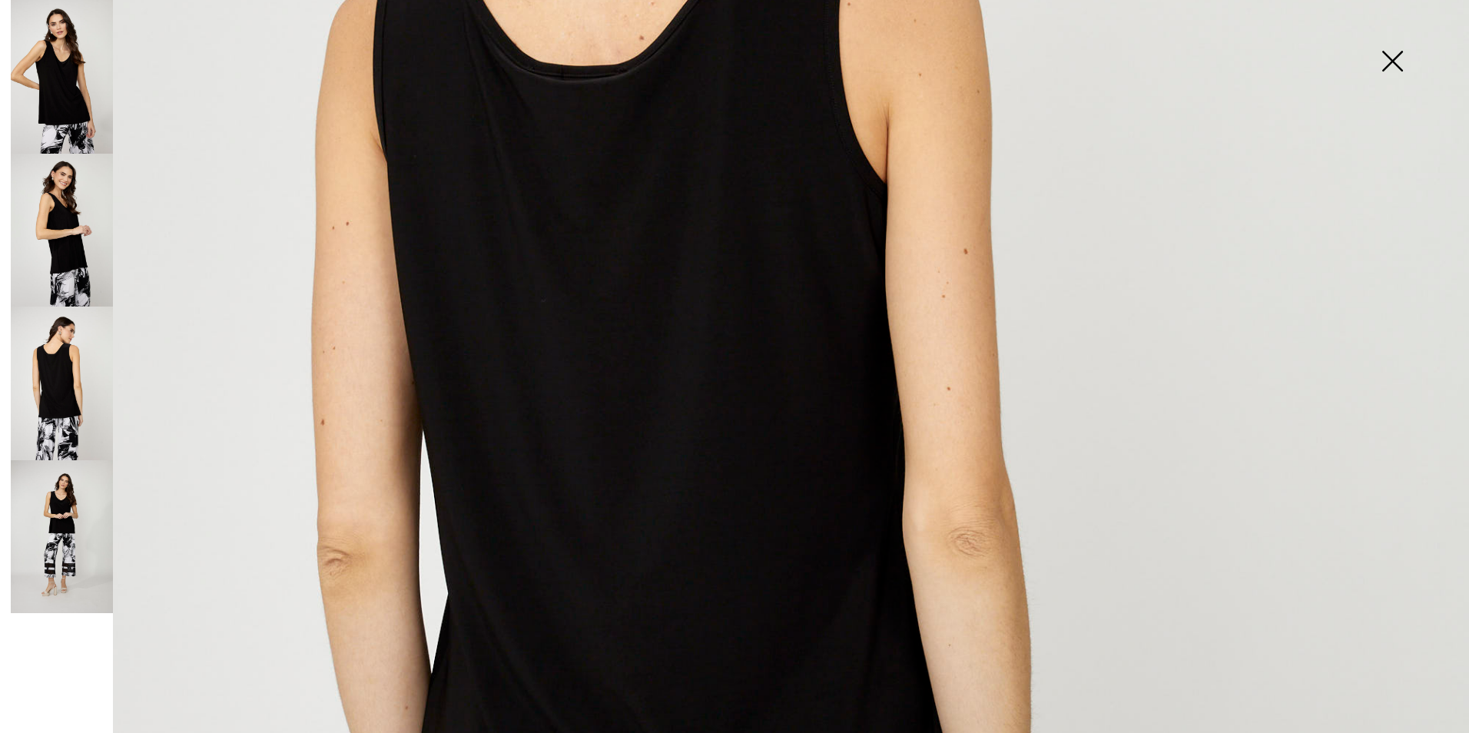
click at [58, 251] on img at bounding box center [62, 231] width 102 height 154
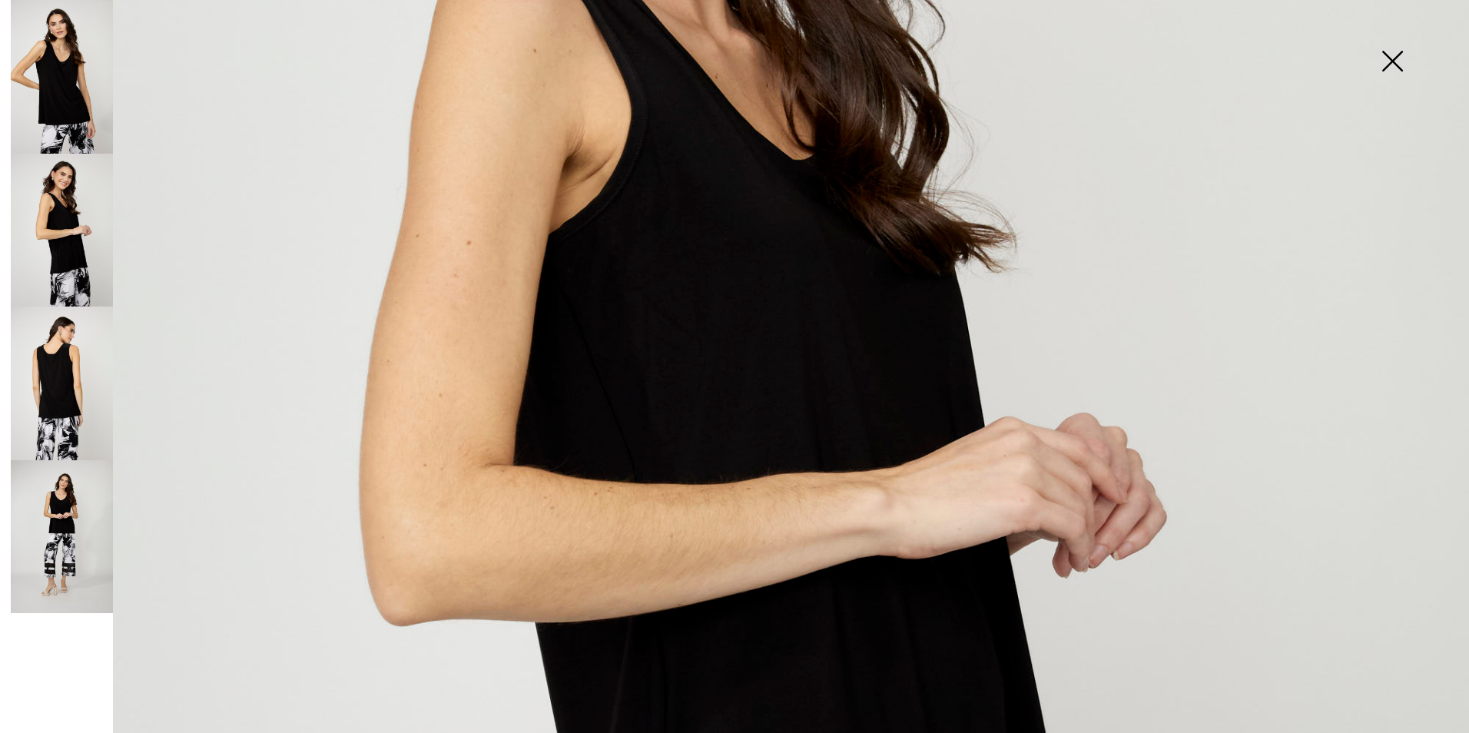
click at [79, 90] on img at bounding box center [62, 77] width 102 height 154
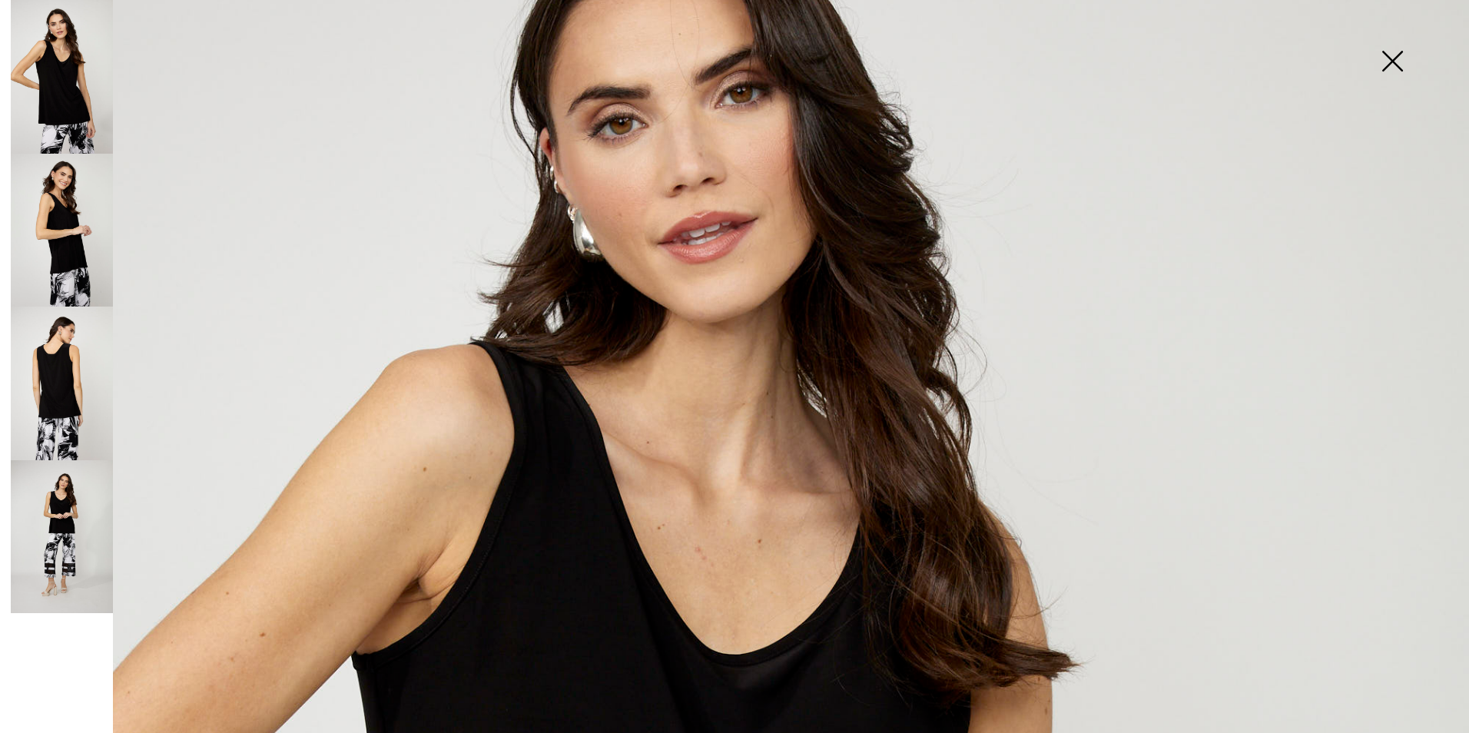
scroll to position [230, 0]
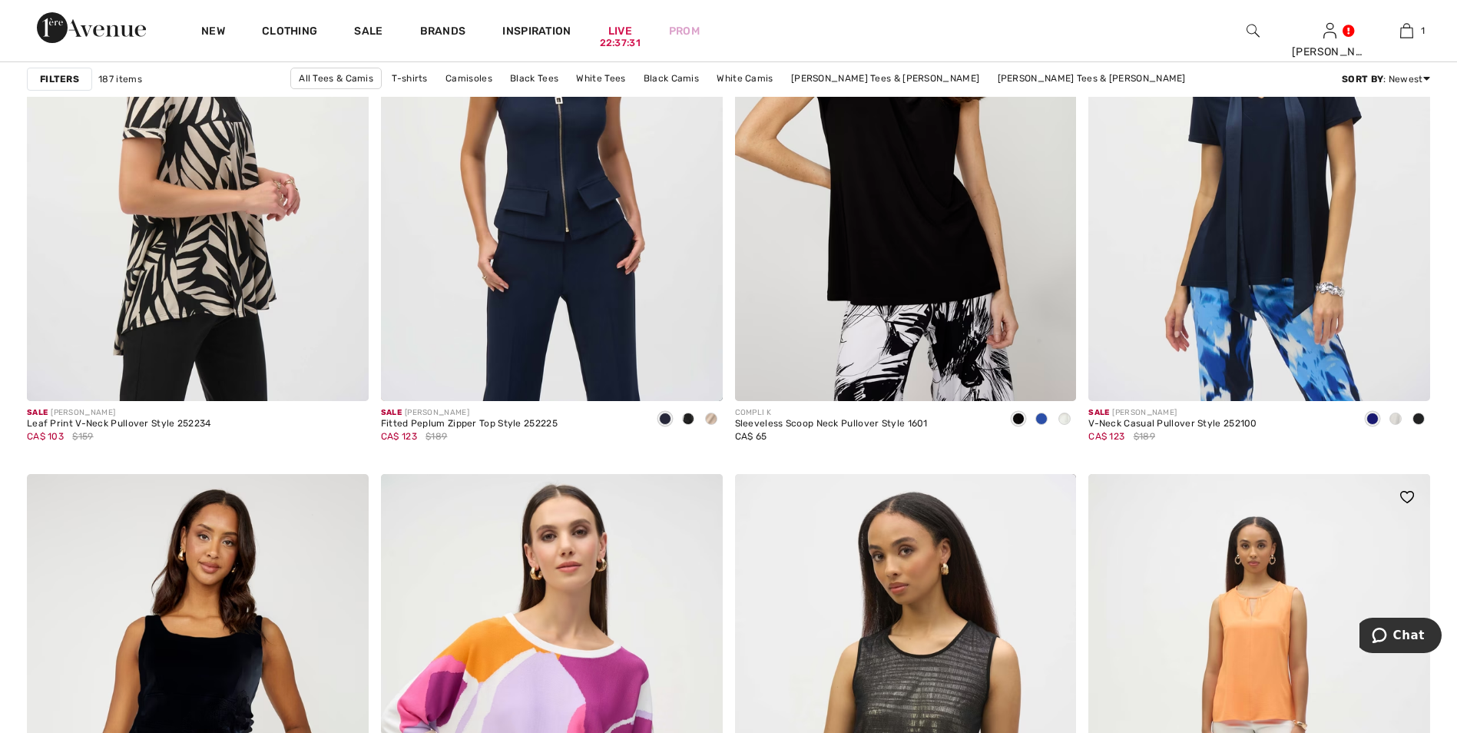
scroll to position [1844, 0]
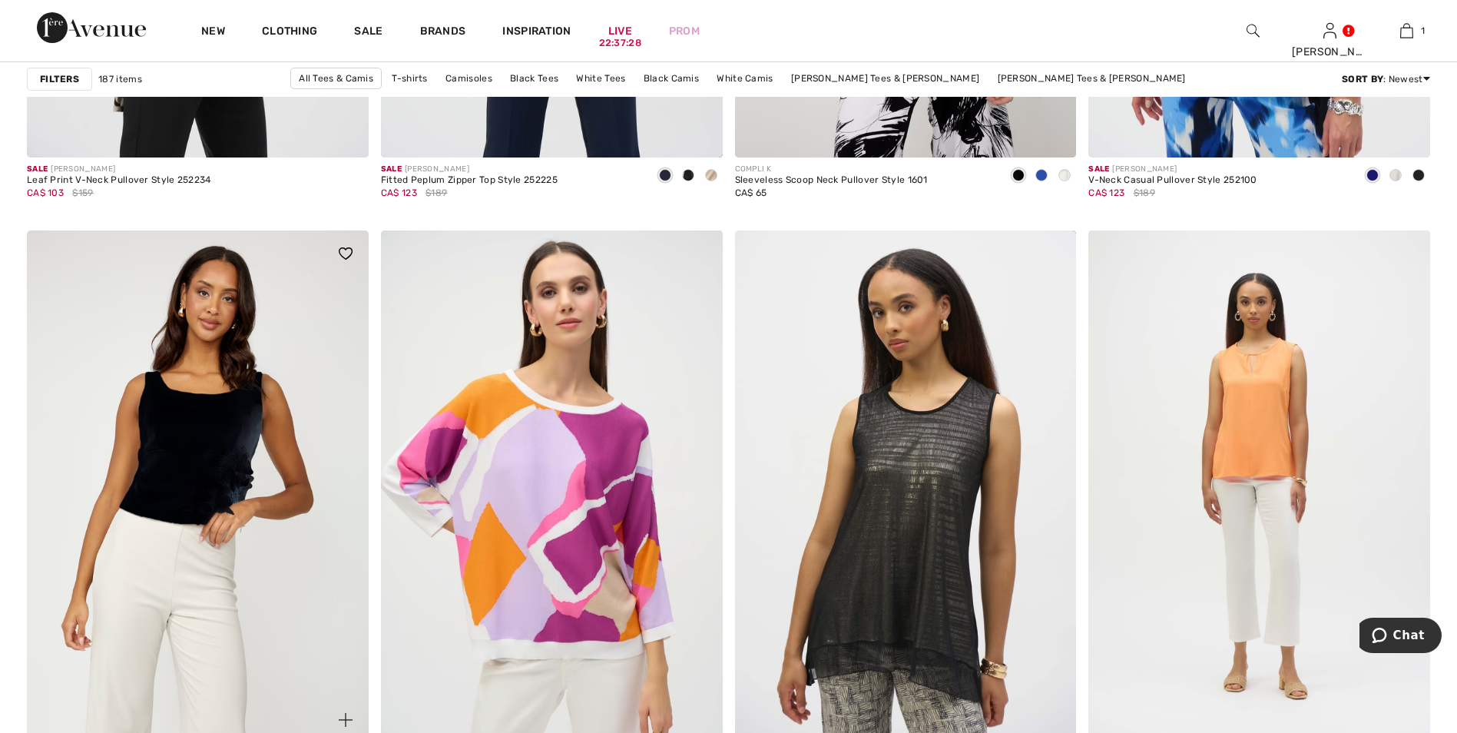
click at [220, 457] on img at bounding box center [198, 486] width 342 height 512
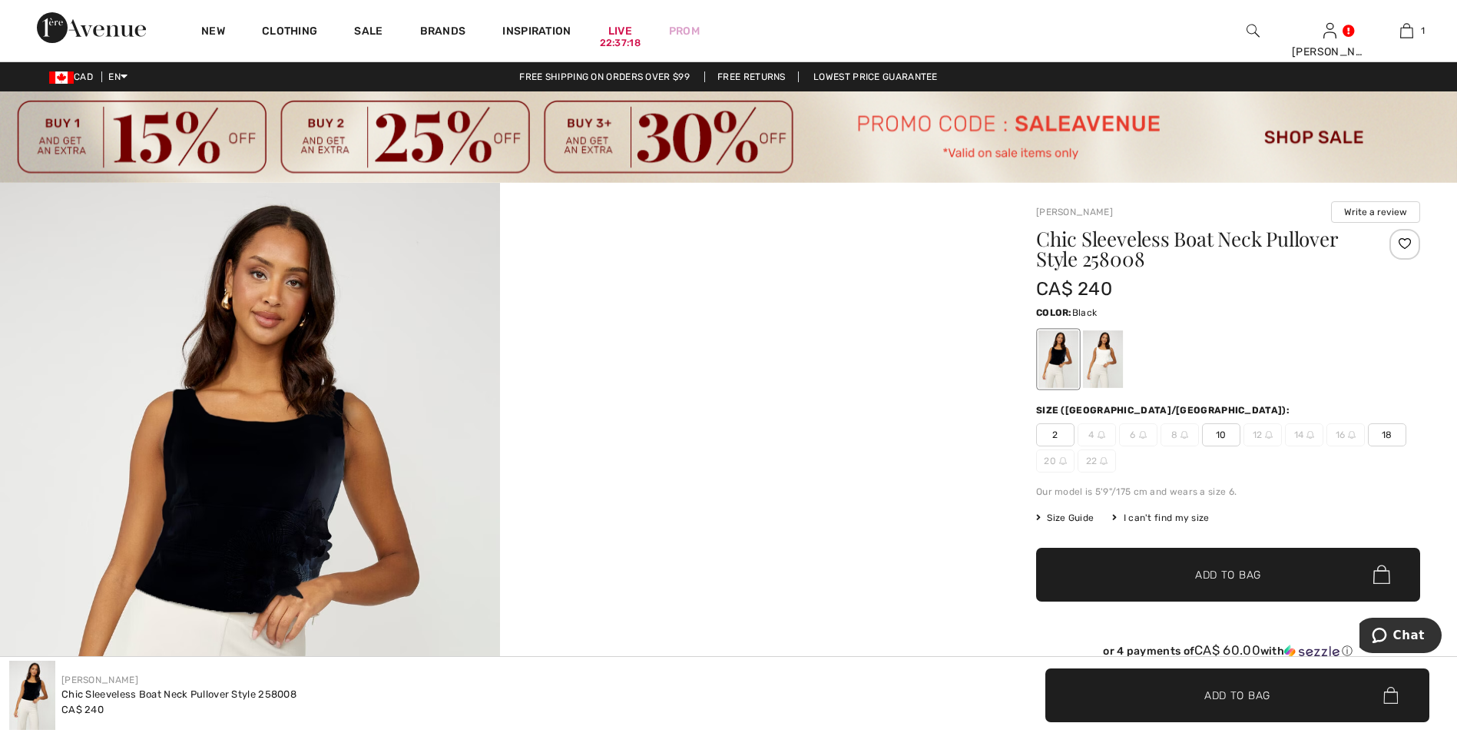
click at [270, 495] on img at bounding box center [250, 558] width 500 height 750
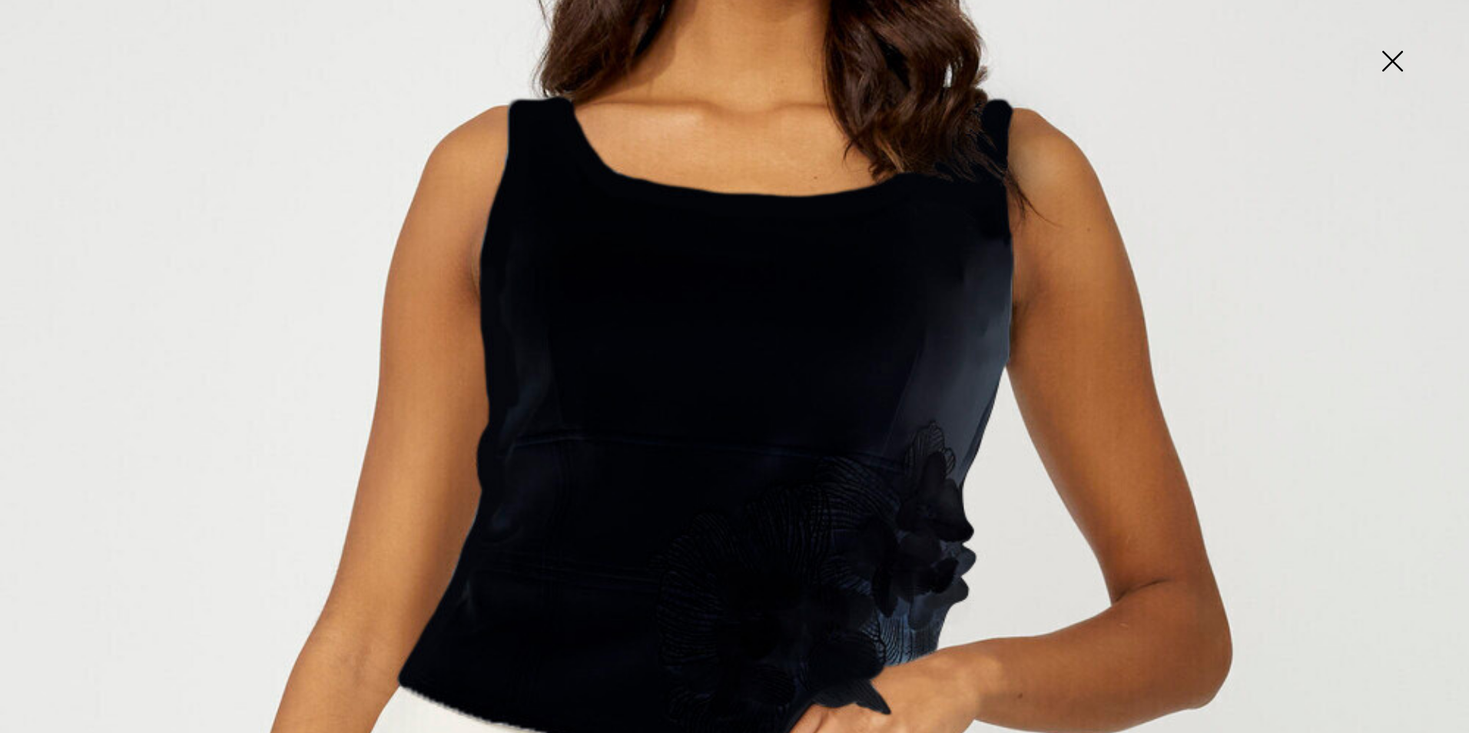
scroll to position [538, 0]
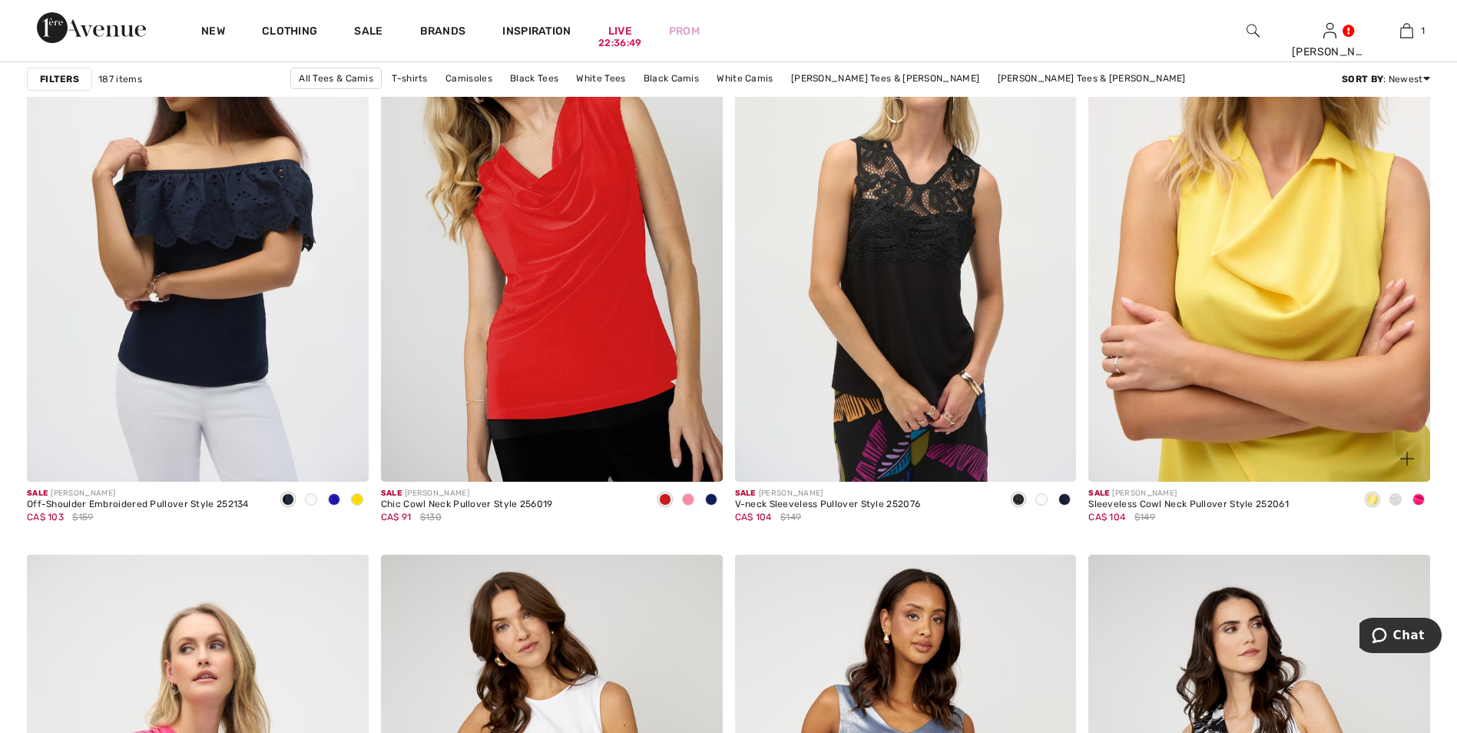
scroll to position [6069, 0]
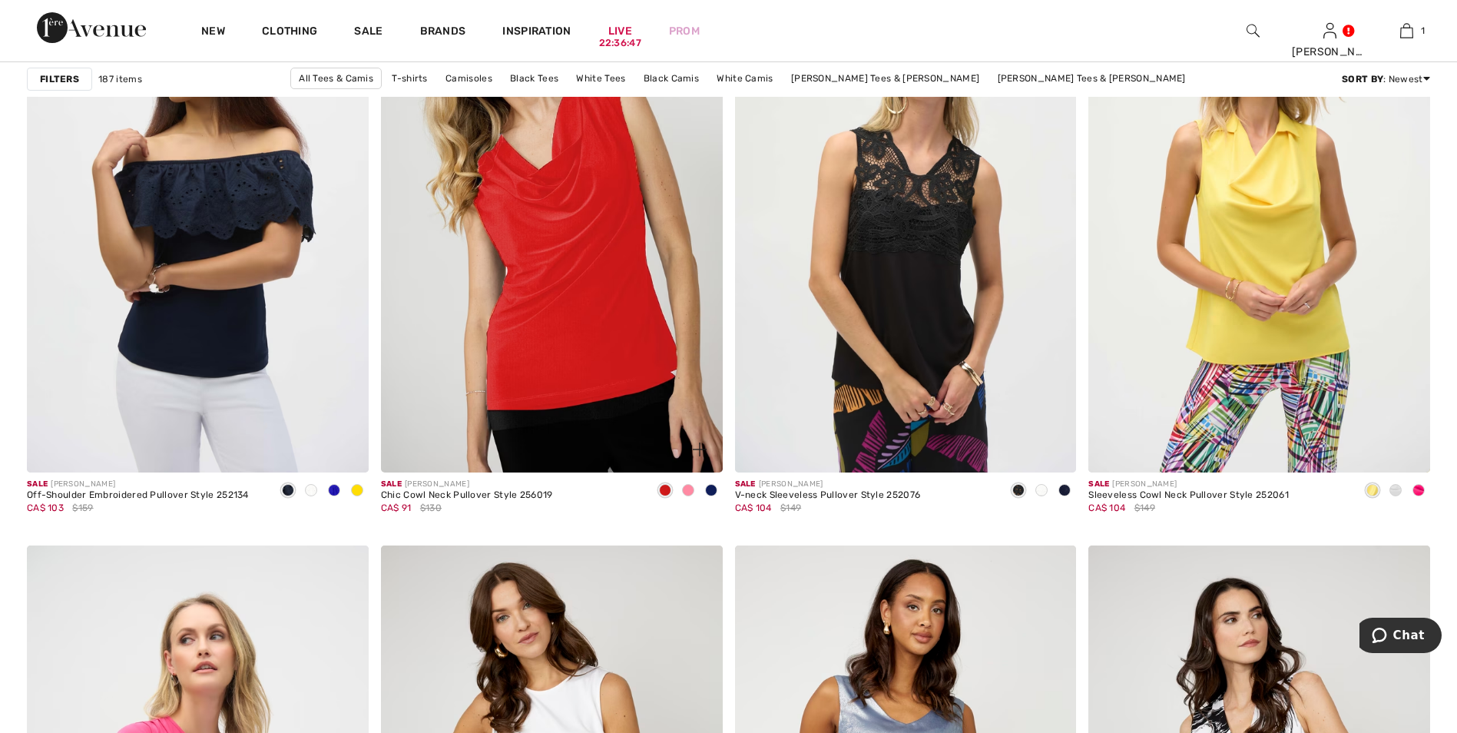
click at [554, 305] on img at bounding box center [552, 216] width 342 height 512
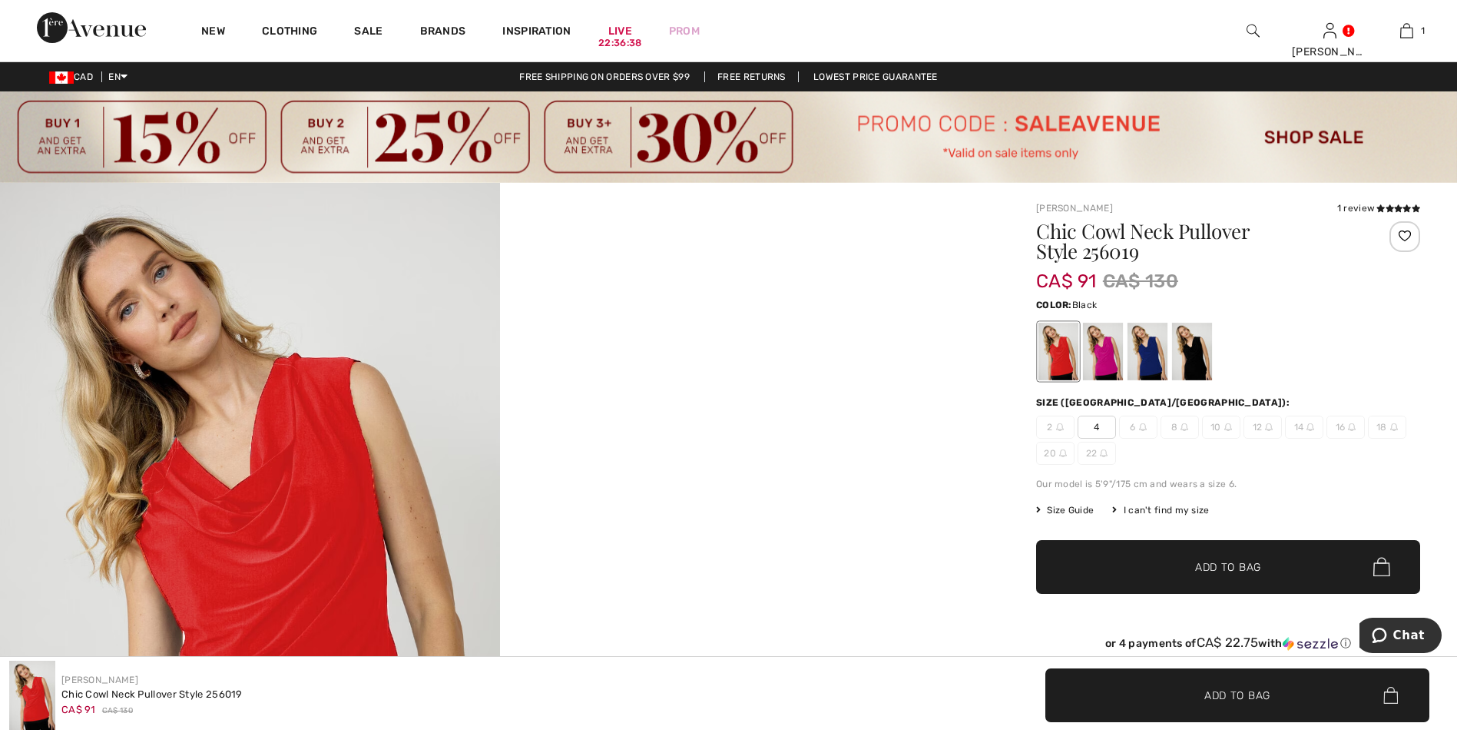
click at [1191, 362] on div at bounding box center [1192, 352] width 40 height 58
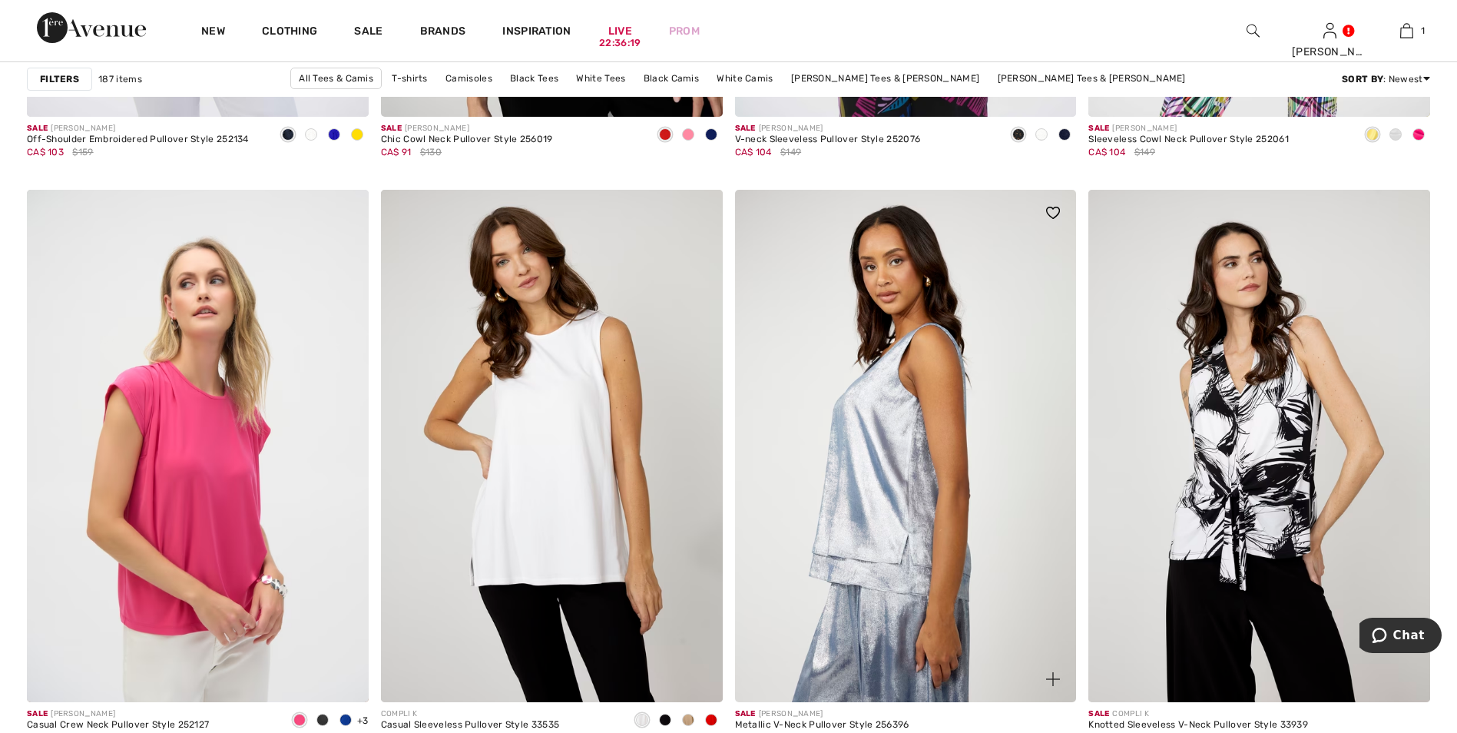
scroll to position [6607, 0]
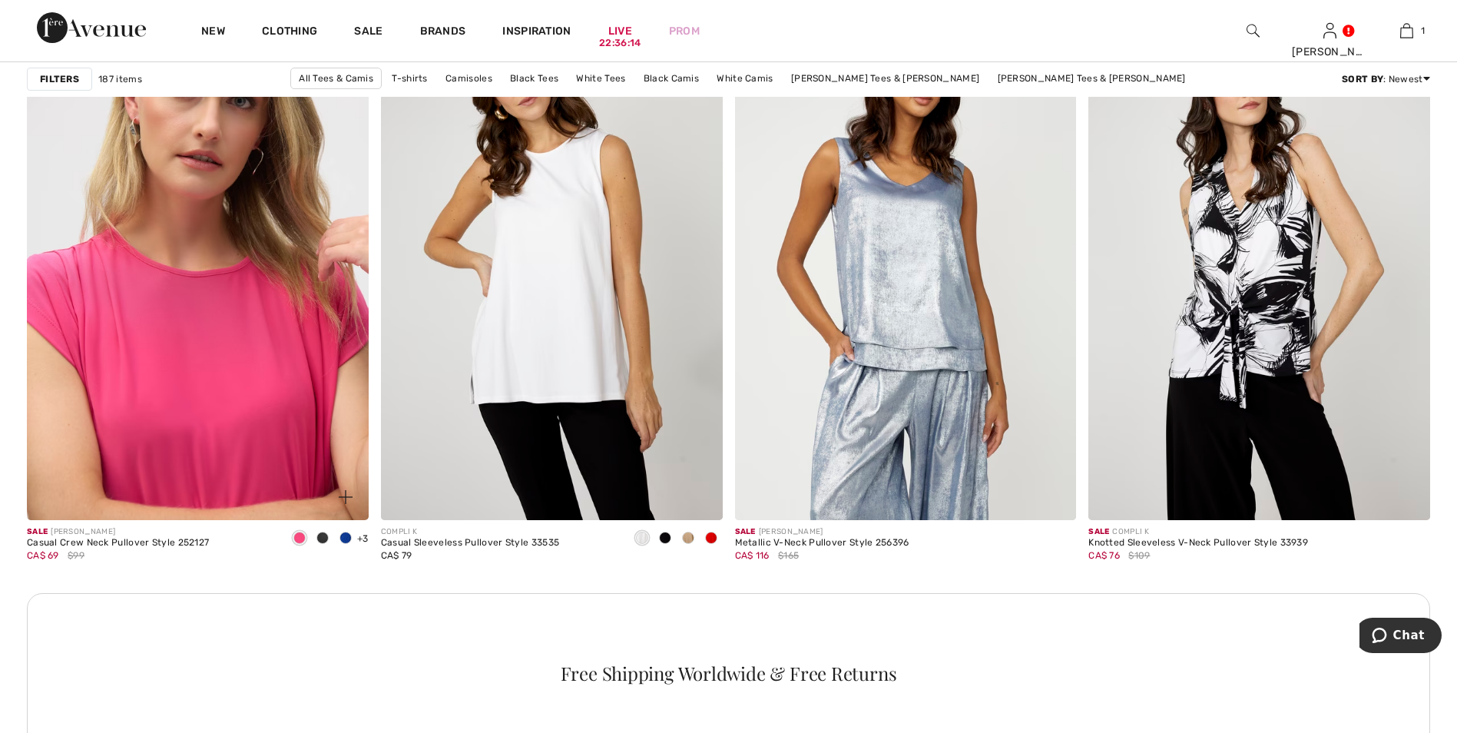
click at [257, 357] on img at bounding box center [198, 264] width 342 height 512
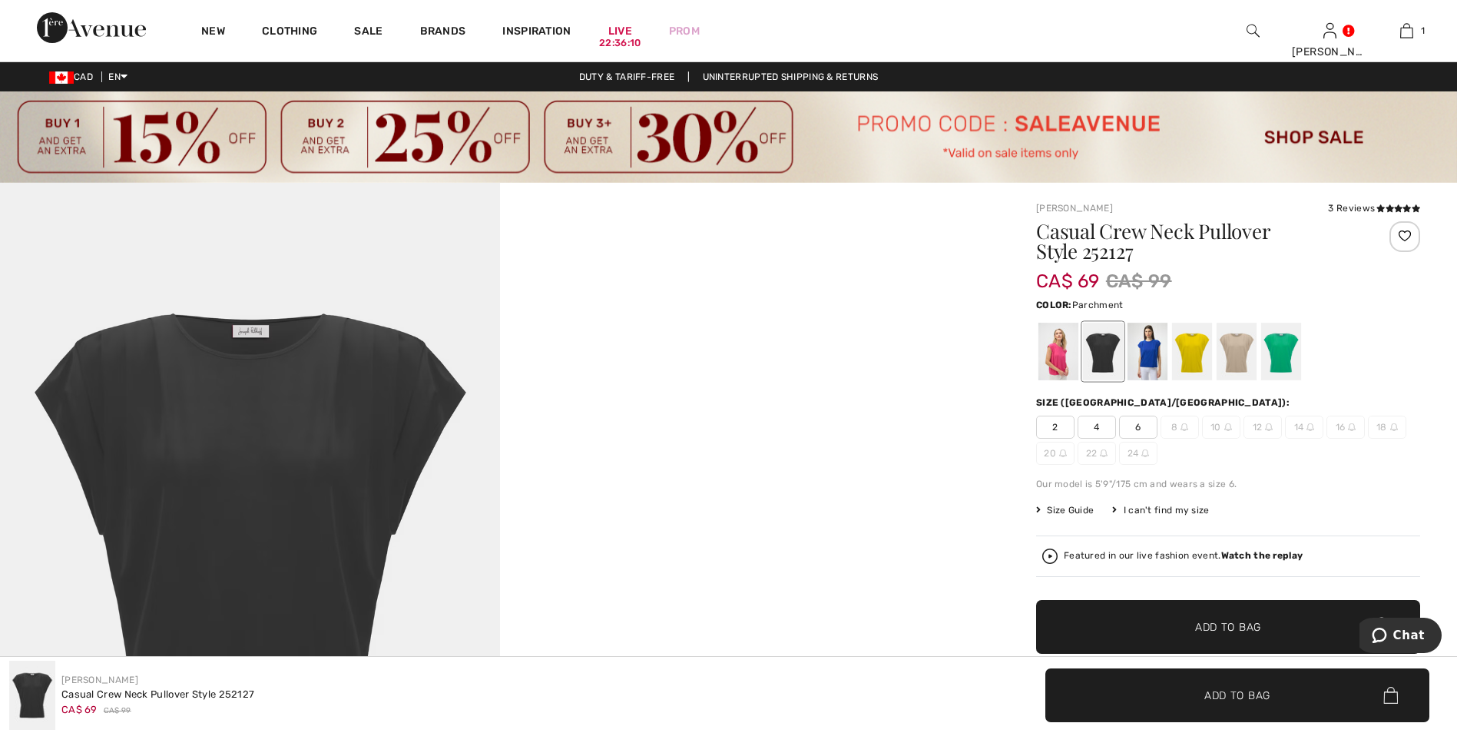
click at [1242, 363] on div at bounding box center [1237, 352] width 40 height 58
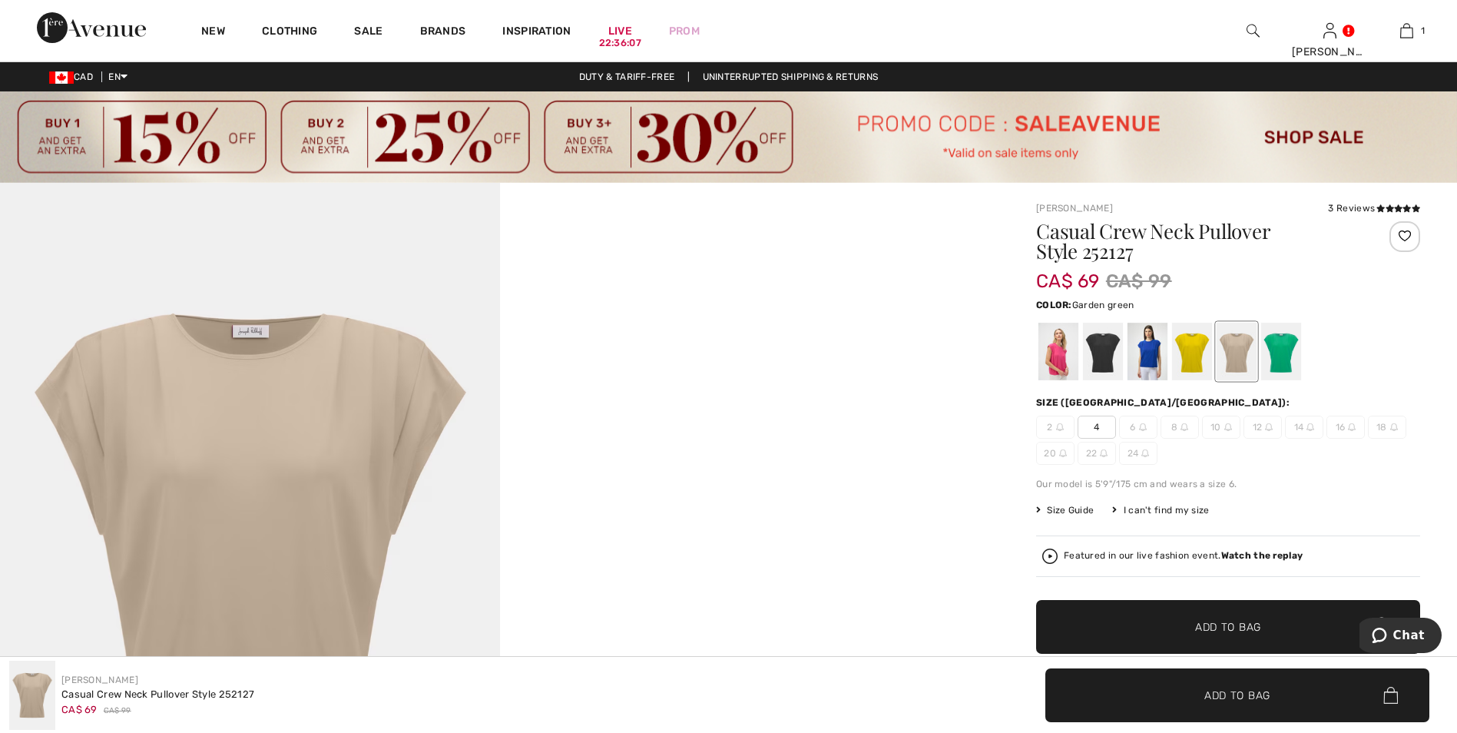
click at [1272, 358] on div at bounding box center [1281, 352] width 40 height 58
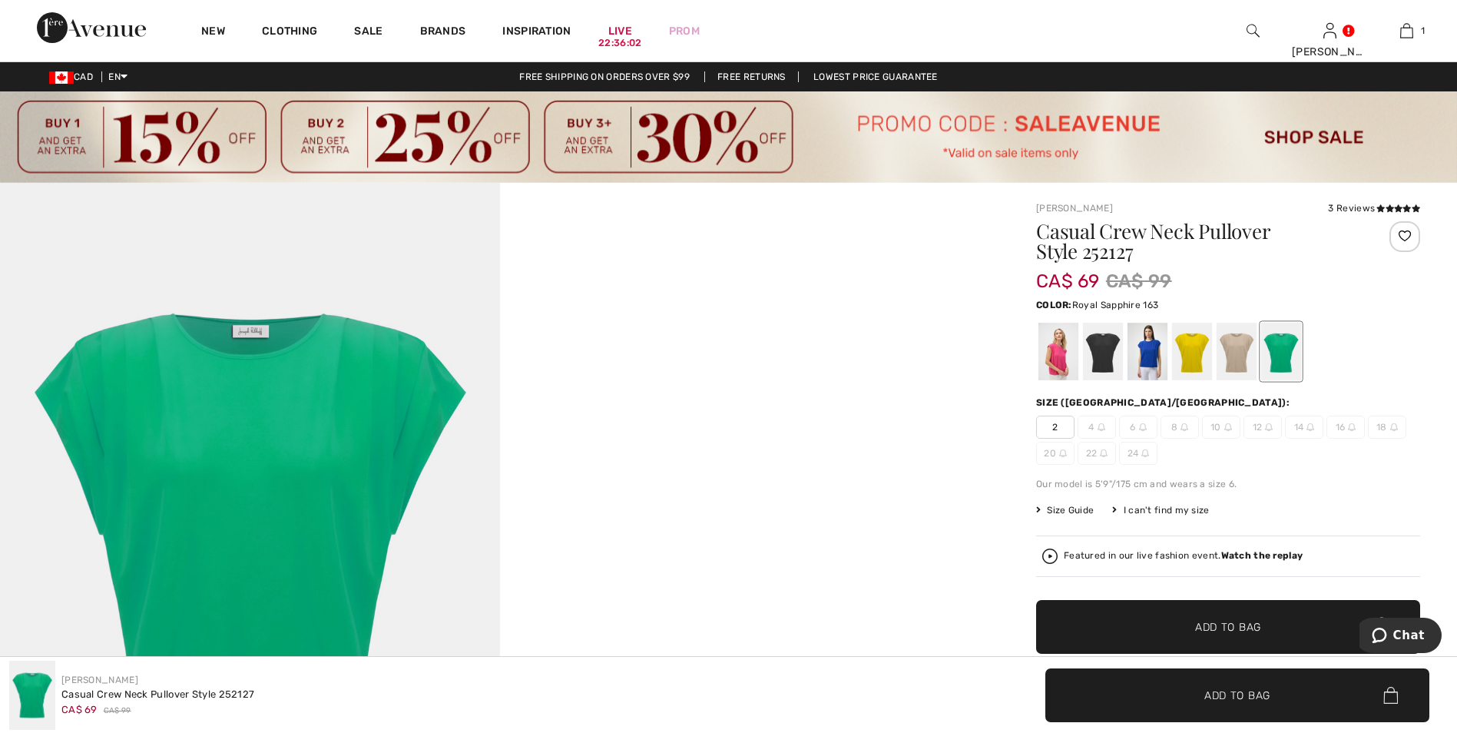
click at [1145, 357] on div at bounding box center [1148, 352] width 40 height 58
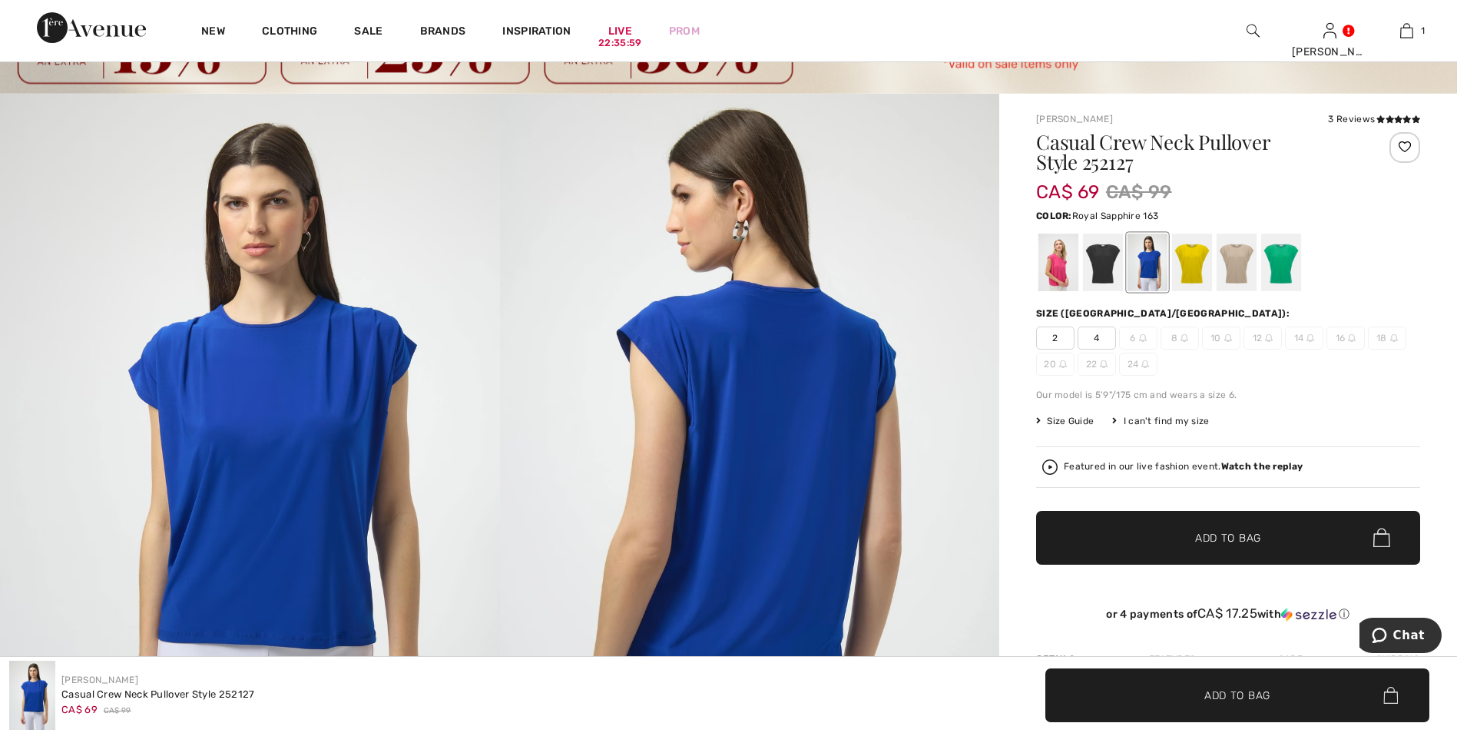
scroll to position [230, 0]
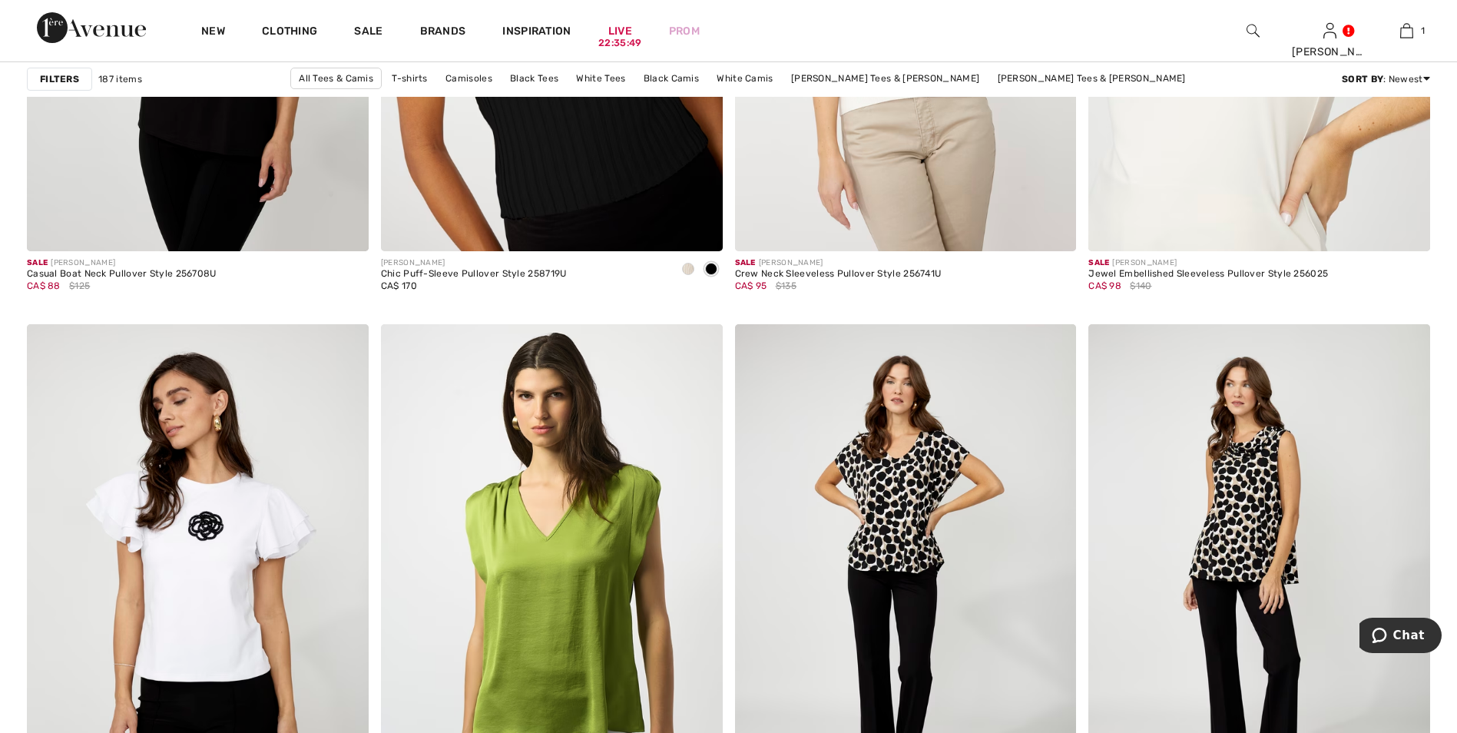
scroll to position [7759, 0]
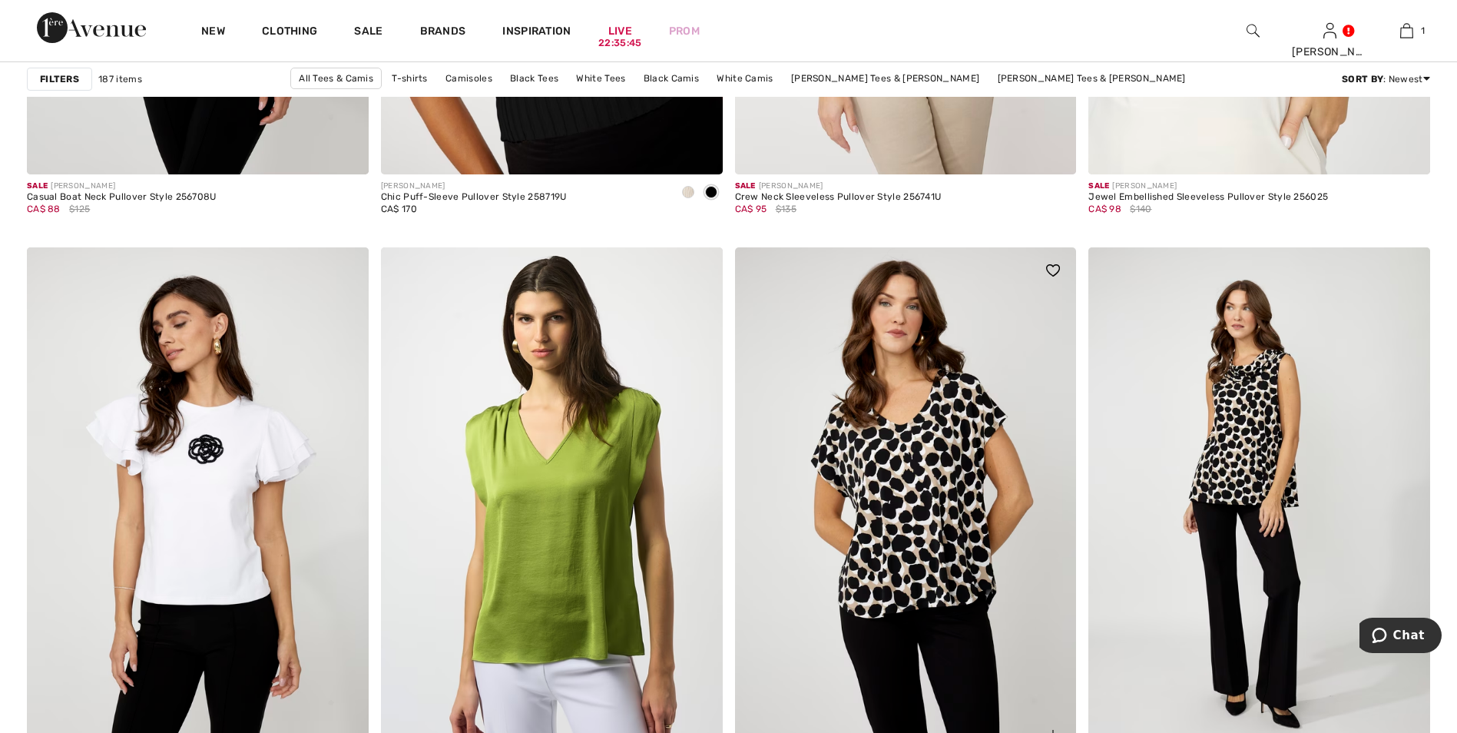
click at [921, 503] on img at bounding box center [906, 503] width 342 height 512
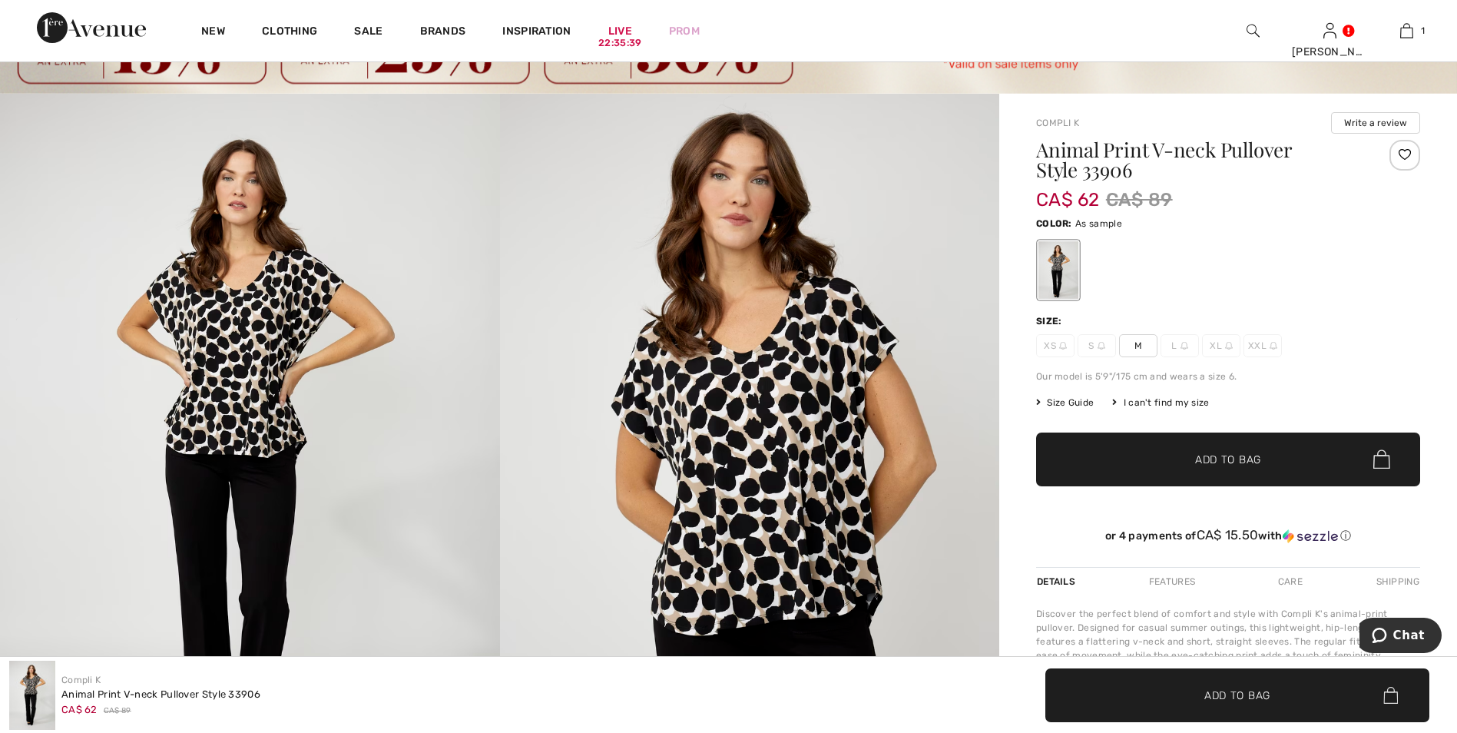
scroll to position [77, 0]
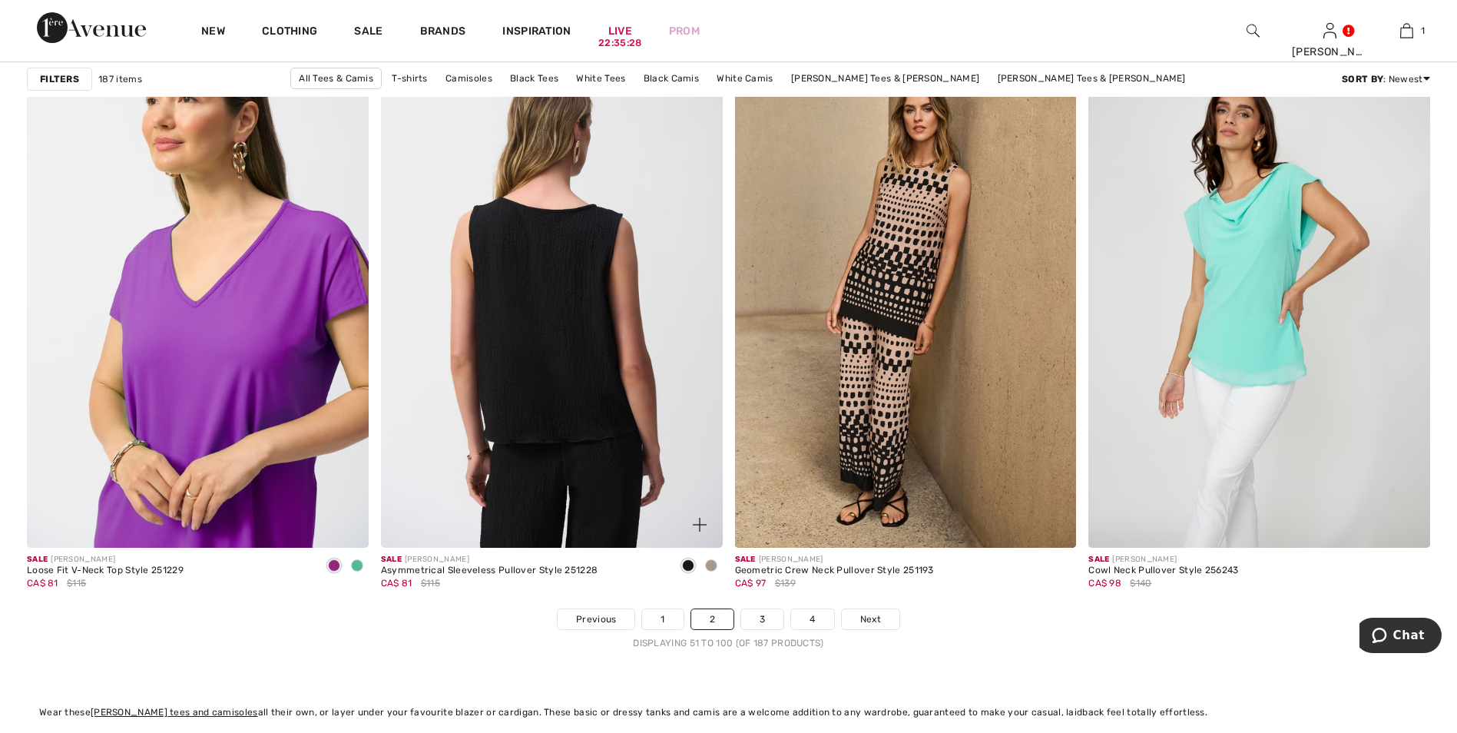
scroll to position [8604, 0]
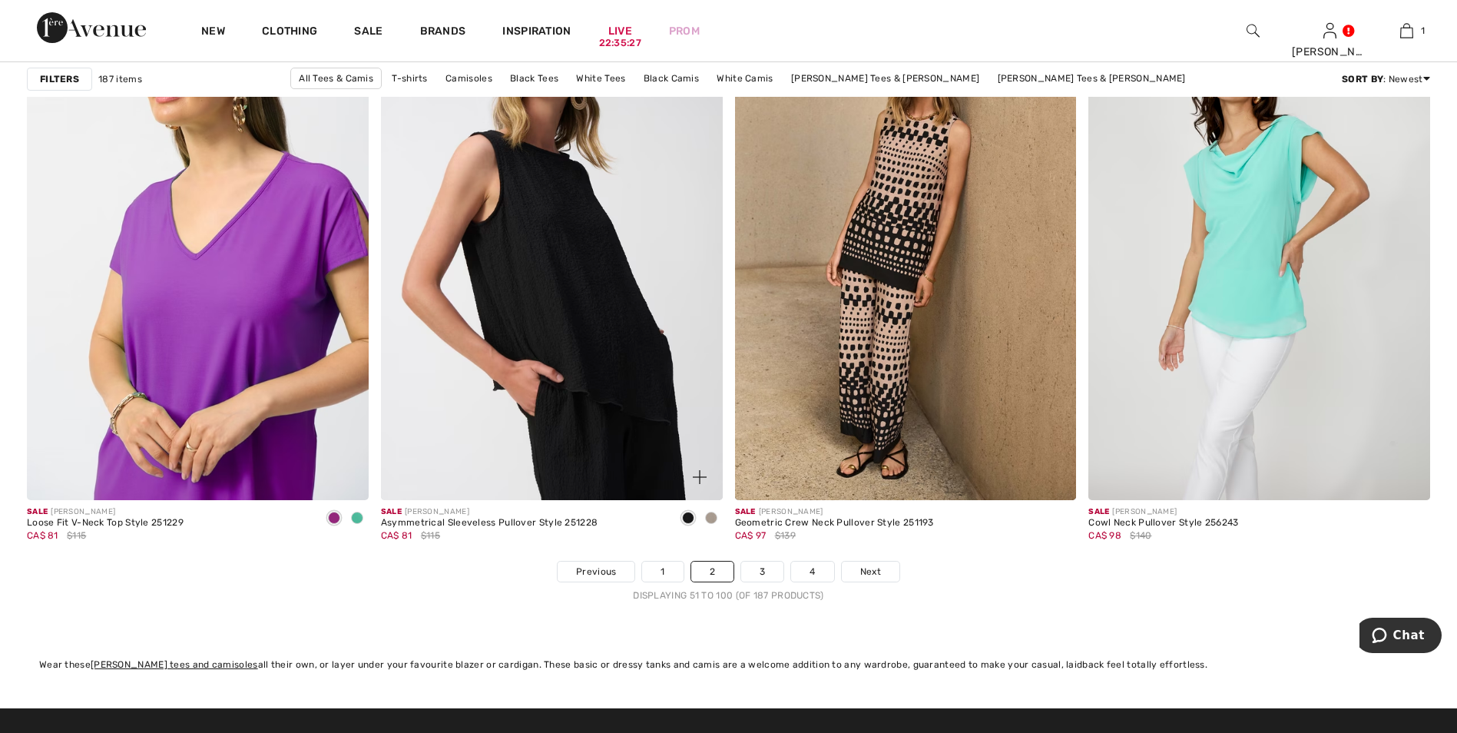
click at [714, 515] on span at bounding box center [711, 518] width 12 height 12
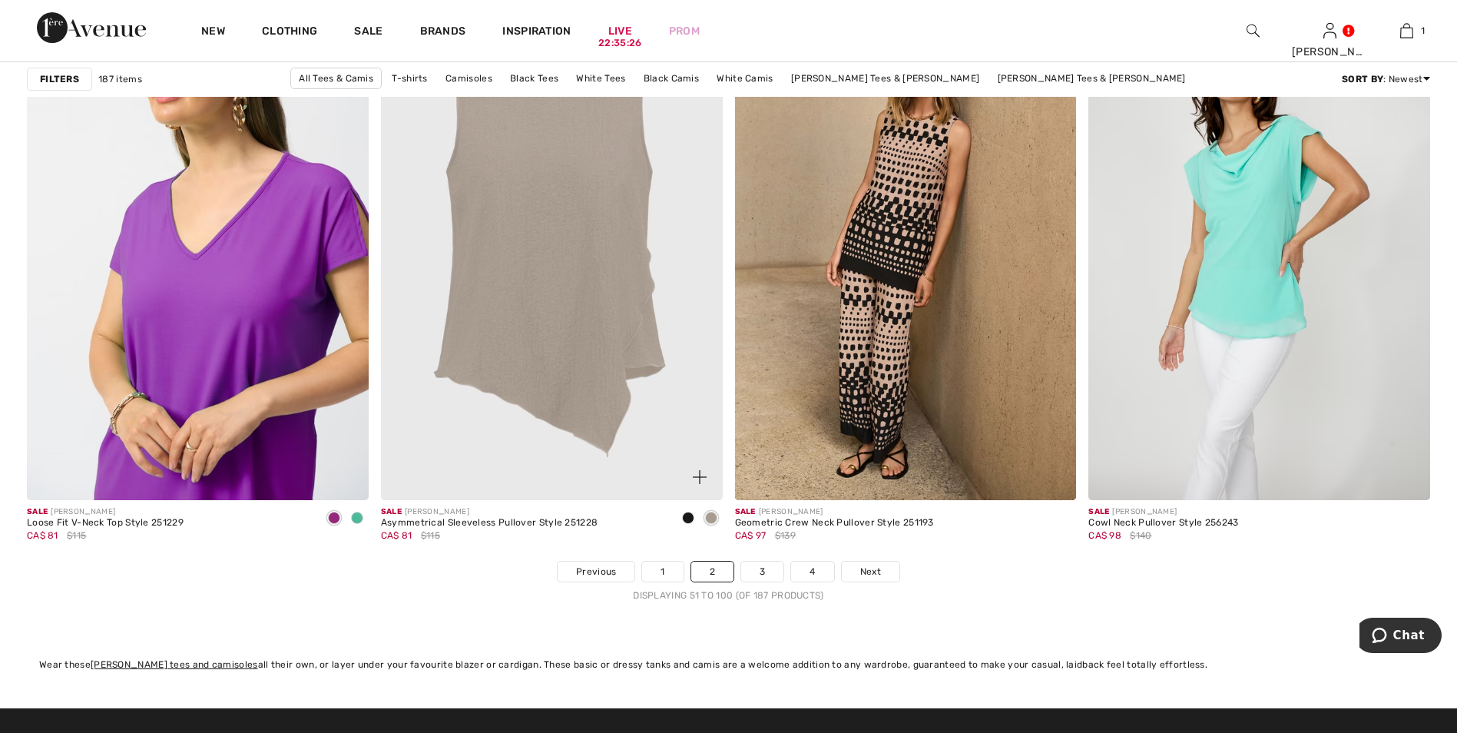
click at [560, 310] on img at bounding box center [552, 244] width 342 height 512
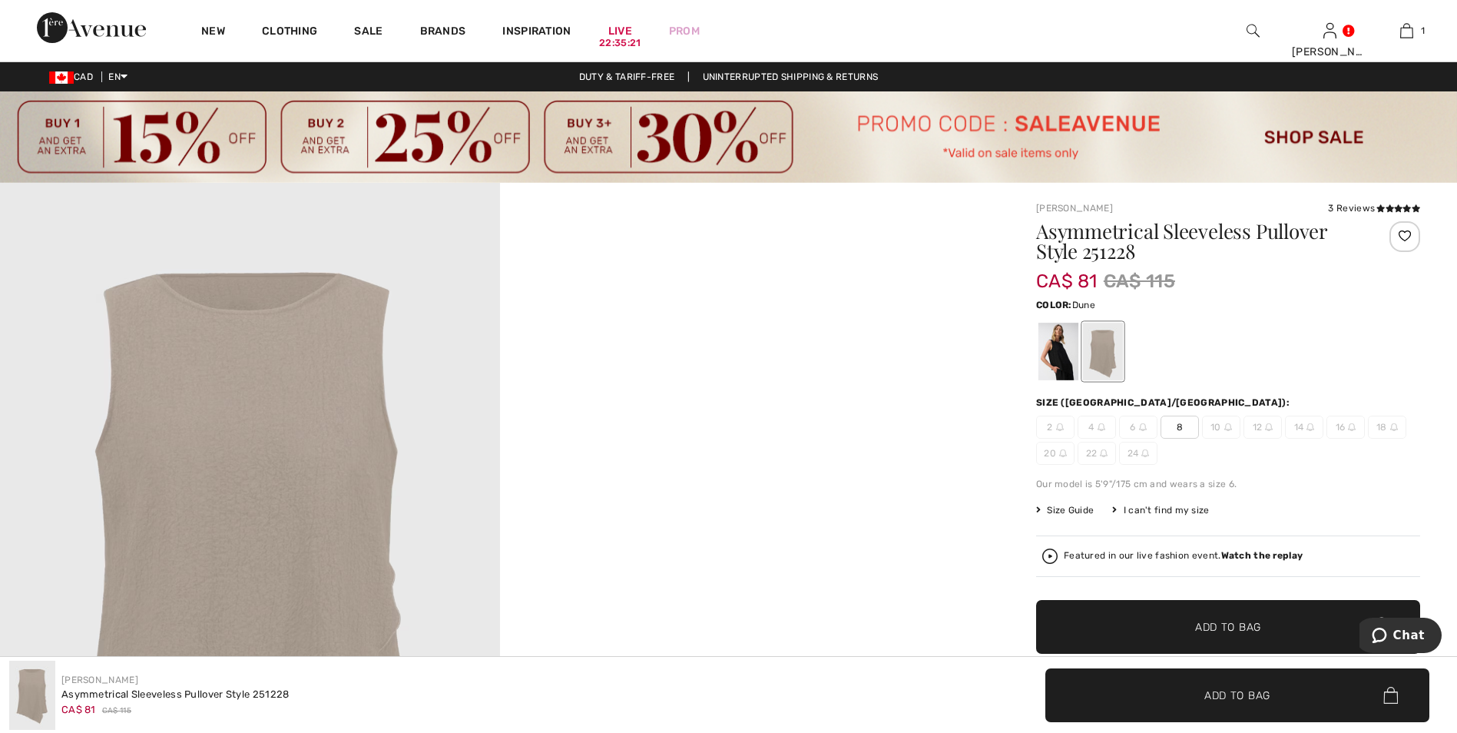
click at [1093, 347] on div at bounding box center [1103, 352] width 40 height 58
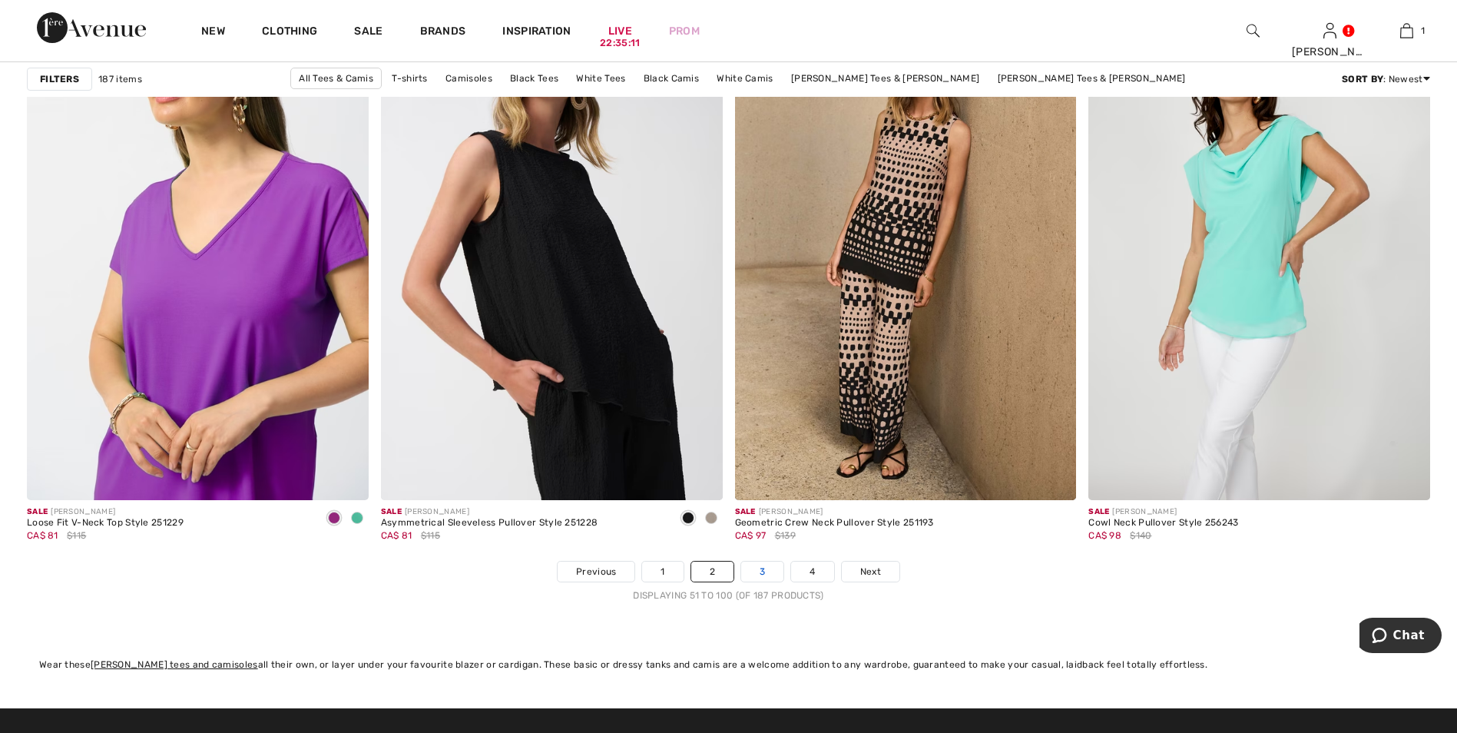
click at [773, 575] on link "3" at bounding box center [762, 572] width 42 height 20
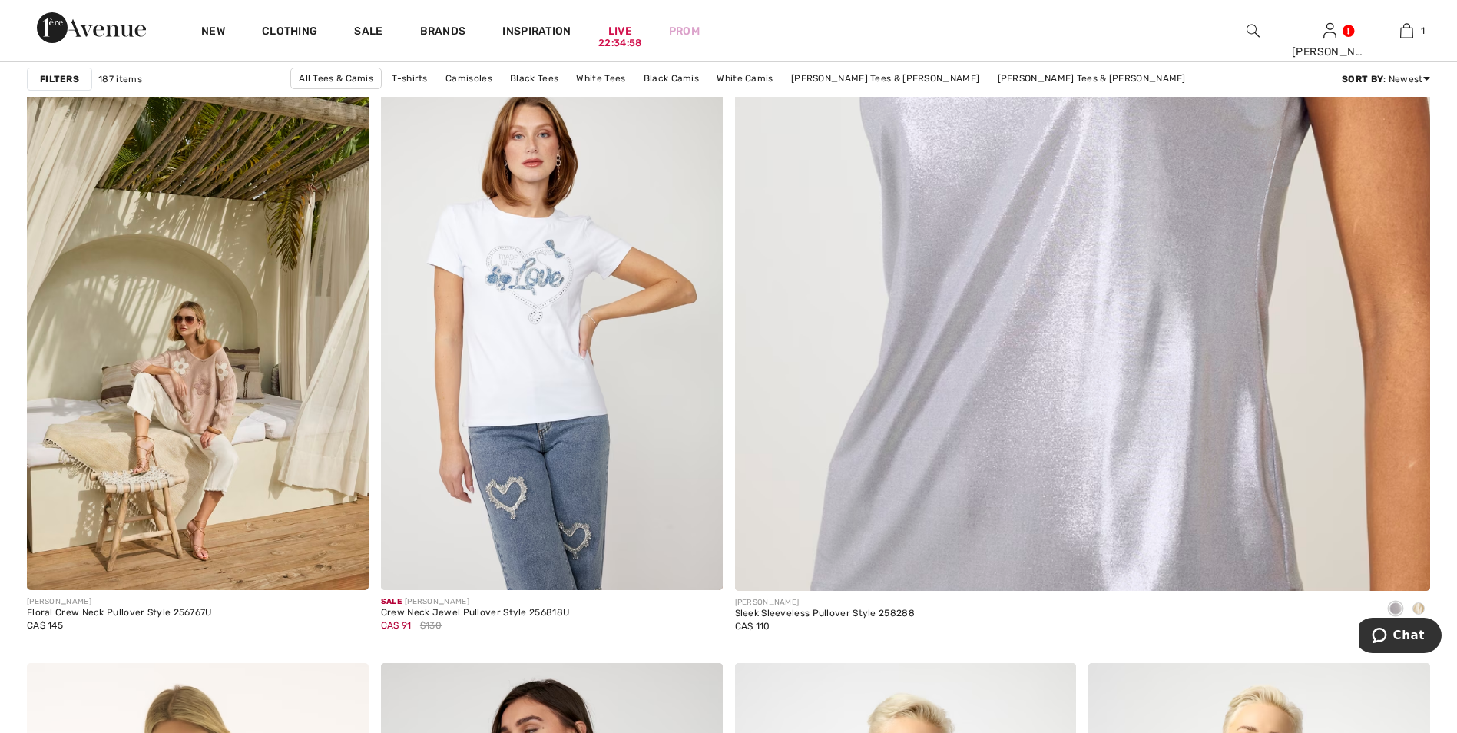
scroll to position [845, 0]
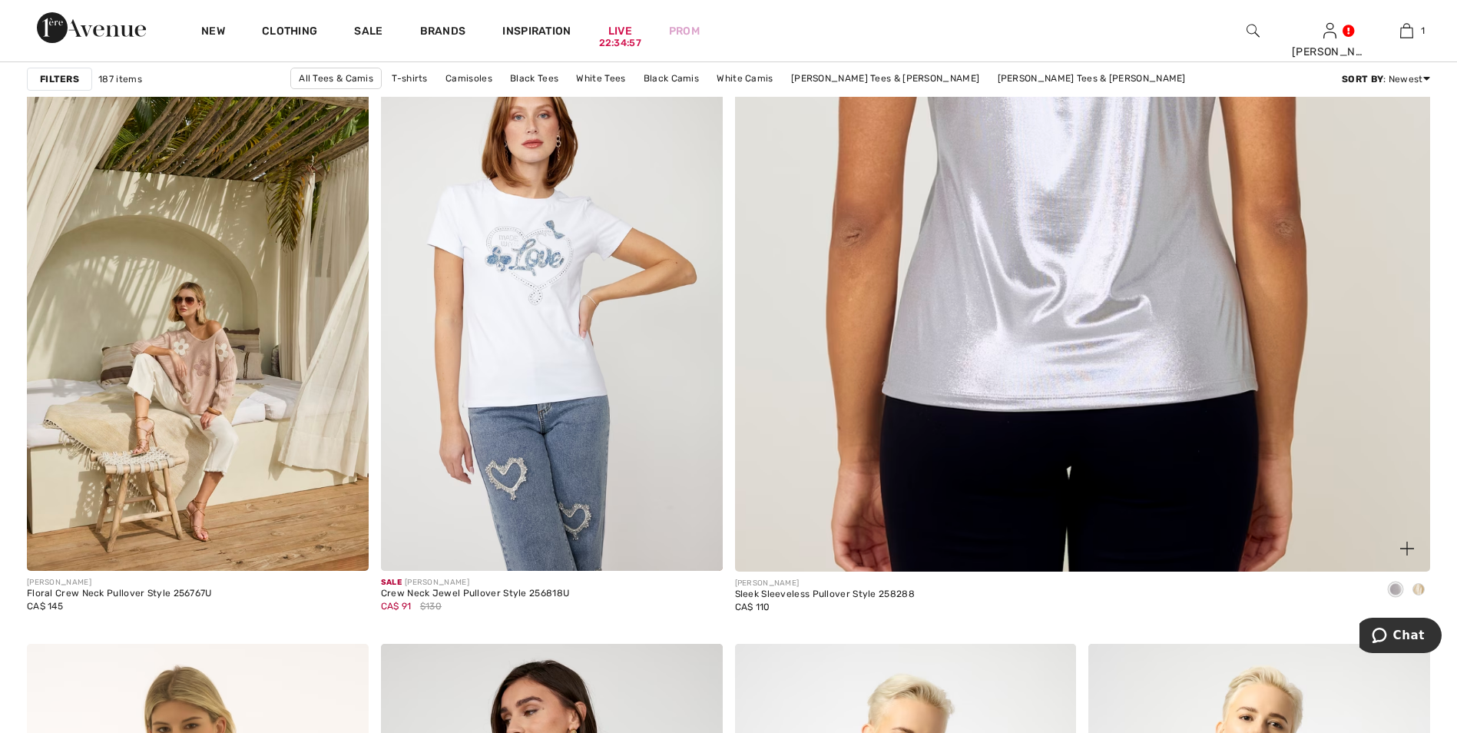
click at [1090, 333] on img at bounding box center [1082, 99] width 835 height 1252
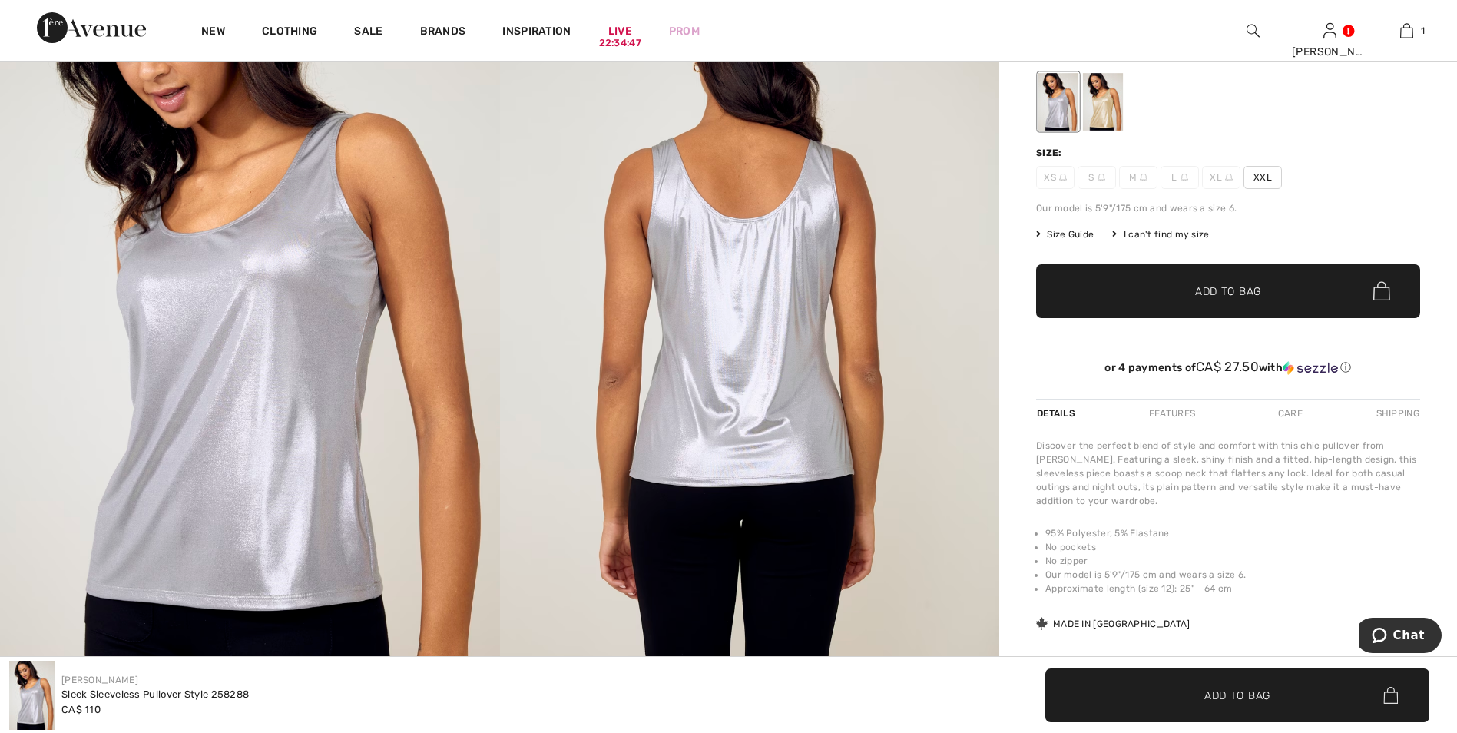
scroll to position [230, 0]
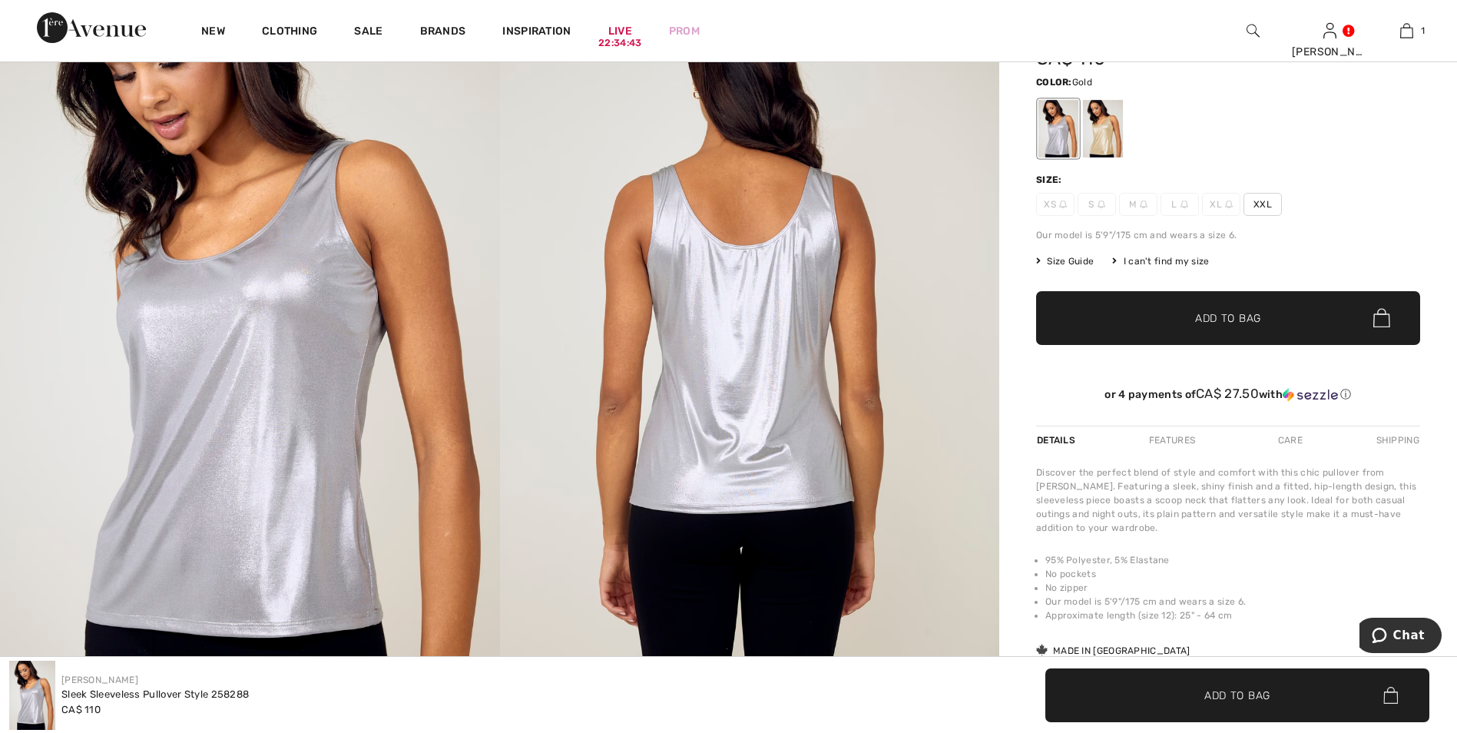
click at [1095, 134] on div at bounding box center [1103, 129] width 40 height 58
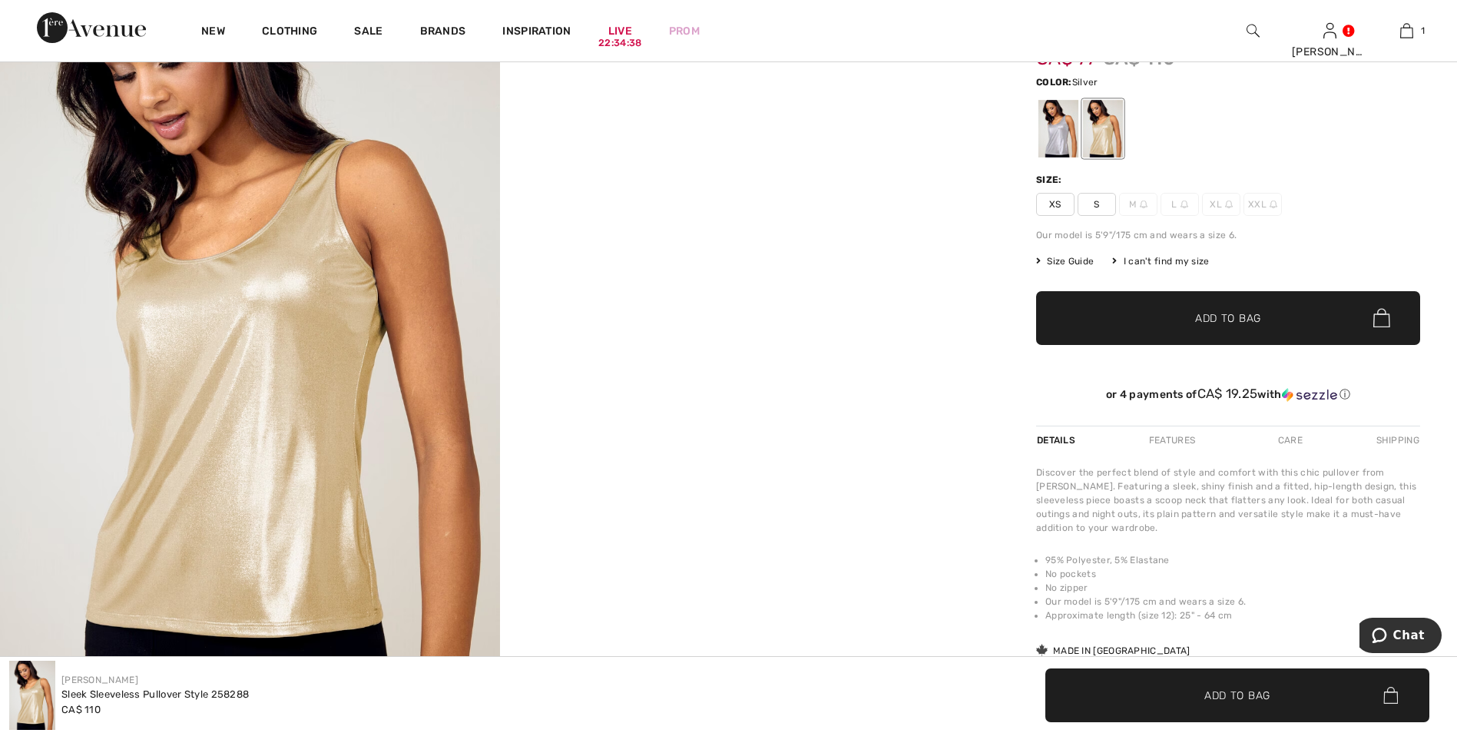
click at [1051, 138] on div at bounding box center [1059, 129] width 40 height 58
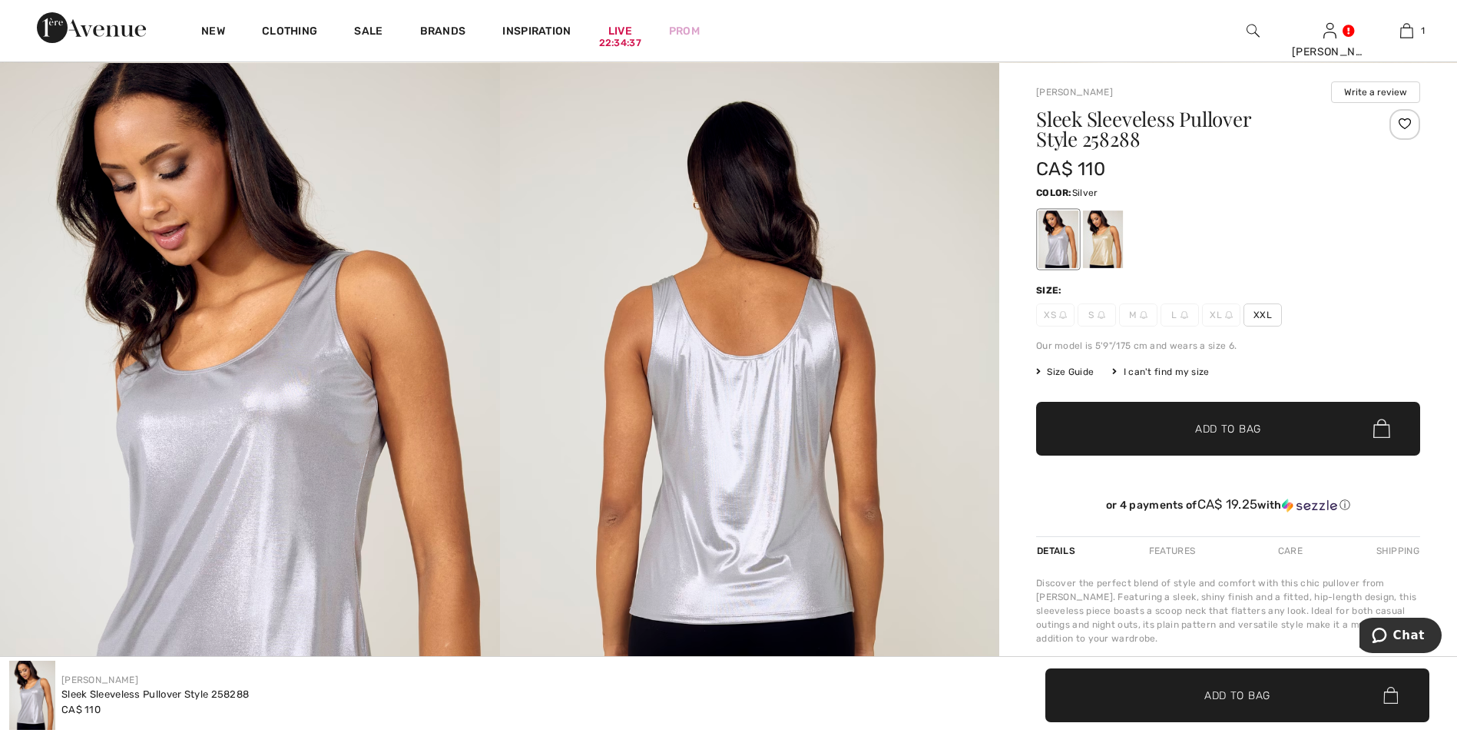
scroll to position [0, 0]
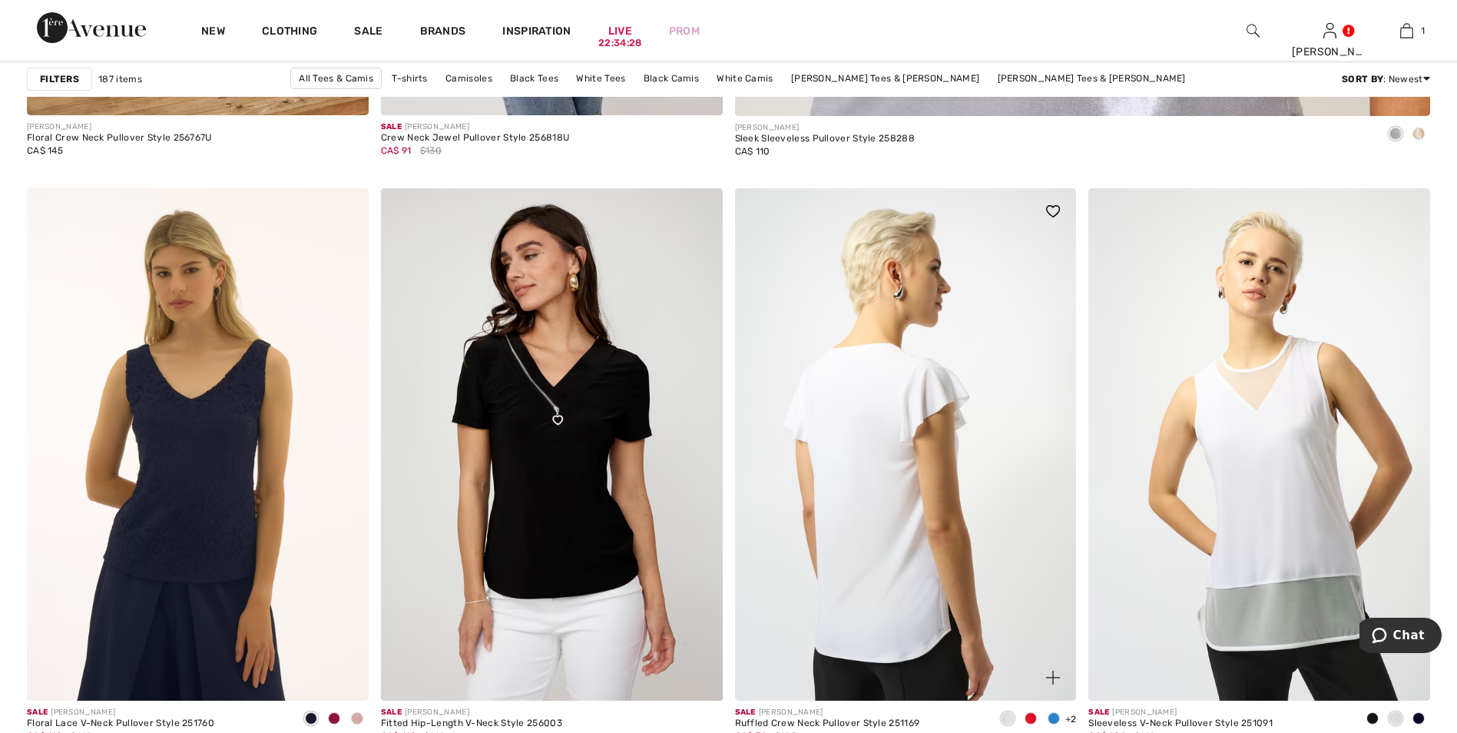
scroll to position [1383, 0]
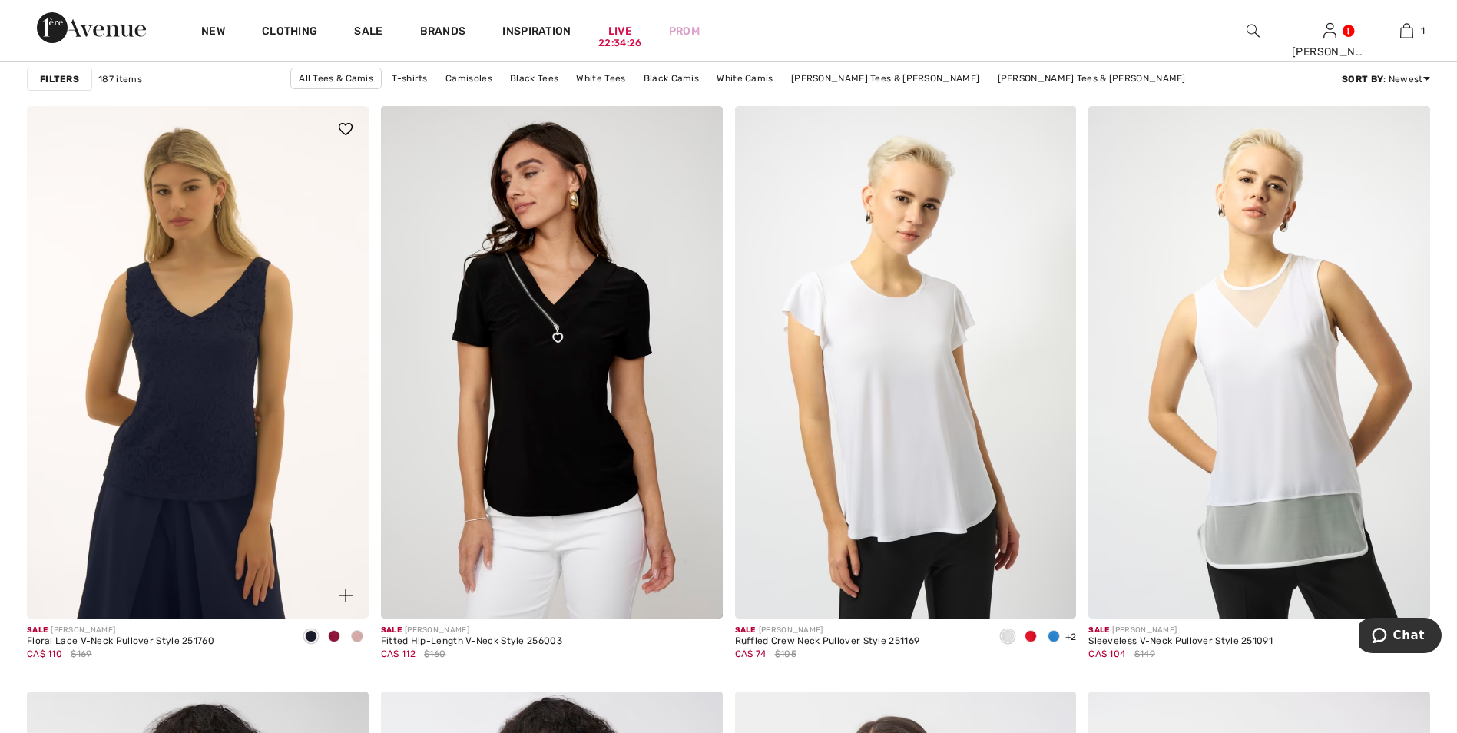
click at [233, 453] on img at bounding box center [198, 362] width 342 height 512
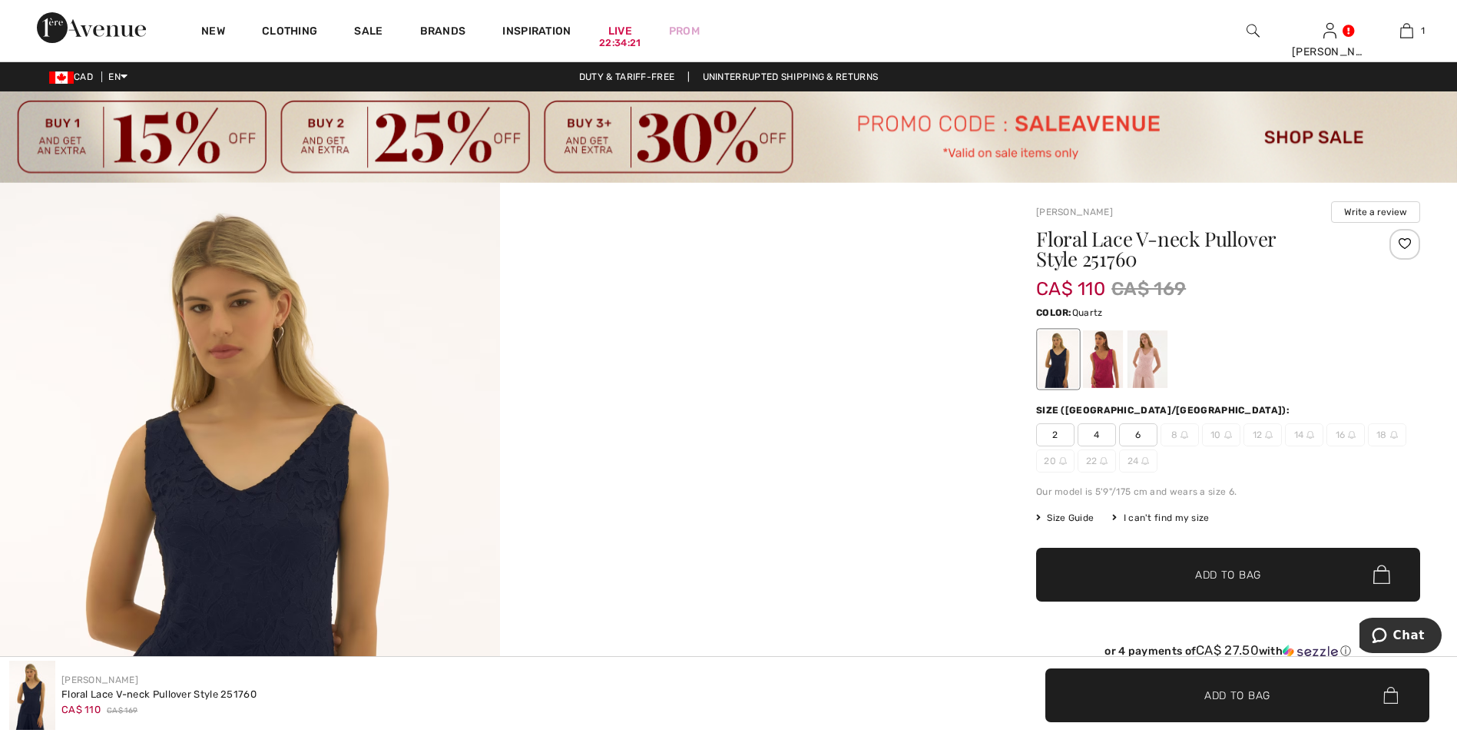
click at [1142, 366] on div at bounding box center [1148, 359] width 40 height 58
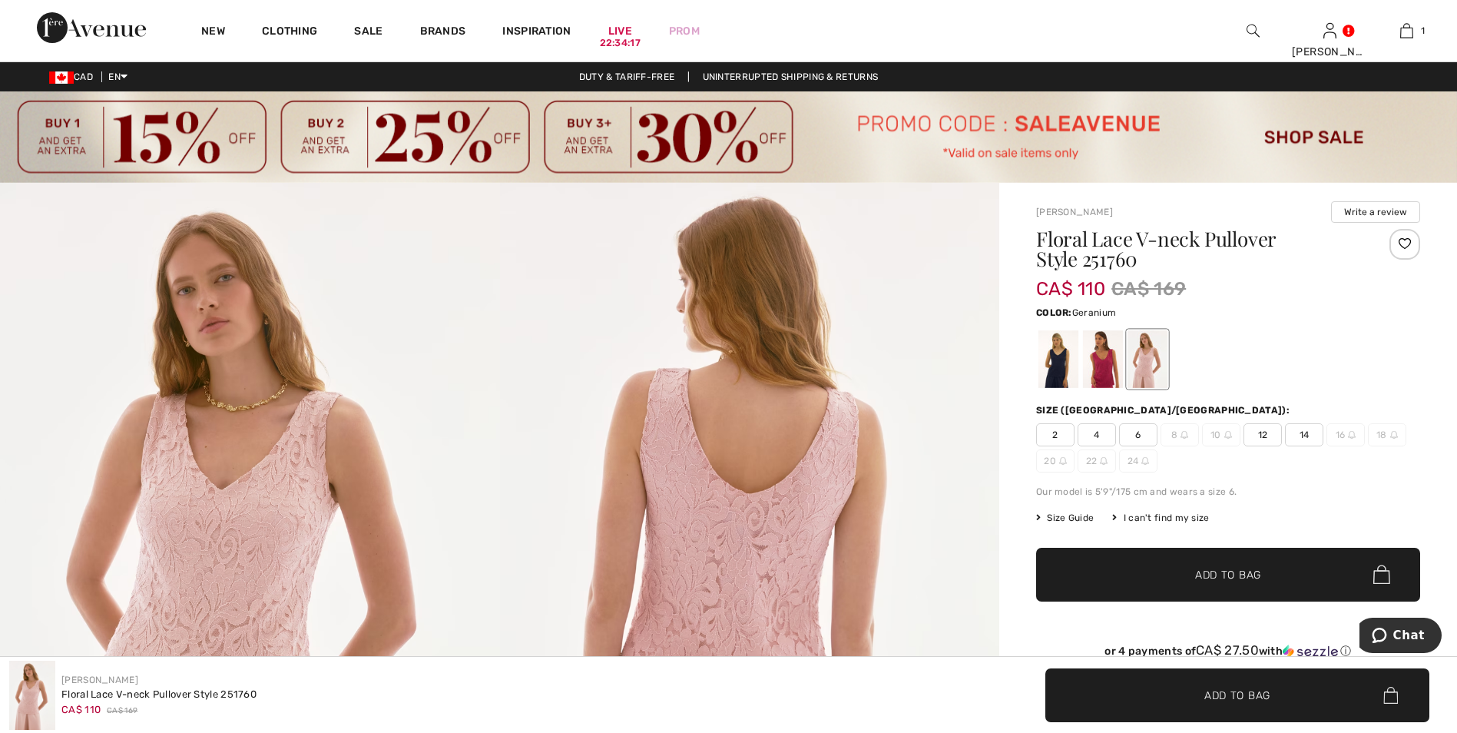
click at [1093, 376] on div at bounding box center [1103, 359] width 40 height 58
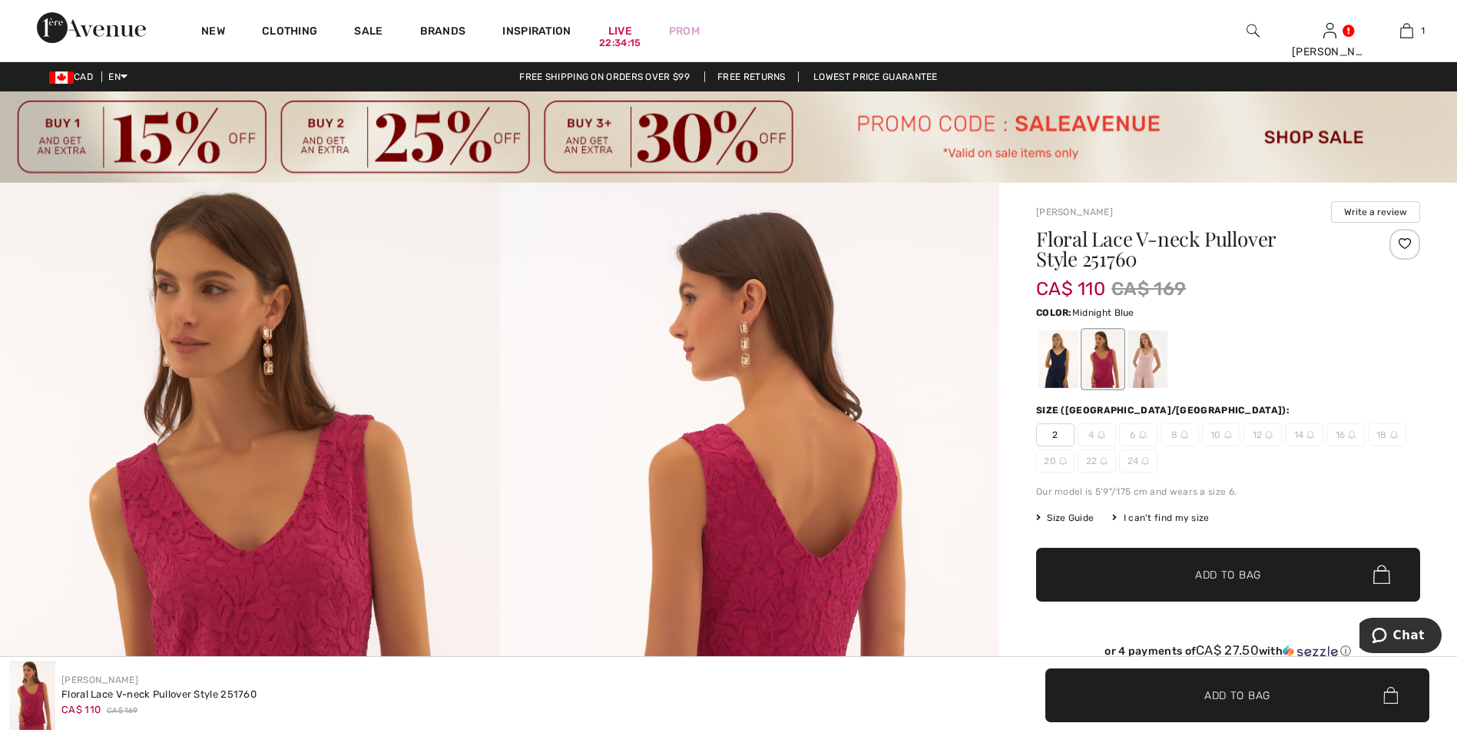
click at [1059, 373] on div at bounding box center [1059, 359] width 40 height 58
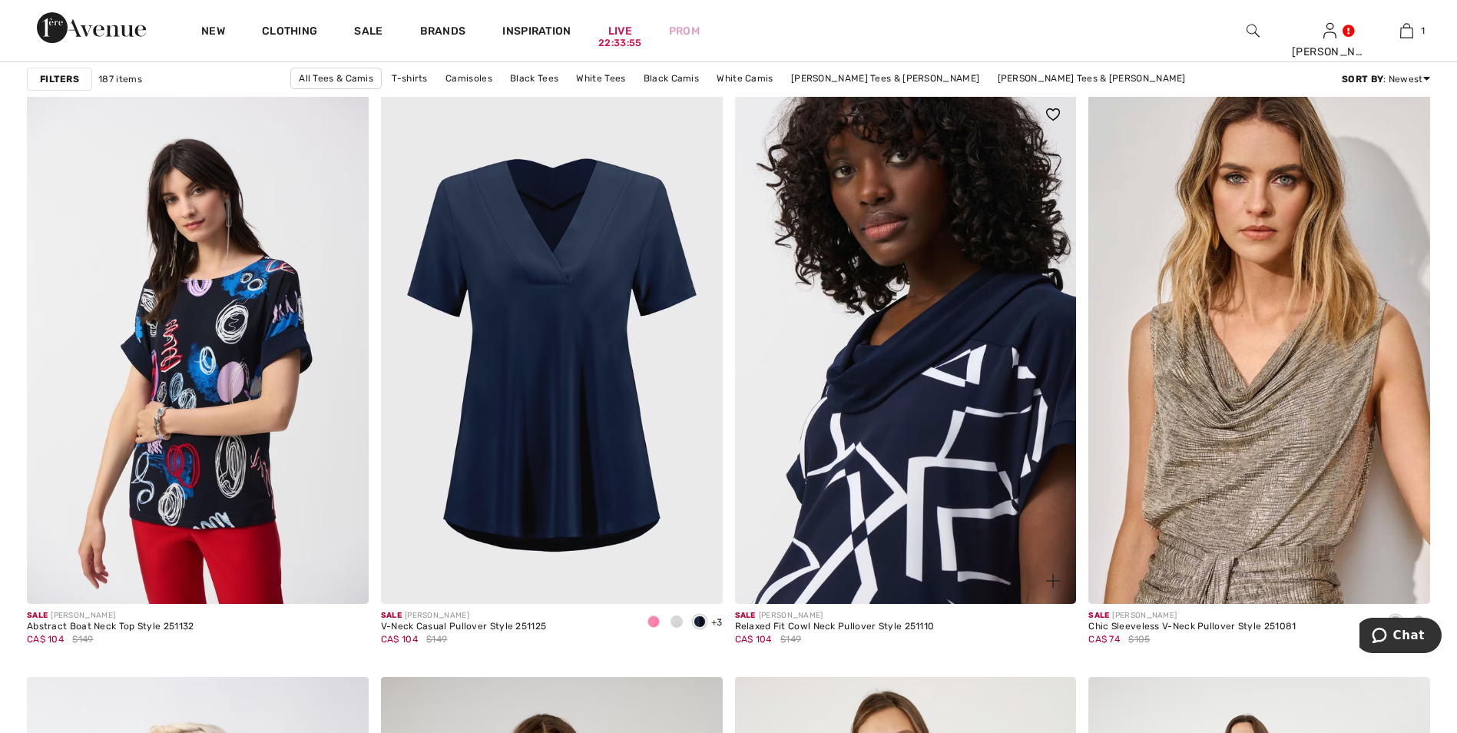
scroll to position [3380, 0]
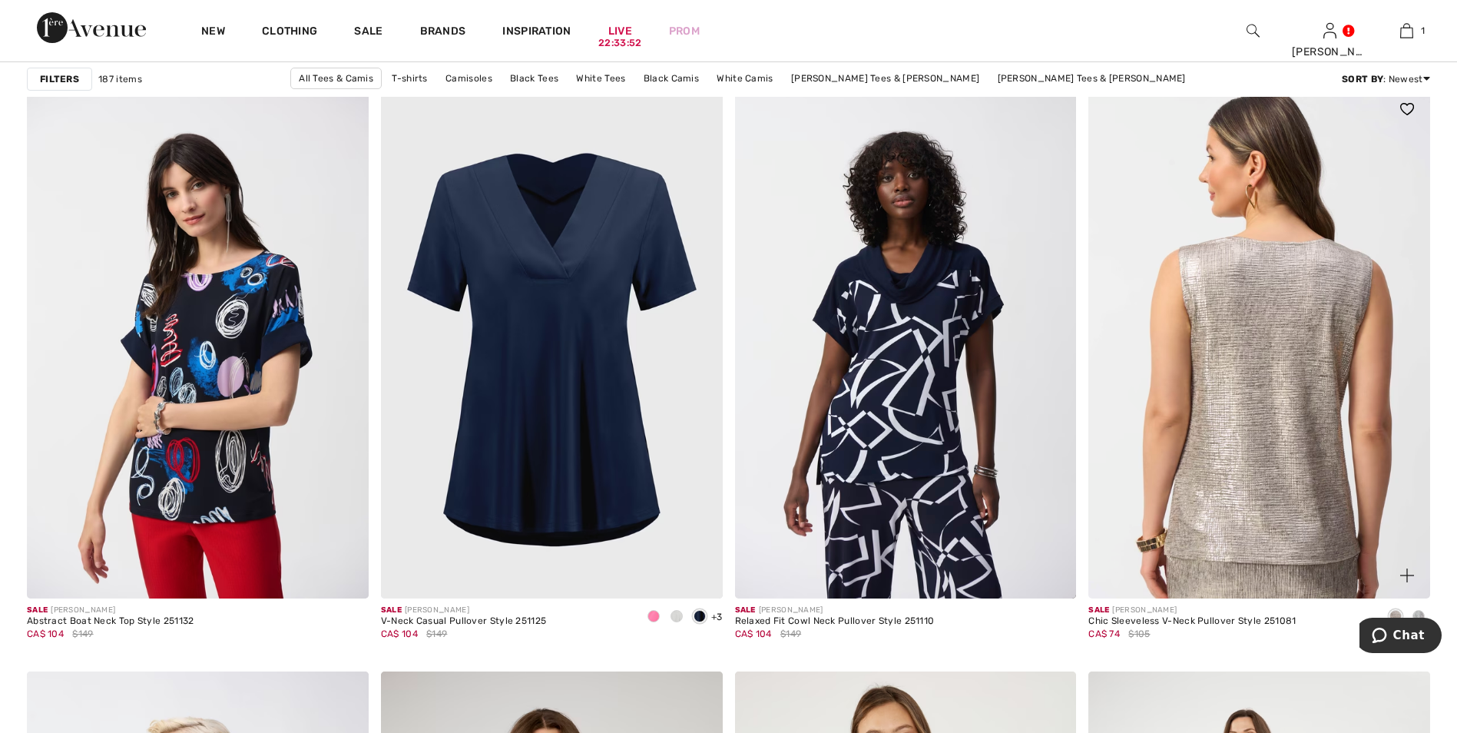
click at [1314, 391] on img at bounding box center [1260, 342] width 342 height 512
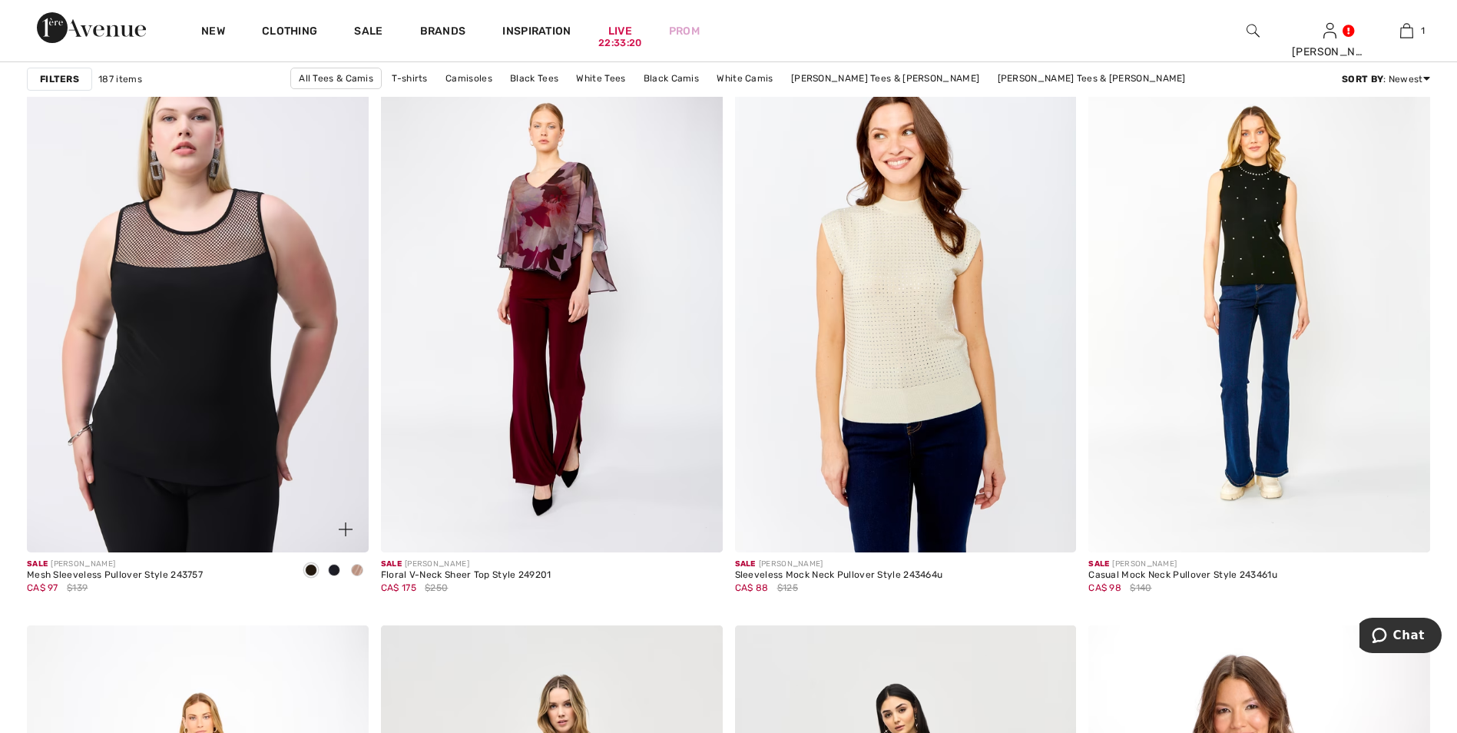
scroll to position [5992, 0]
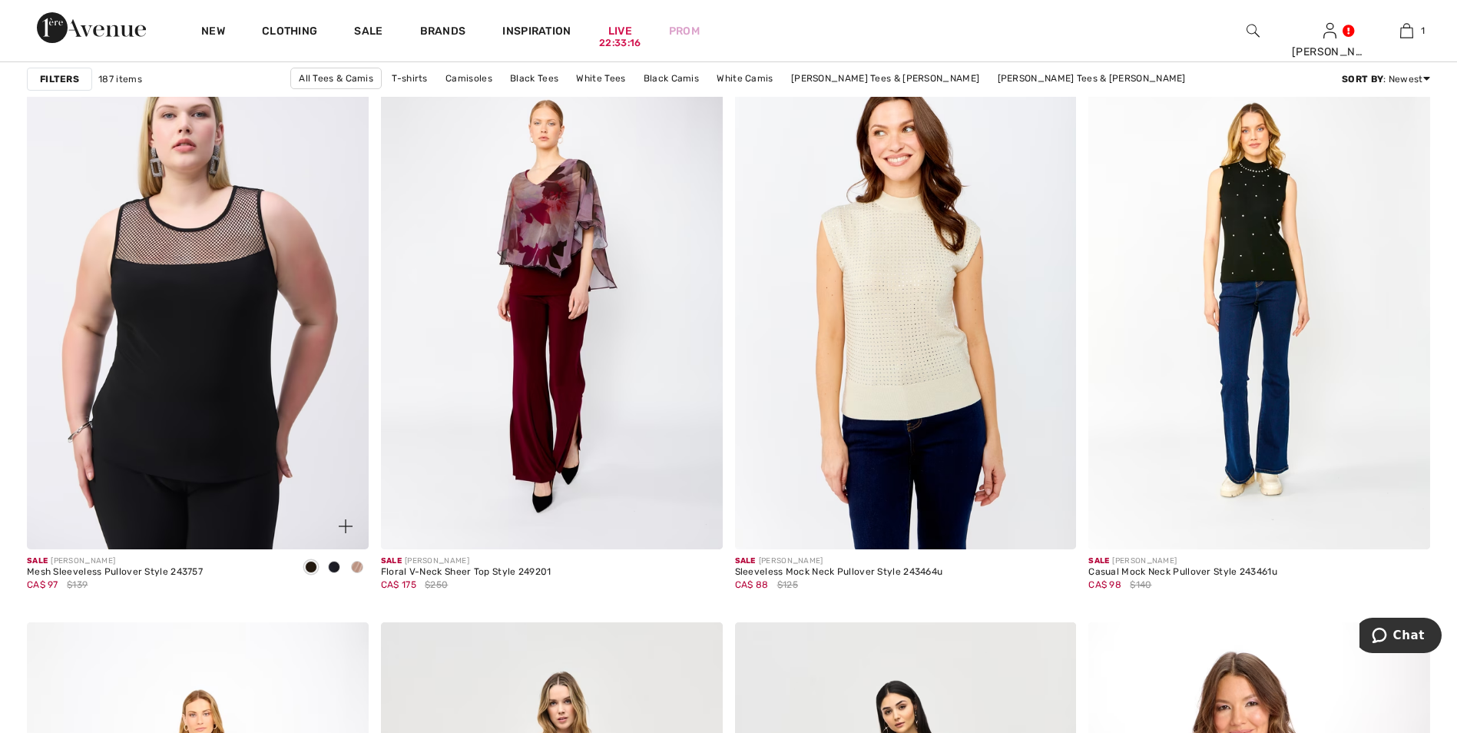
click at [217, 293] on img at bounding box center [198, 293] width 342 height 512
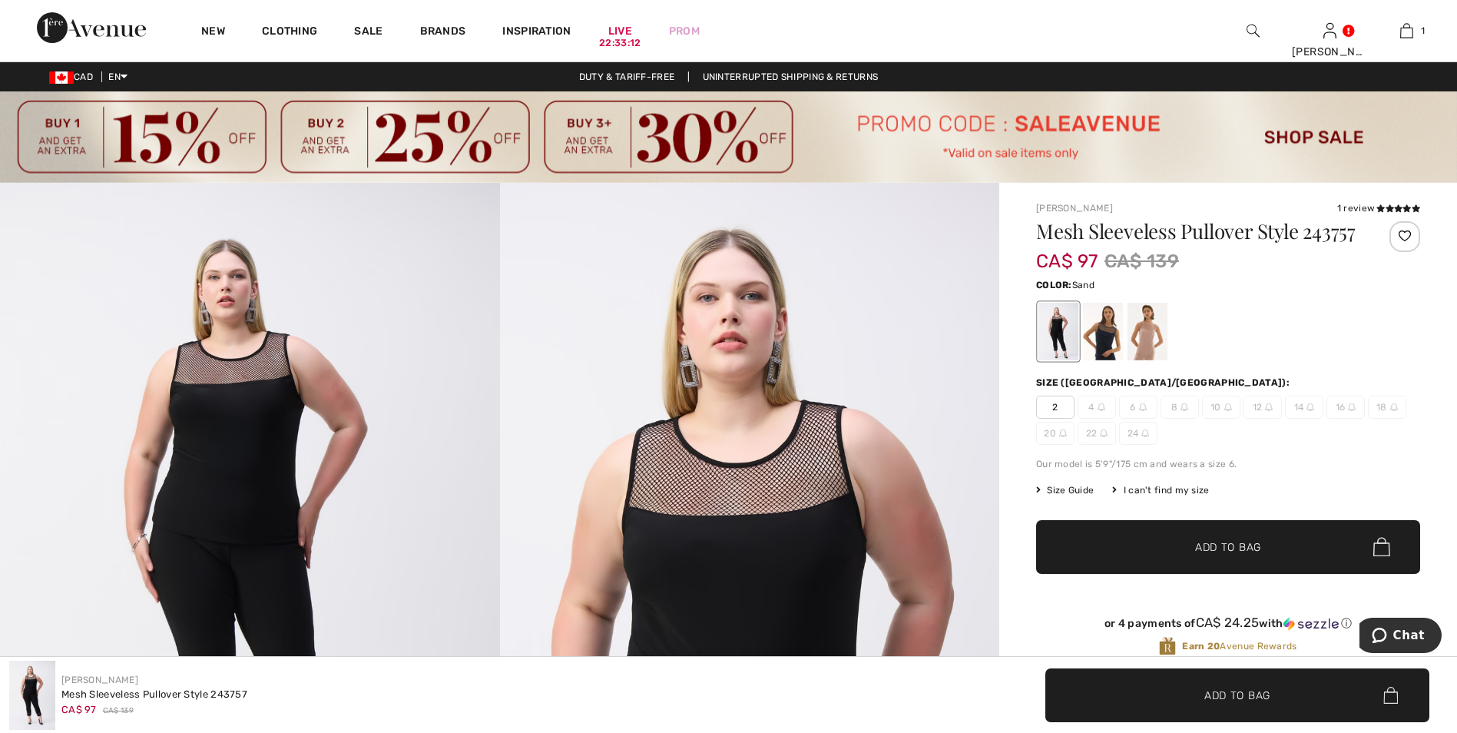
click at [1154, 353] on div at bounding box center [1148, 332] width 40 height 58
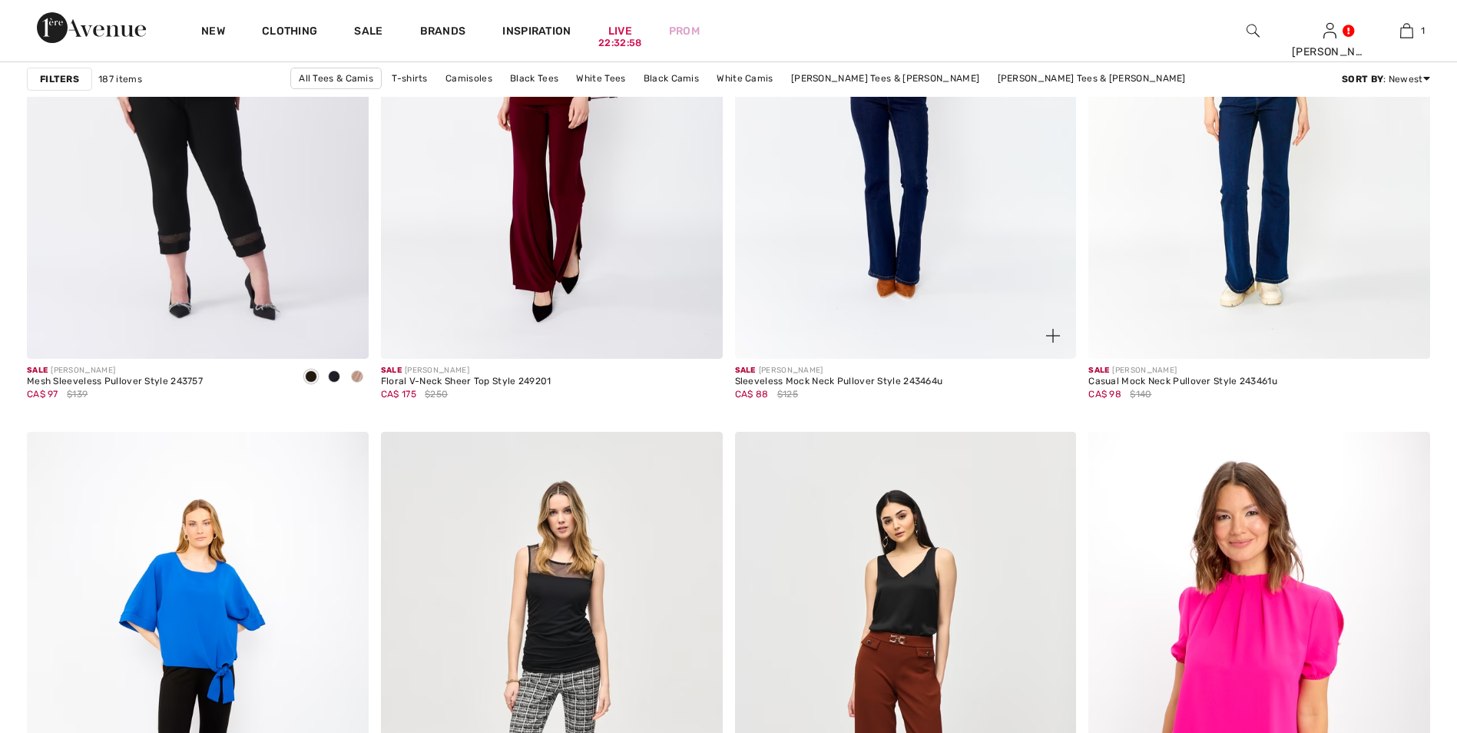
scroll to position [6530, 0]
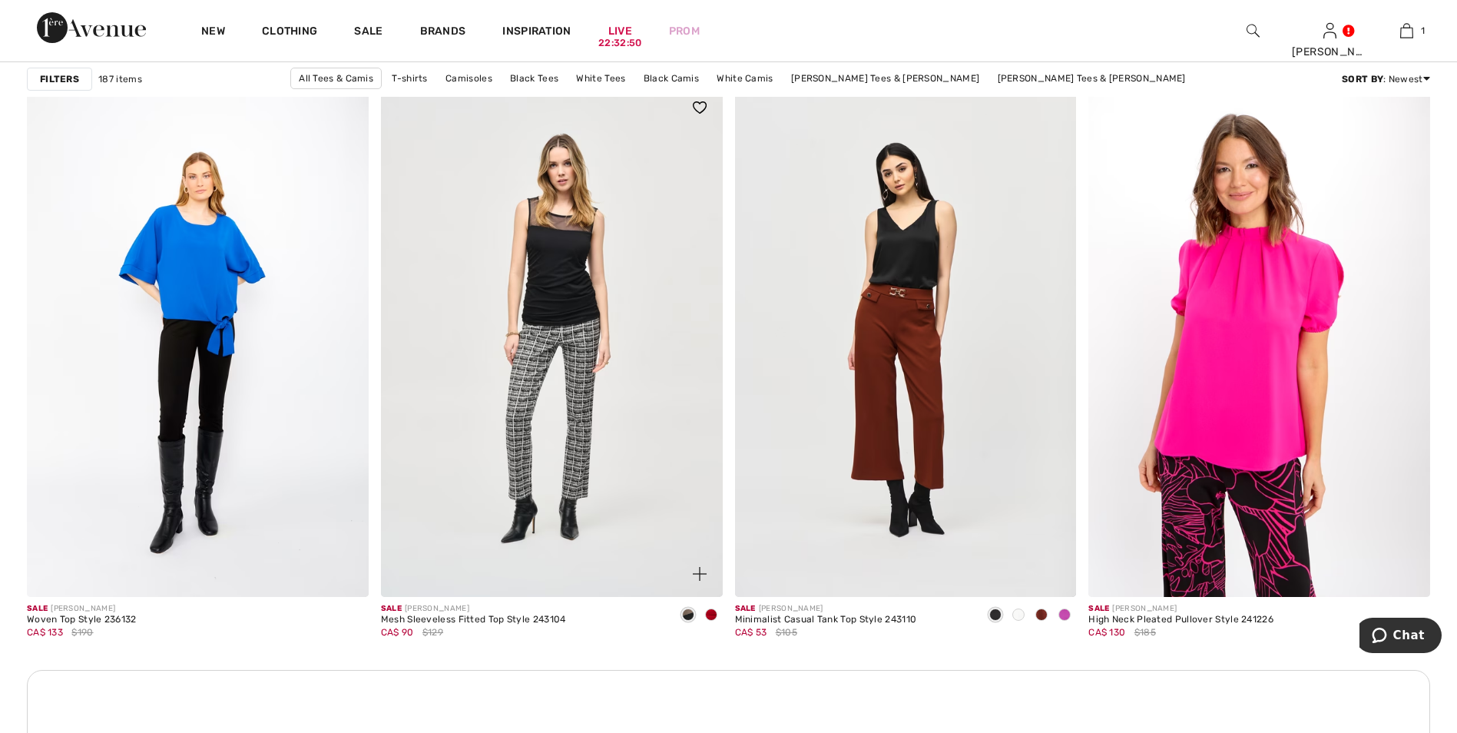
click at [714, 618] on span at bounding box center [711, 614] width 12 height 12
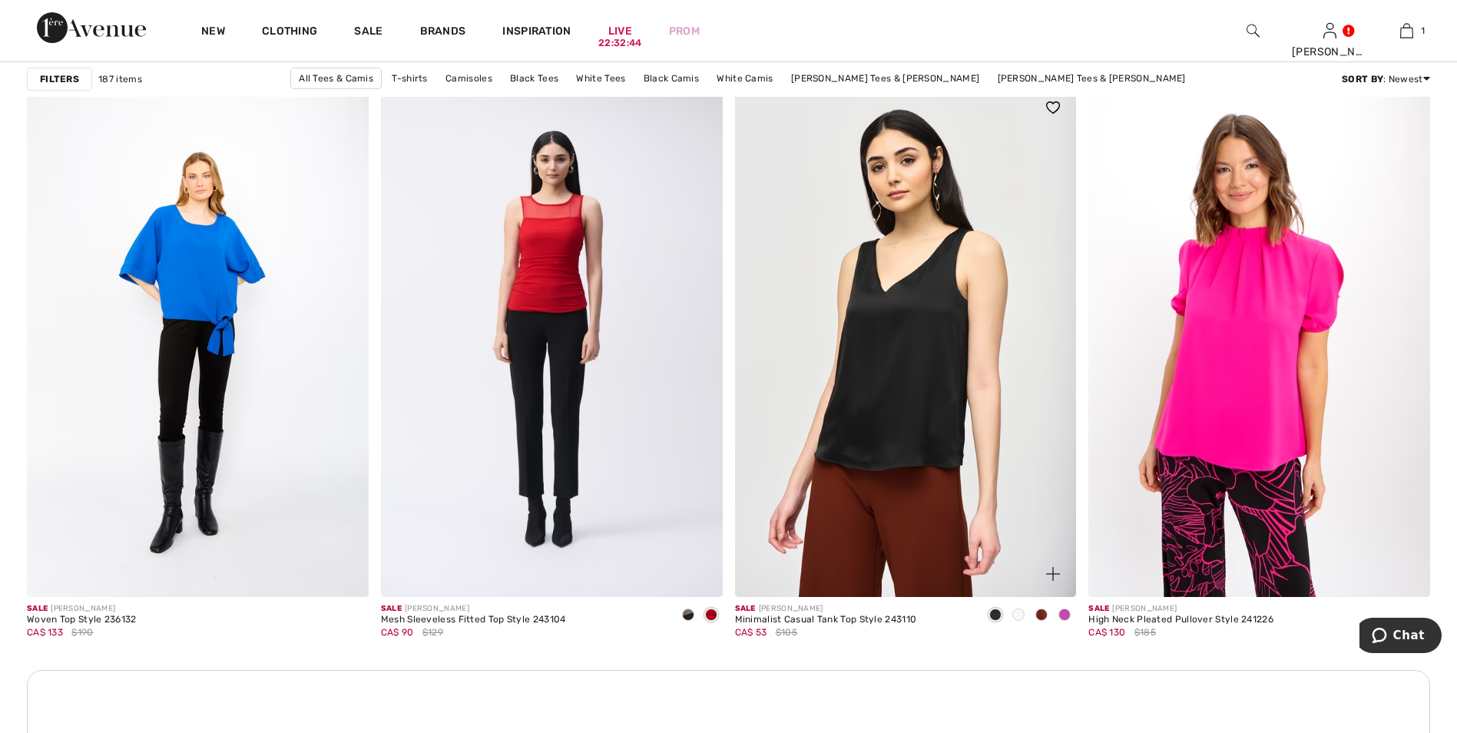
click at [964, 365] on img at bounding box center [906, 341] width 342 height 512
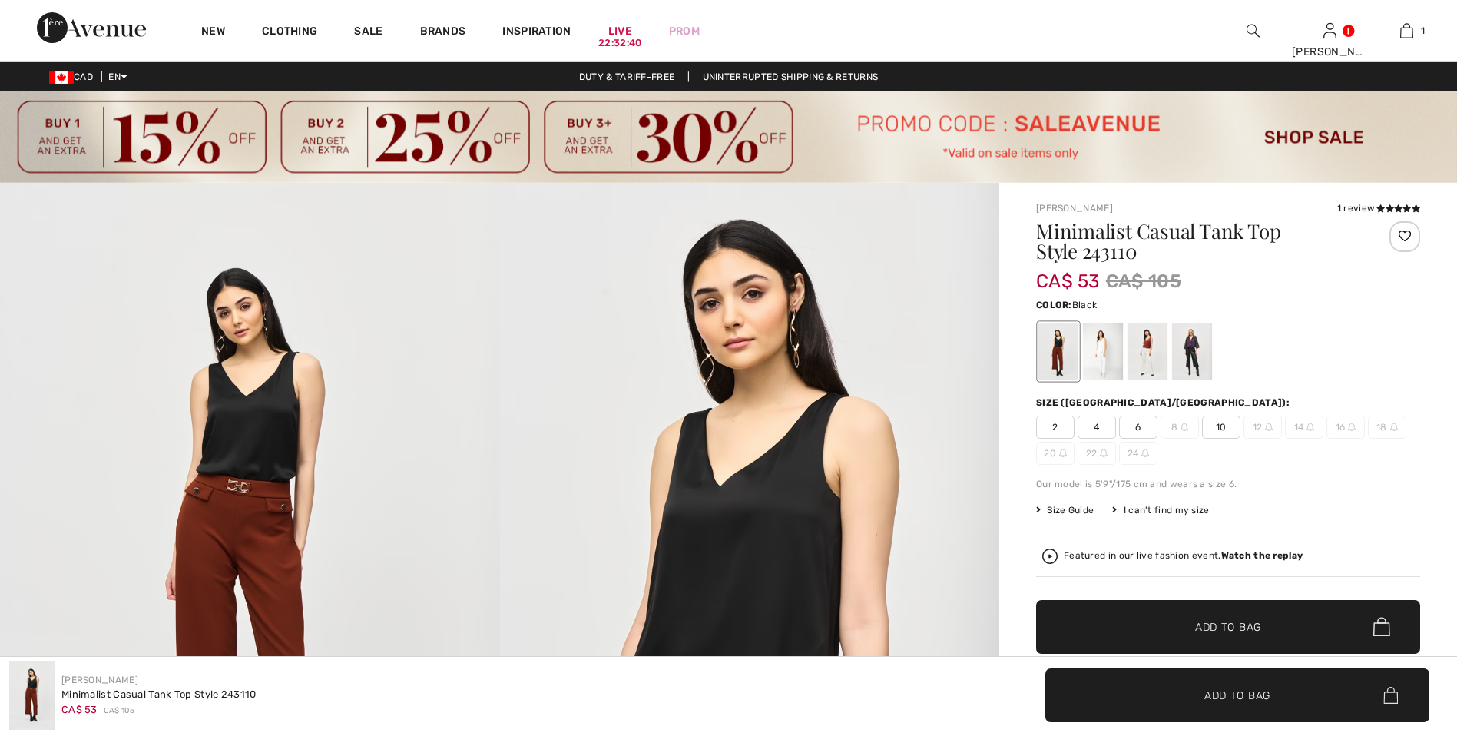
drag, startPoint x: 0, startPoint y: 0, endPoint x: 1145, endPoint y: 344, distance: 1196.0
click at [1145, 344] on div at bounding box center [1148, 352] width 40 height 58
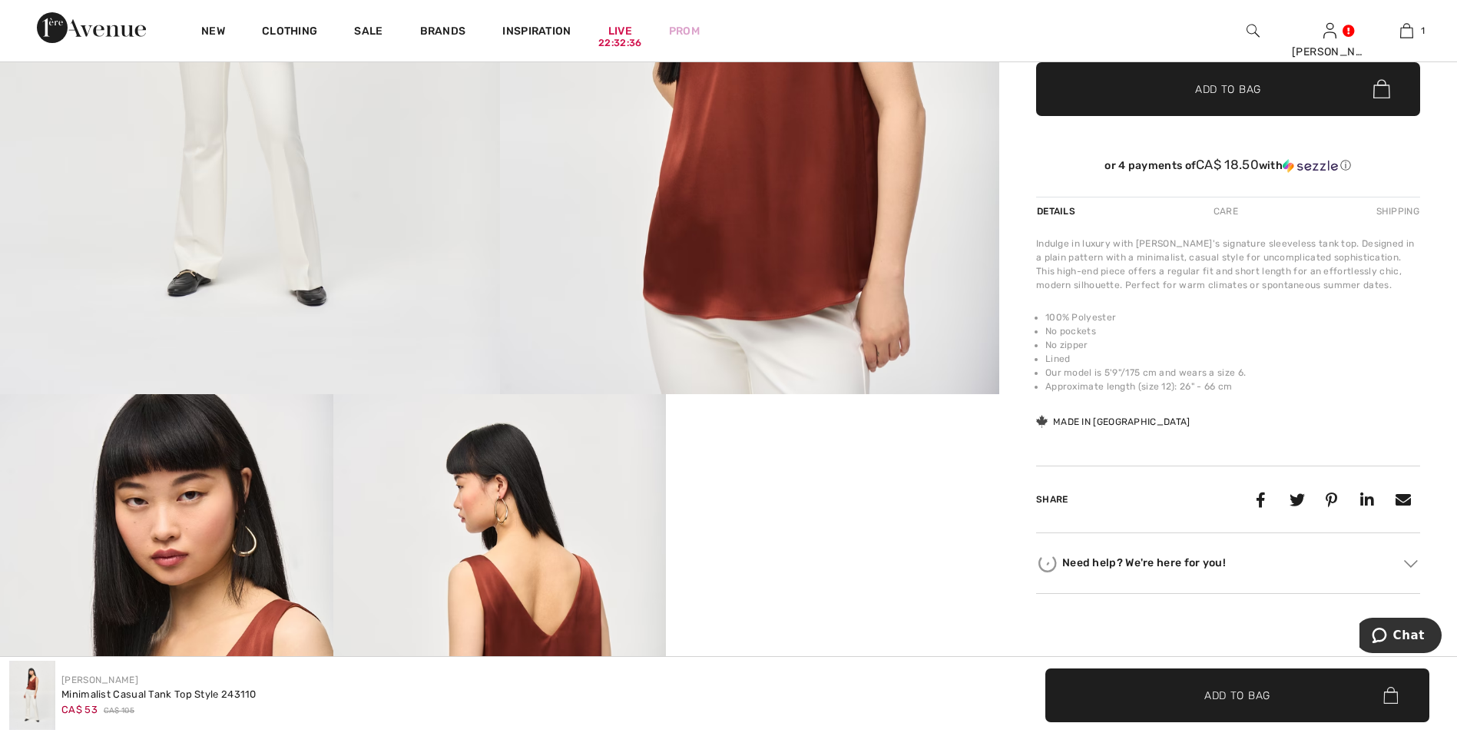
scroll to position [845, 0]
